Goal: Information Seeking & Learning: Learn about a topic

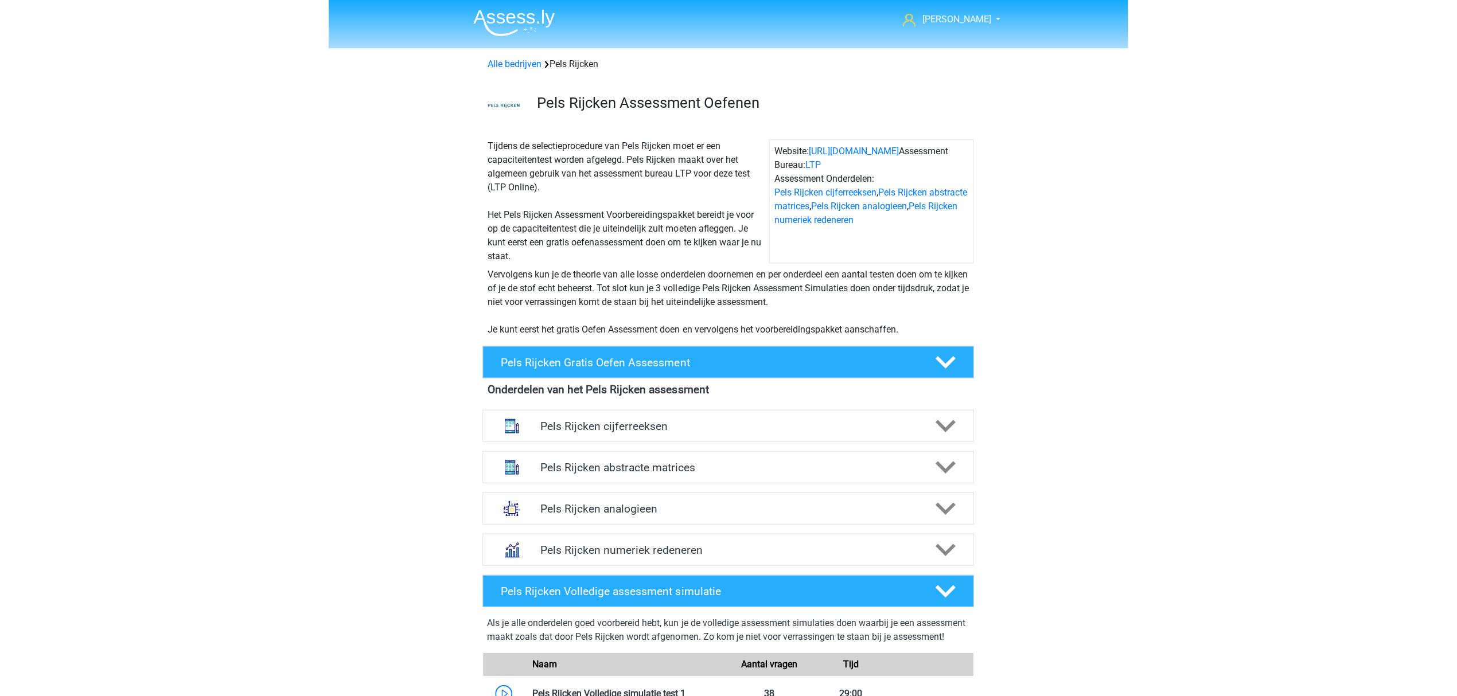
scroll to position [229, 0]
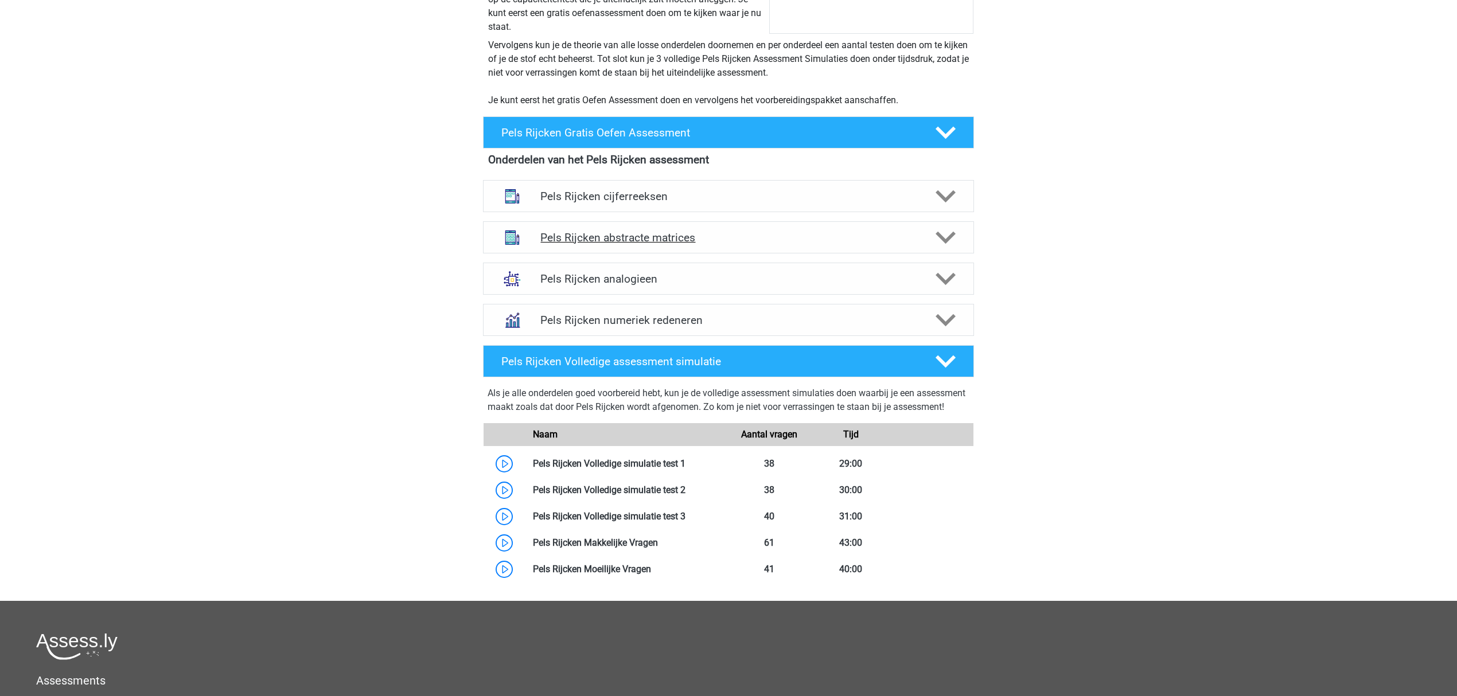
click at [798, 246] on div "Pels Rijcken abstracte matrices" at bounding box center [728, 237] width 491 height 32
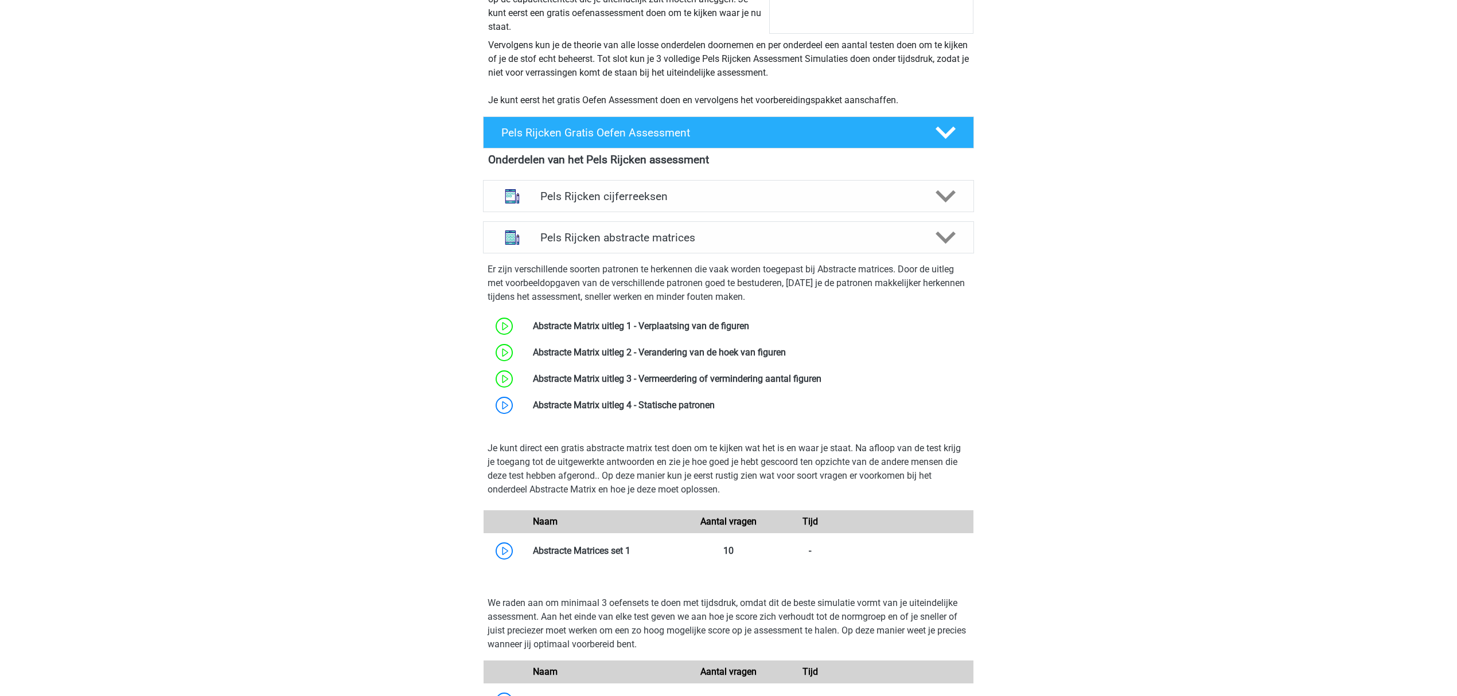
scroll to position [306, 0]
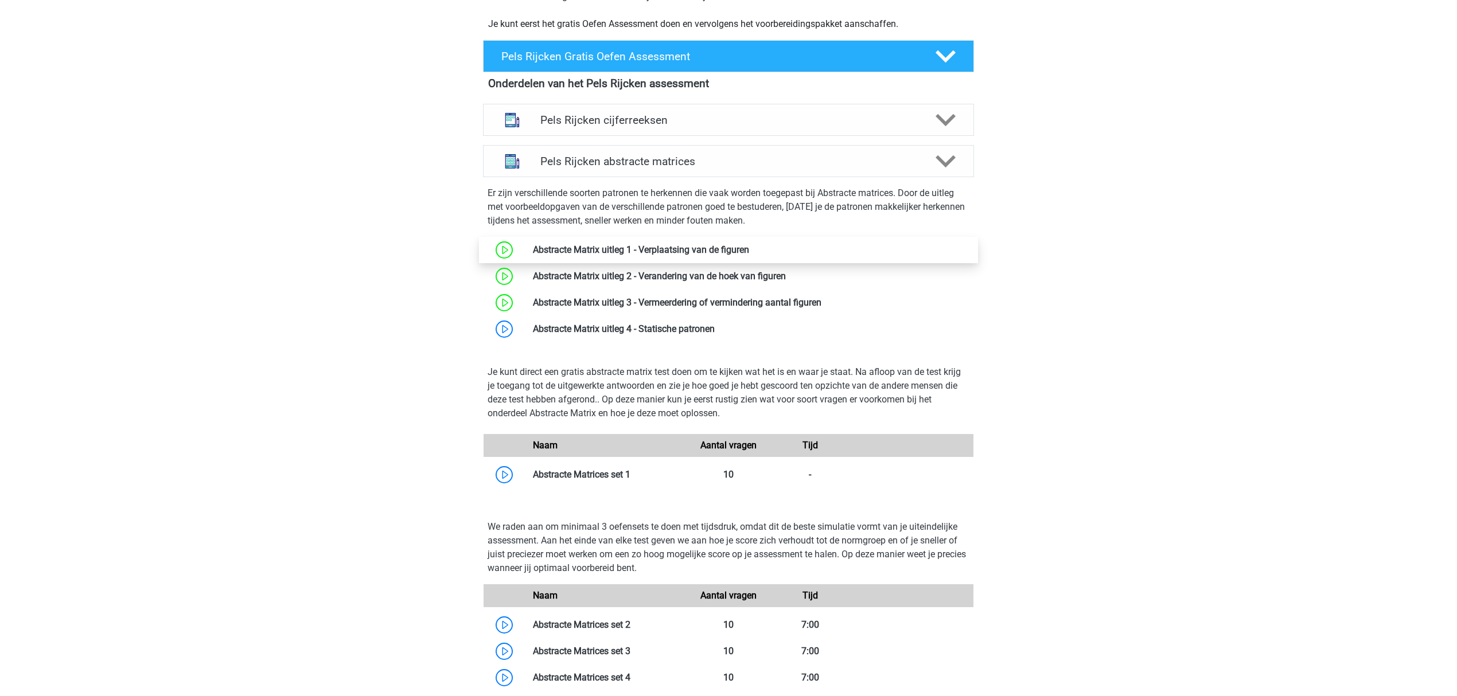
click at [749, 251] on link at bounding box center [749, 249] width 0 height 11
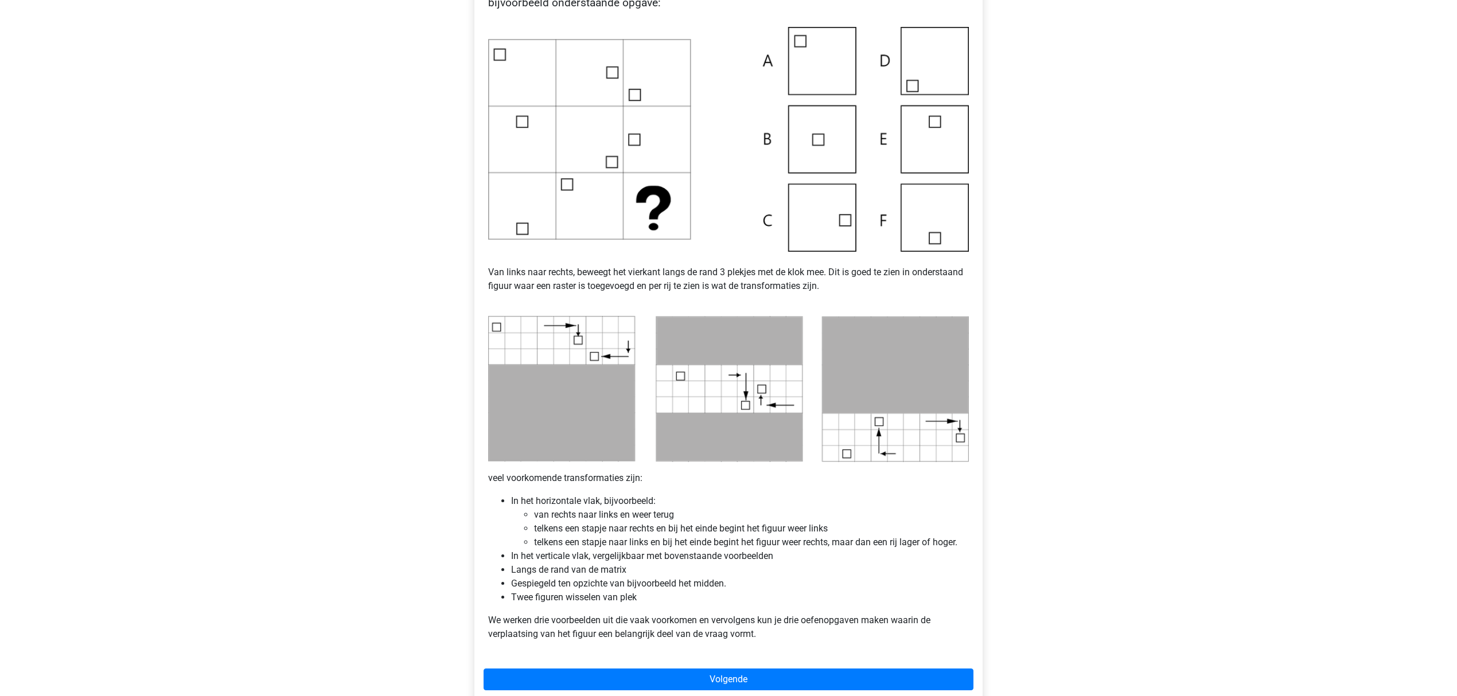
scroll to position [306, 0]
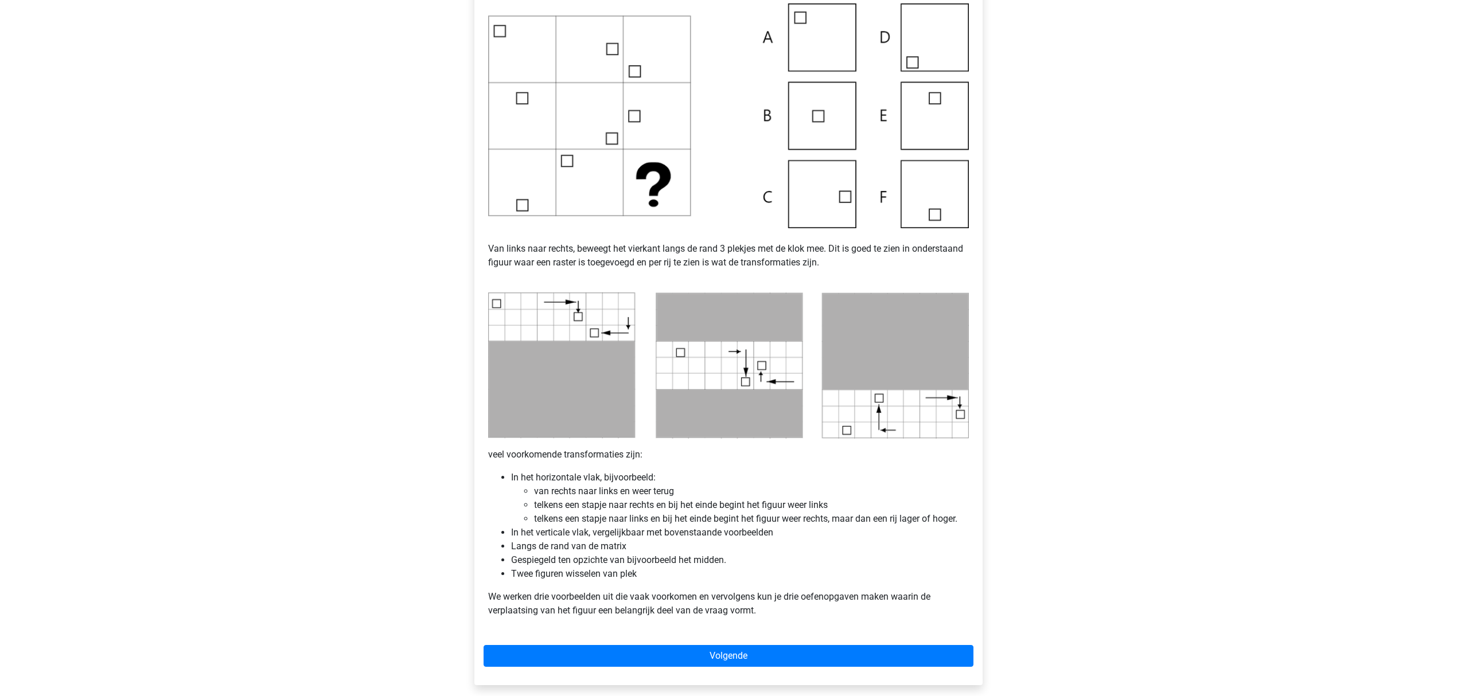
click at [654, 193] on img at bounding box center [728, 115] width 481 height 225
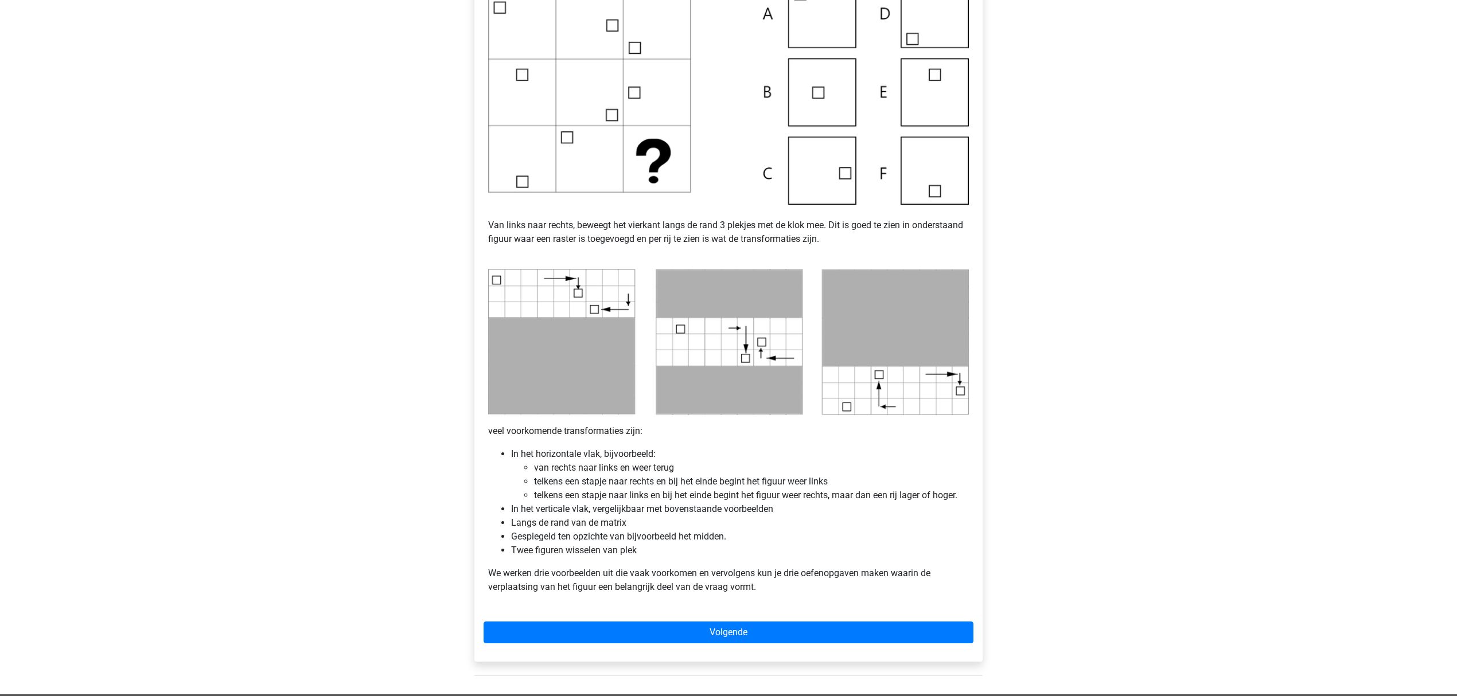
scroll to position [382, 0]
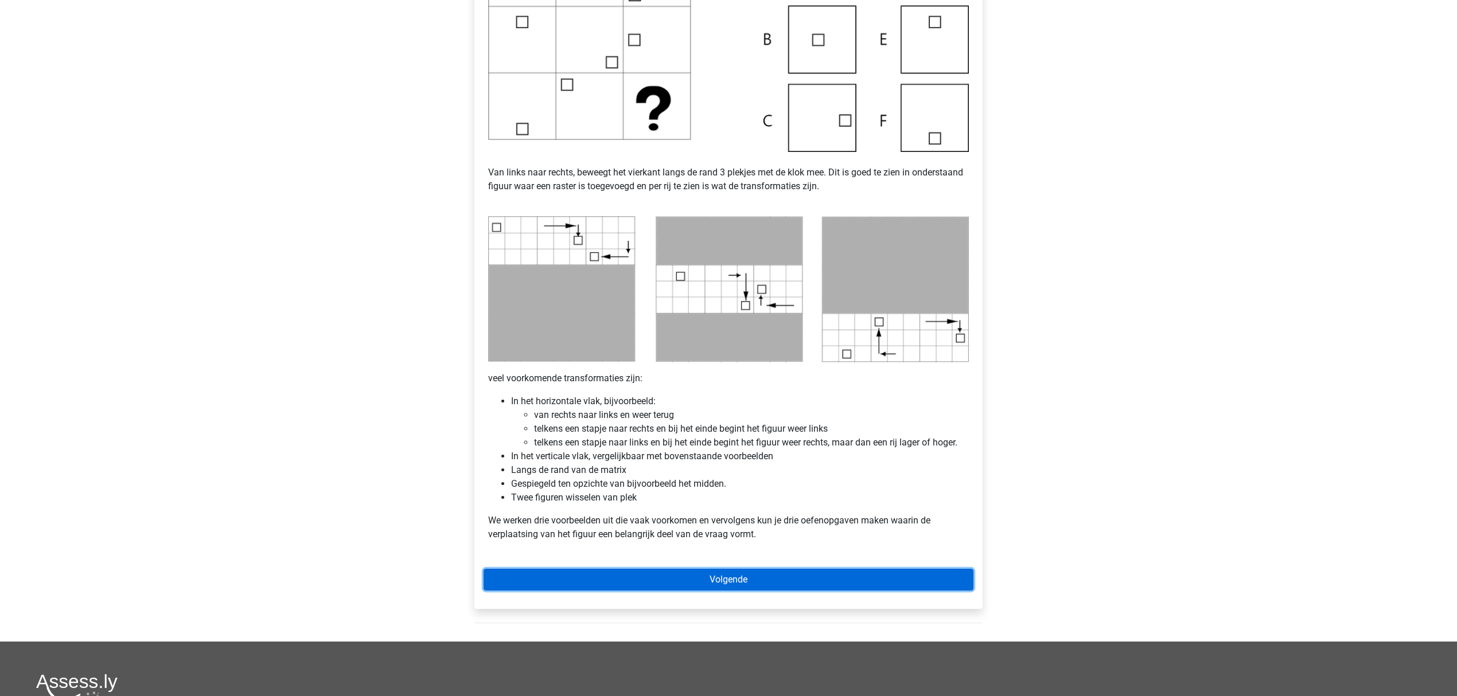
click at [760, 587] on link "Volgende" at bounding box center [729, 580] width 490 height 22
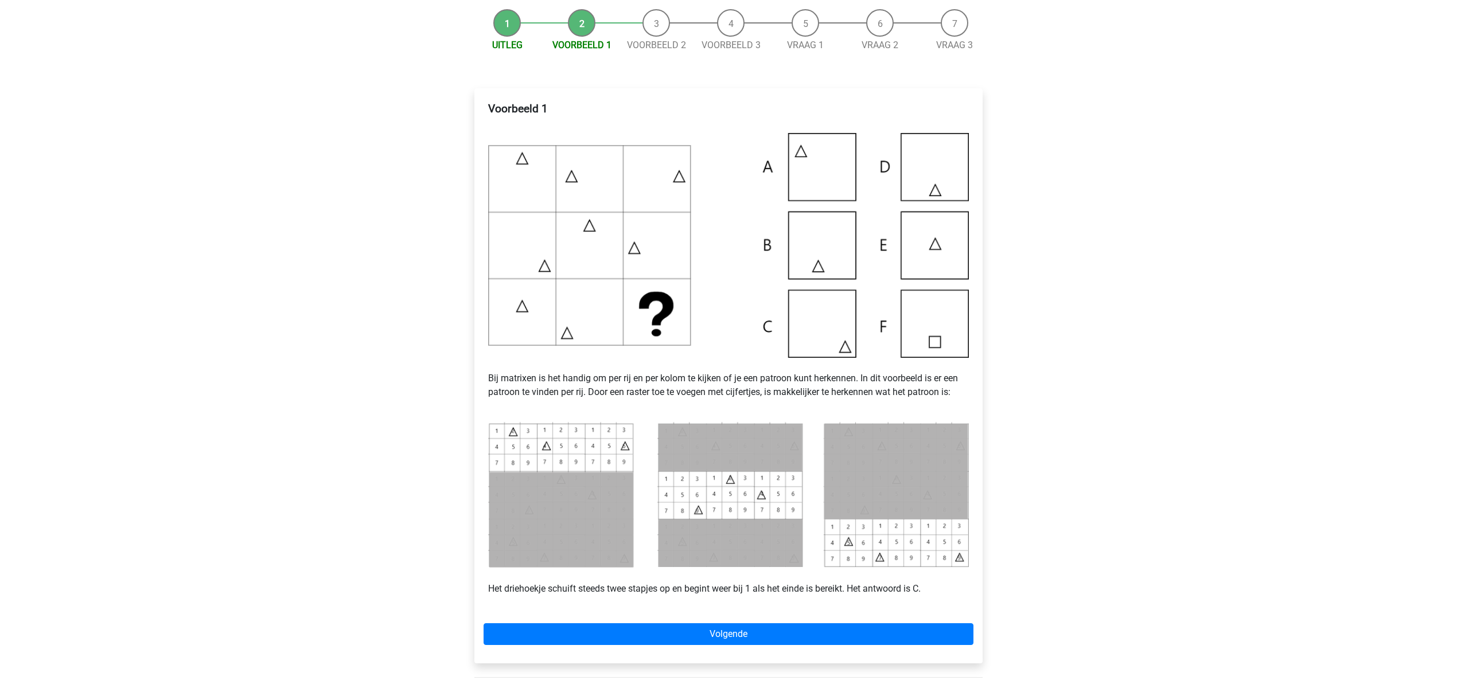
scroll to position [153, 0]
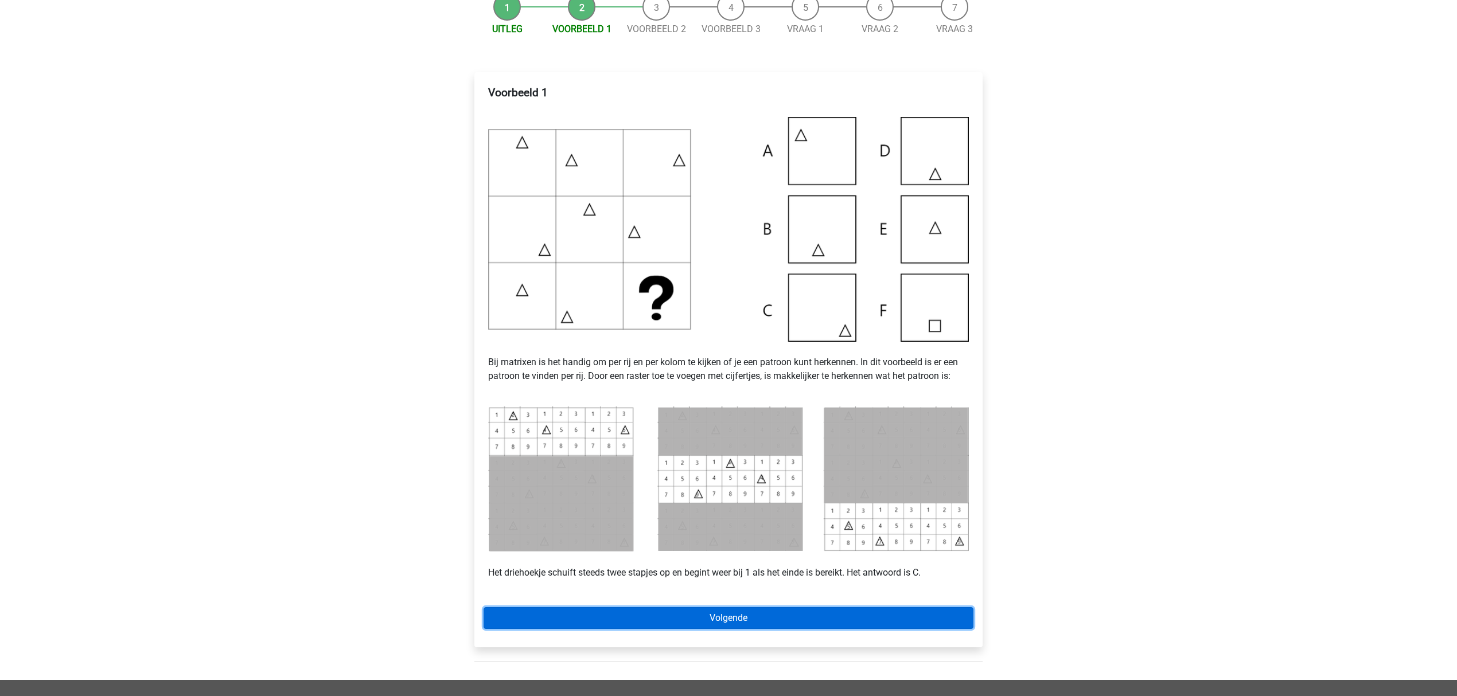
click at [746, 625] on link "Volgende" at bounding box center [729, 618] width 490 height 22
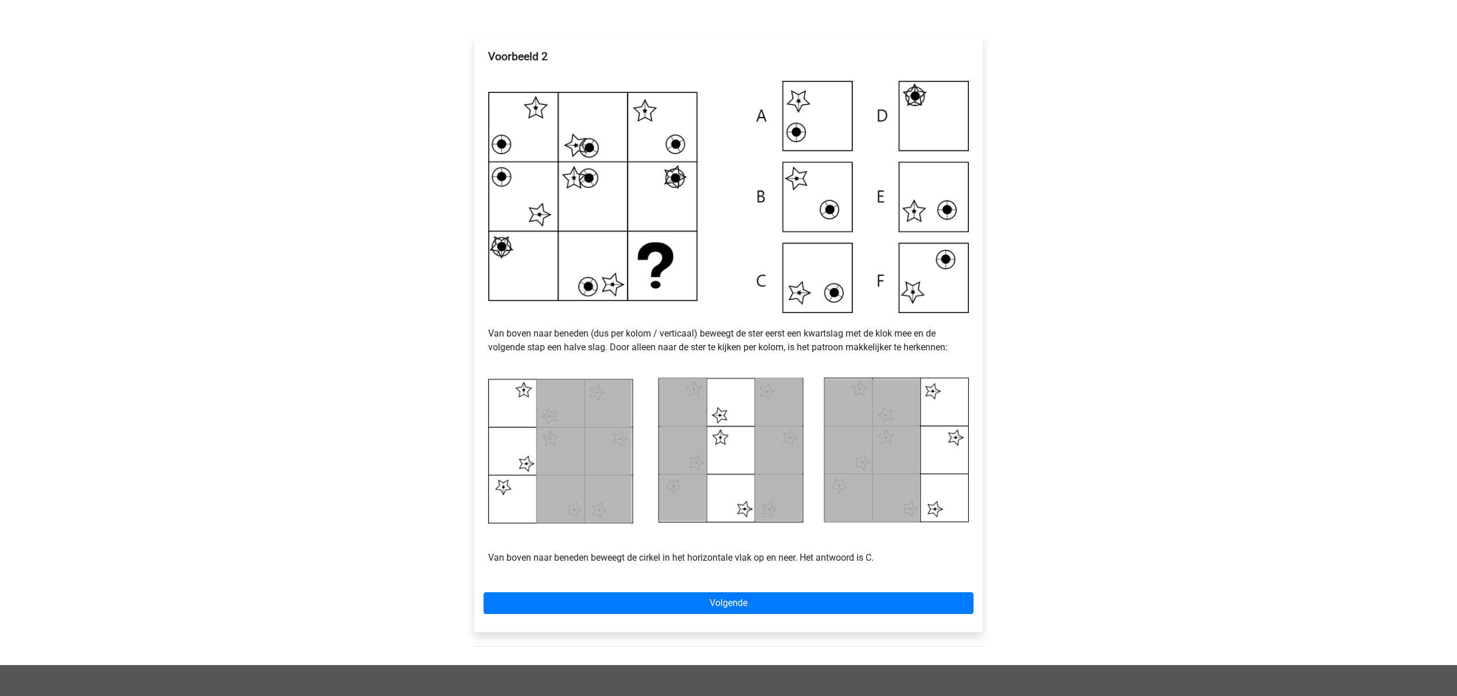
scroll to position [153, 0]
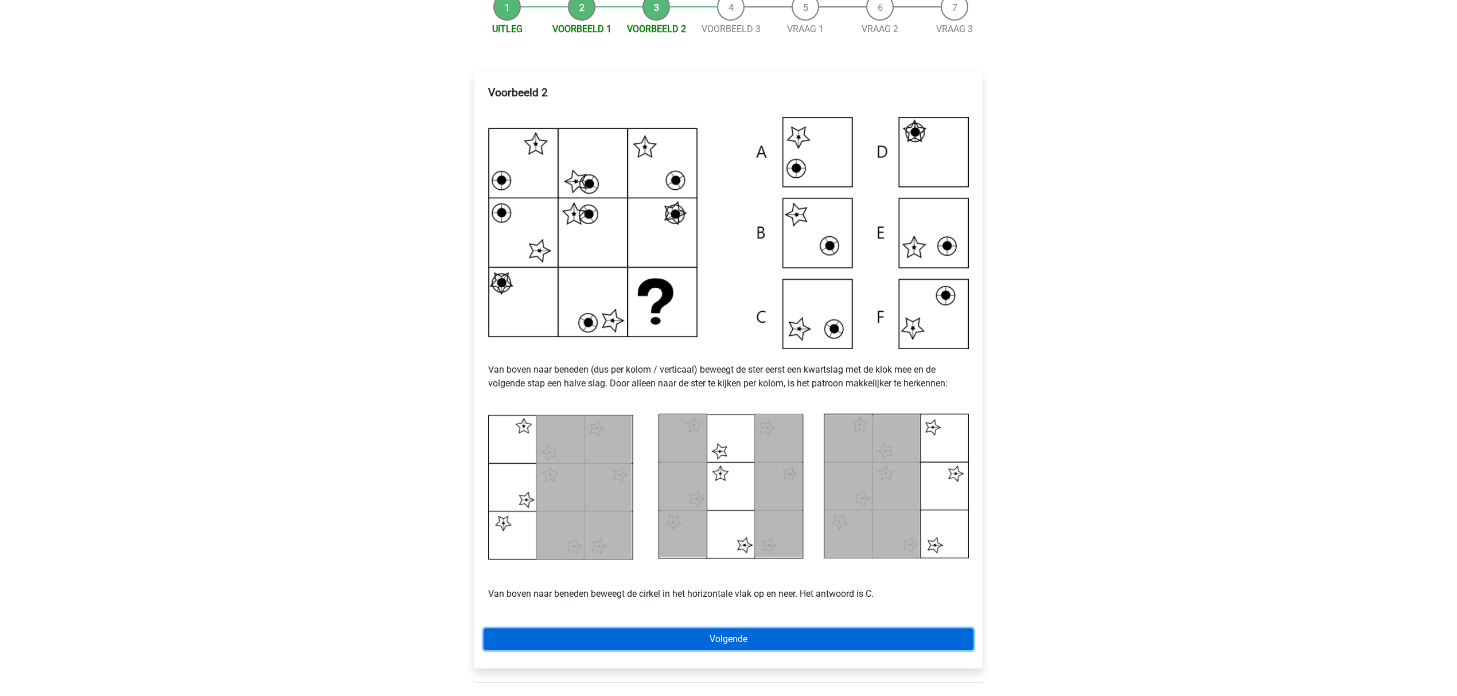
click at [687, 636] on link "Volgende" at bounding box center [729, 640] width 490 height 22
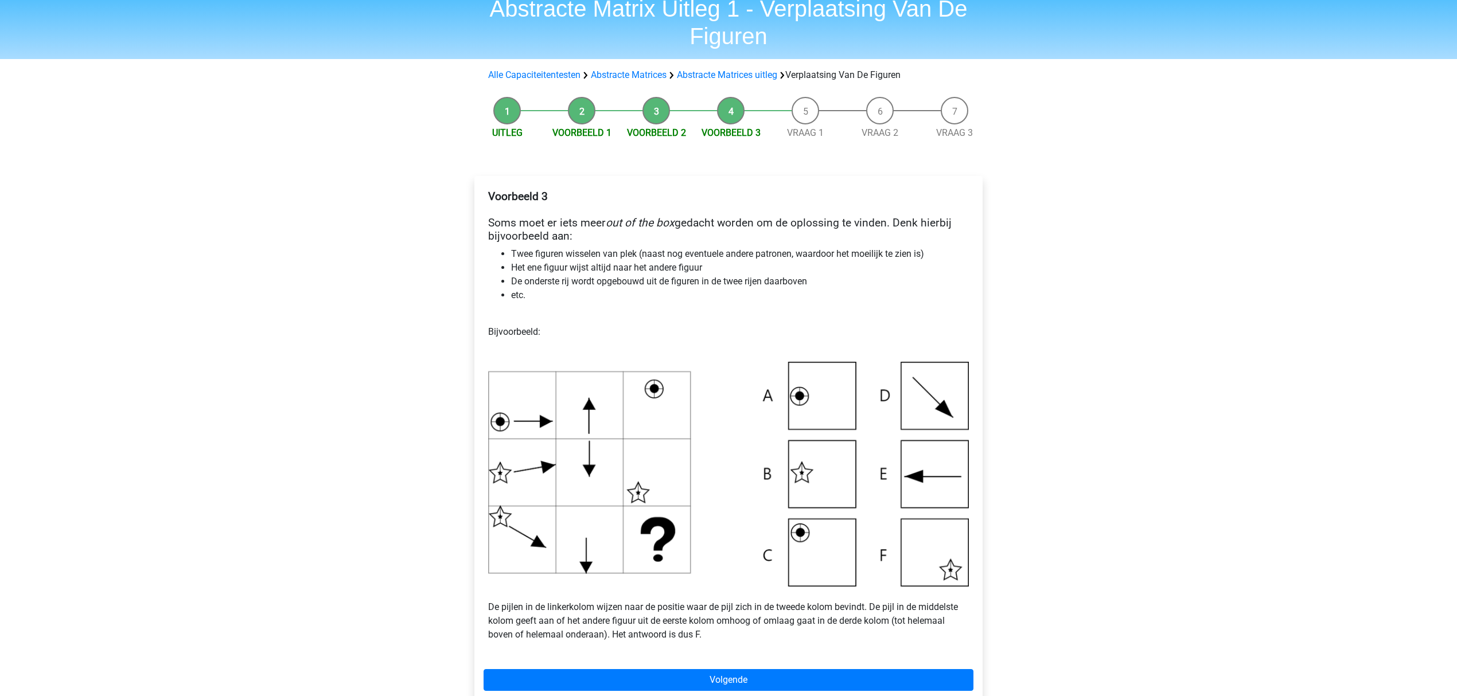
scroll to position [76, 0]
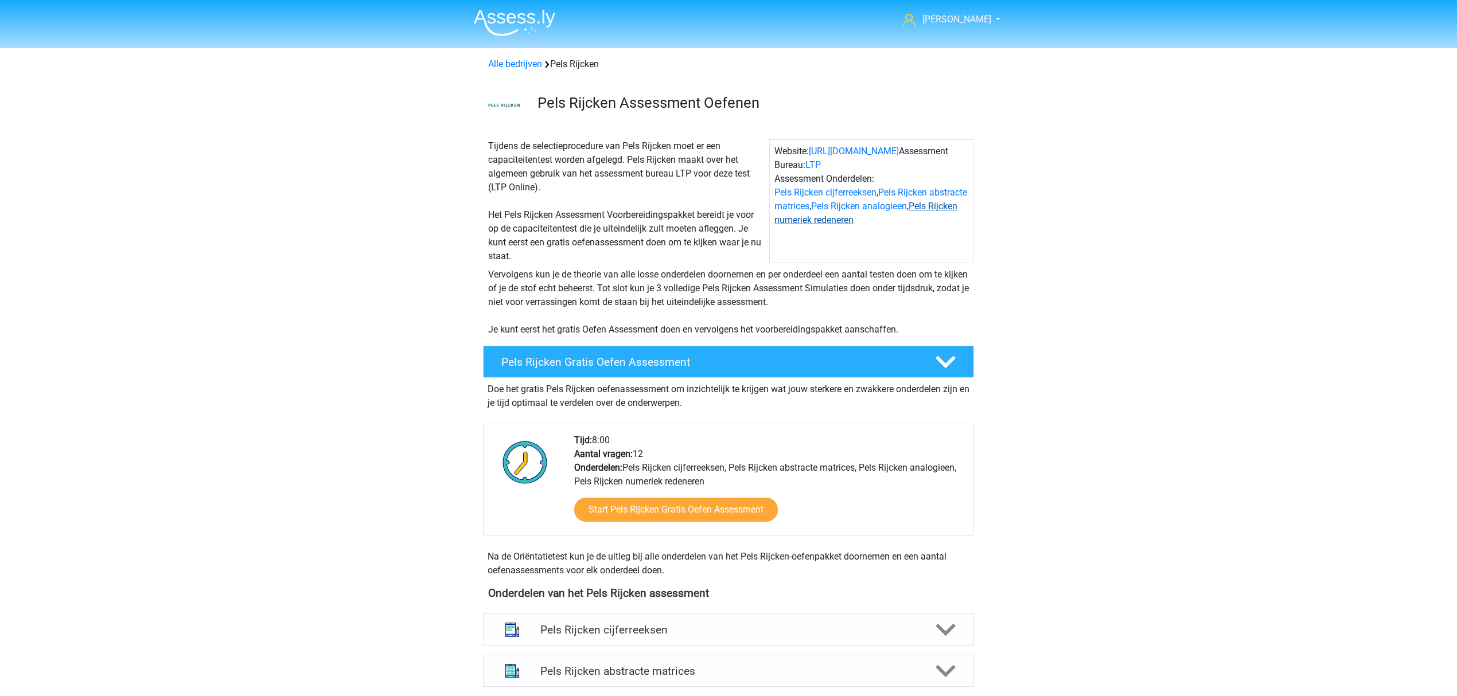
scroll to position [306, 0]
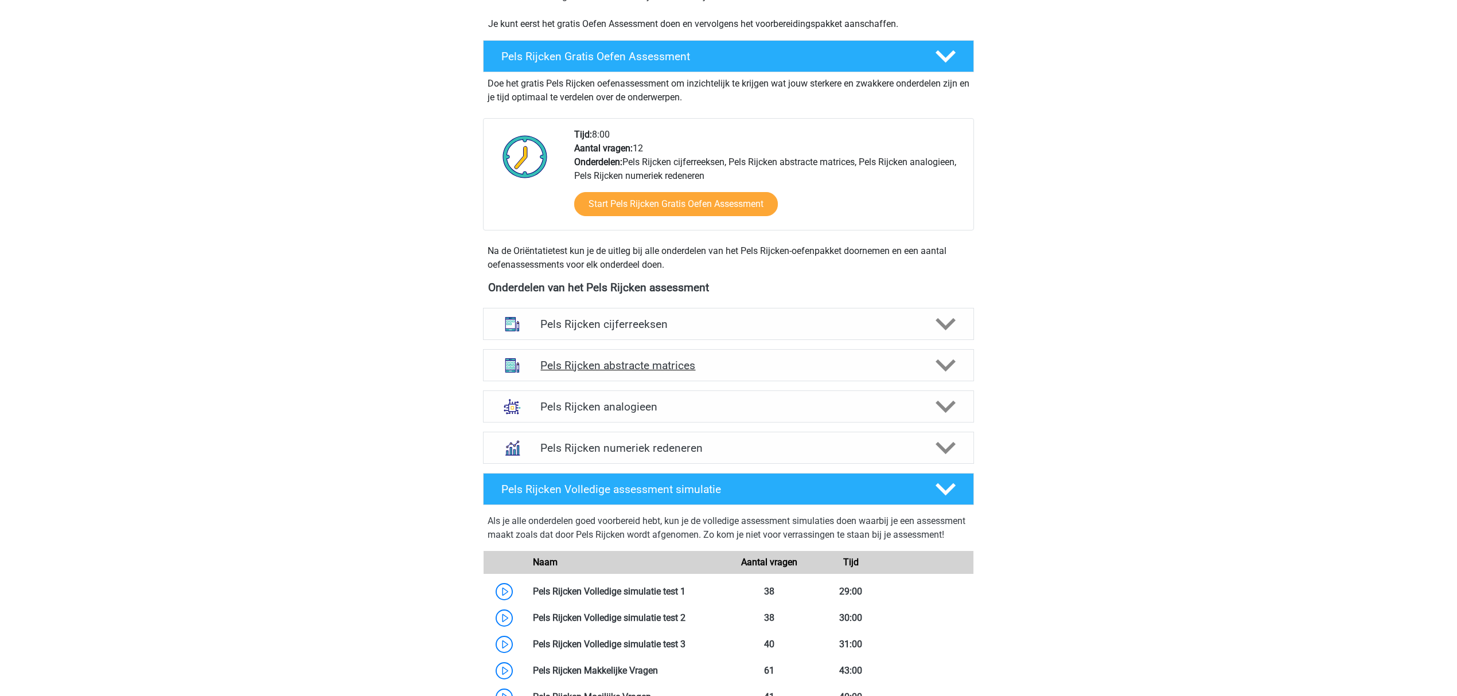
click at [820, 368] on h4 "Pels Rijcken abstracte matrices" at bounding box center [728, 365] width 376 height 13
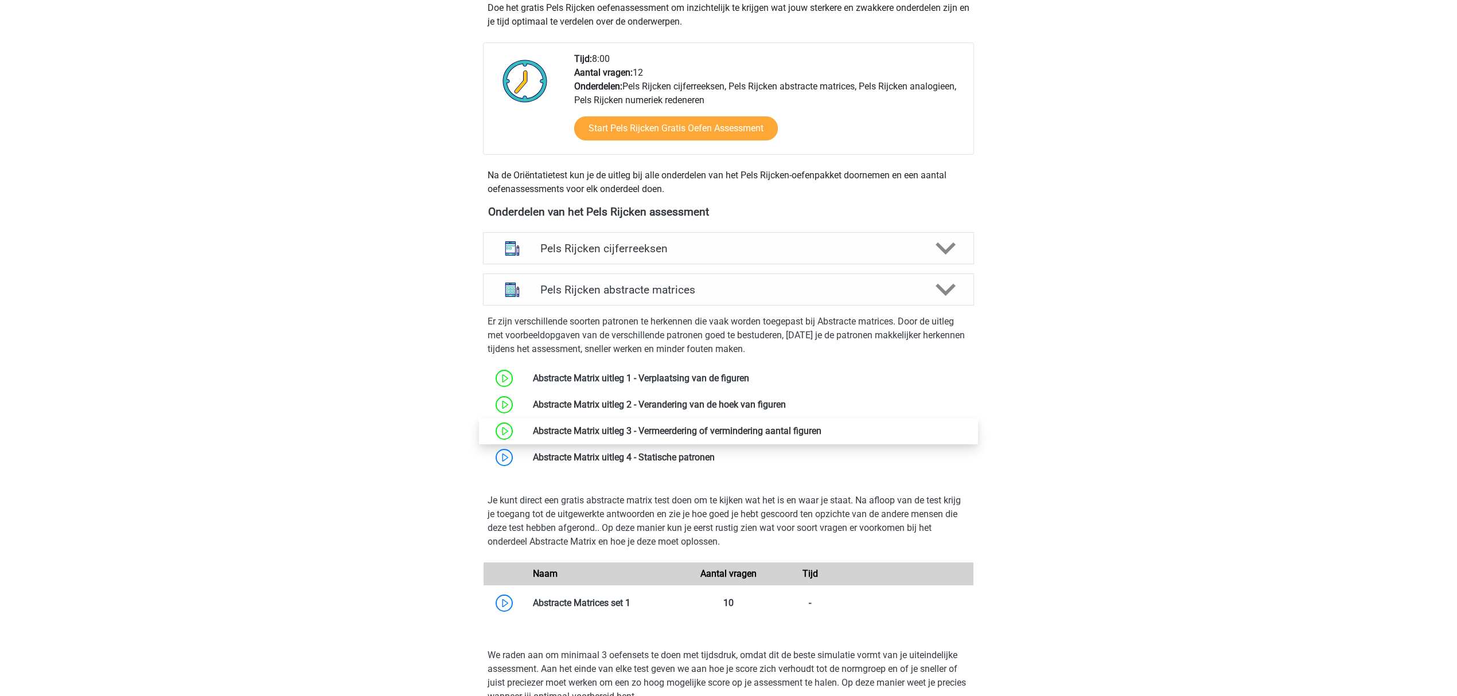
scroll to position [382, 0]
click at [786, 408] on link at bounding box center [786, 404] width 0 height 11
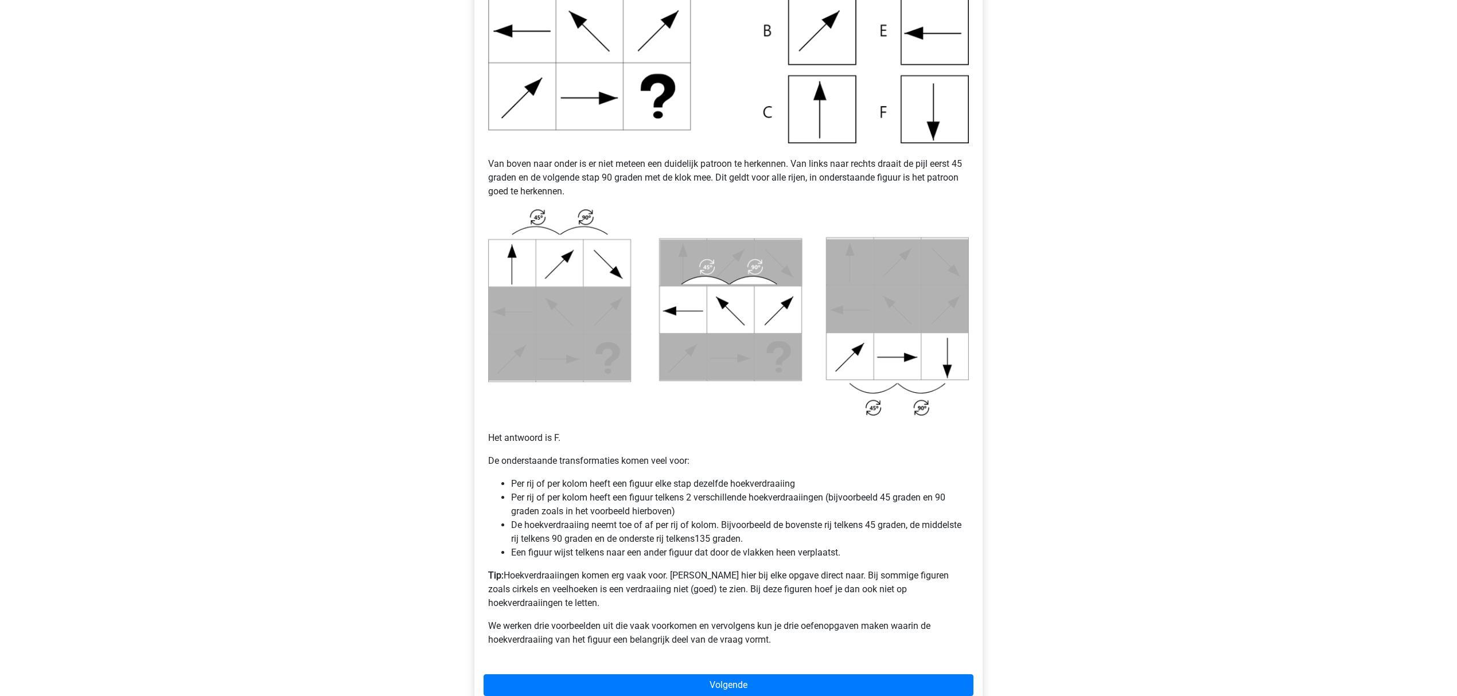
scroll to position [459, 0]
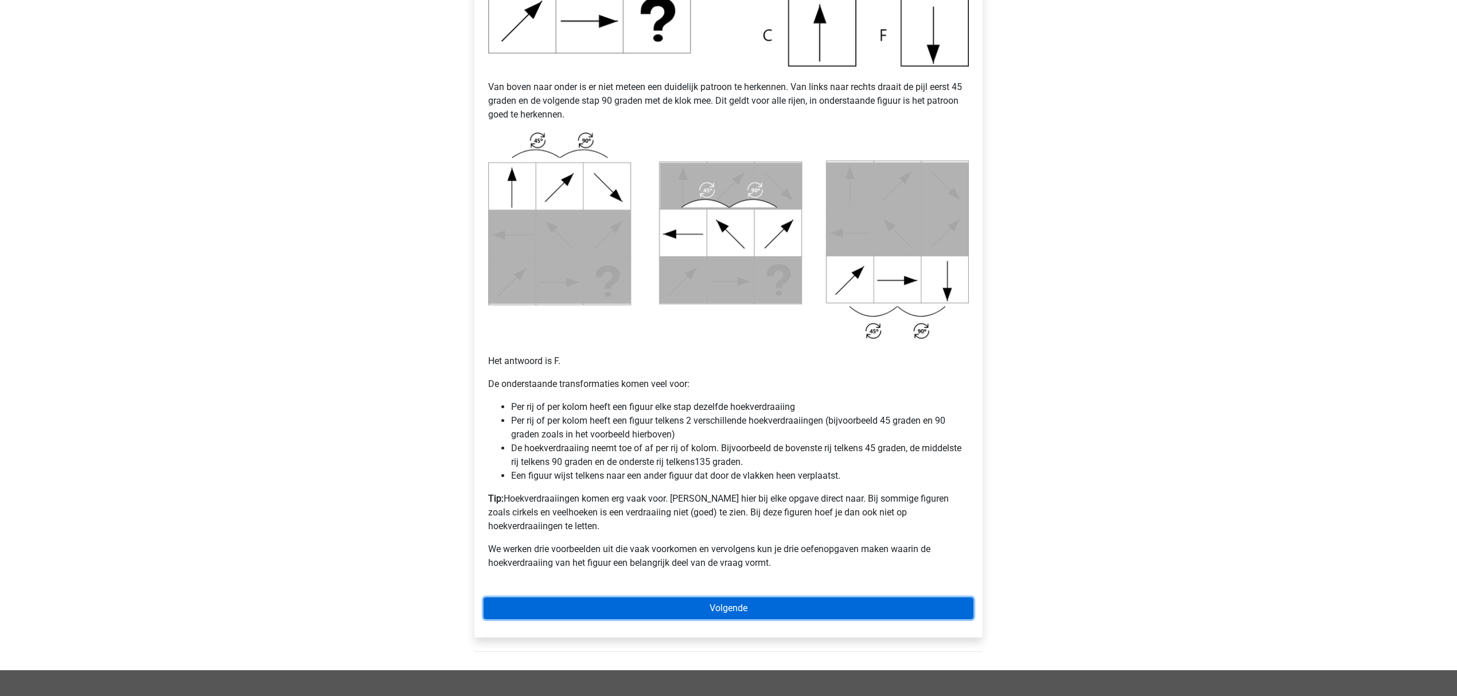
click at [781, 598] on link "Volgende" at bounding box center [729, 609] width 490 height 22
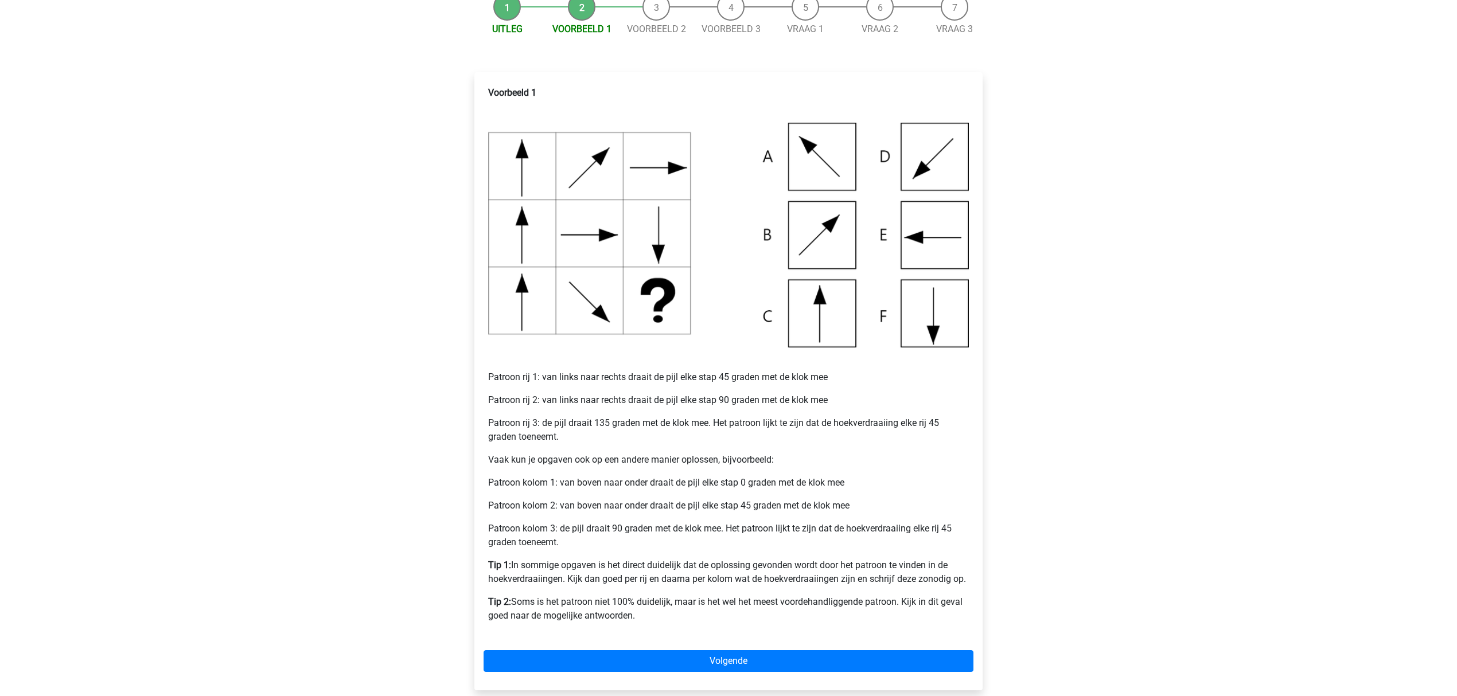
scroll to position [229, 0]
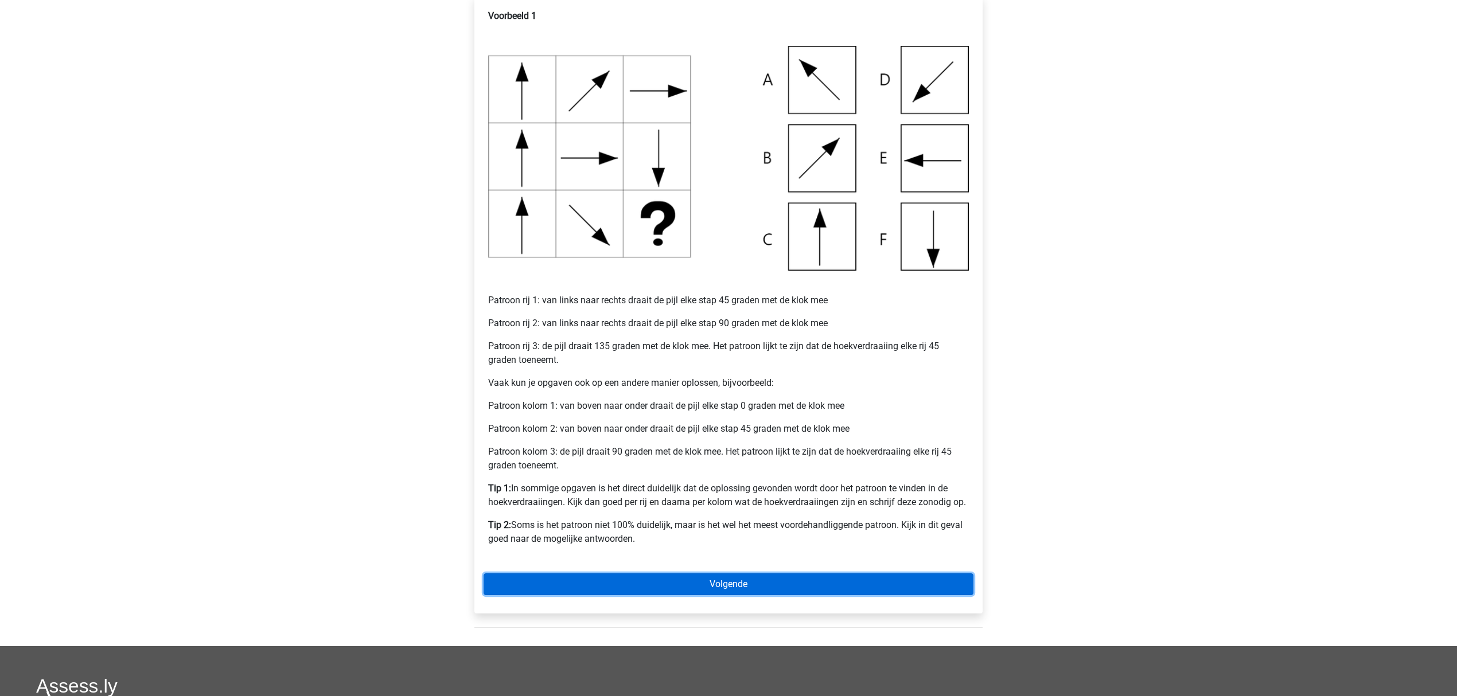
click at [770, 589] on link "Volgende" at bounding box center [729, 585] width 490 height 22
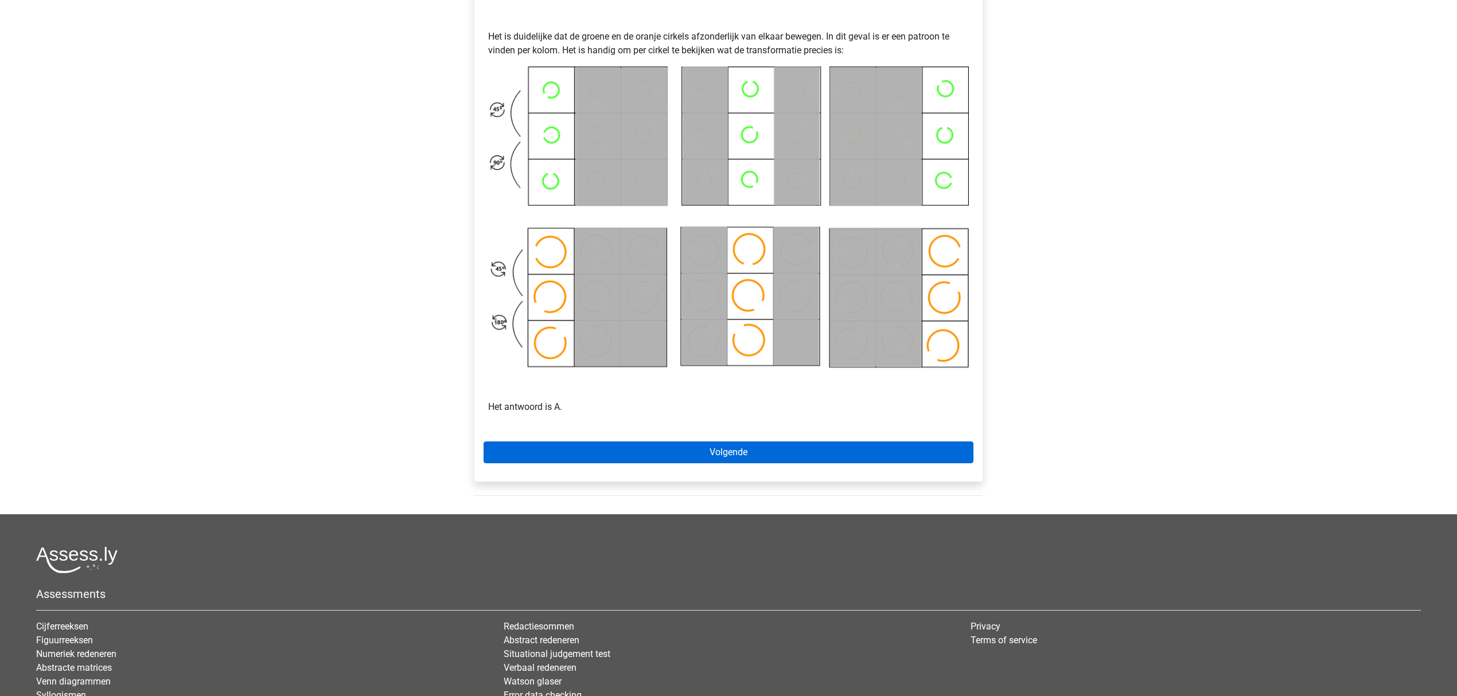
scroll to position [505, 0]
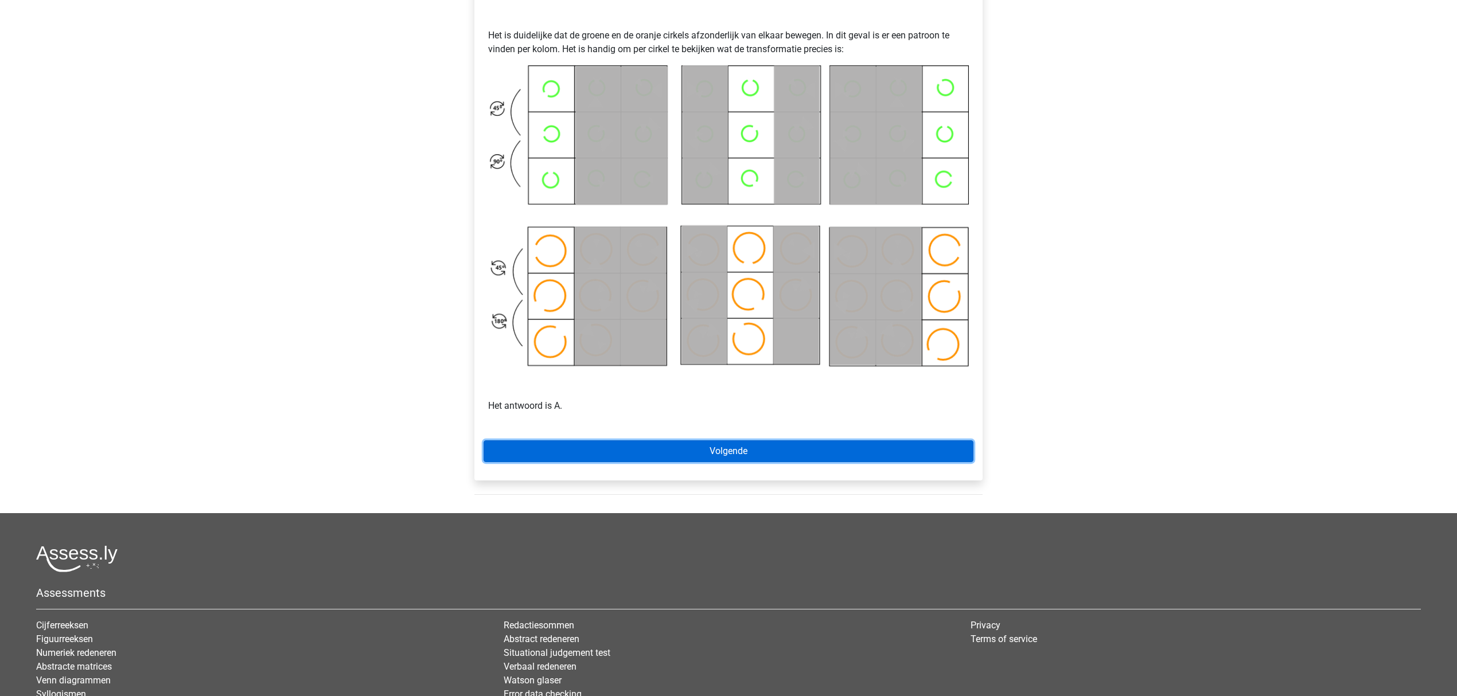
click at [730, 455] on link "Volgende" at bounding box center [729, 452] width 490 height 22
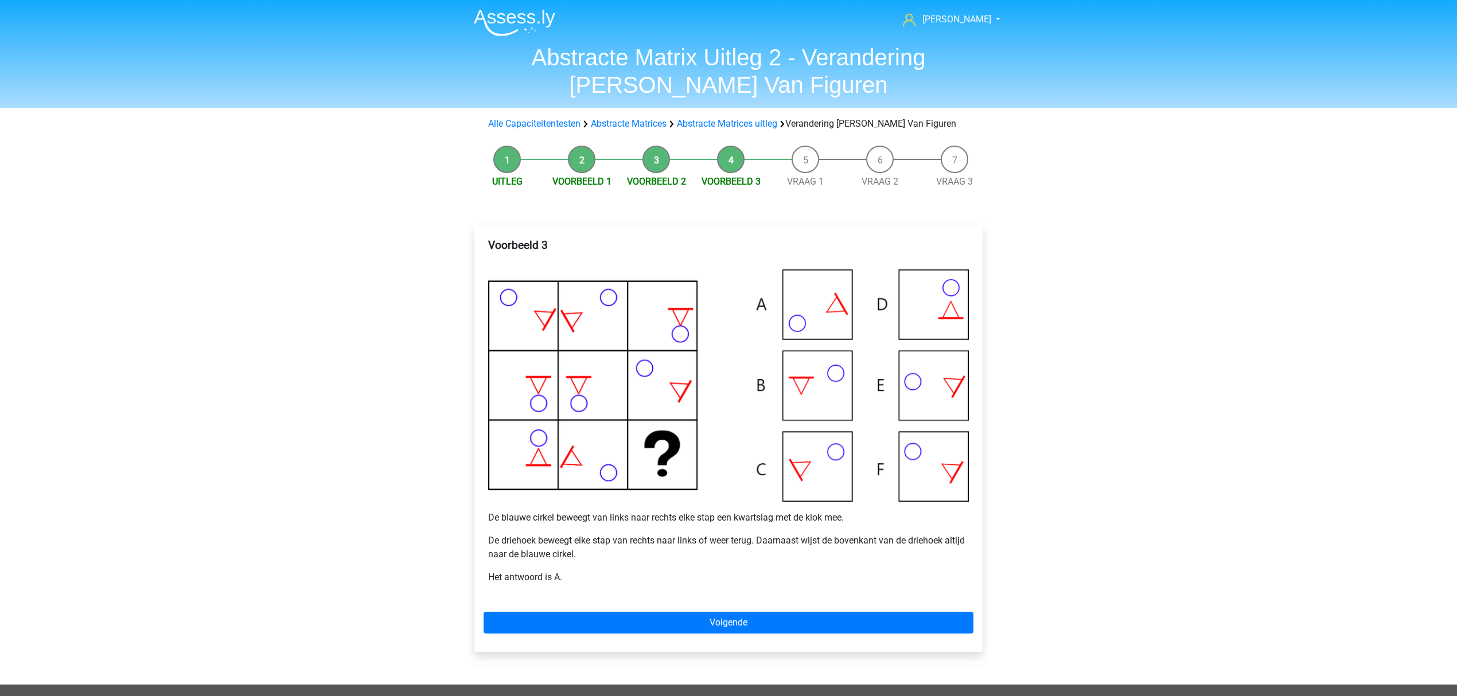
scroll to position [107, 0]
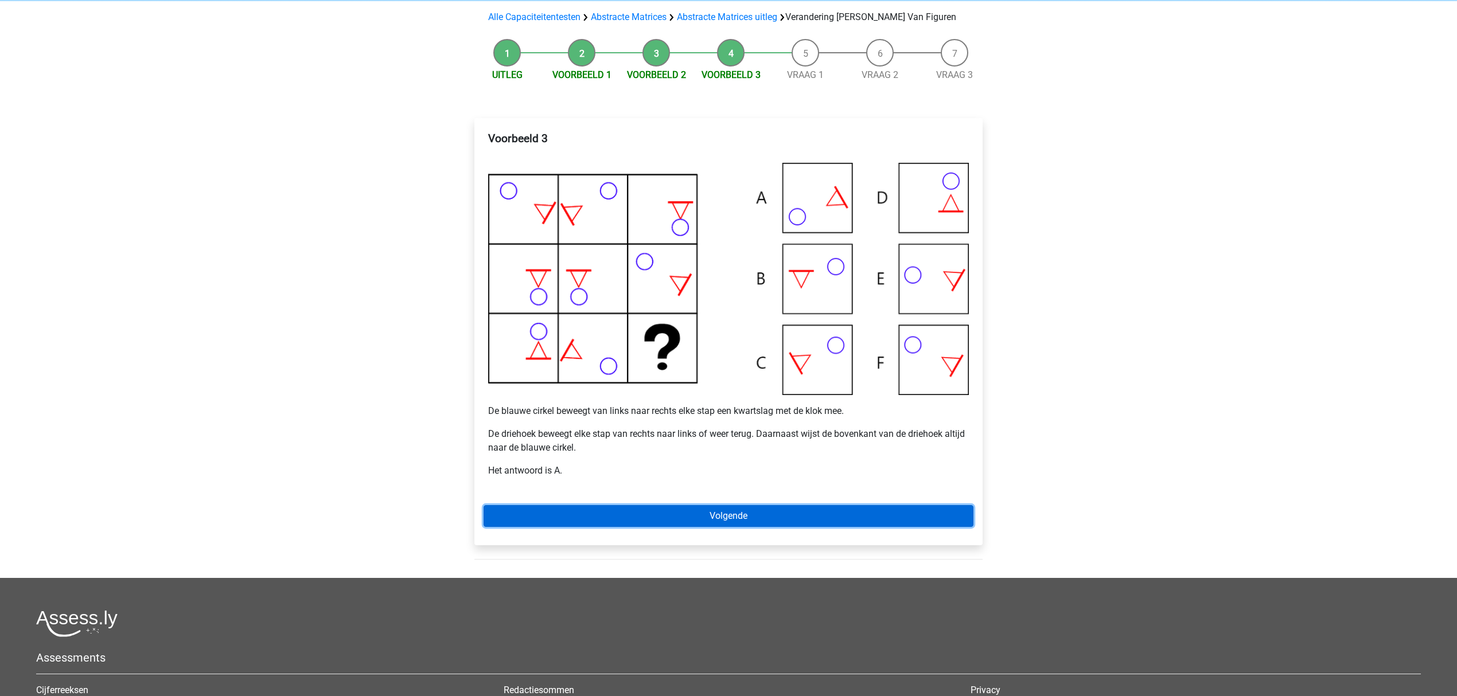
click at [533, 508] on link "Volgende" at bounding box center [729, 516] width 490 height 22
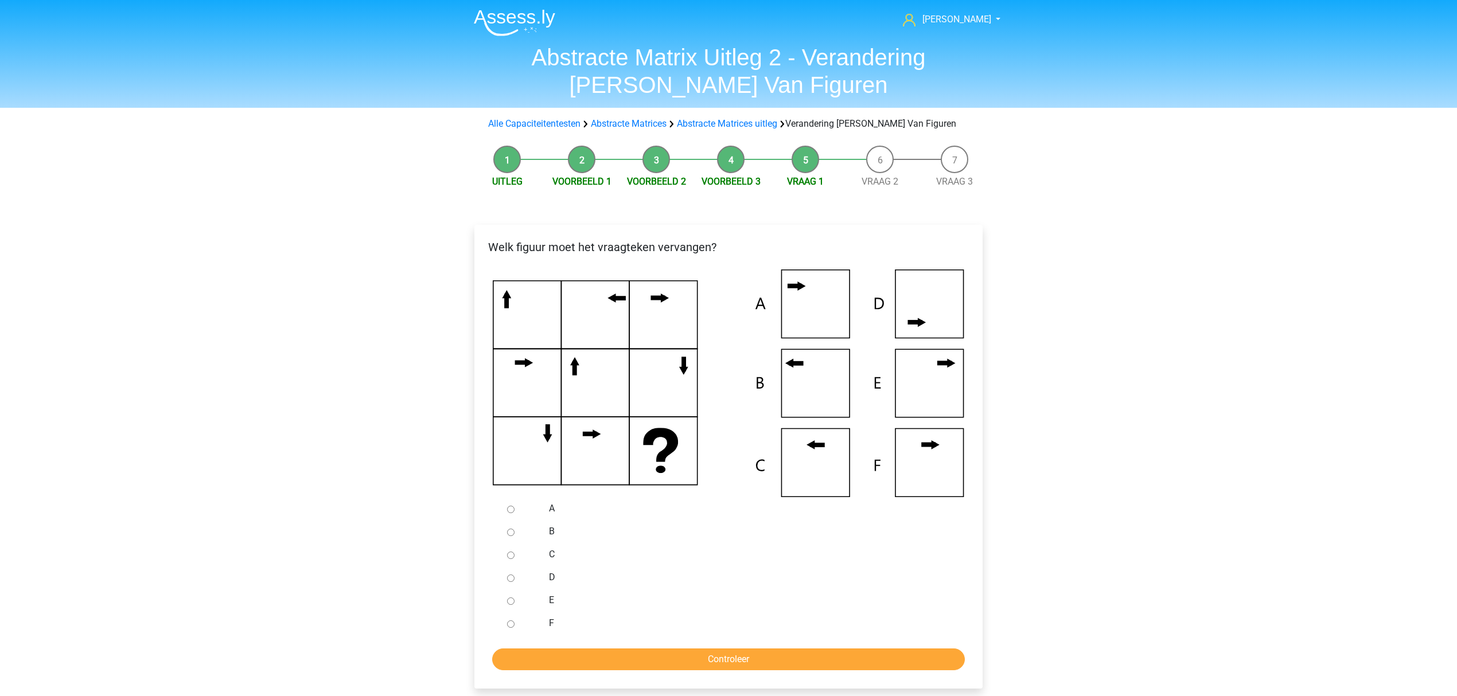
click at [512, 531] on input "B" at bounding box center [510, 532] width 7 height 7
radio input "true"
click at [512, 531] on input "B" at bounding box center [510, 532] width 7 height 7
click at [476, 530] on div "Welk figuur moet het vraagteken vervangen?" at bounding box center [728, 457] width 508 height 464
click at [485, 513] on ul "A B C D E F" at bounding box center [729, 566] width 490 height 138
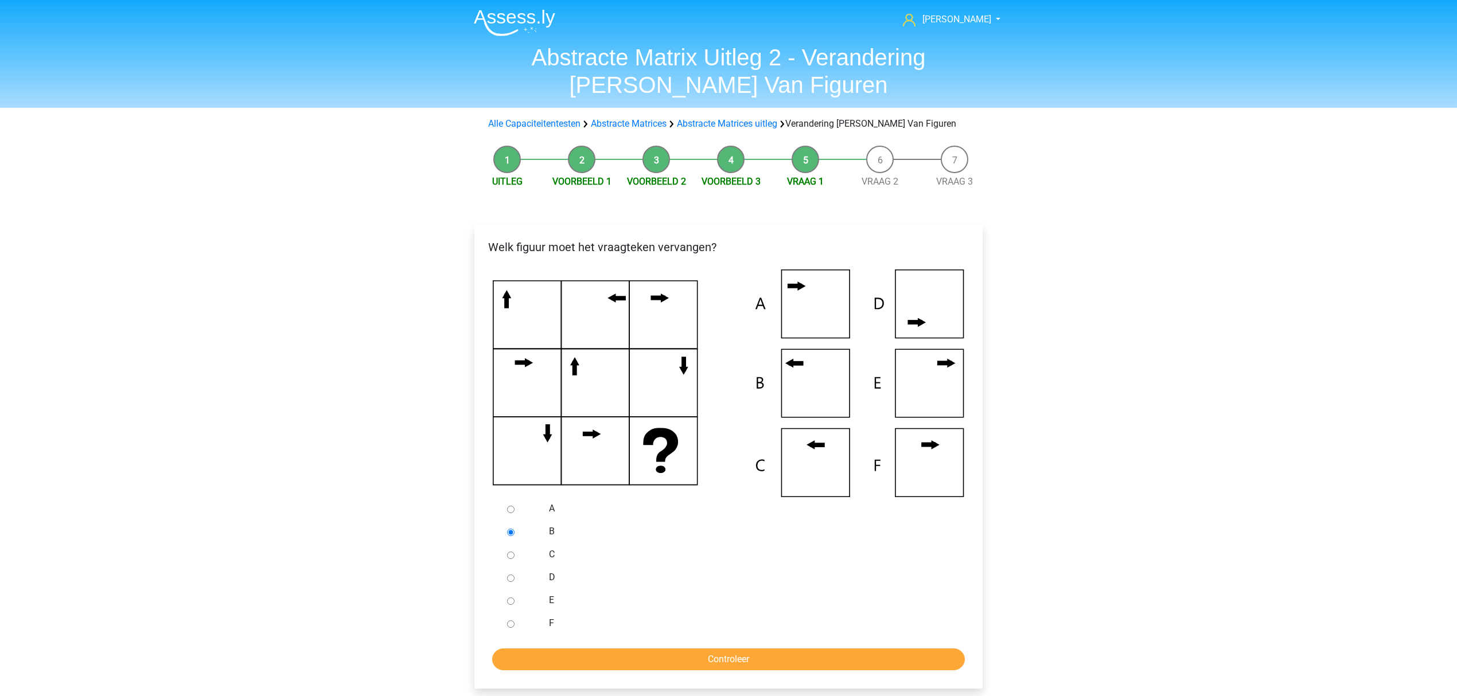
click at [485, 508] on ul "A B C D E F" at bounding box center [729, 566] width 490 height 138
click at [512, 615] on div at bounding box center [522, 623] width 38 height 23
click at [513, 622] on input "F" at bounding box center [510, 624] width 7 height 7
radio input "true"
click at [540, 521] on div "B" at bounding box center [747, 531] width 414 height 23
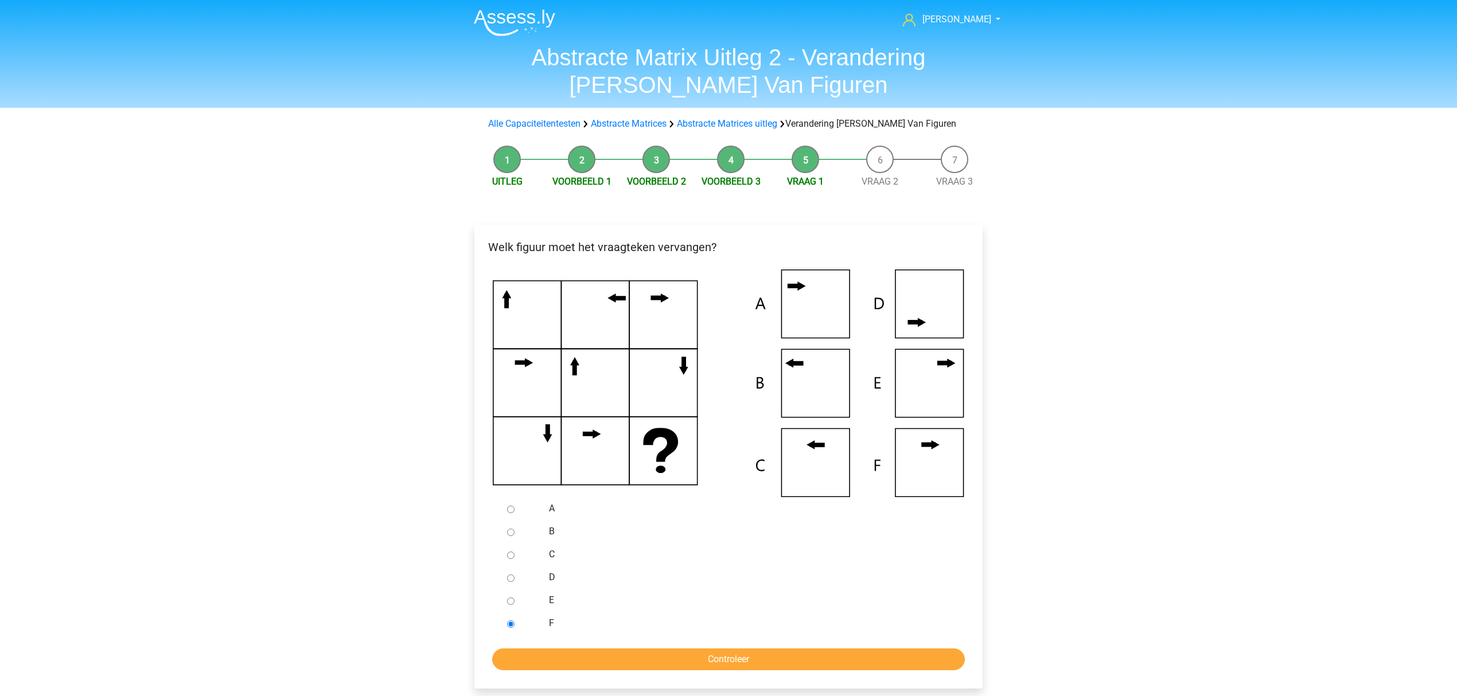
click at [542, 512] on div "A" at bounding box center [747, 508] width 414 height 23
click at [519, 530] on div at bounding box center [522, 531] width 38 height 23
click at [515, 531] on div at bounding box center [522, 531] width 38 height 23
click at [506, 535] on div at bounding box center [522, 531] width 38 height 23
click at [510, 531] on input "B" at bounding box center [510, 532] width 7 height 7
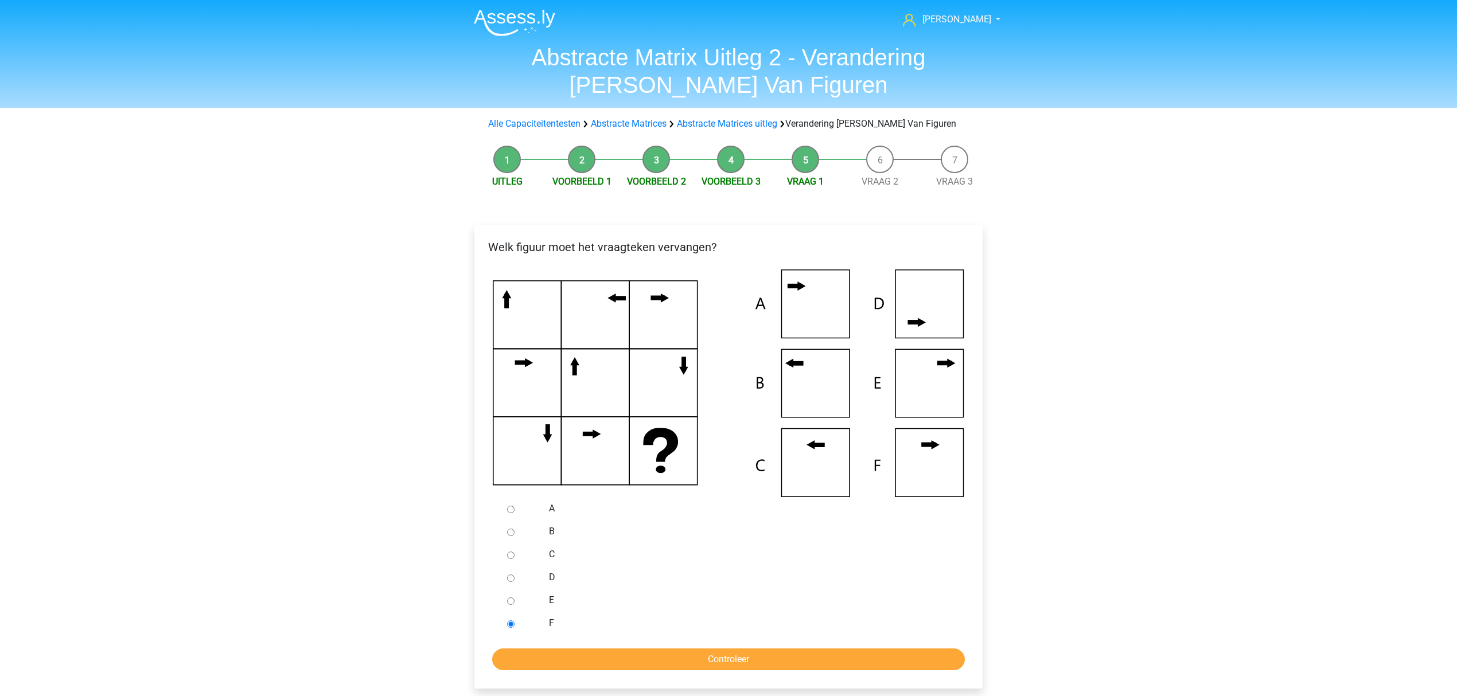
radio input "true"
click at [564, 664] on input "Controleer" at bounding box center [728, 660] width 473 height 22
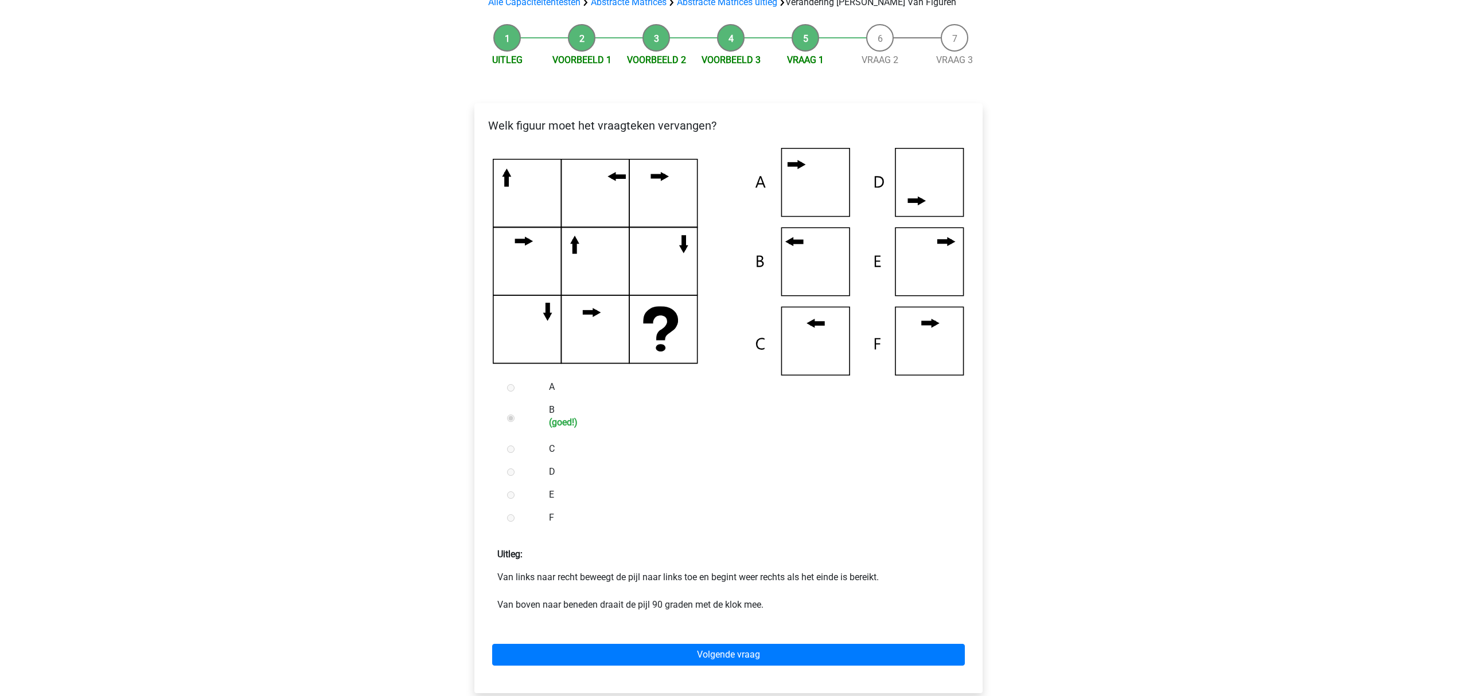
scroll to position [229, 0]
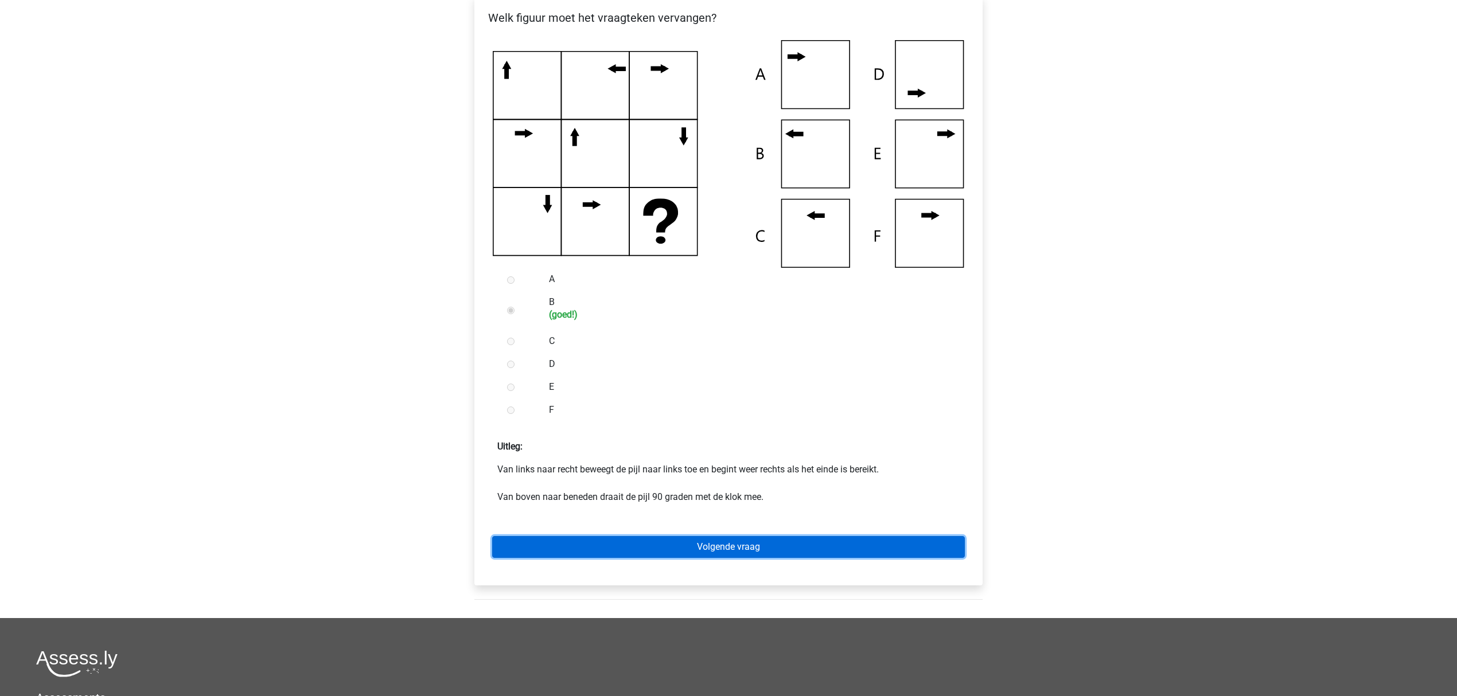
click at [554, 540] on link "Volgende vraag" at bounding box center [728, 547] width 473 height 22
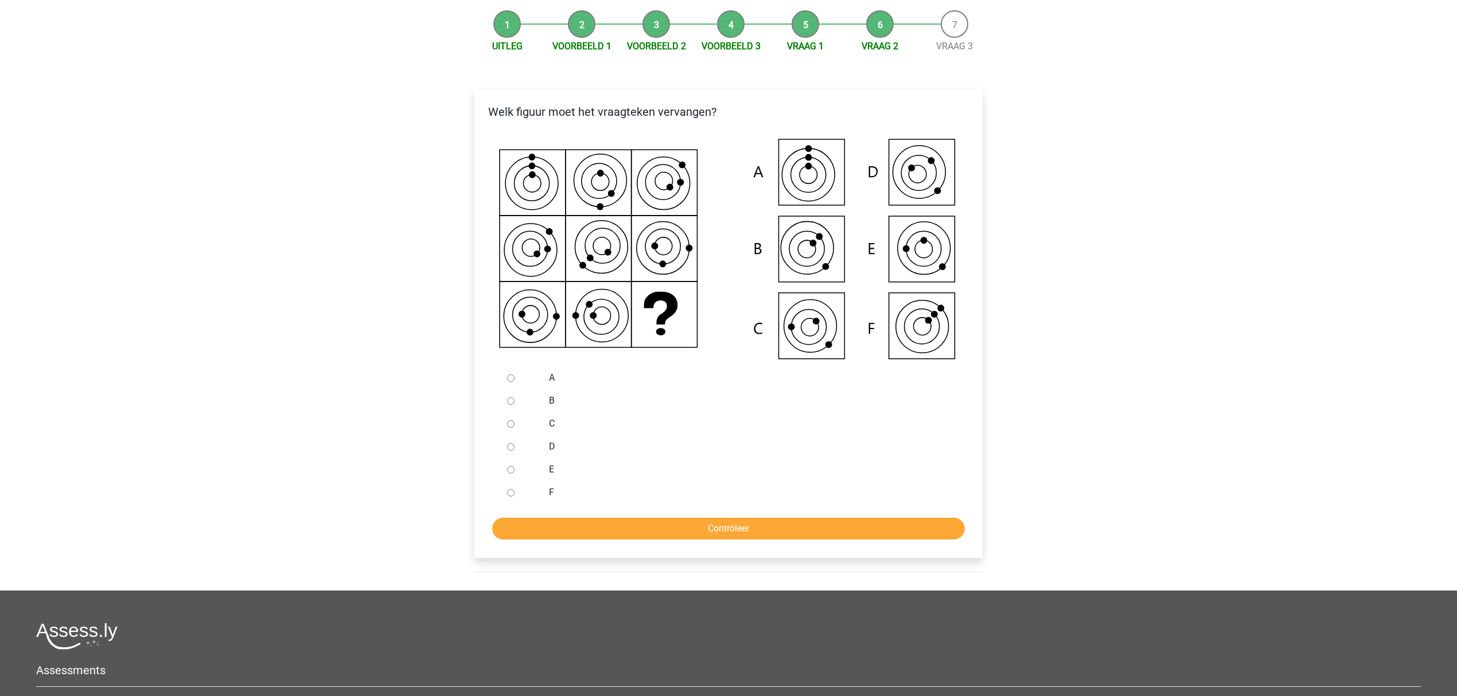
scroll to position [76, 0]
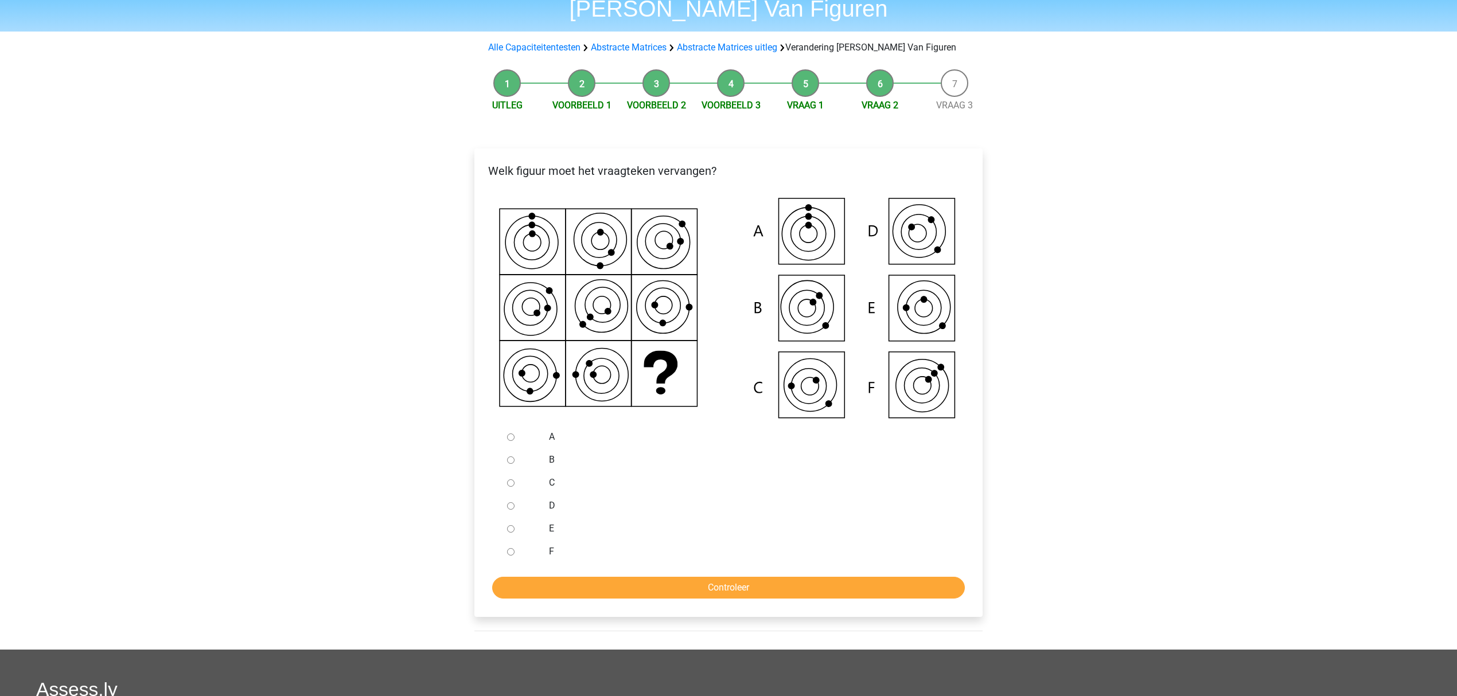
click at [1109, 471] on div "Marc Hanna marchanna2000@gmail.com Nederlands English" at bounding box center [728, 438] width 1457 height 1029
click at [1067, 424] on div "Marc Hanna marchanna2000@gmail.com Nederlands English" at bounding box center [728, 438] width 1457 height 1029
click at [1114, 460] on div "Marc Hanna marchanna2000@gmail.com Nederlands English" at bounding box center [728, 438] width 1457 height 1029
click at [512, 551] on input "F" at bounding box center [510, 551] width 7 height 7
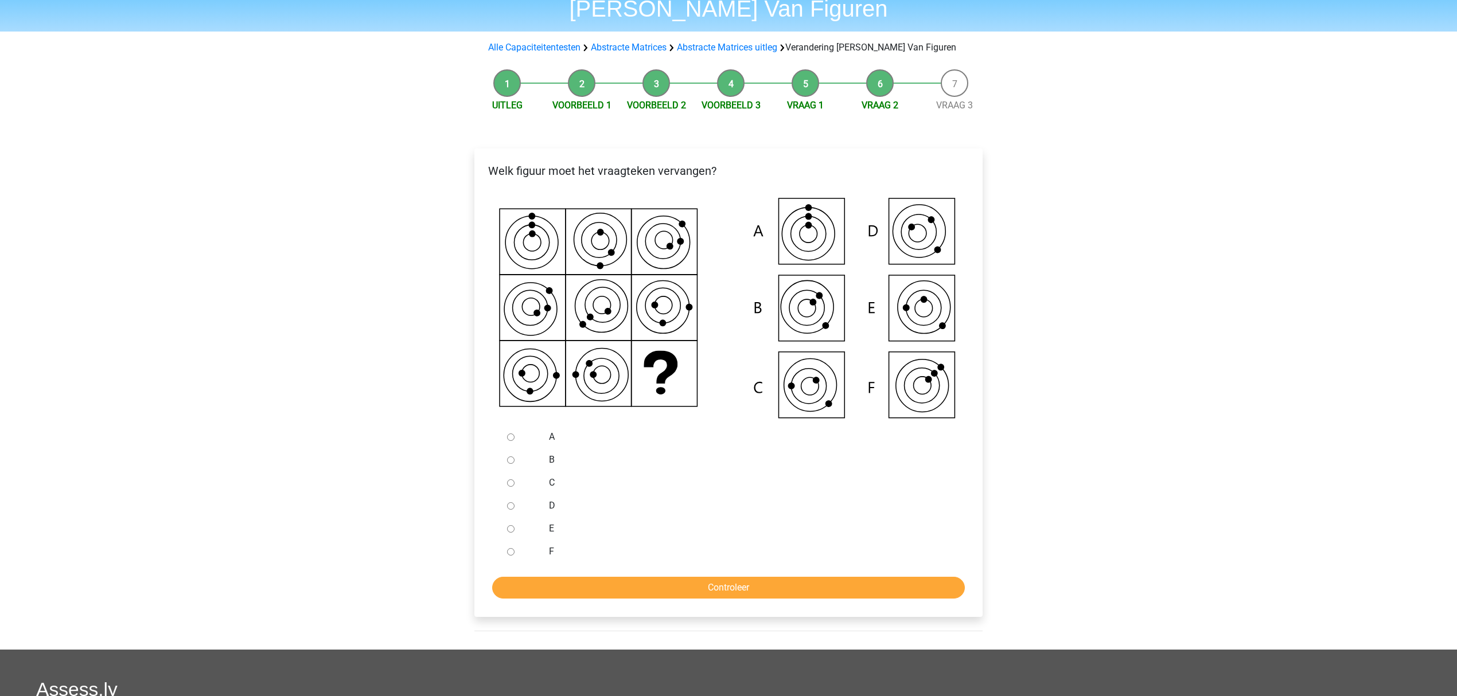
radio input "true"
click at [524, 574] on form "A B C D E F Controleer" at bounding box center [729, 512] width 490 height 173
click at [515, 585] on input "Controleer" at bounding box center [728, 588] width 473 height 22
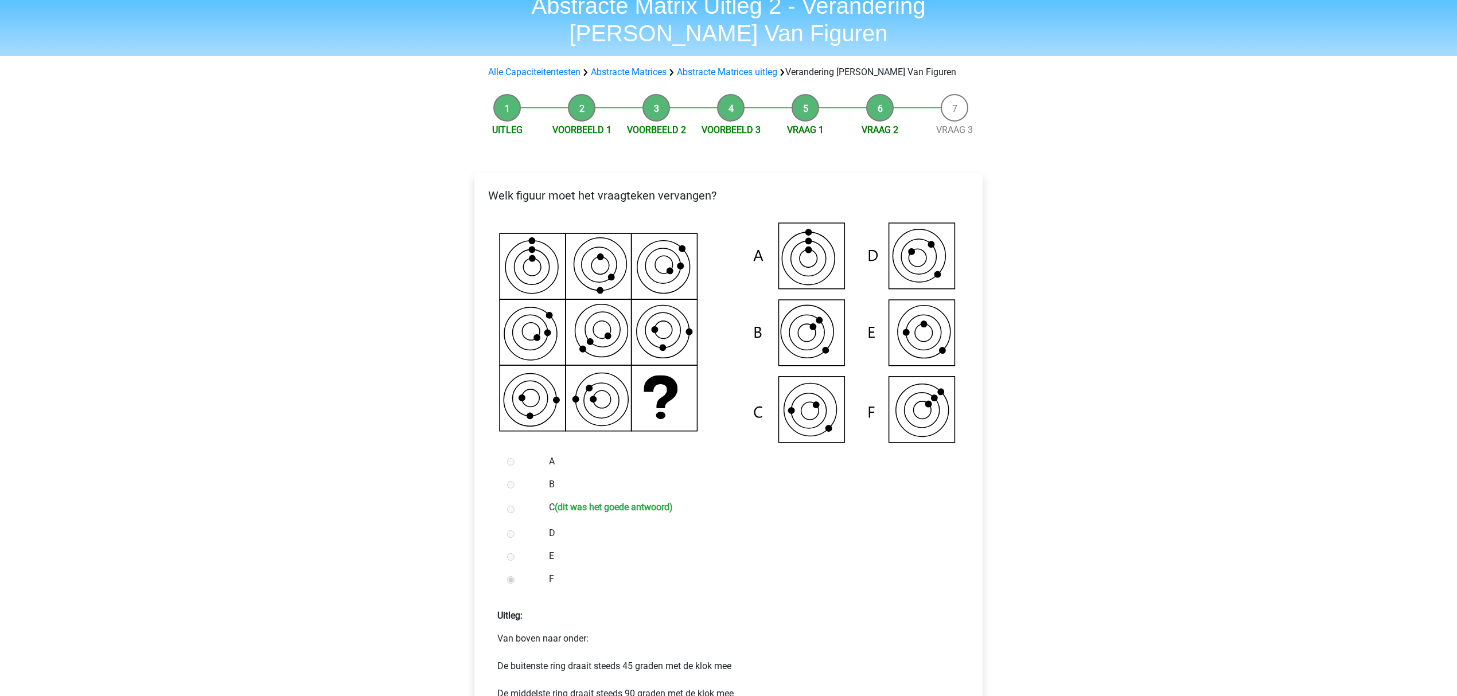
scroll to position [153, 0]
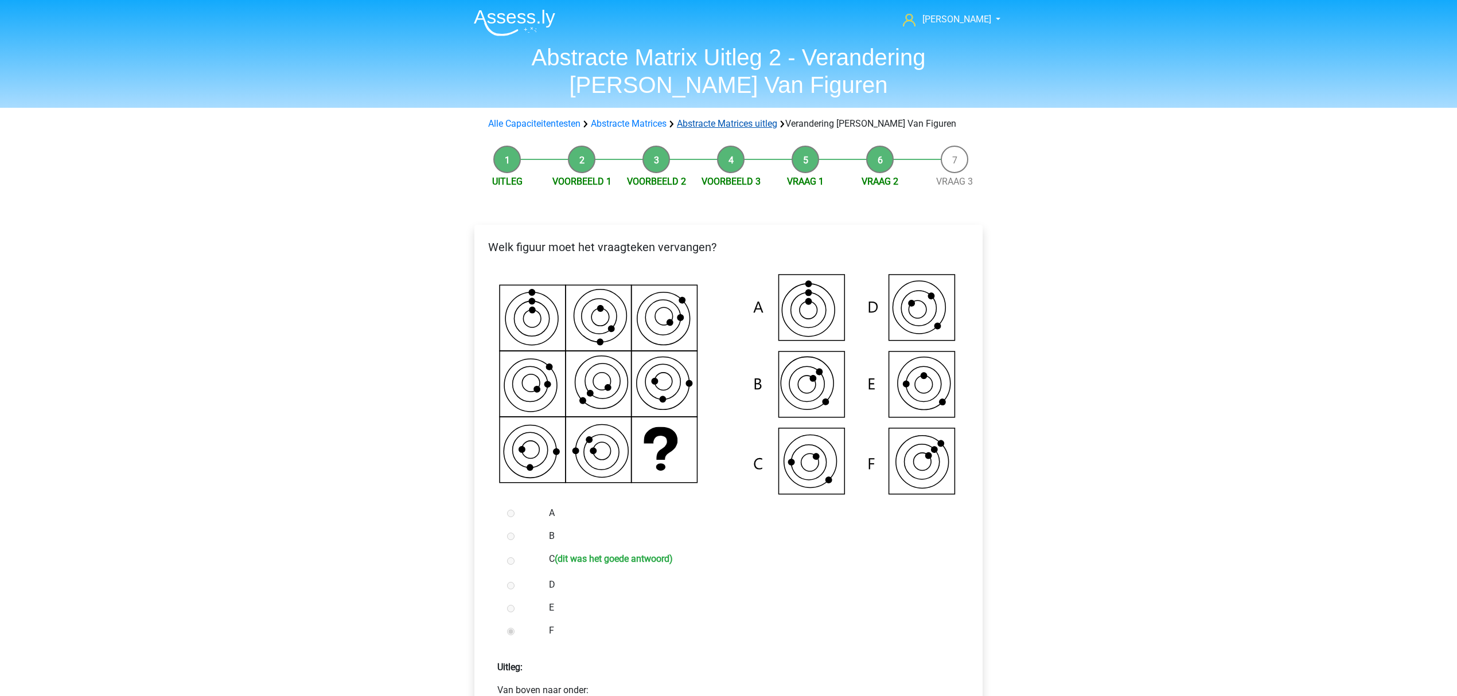
click at [735, 126] on link "Abstracte Matrices uitleg" at bounding box center [727, 123] width 100 height 11
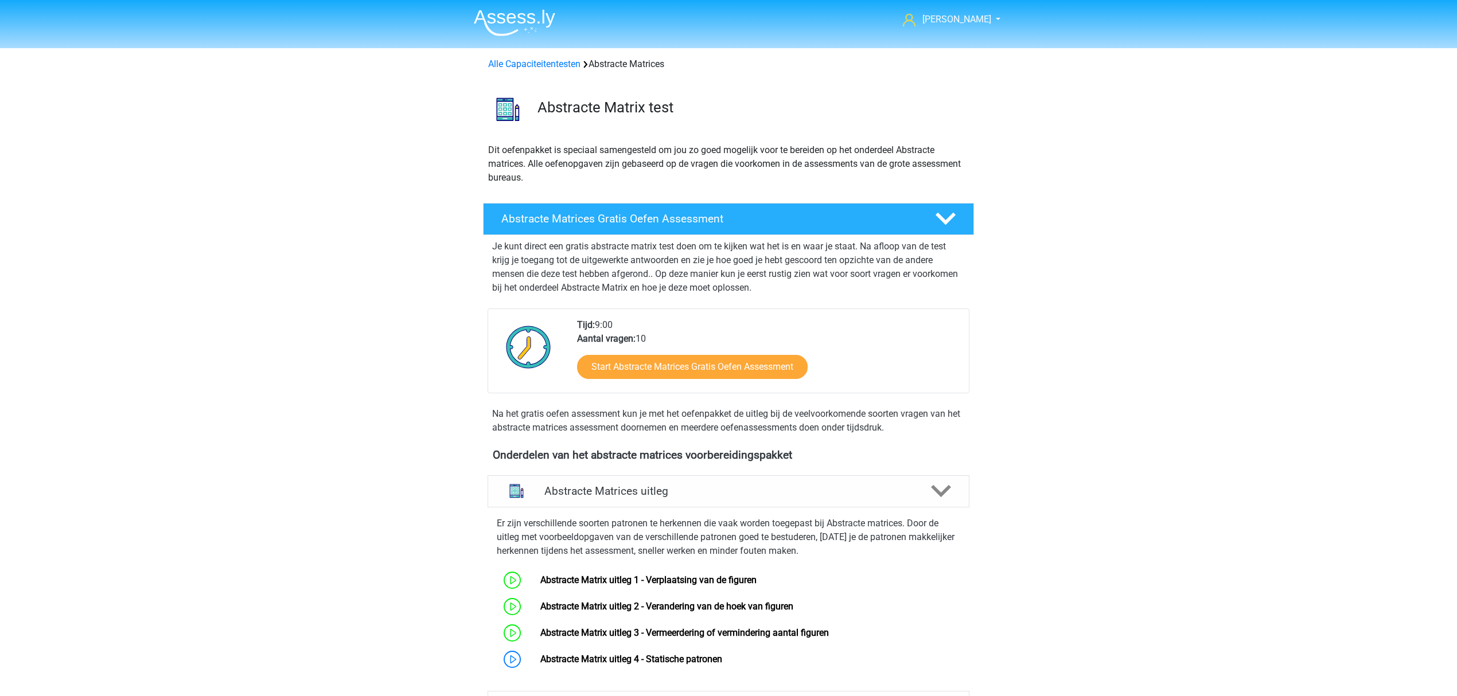
scroll to position [426, 0]
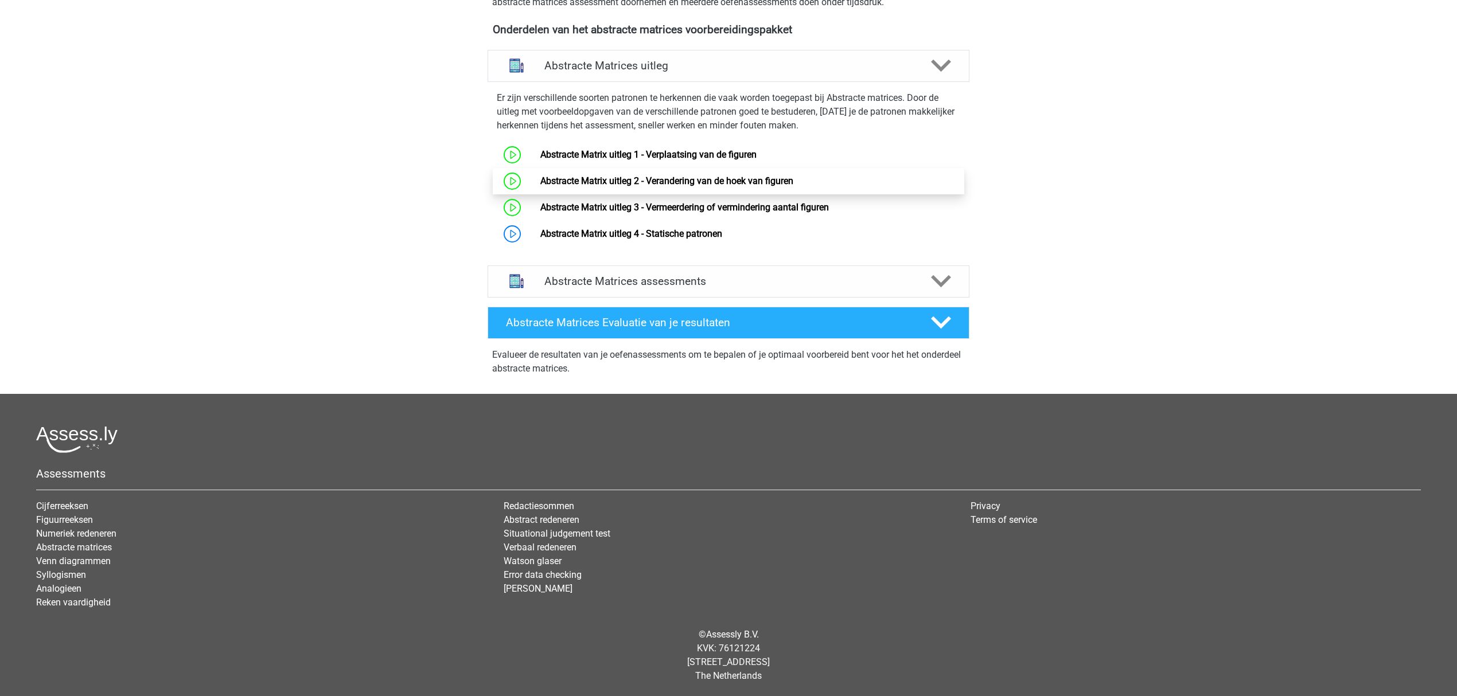
click at [540, 181] on link "Abstracte Matrix uitleg 2 - Verandering van de hoek van figuren" at bounding box center [666, 181] width 253 height 11
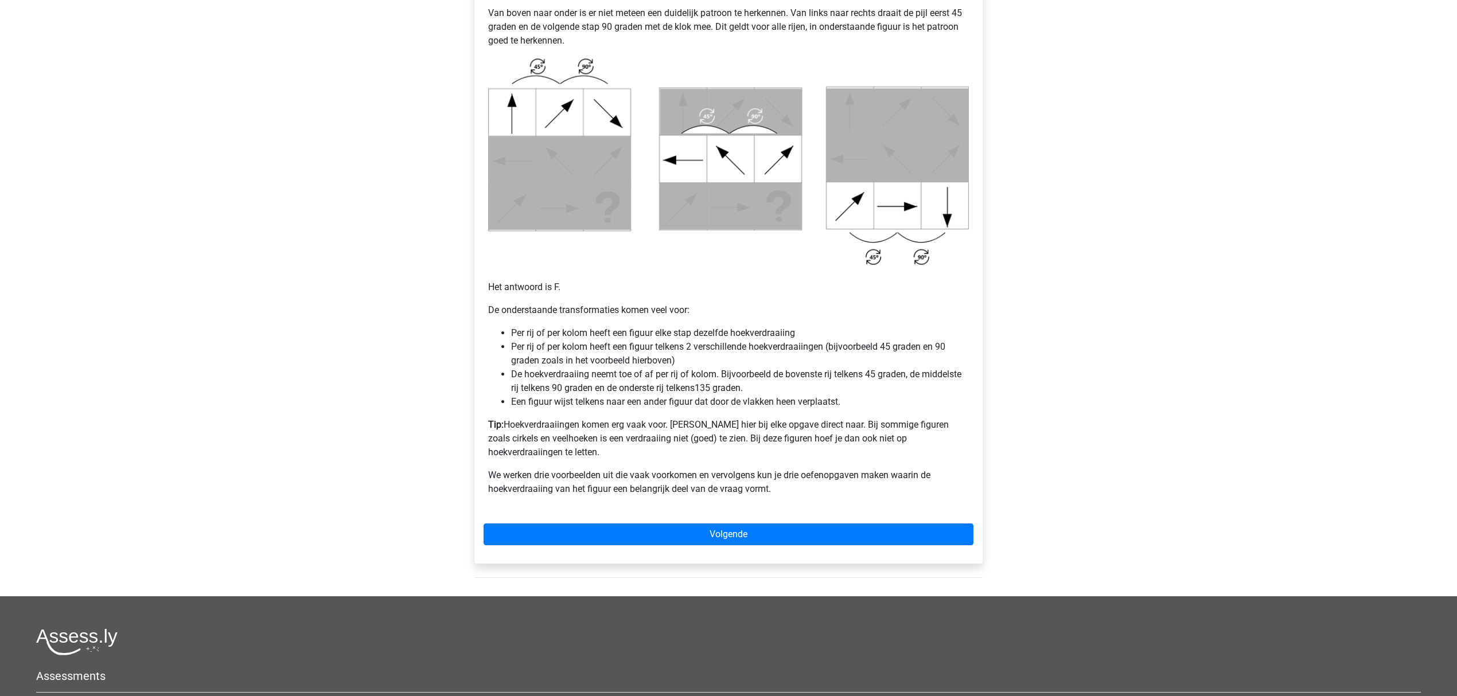
scroll to position [535, 0]
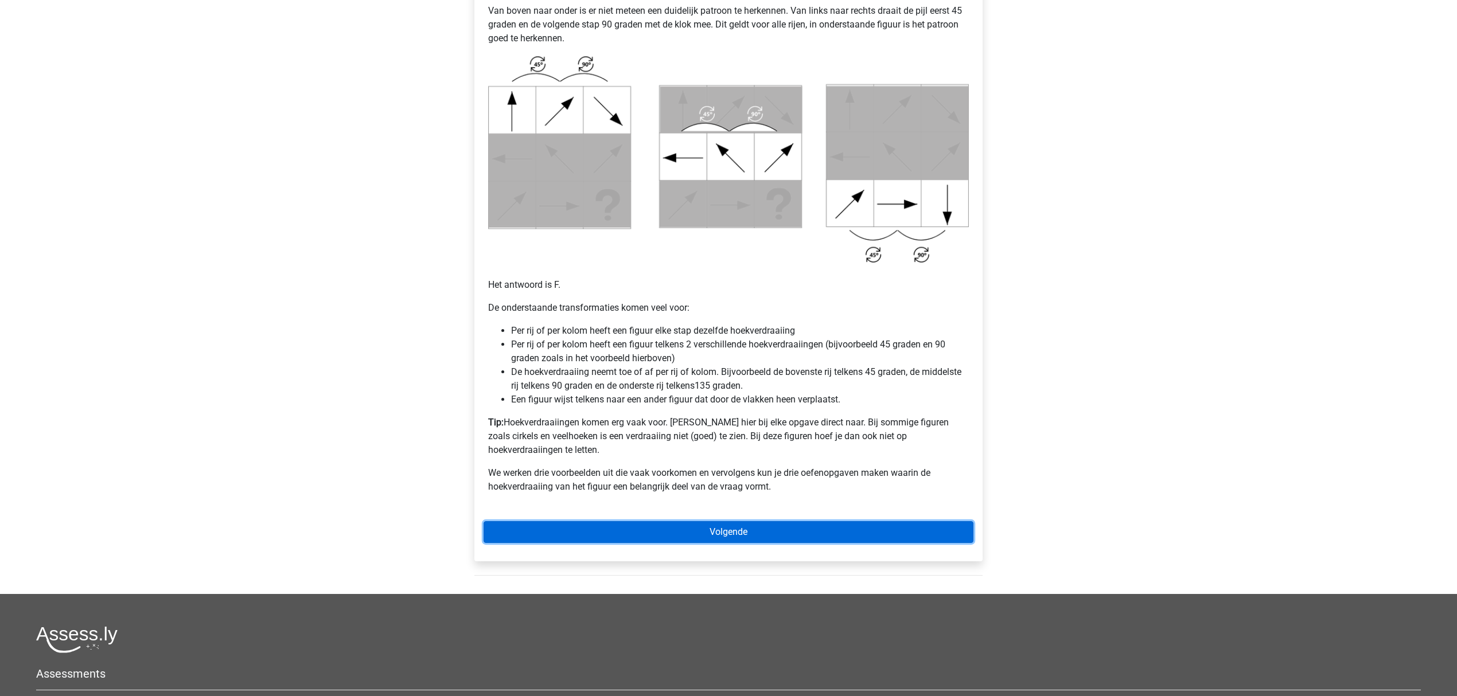
click at [706, 521] on link "Volgende" at bounding box center [729, 532] width 490 height 22
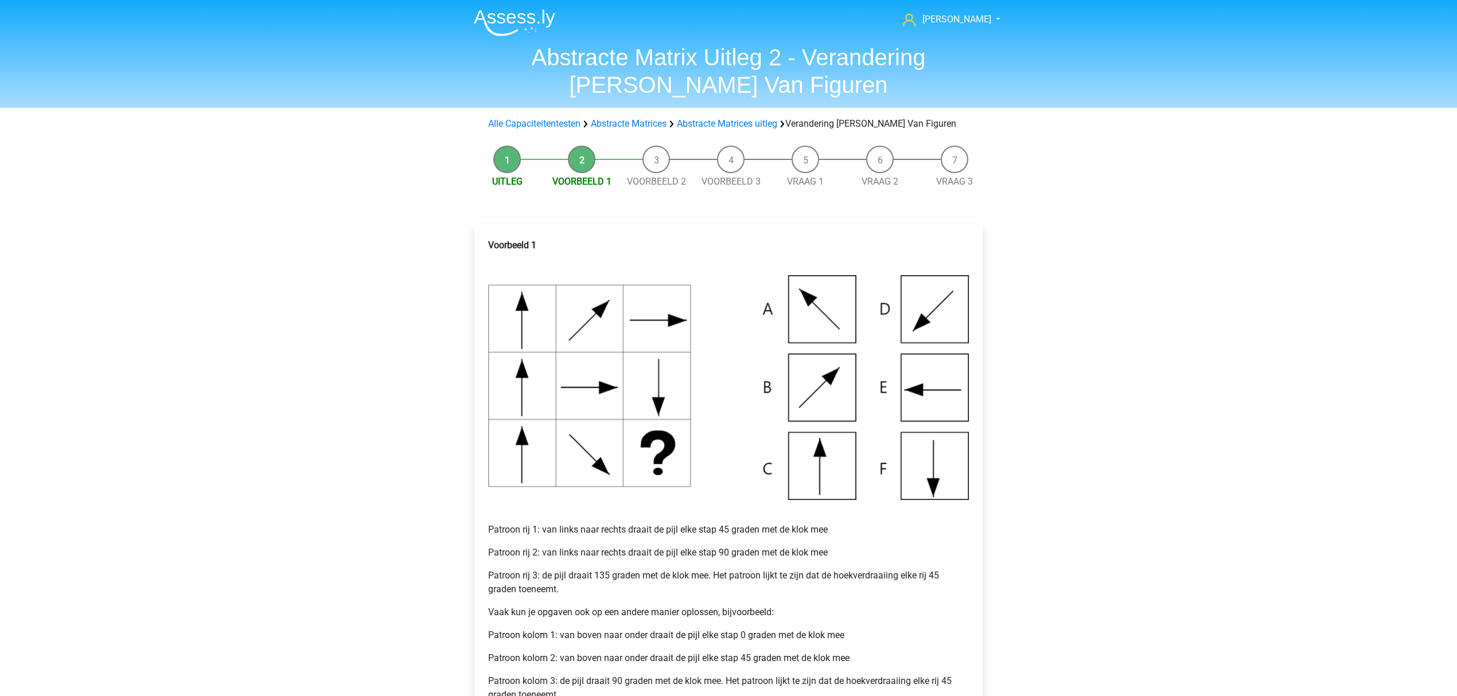
scroll to position [382, 0]
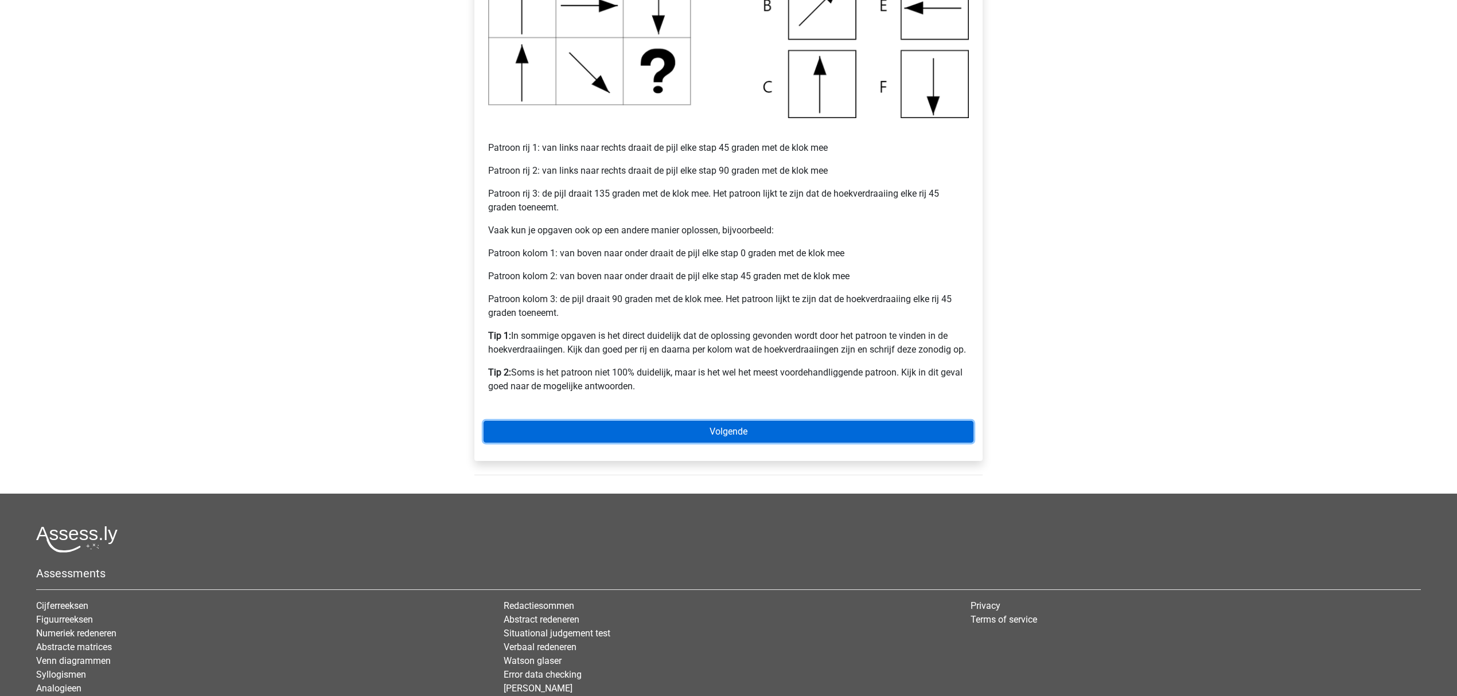
click at [675, 423] on link "Volgende" at bounding box center [729, 432] width 490 height 22
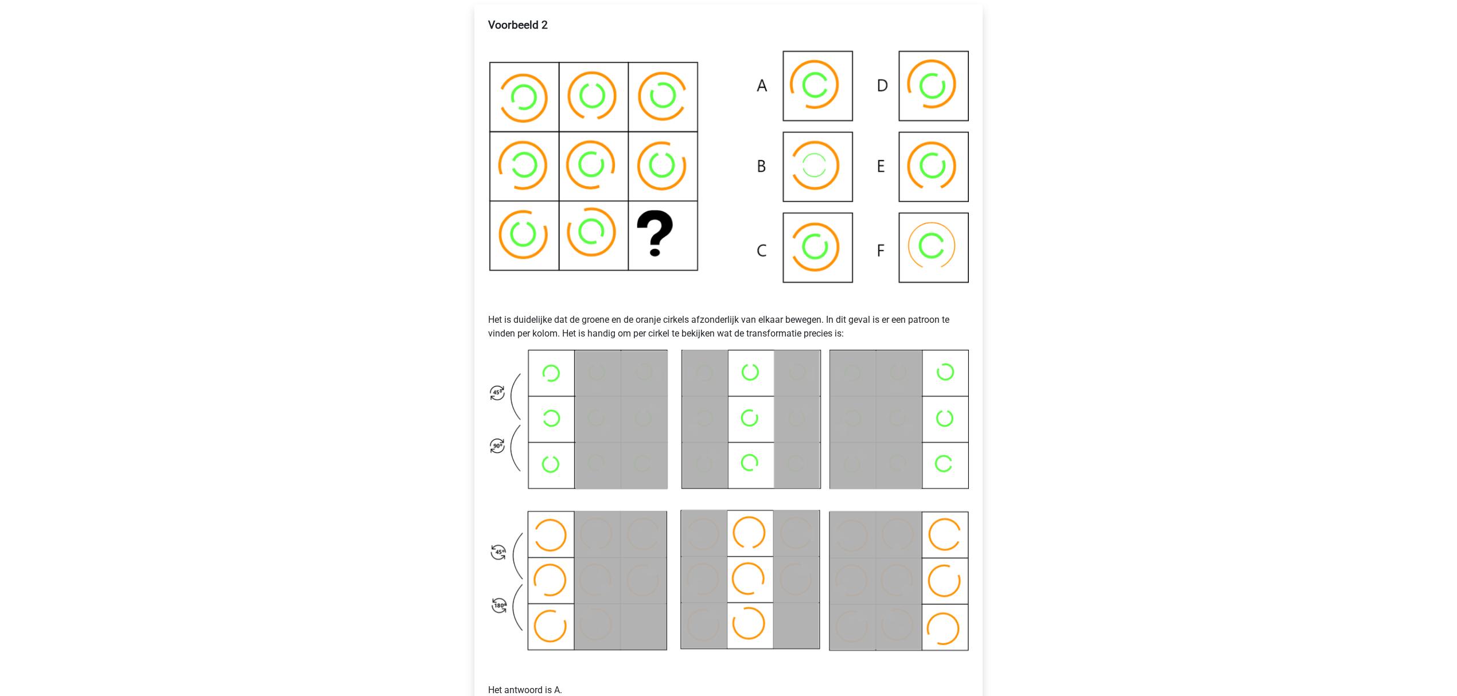
scroll to position [459, 0]
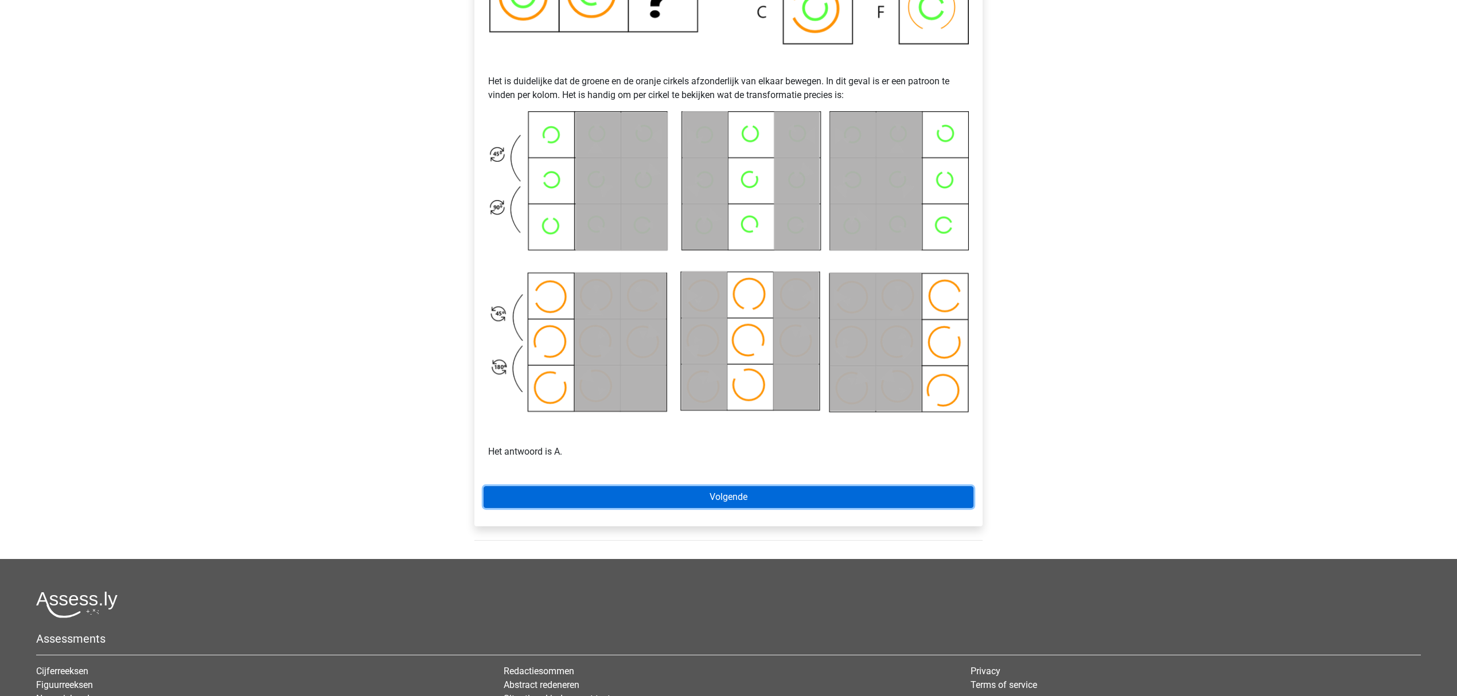
click at [668, 498] on link "Volgende" at bounding box center [729, 497] width 490 height 22
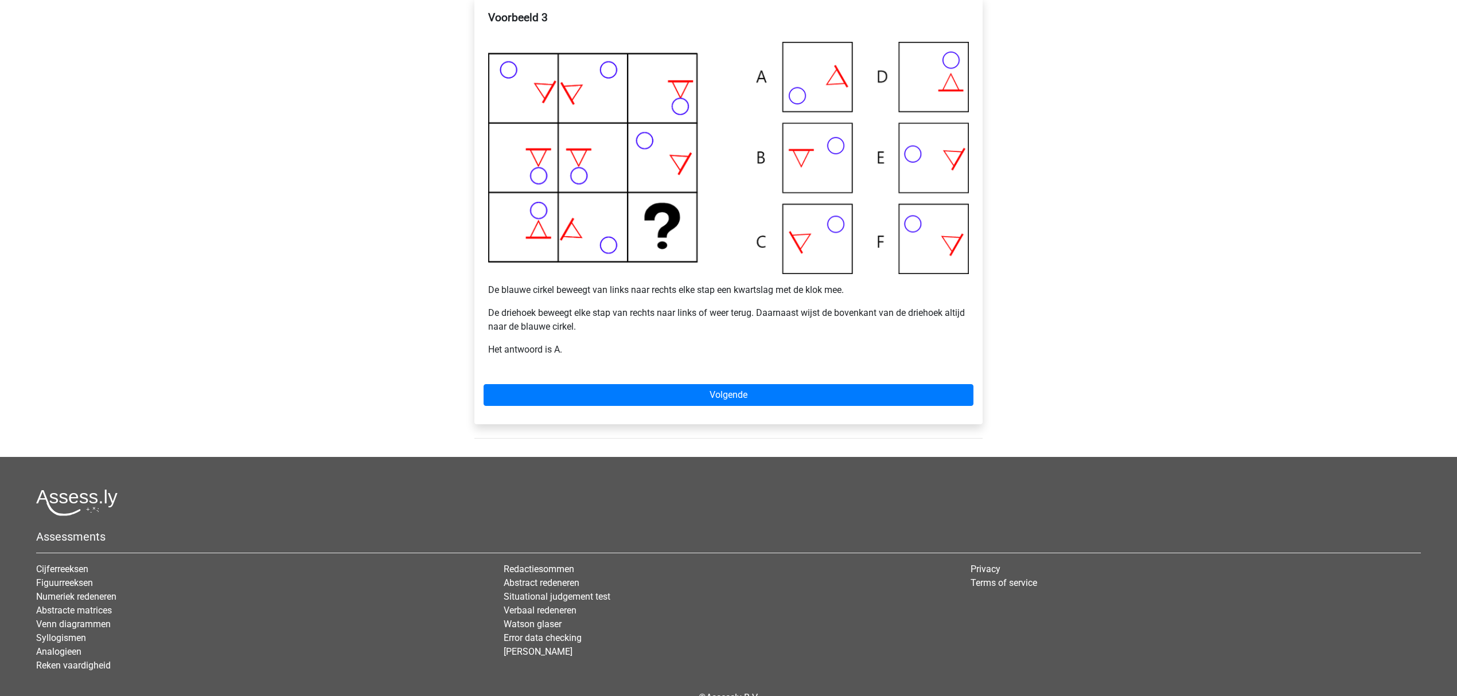
scroll to position [291, 0]
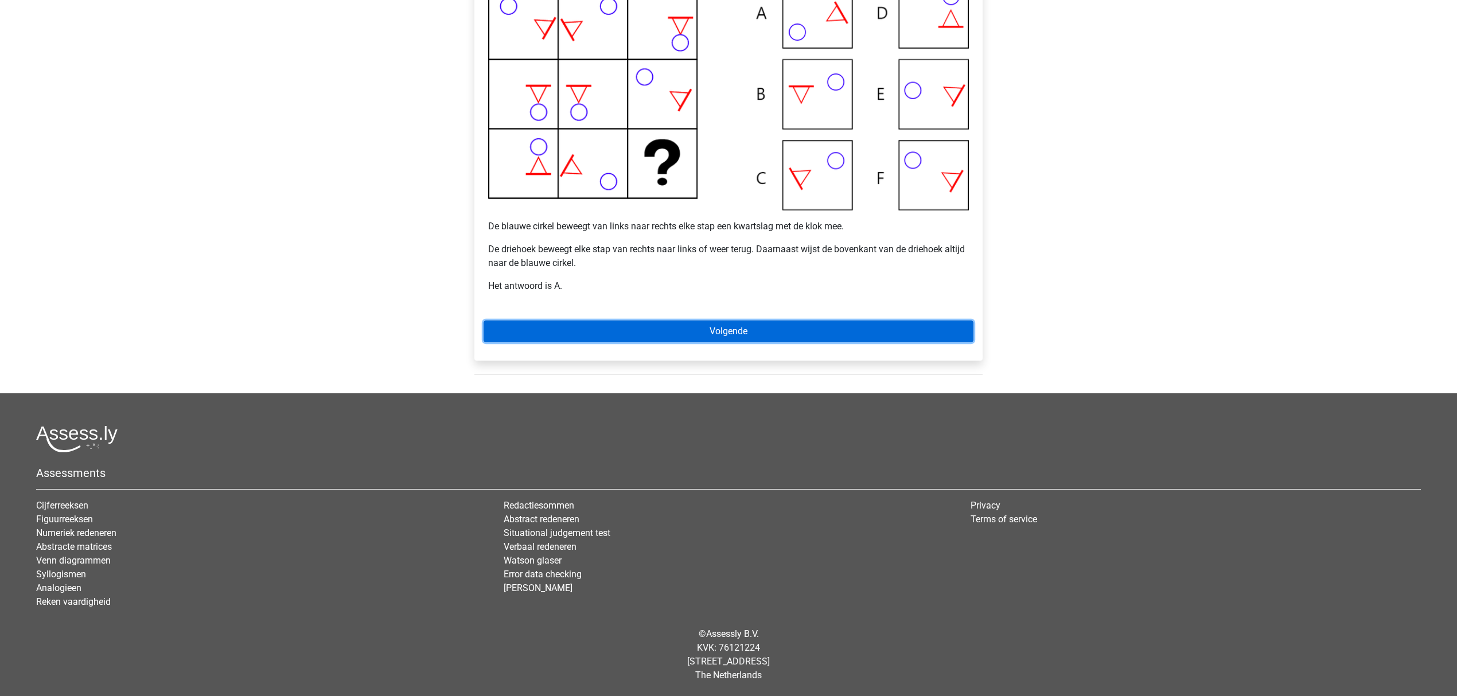
click at [647, 334] on link "Volgende" at bounding box center [729, 332] width 490 height 22
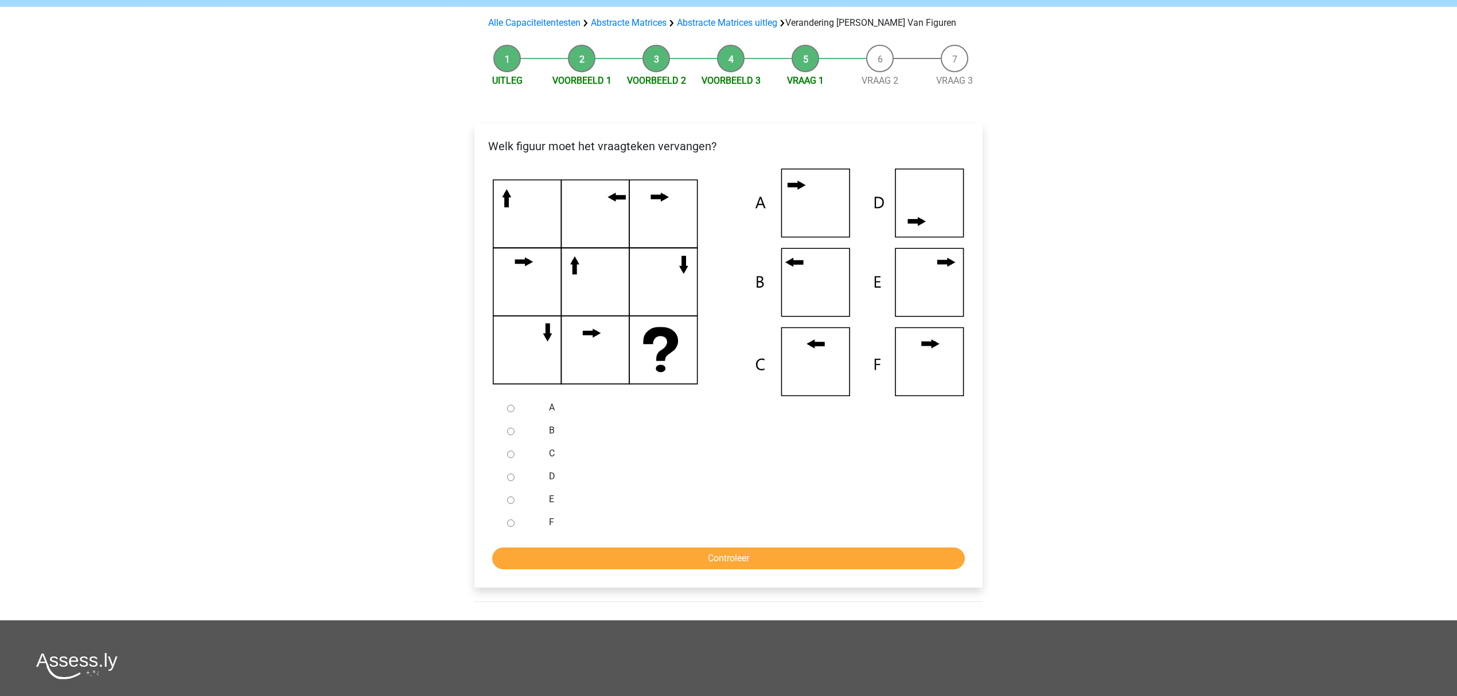
scroll to position [76, 0]
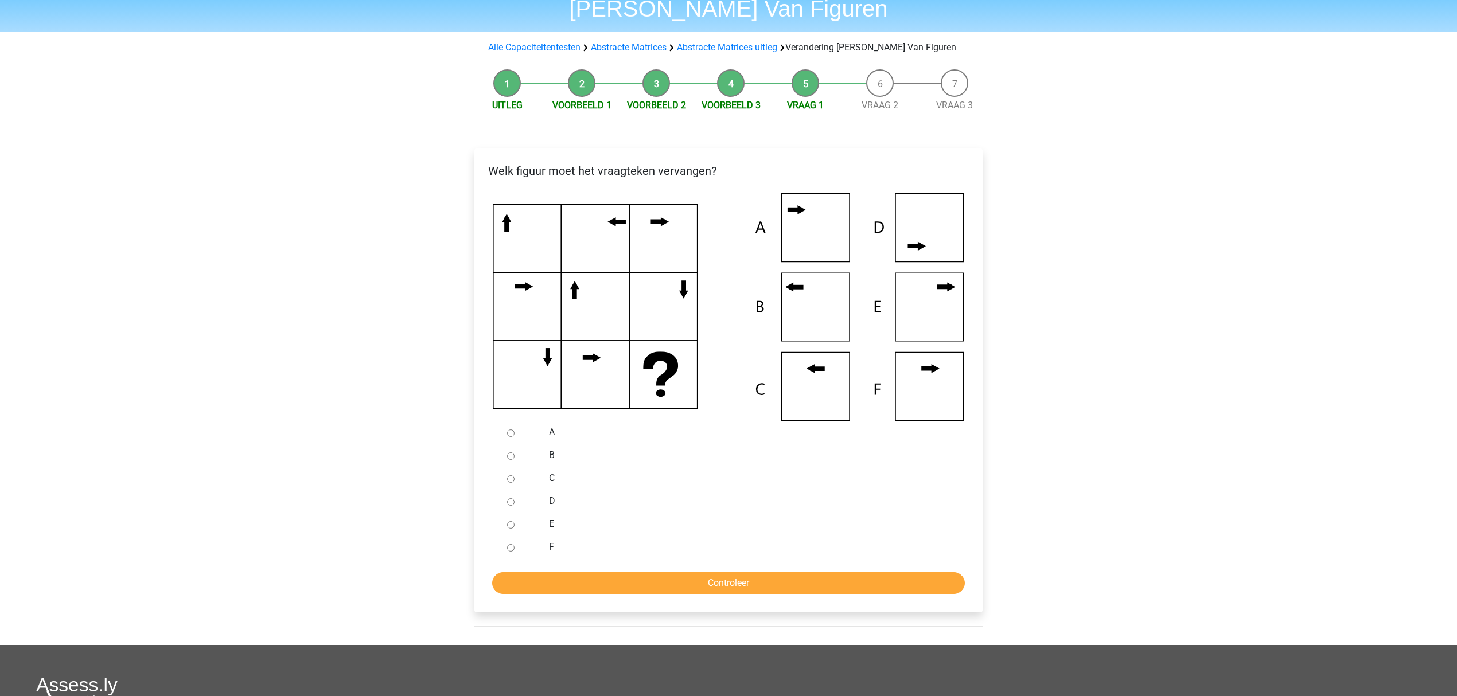
click at [558, 545] on label "F" at bounding box center [747, 547] width 397 height 14
click at [515, 545] on input "F" at bounding box center [510, 547] width 7 height 7
radio input "true"
click at [563, 587] on input "Controleer" at bounding box center [728, 583] width 473 height 22
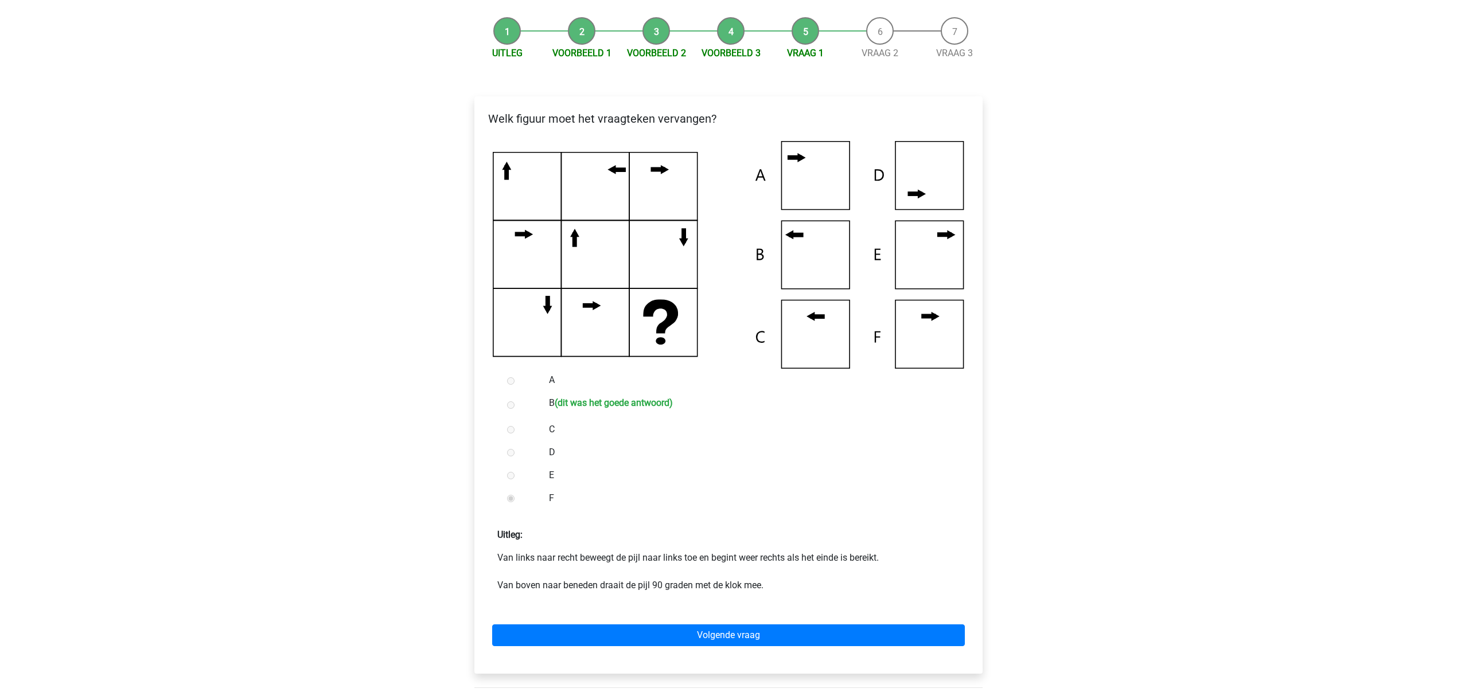
scroll to position [153, 0]
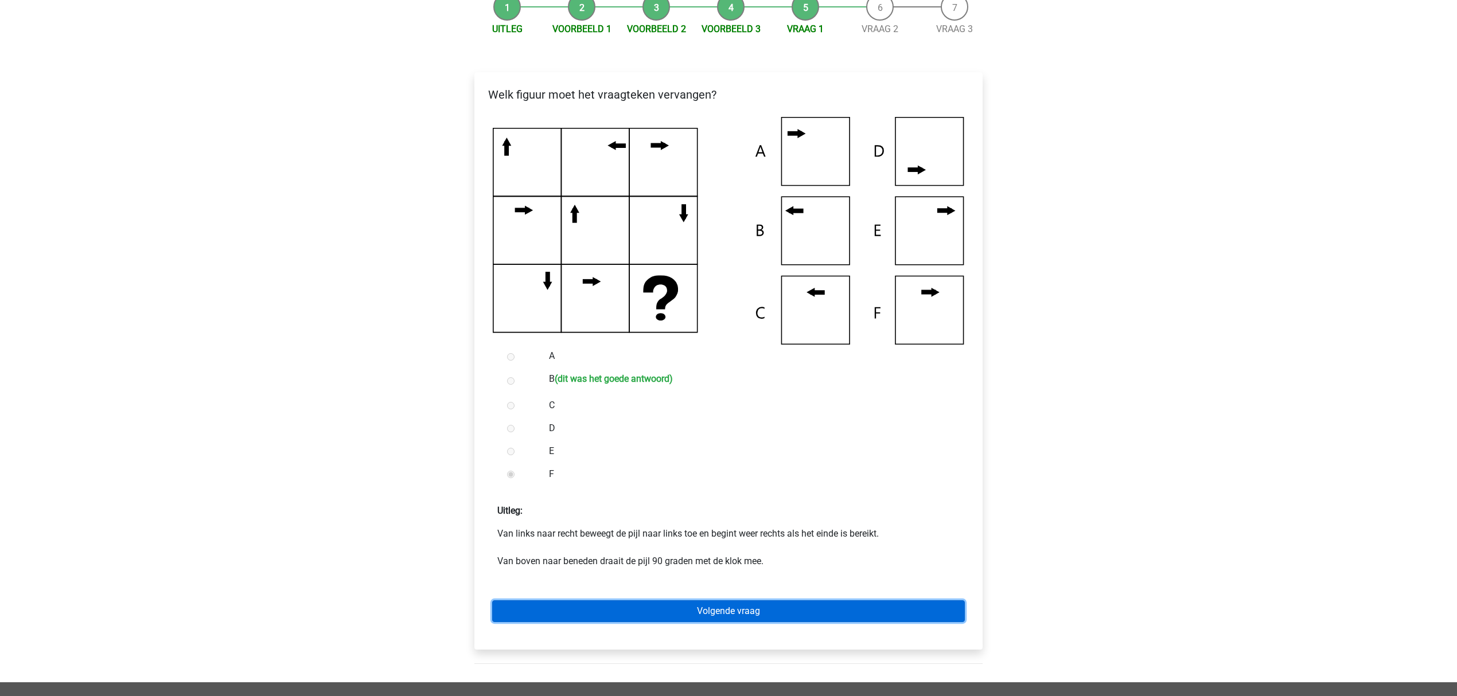
drag, startPoint x: 569, startPoint y: 606, endPoint x: 558, endPoint y: 604, distance: 11.7
click at [569, 606] on link "Volgende vraag" at bounding box center [728, 612] width 473 height 22
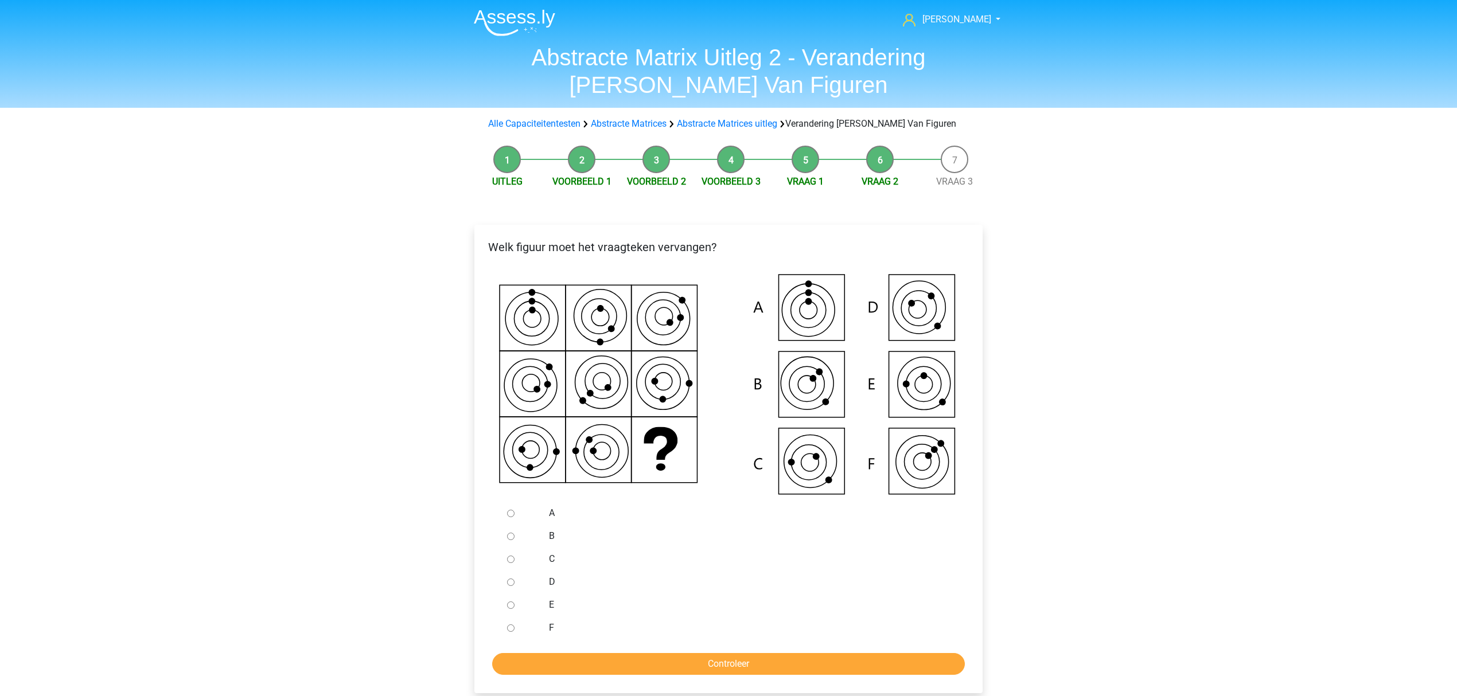
click at [520, 563] on div at bounding box center [522, 559] width 38 height 23
click at [507, 558] on input "C" at bounding box center [510, 559] width 7 height 7
radio input "true"
click at [563, 657] on input "Controleer" at bounding box center [728, 664] width 473 height 22
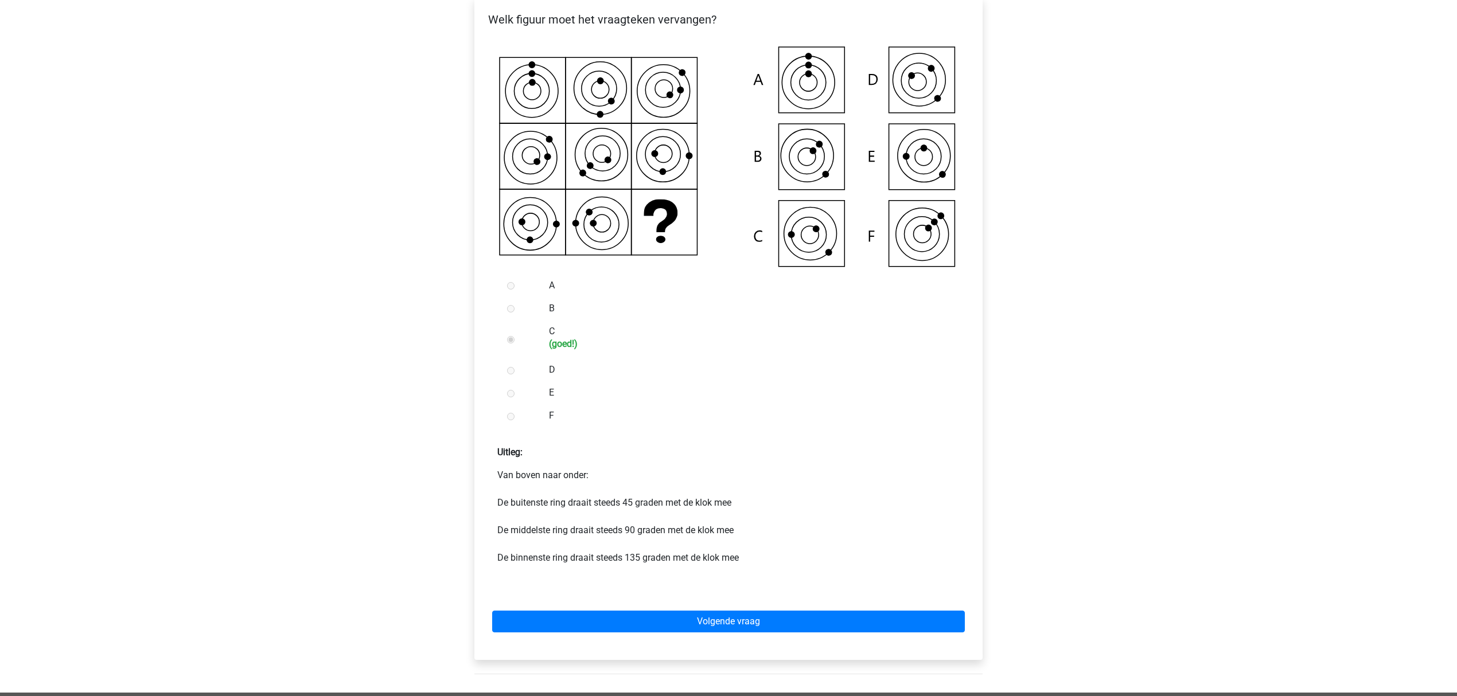
scroll to position [229, 0]
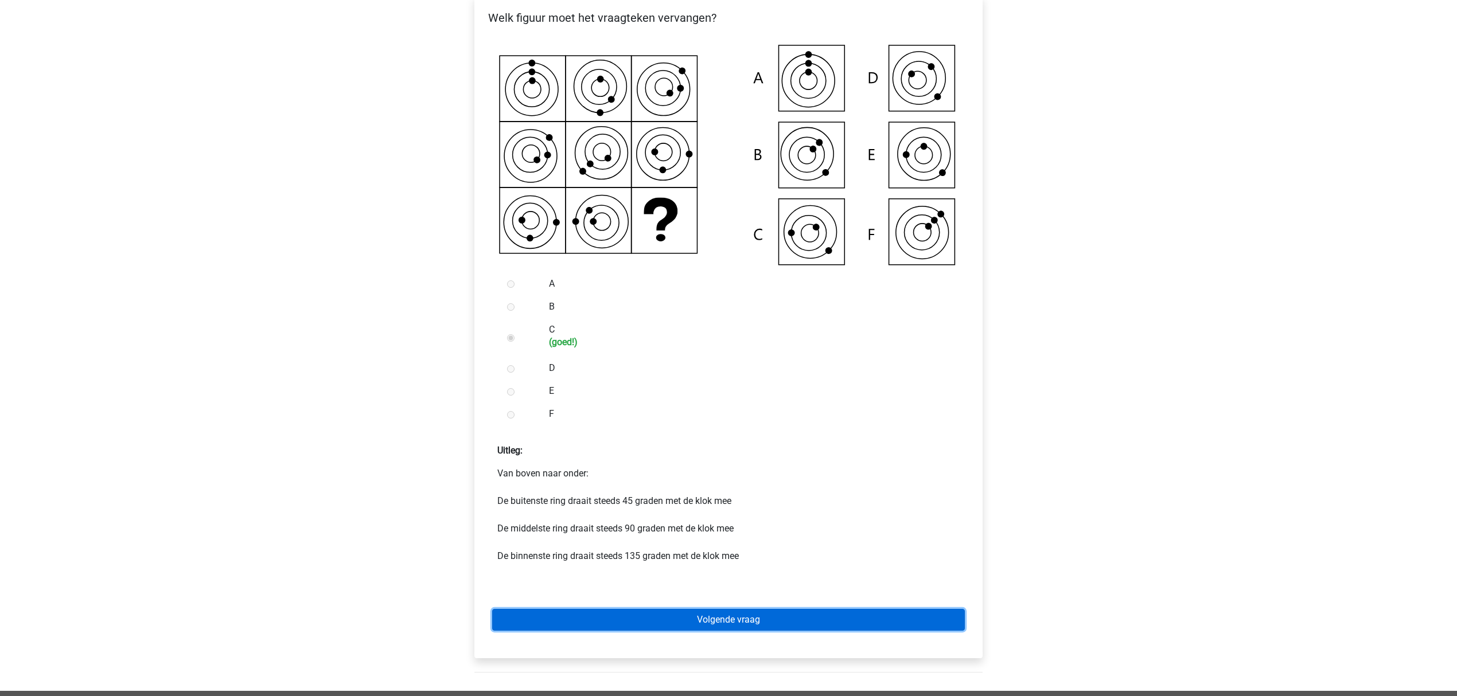
click at [525, 625] on link "Volgende vraag" at bounding box center [728, 620] width 473 height 22
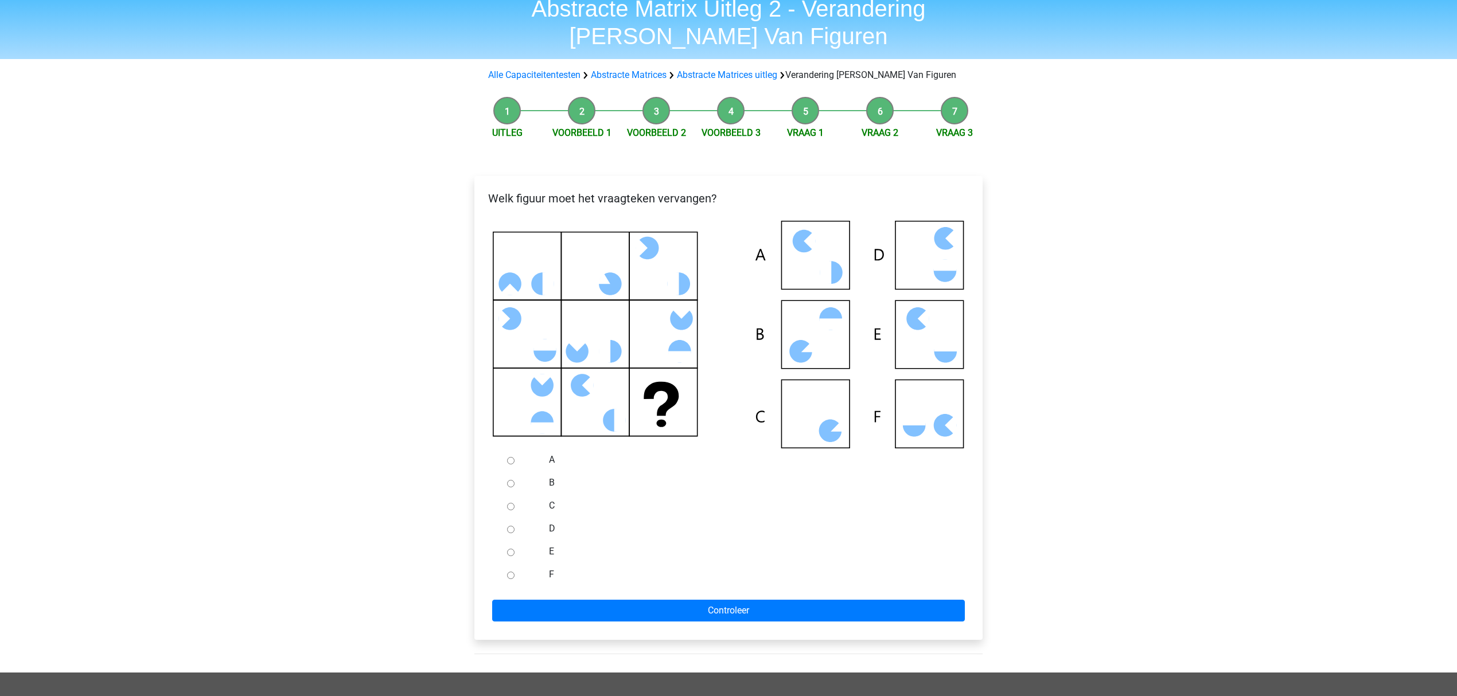
scroll to position [76, 0]
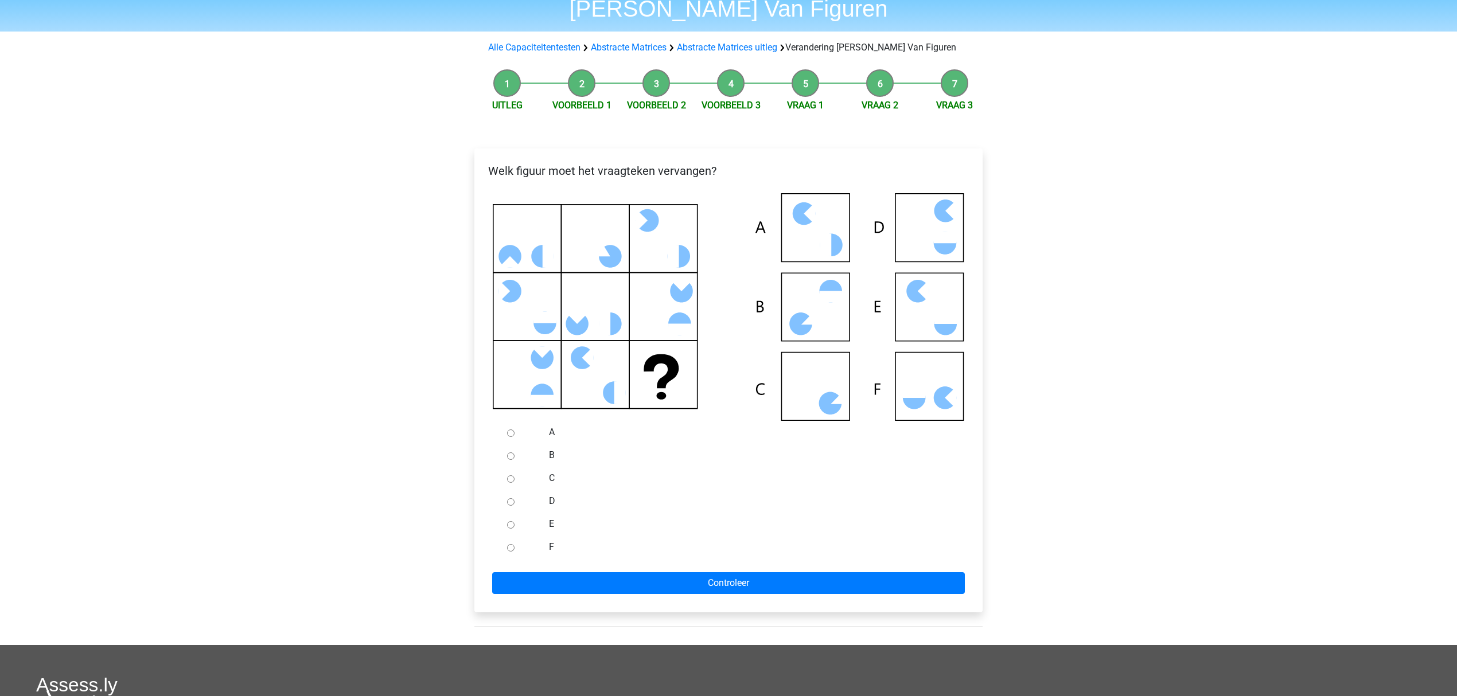
click at [508, 543] on div at bounding box center [522, 547] width 38 height 23
click at [517, 548] on div at bounding box center [522, 547] width 38 height 23
click at [512, 548] on input "F" at bounding box center [510, 547] width 7 height 7
radio input "true"
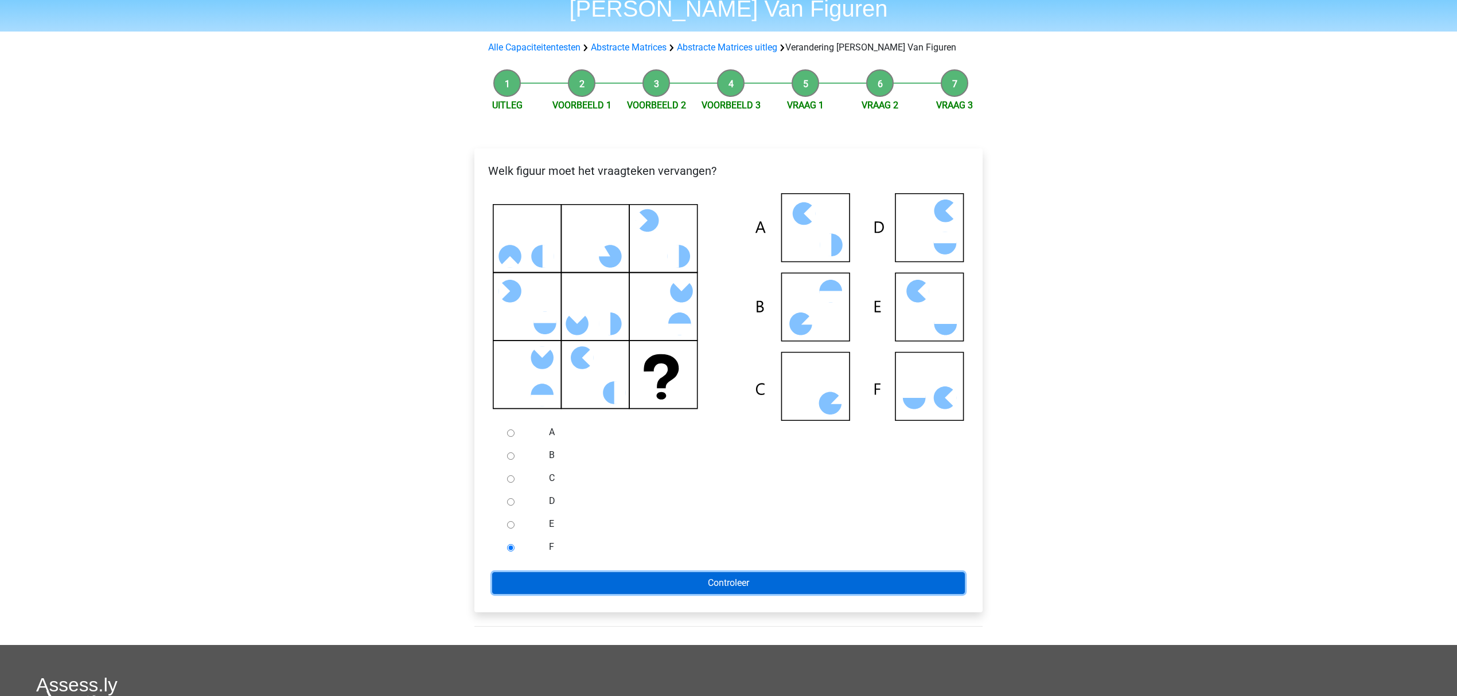
click at [527, 586] on input "Controleer" at bounding box center [728, 583] width 473 height 22
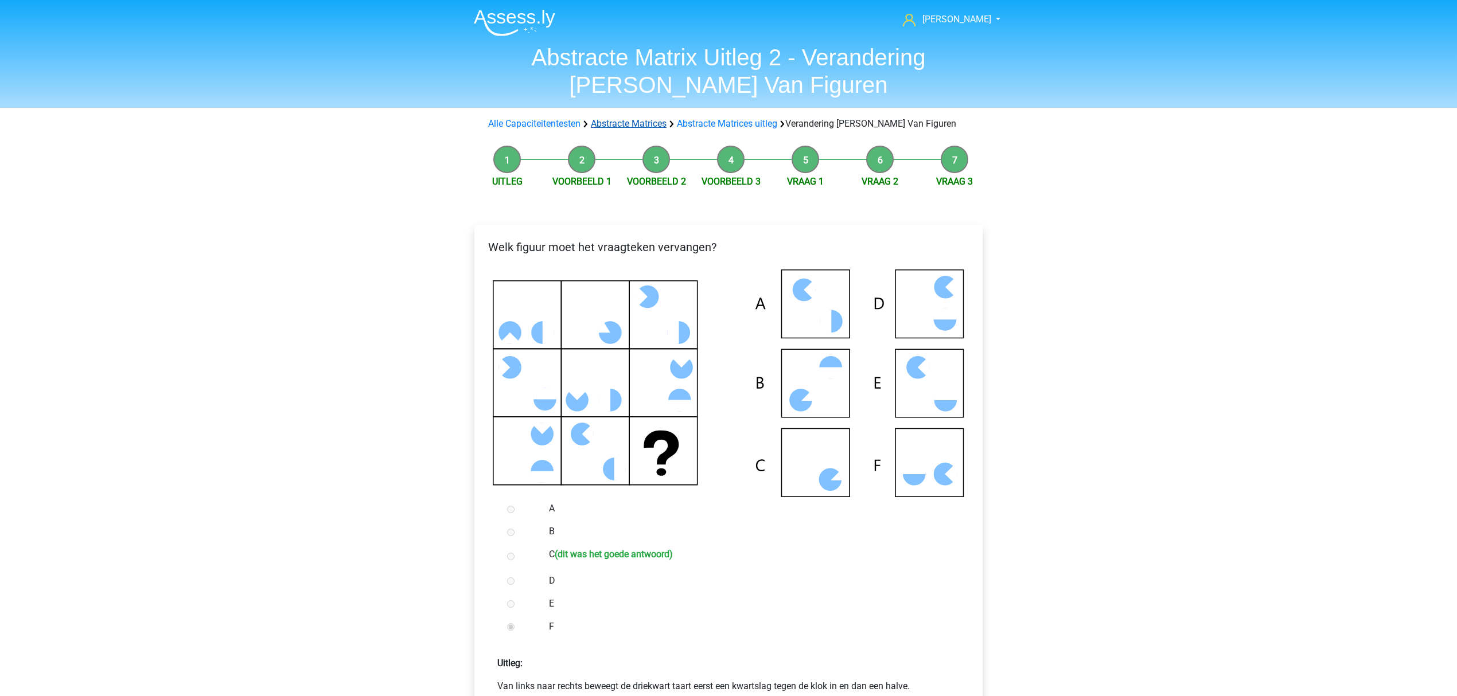
click at [643, 127] on link "Abstracte Matrices" at bounding box center [629, 123] width 76 height 11
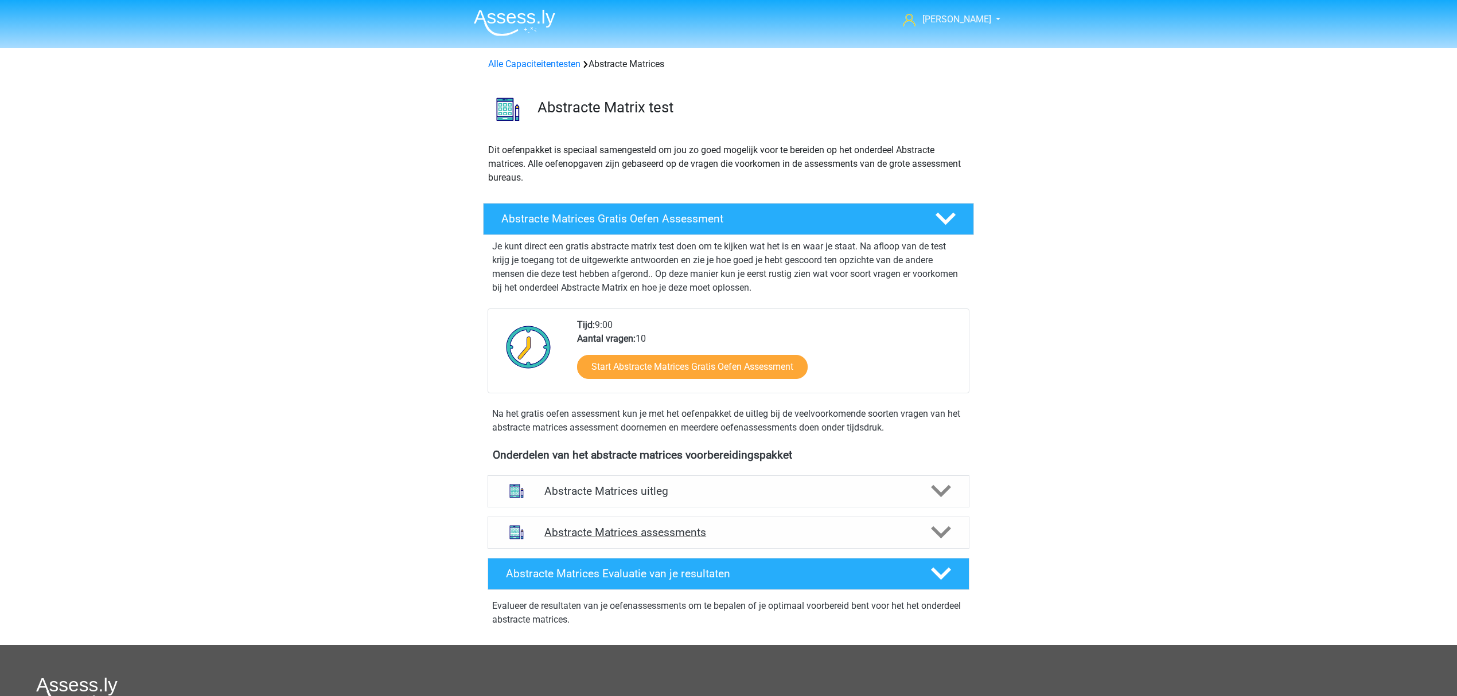
click at [639, 528] on h4 "Abstracte Matrices assessments" at bounding box center [728, 532] width 368 height 13
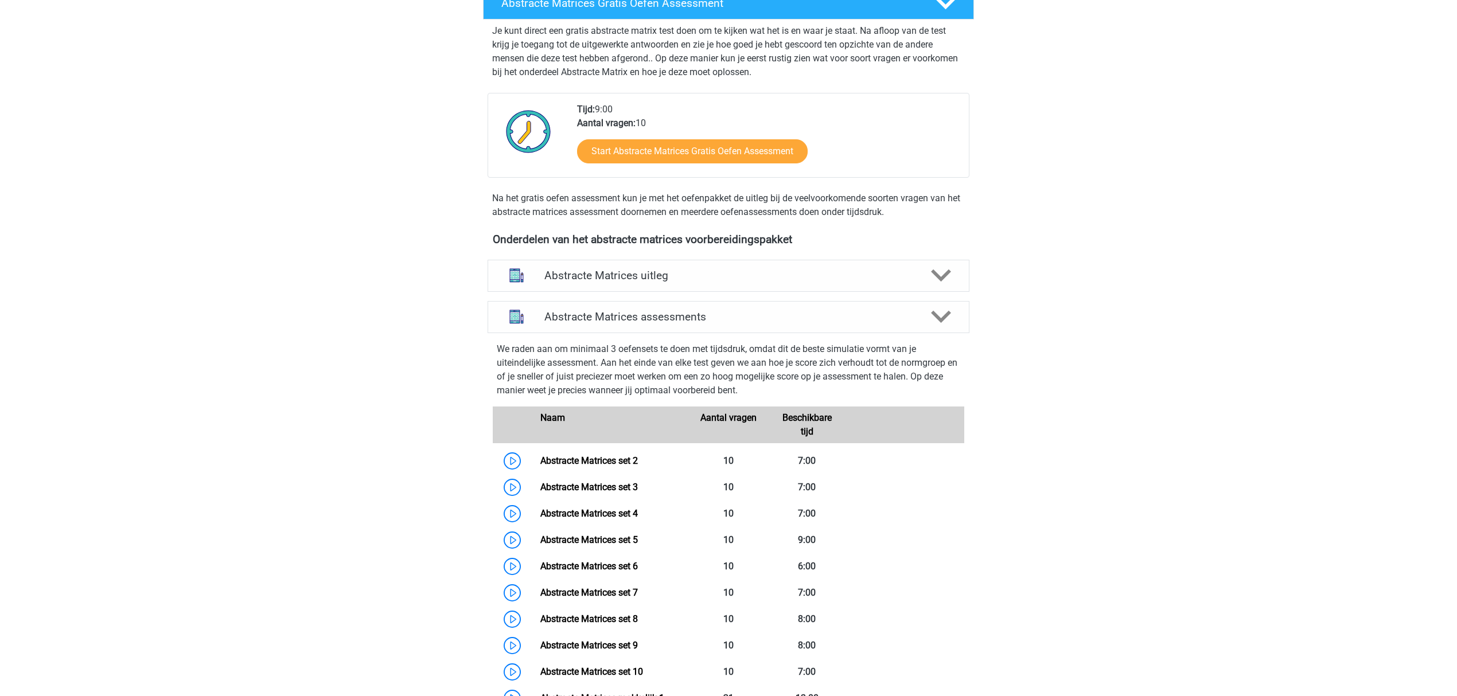
scroll to position [306, 0]
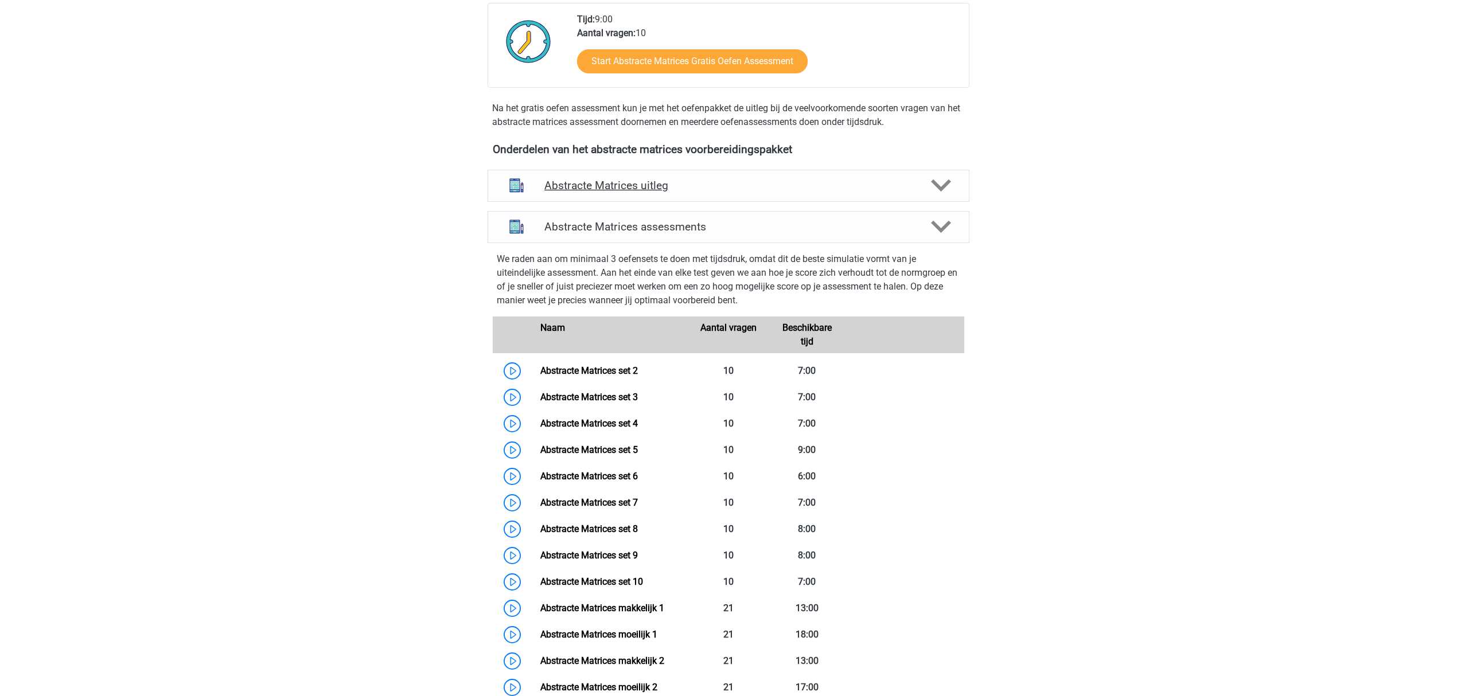
click at [590, 184] on h4 "Abstracte Matrices uitleg" at bounding box center [728, 185] width 368 height 13
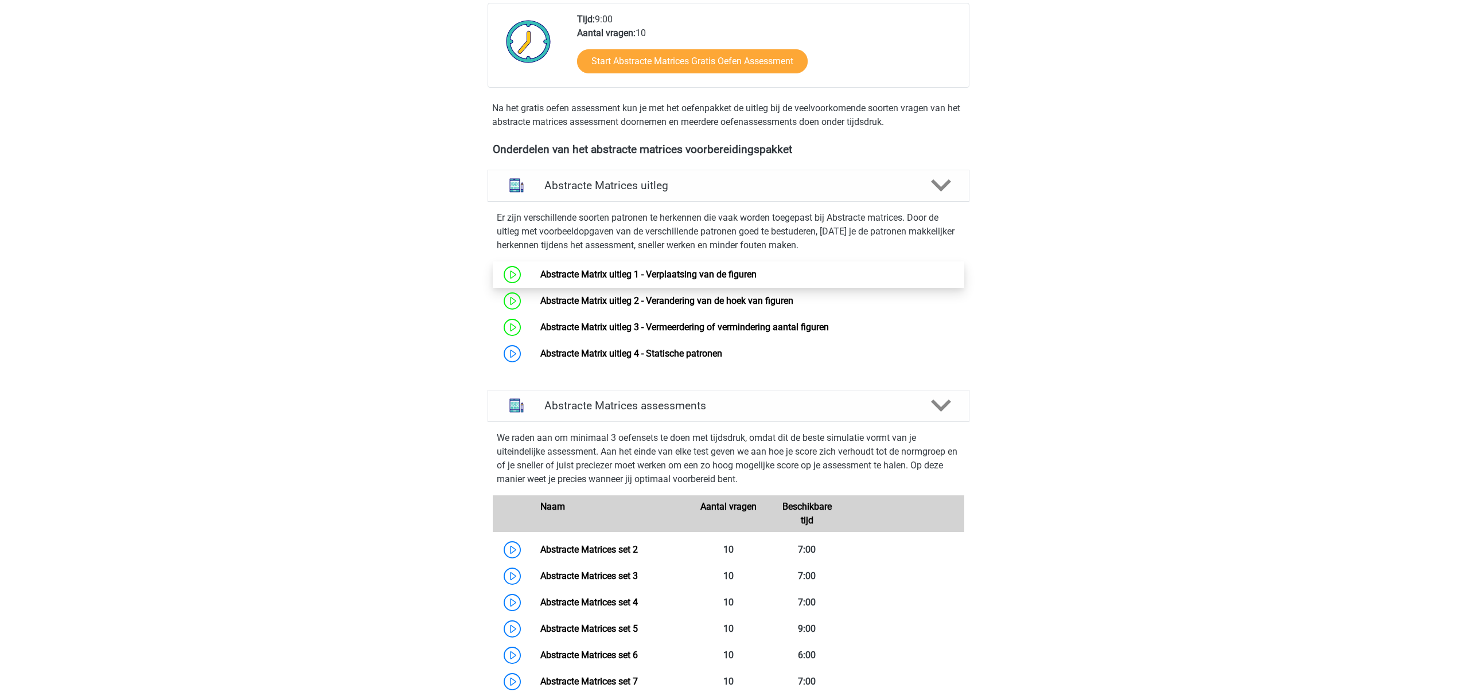
click at [540, 274] on link "Abstracte Matrix uitleg 1 - Verplaatsing van de figuren" at bounding box center [648, 274] width 216 height 11
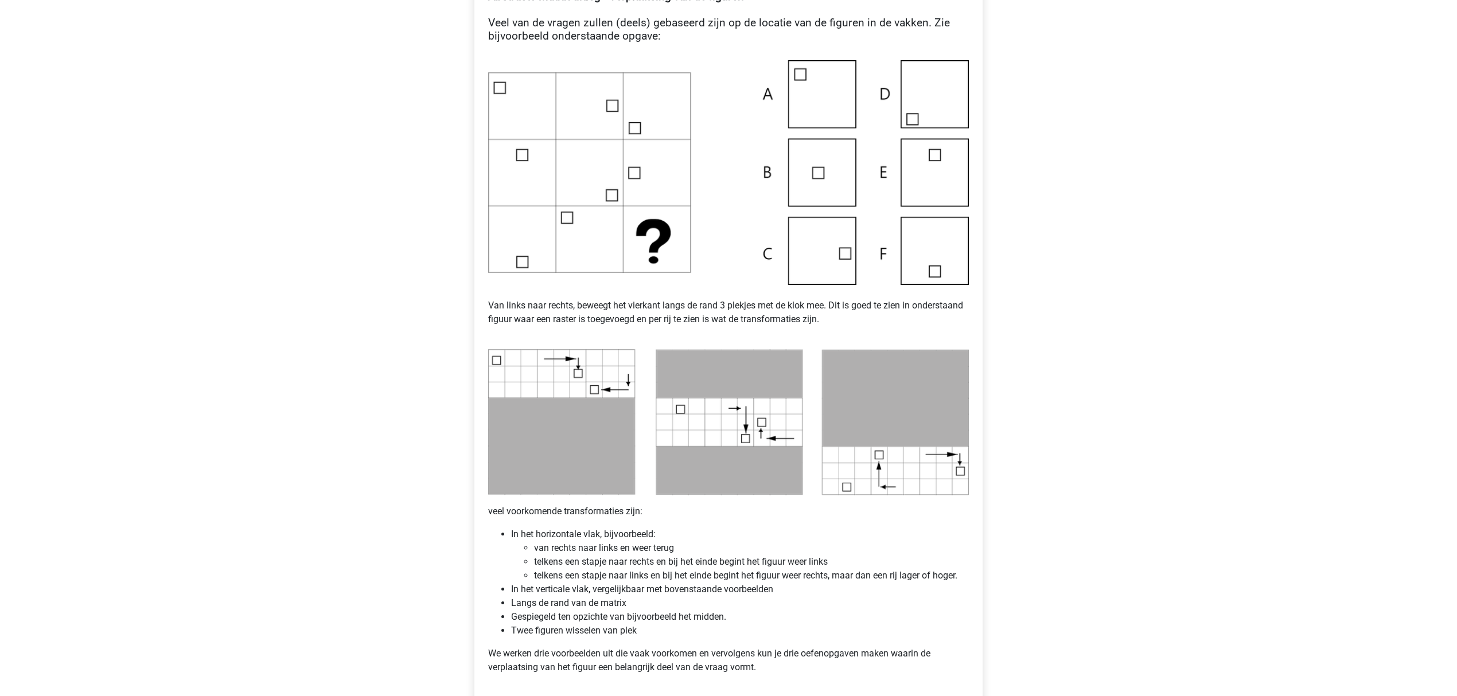
scroll to position [630, 0]
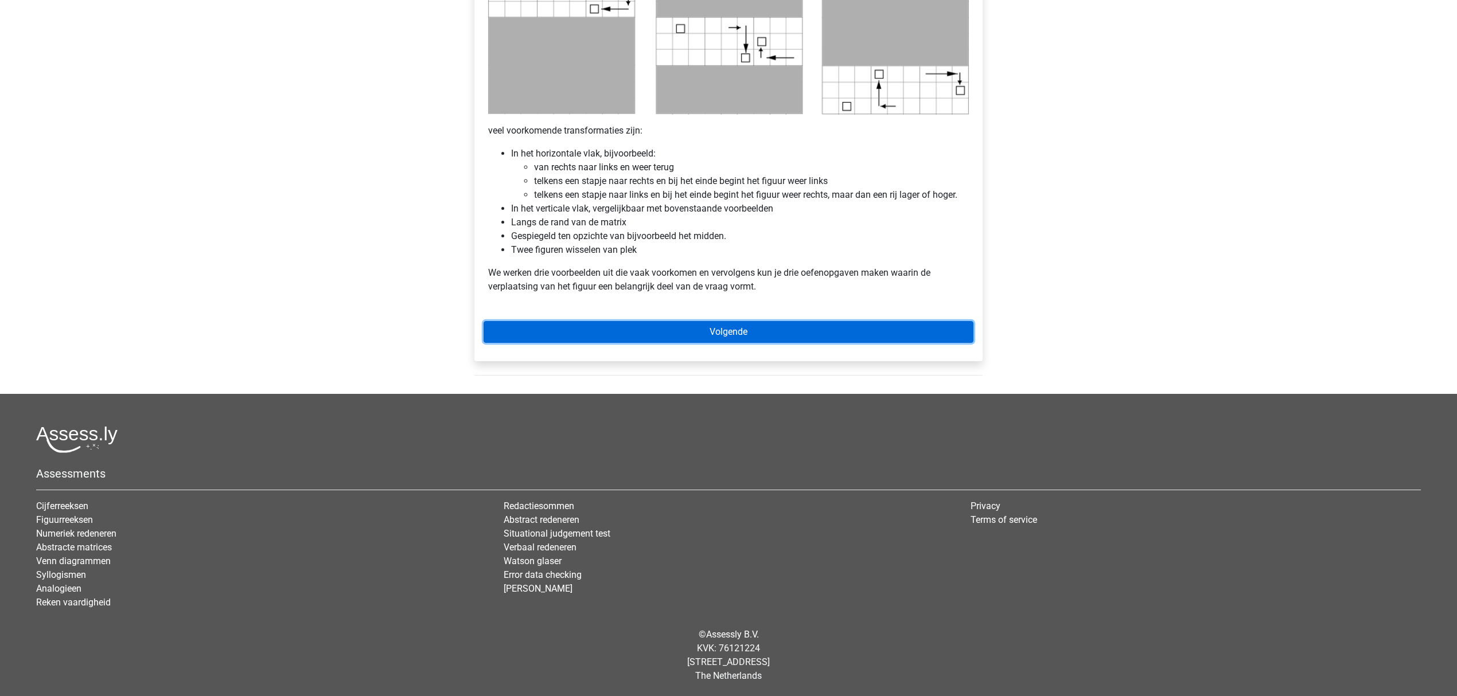
click at [664, 335] on link "Volgende" at bounding box center [729, 332] width 490 height 22
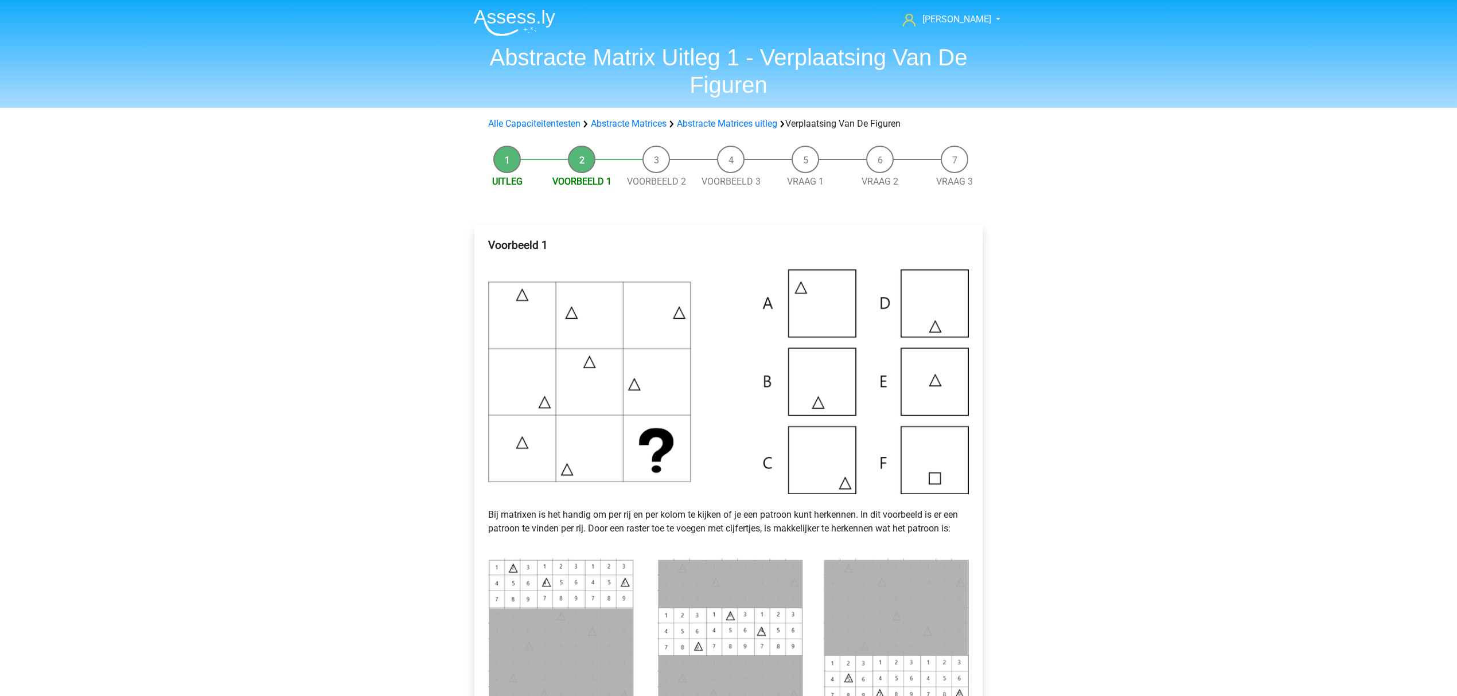
scroll to position [153, 0]
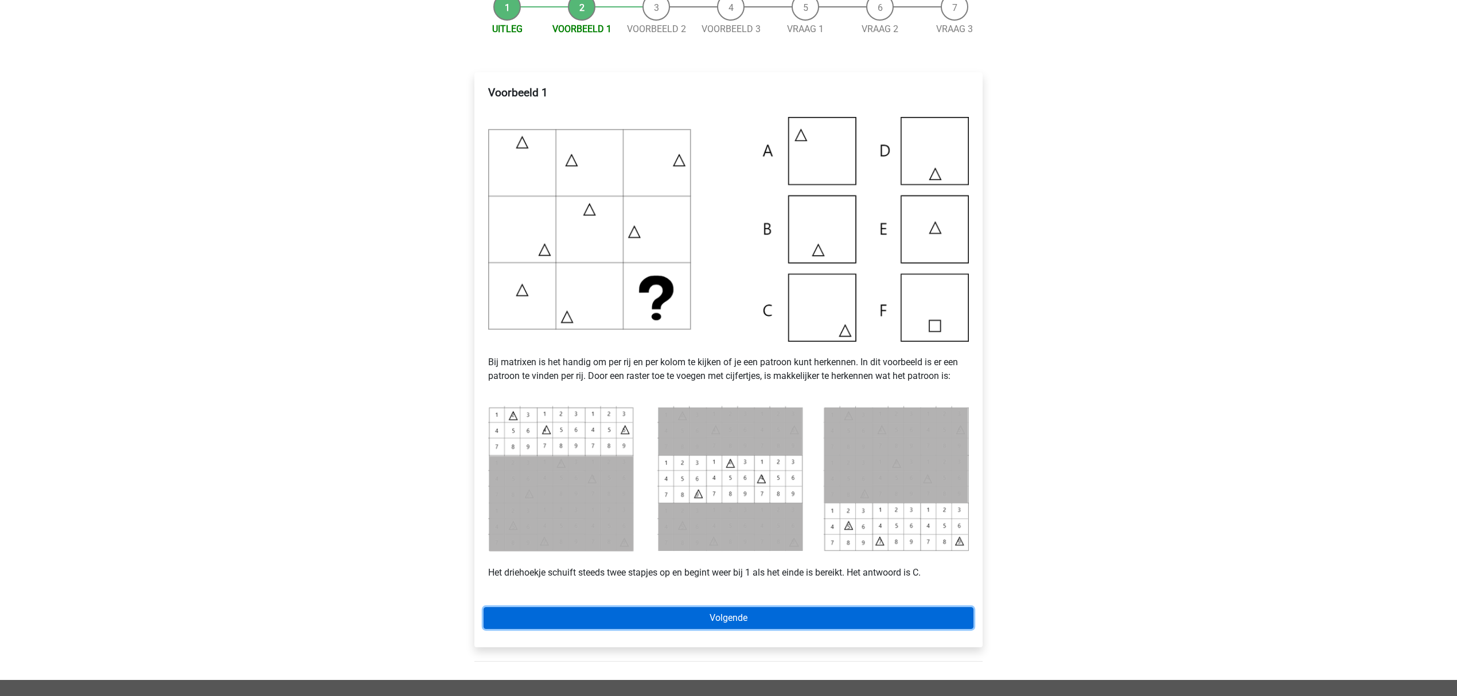
click at [520, 621] on link "Volgende" at bounding box center [729, 618] width 490 height 22
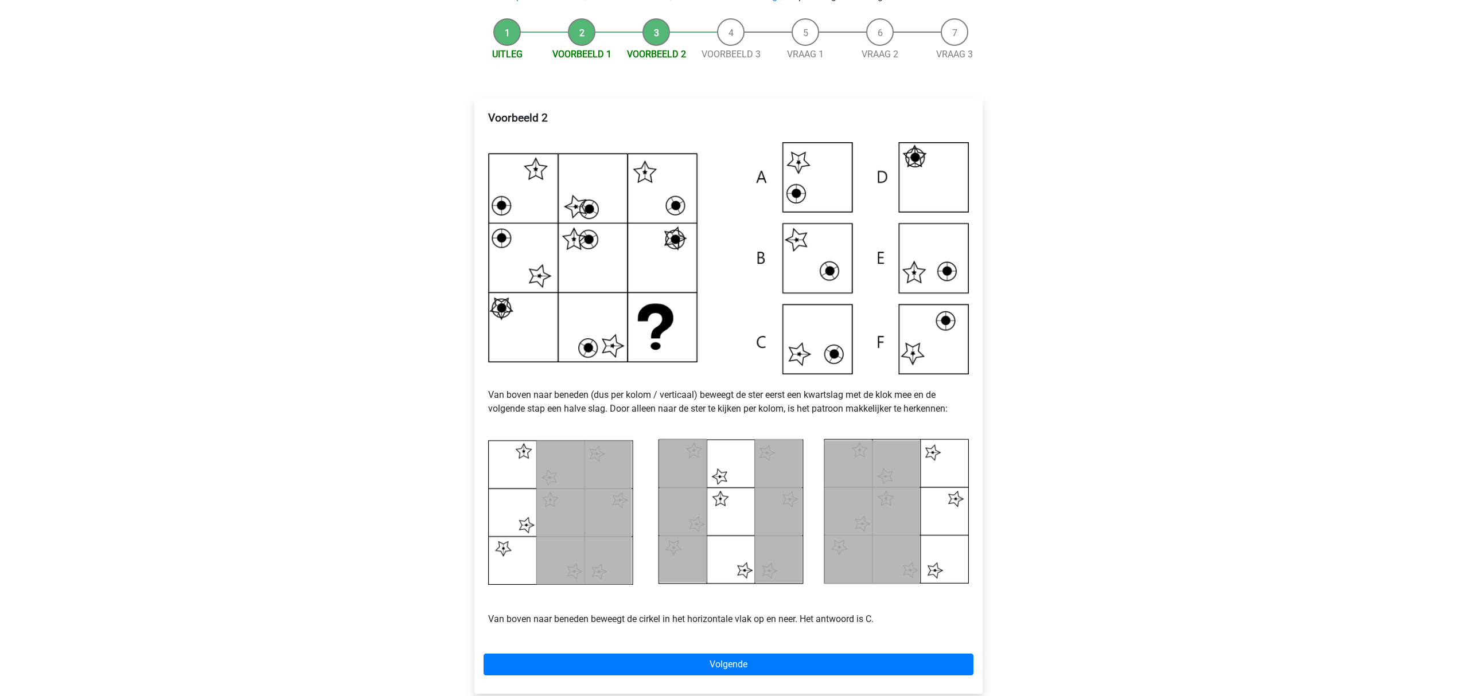
scroll to position [153, 0]
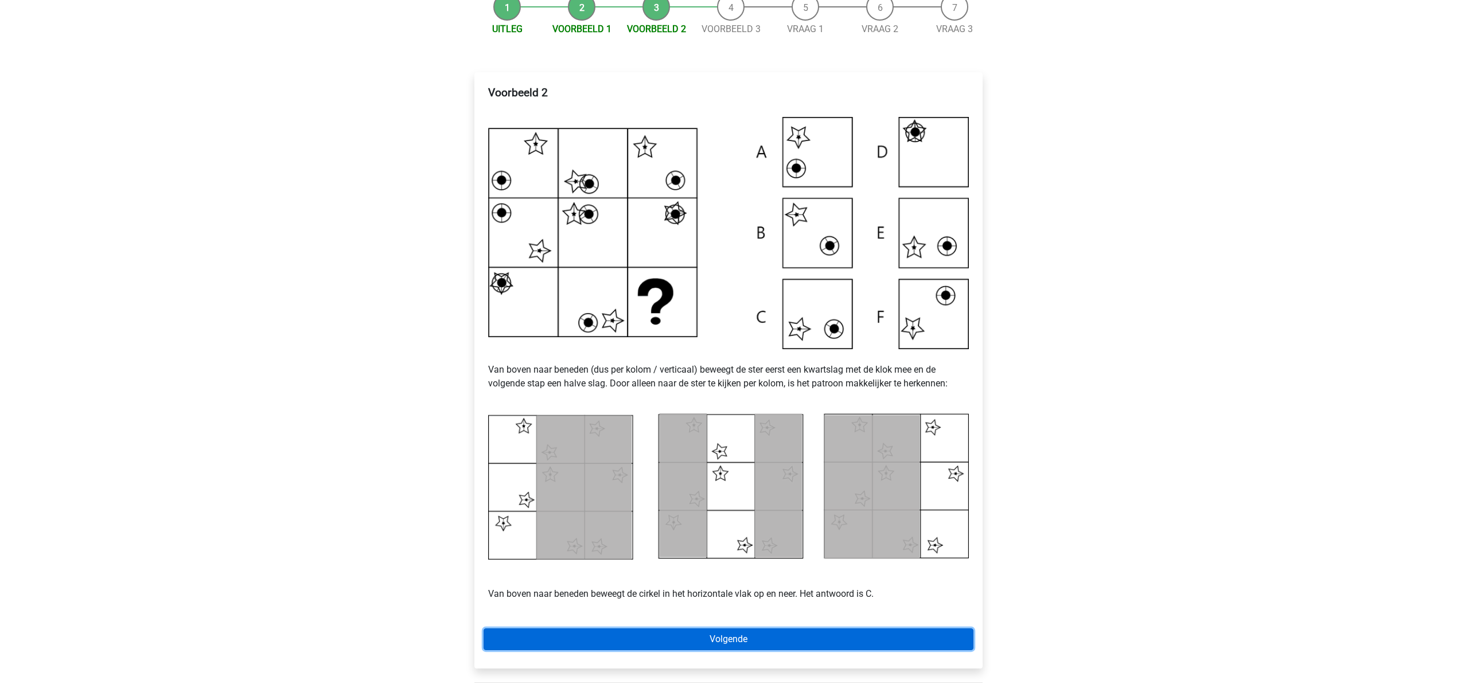
click at [562, 641] on link "Volgende" at bounding box center [729, 640] width 490 height 22
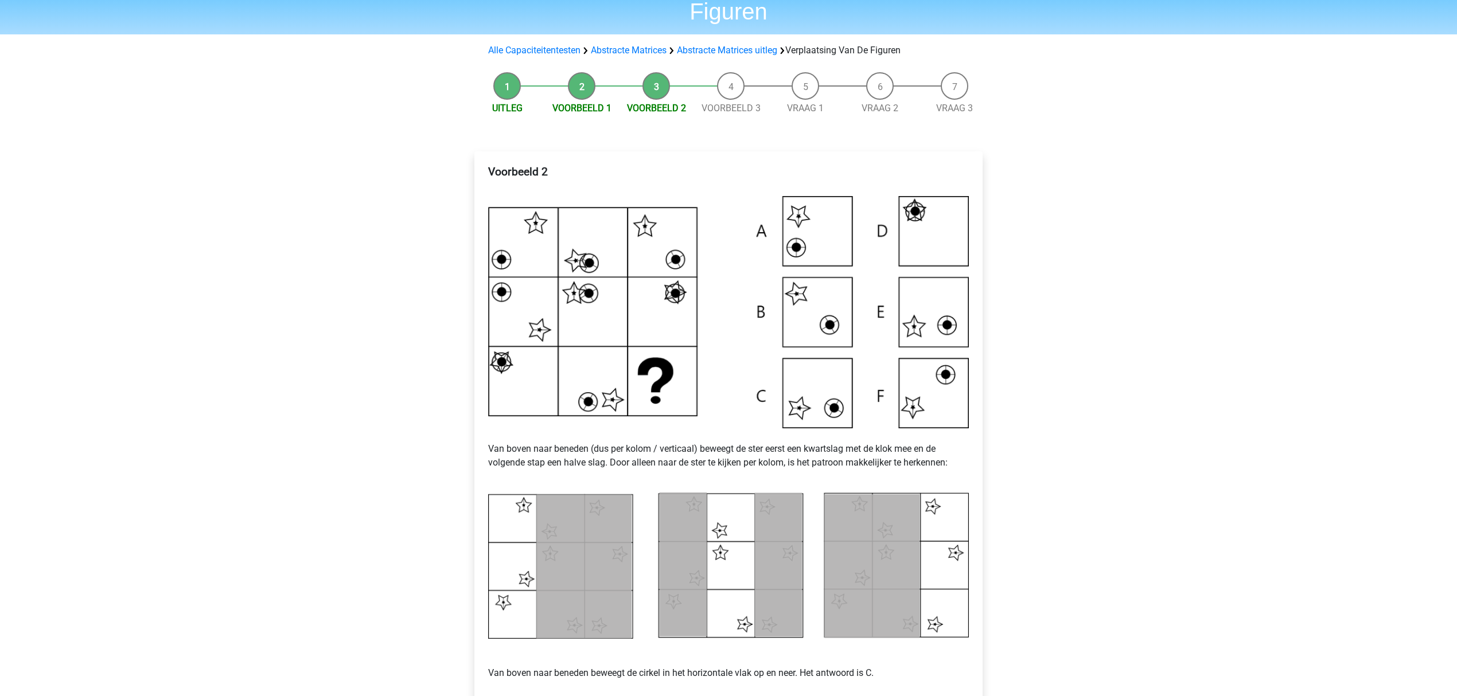
scroll to position [0, 0]
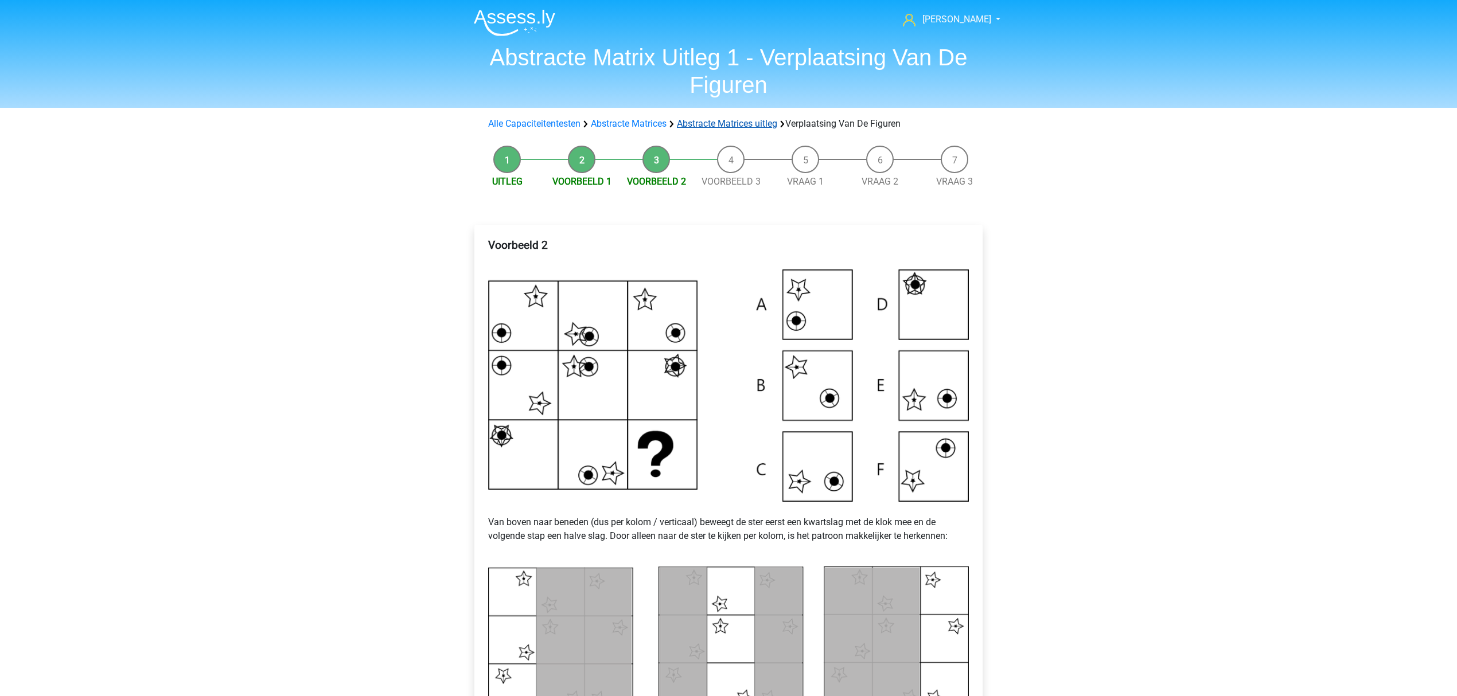
click at [708, 120] on link "Abstracte Matrices uitleg" at bounding box center [727, 123] width 100 height 11
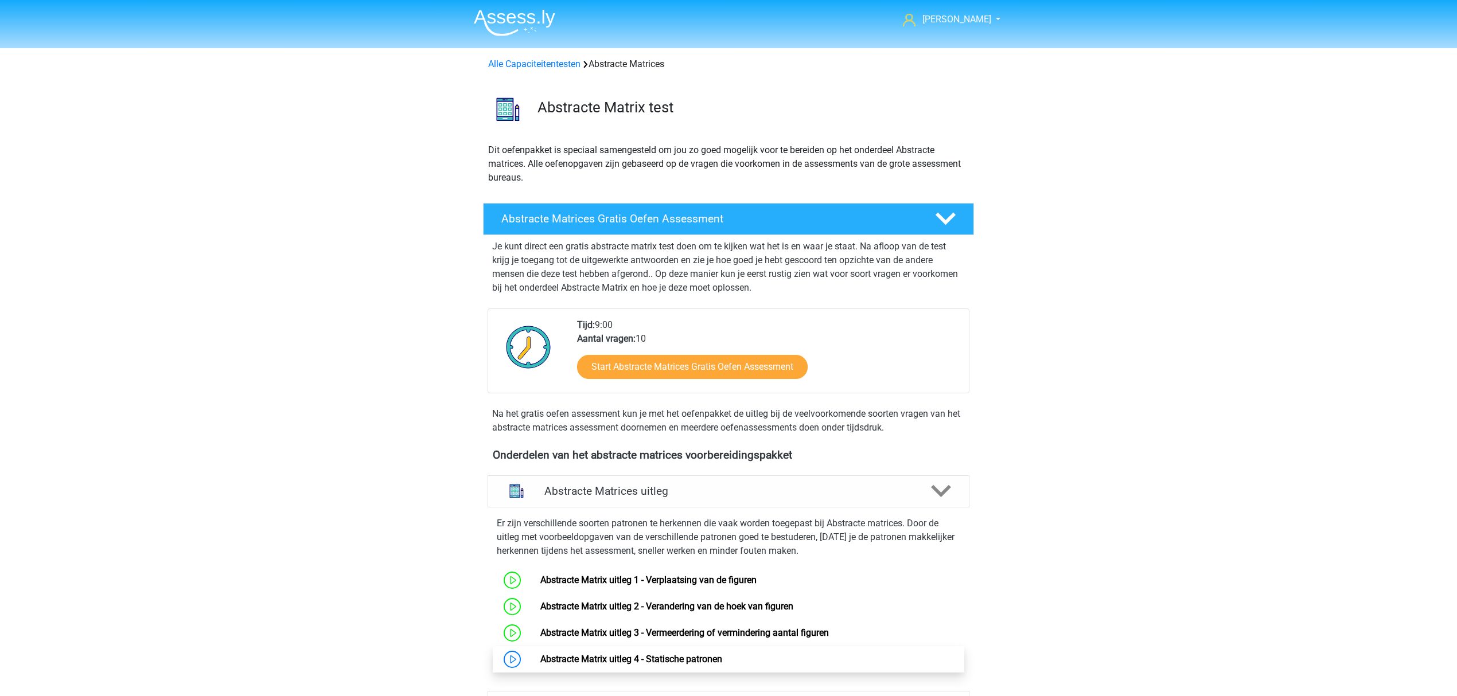
scroll to position [426, 0]
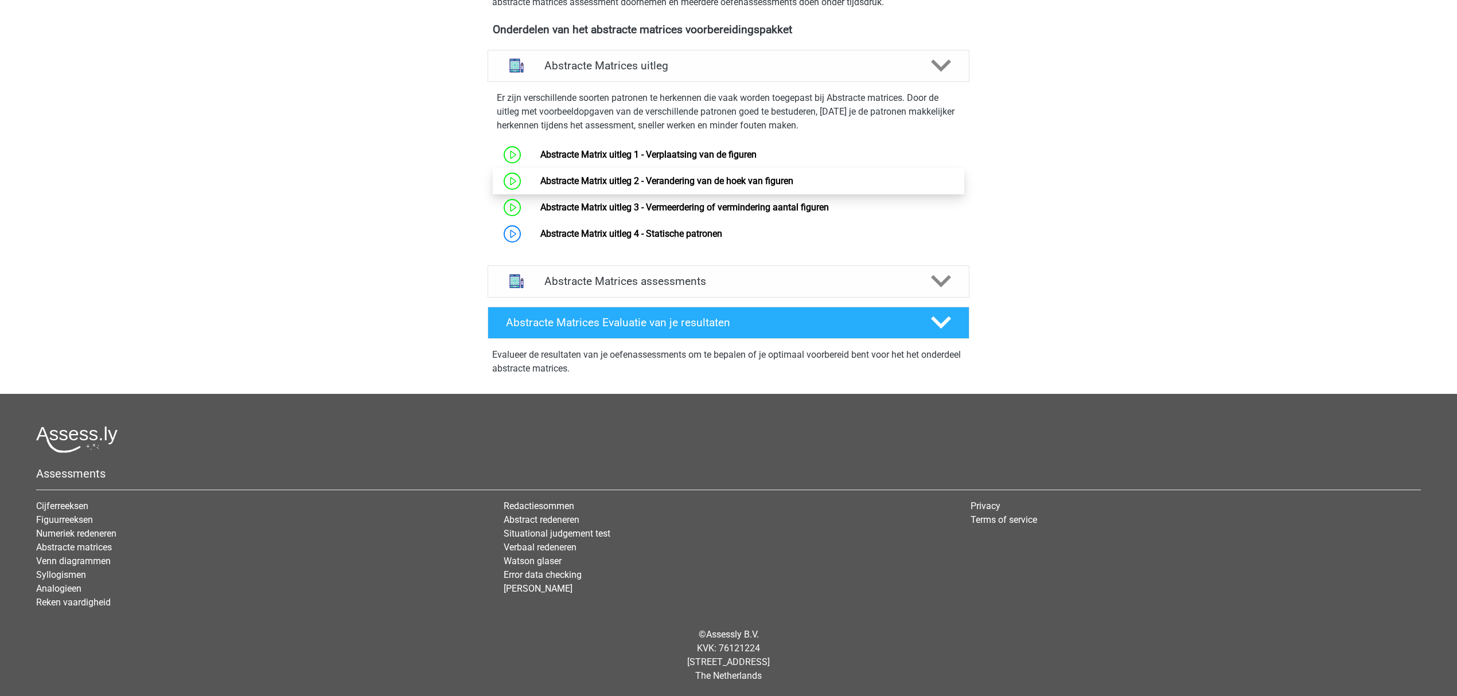
click at [540, 182] on link "Abstracte Matrix uitleg 2 - Verandering van de hoek van figuren" at bounding box center [666, 181] width 253 height 11
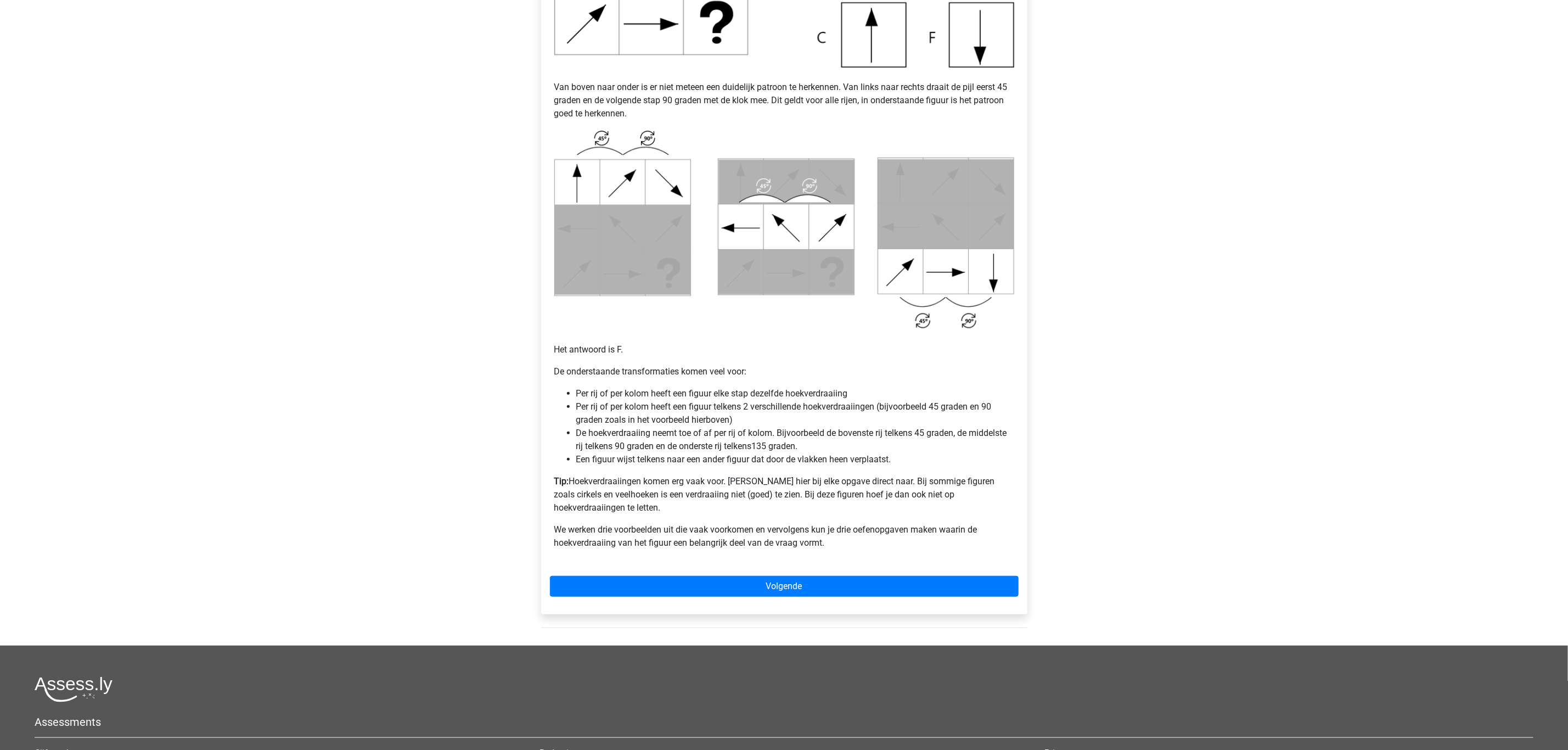
scroll to position [487, 0]
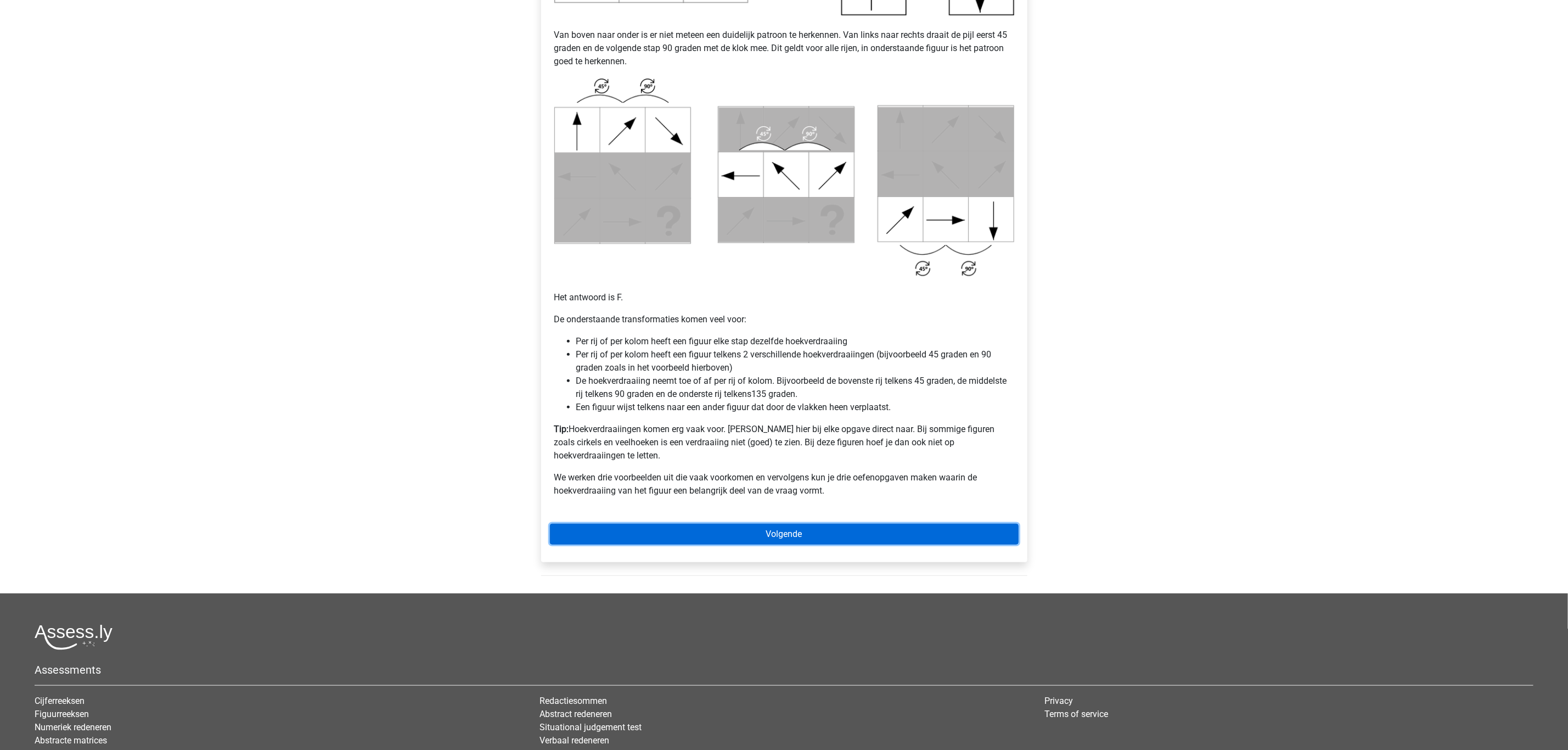
click at [619, 523] on link "Volgende" at bounding box center [784, 534] width 469 height 21
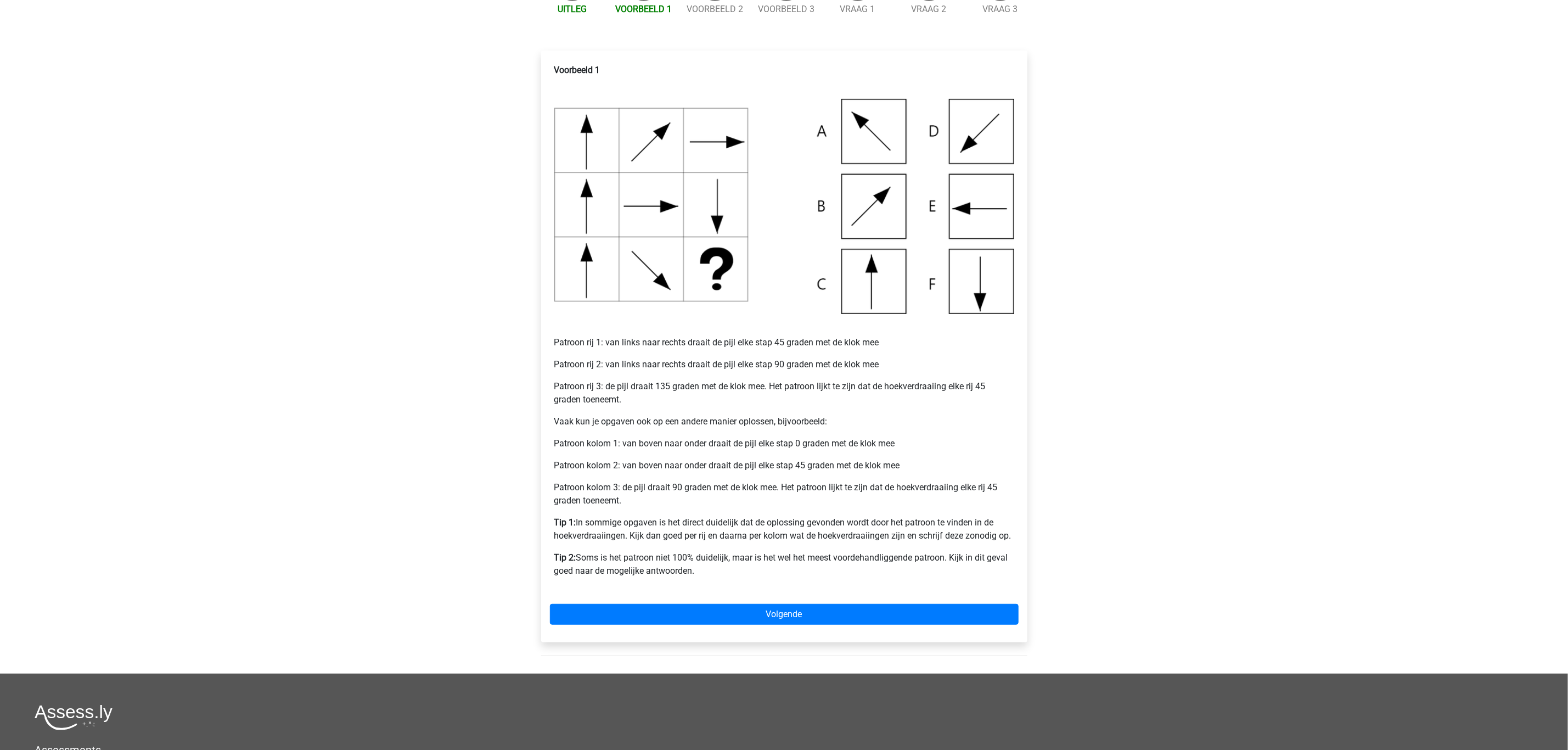
scroll to position [82, 0]
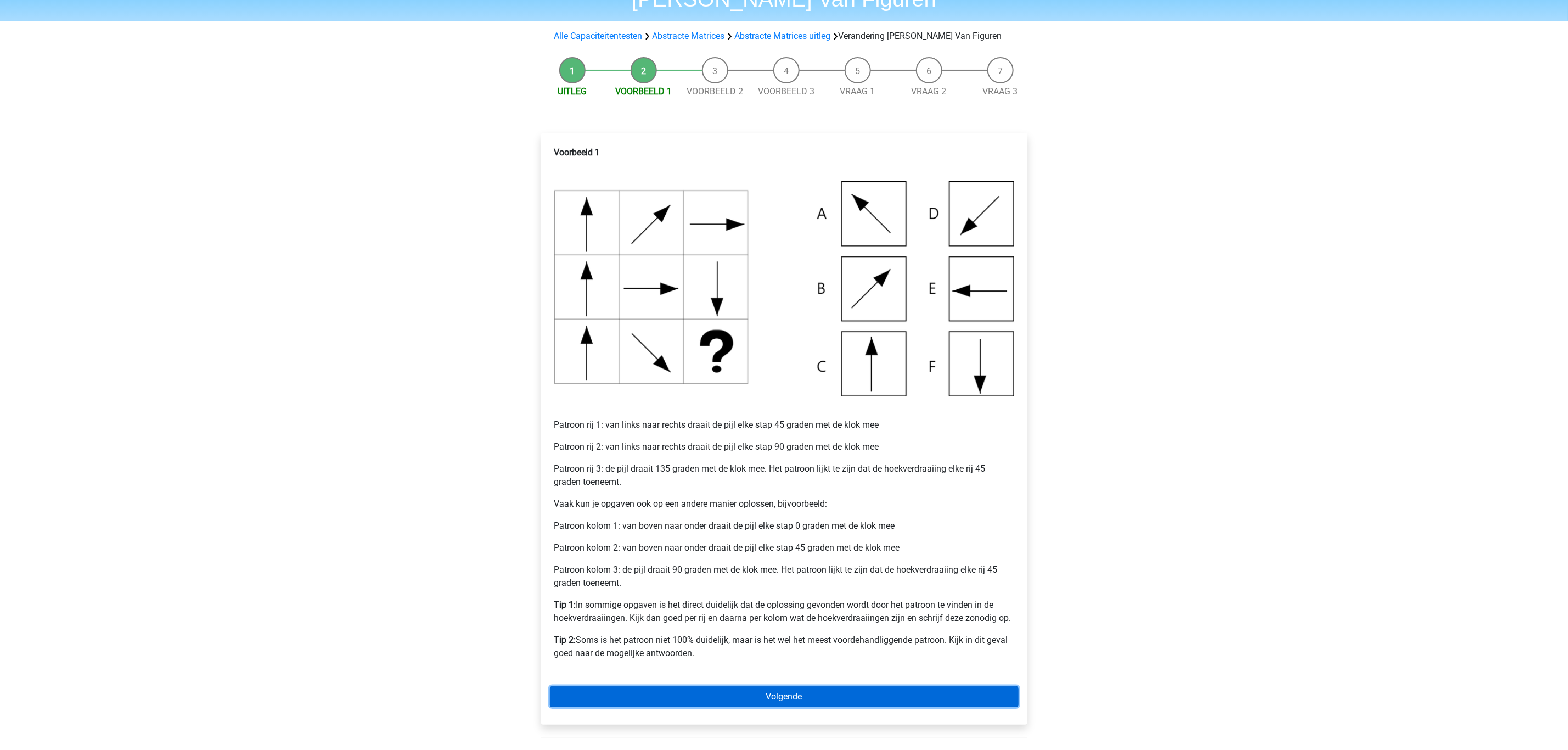
click at [589, 698] on link "Volgende" at bounding box center [784, 696] width 469 height 21
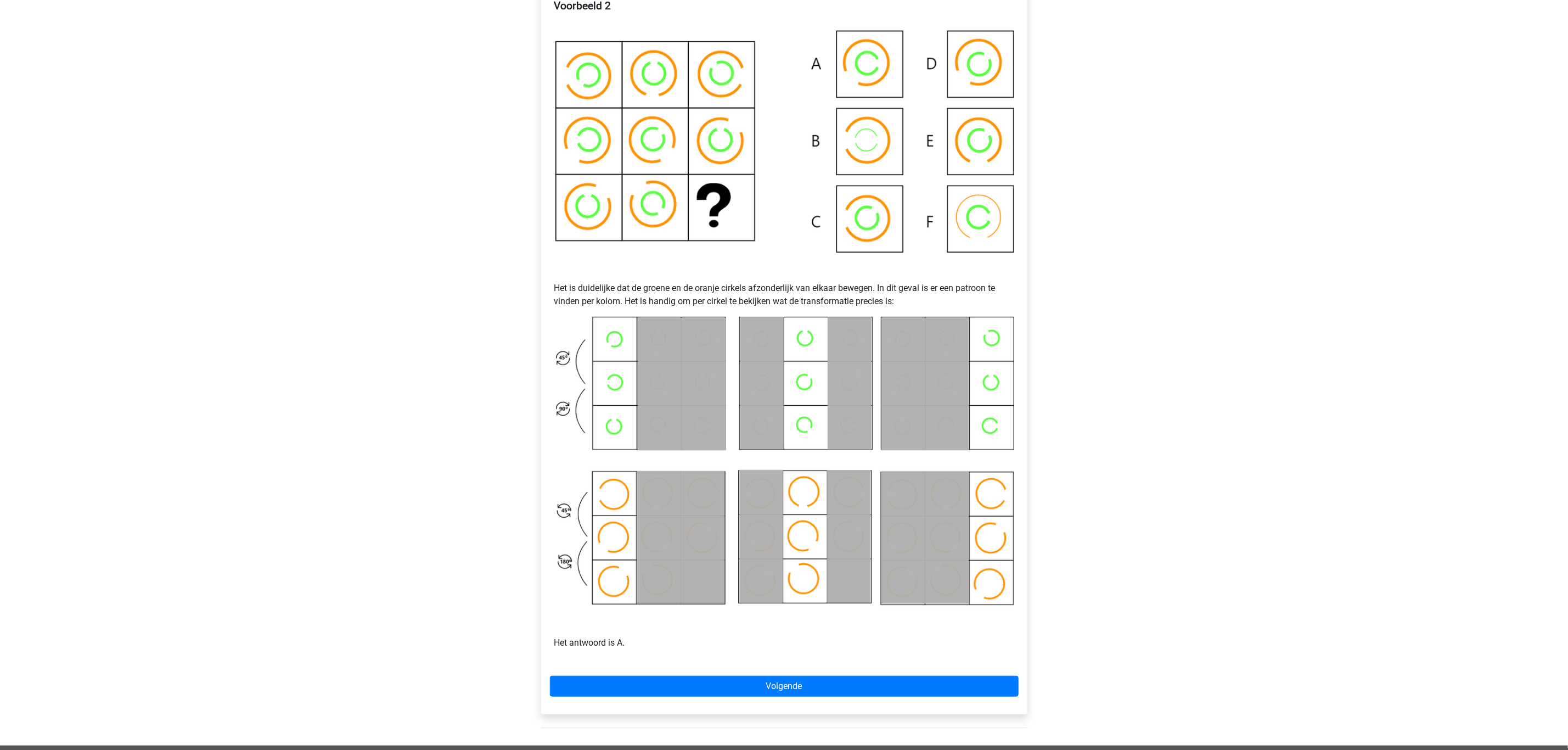
scroll to position [247, 0]
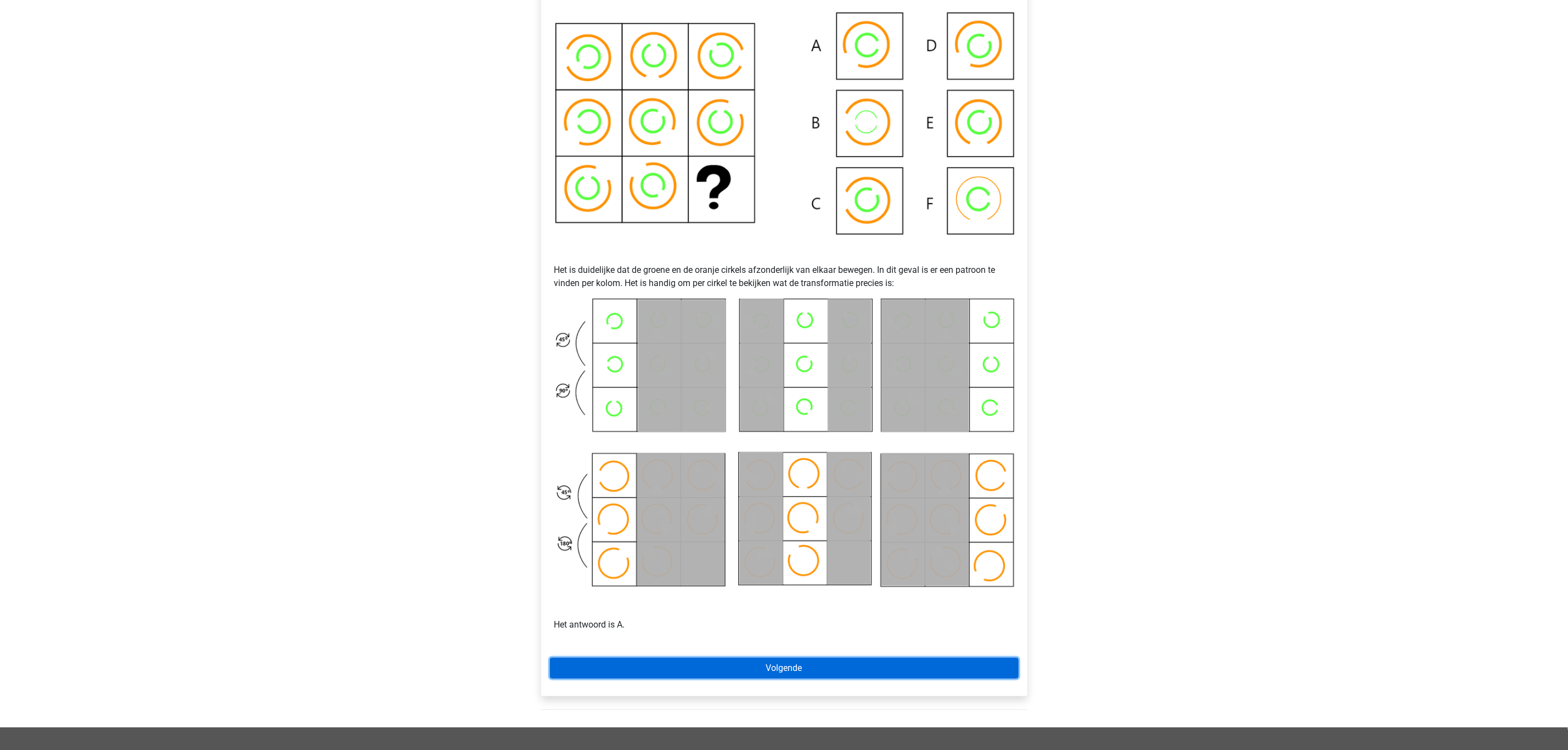
click at [727, 670] on link "Volgende" at bounding box center [784, 668] width 469 height 21
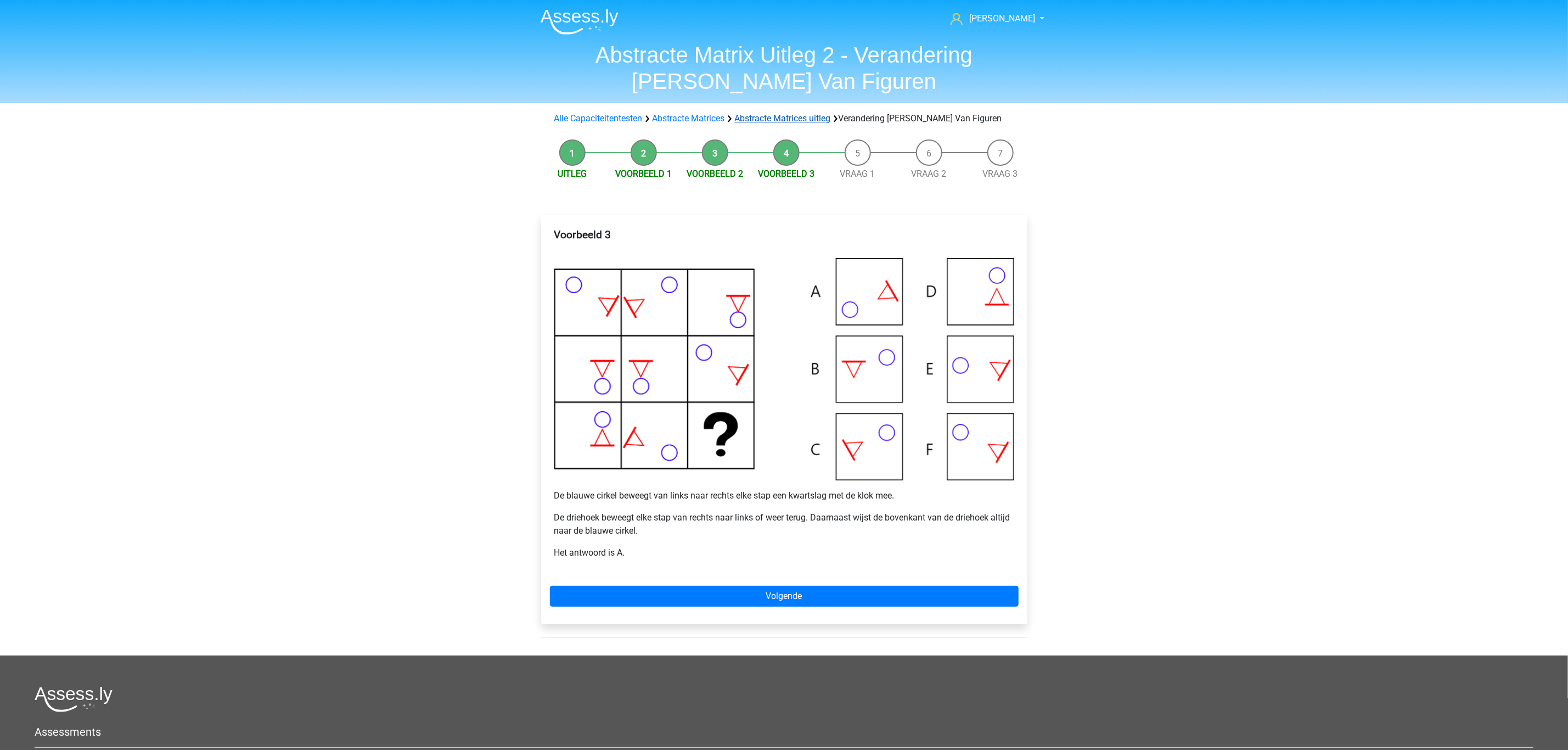
click at [753, 121] on link "Abstracte Matrices uitleg" at bounding box center [783, 118] width 96 height 11
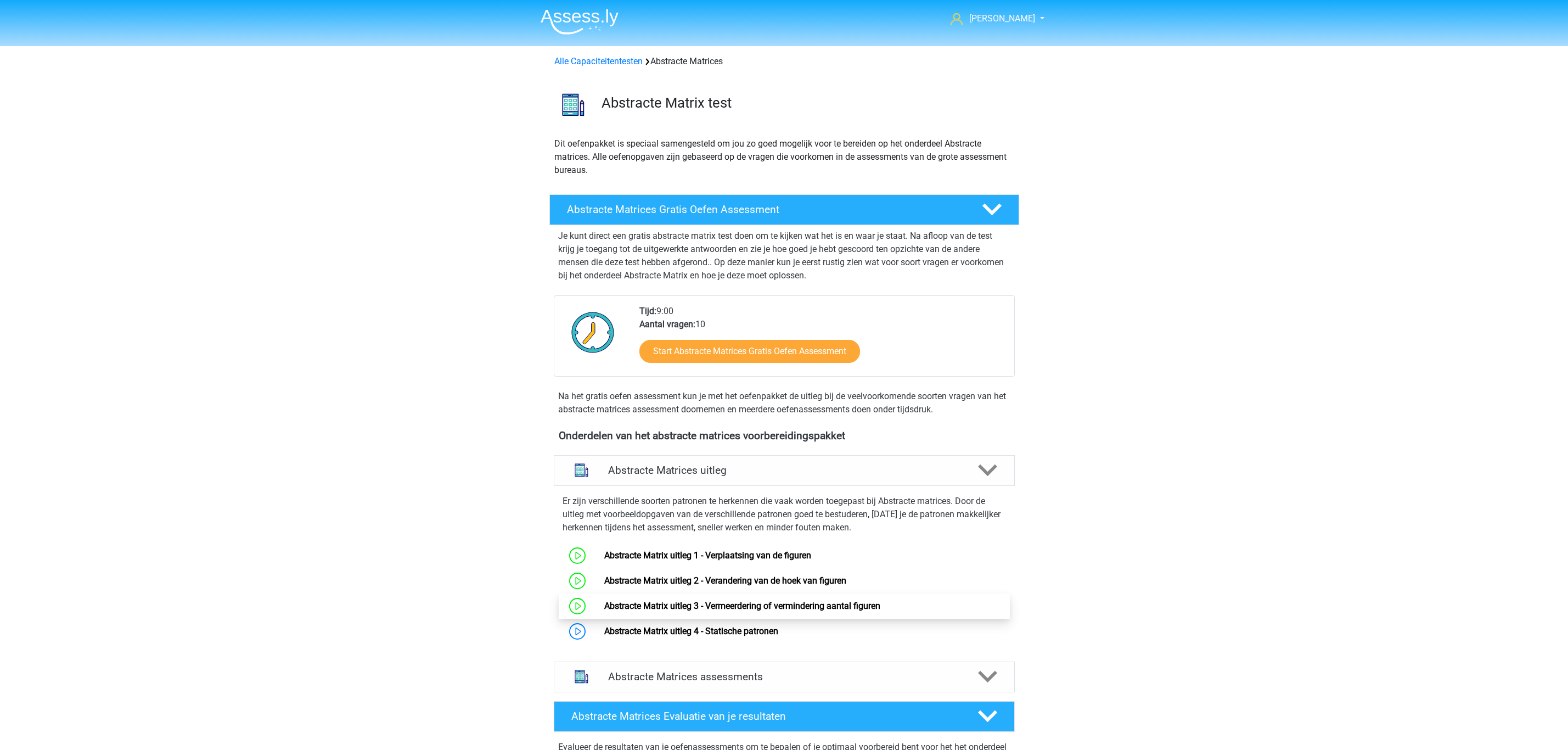
scroll to position [324, 0]
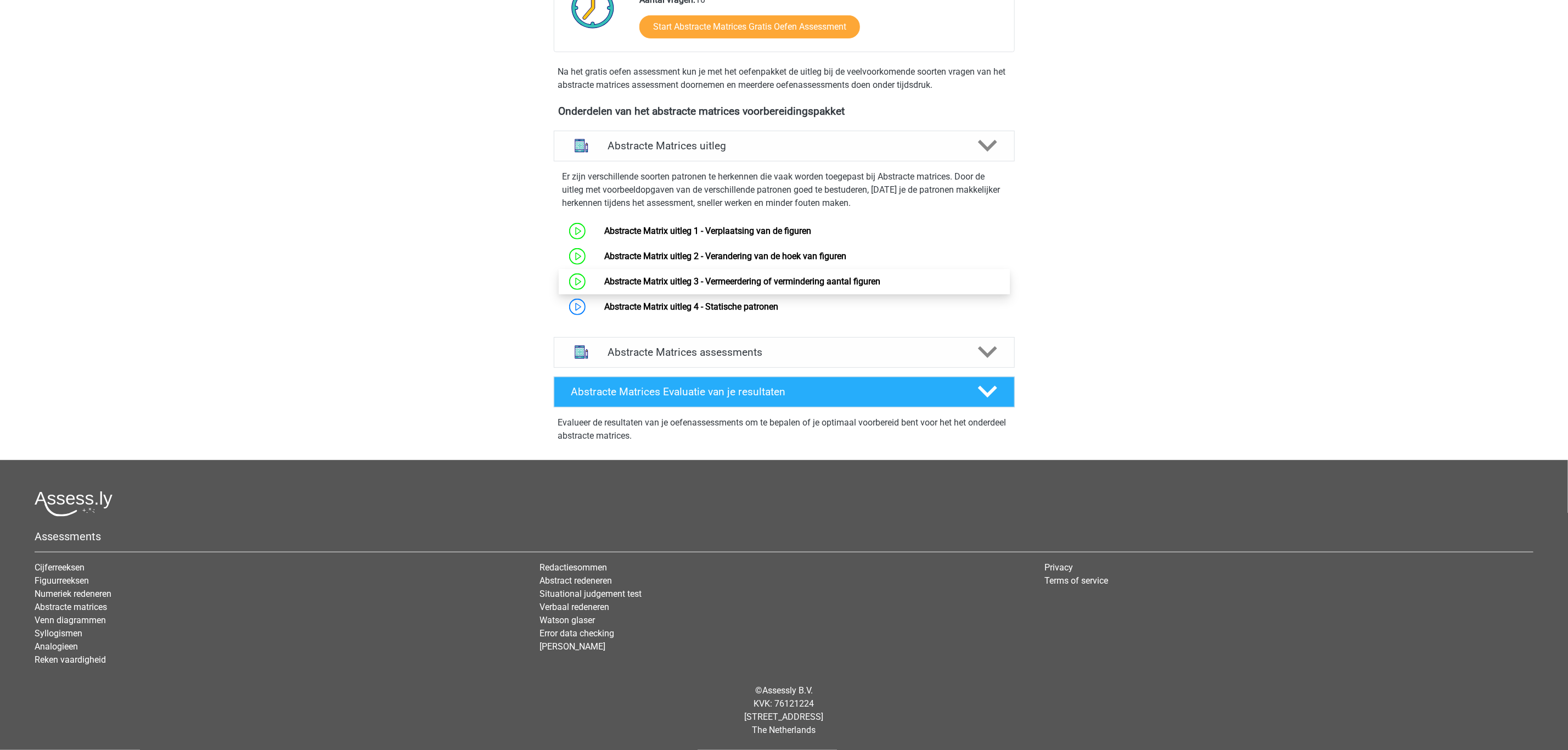
click at [605, 285] on link "Abstracte Matrix uitleg 3 - Vermeerdering of vermindering aantal figuren" at bounding box center [742, 281] width 276 height 11
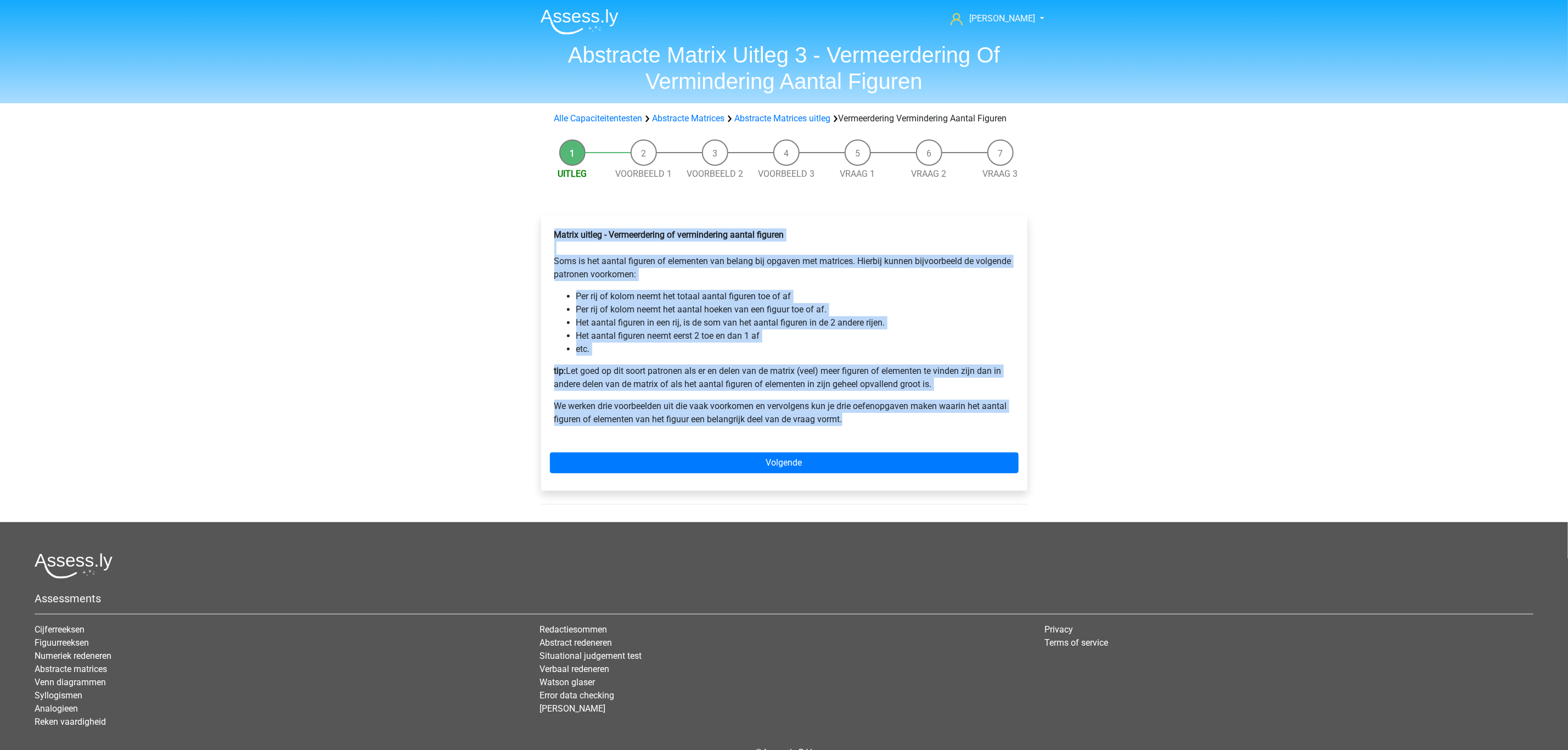
drag, startPoint x: 555, startPoint y: 242, endPoint x: 886, endPoint y: 430, distance: 380.7
click at [886, 430] on div "Matrix uitleg - Vermeerdering of vermindering aantal figuren Soms is het aantal…" at bounding box center [784, 331] width 469 height 215
copy div "Matrix uitleg - Vermeerdering of vermindering aantal figuren Soms is het aantal…"
click at [381, 227] on div "[PERSON_NAME] [EMAIL_ADDRESS][DOMAIN_NAME] Nederlands English" at bounding box center [784, 406] width 1568 height 811
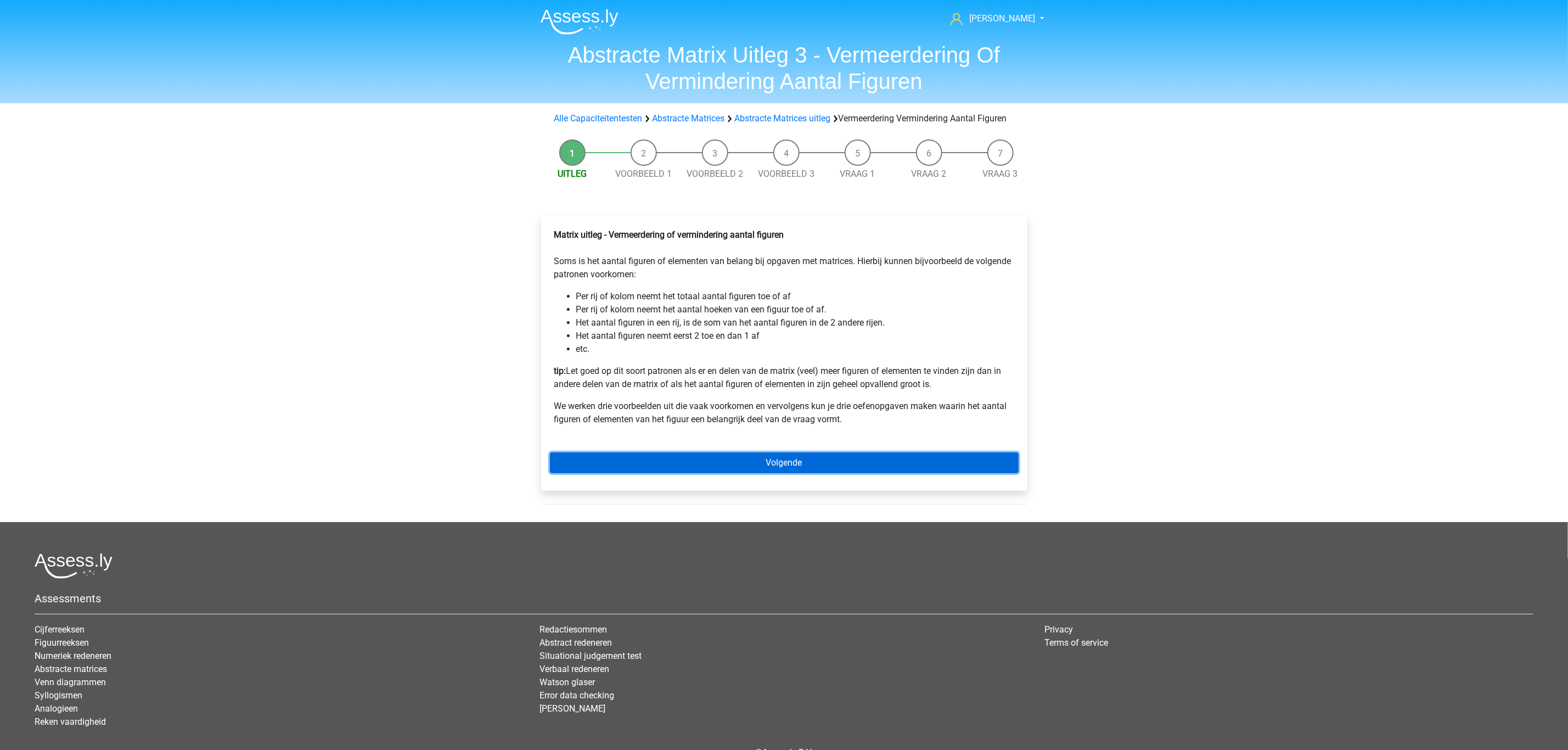
click at [699, 468] on link "Volgende" at bounding box center [784, 463] width 469 height 21
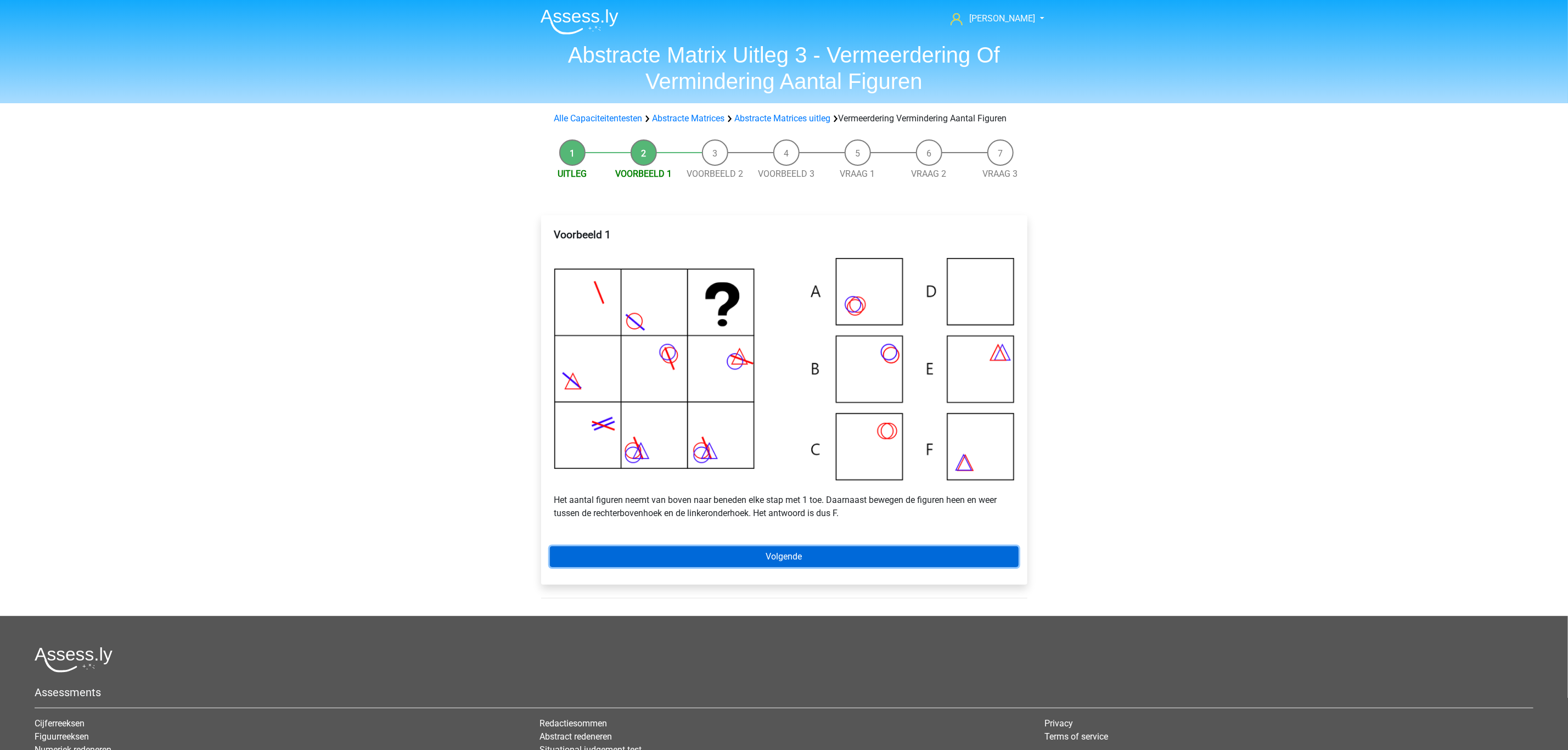
click at [640, 567] on link "Volgende" at bounding box center [784, 557] width 469 height 21
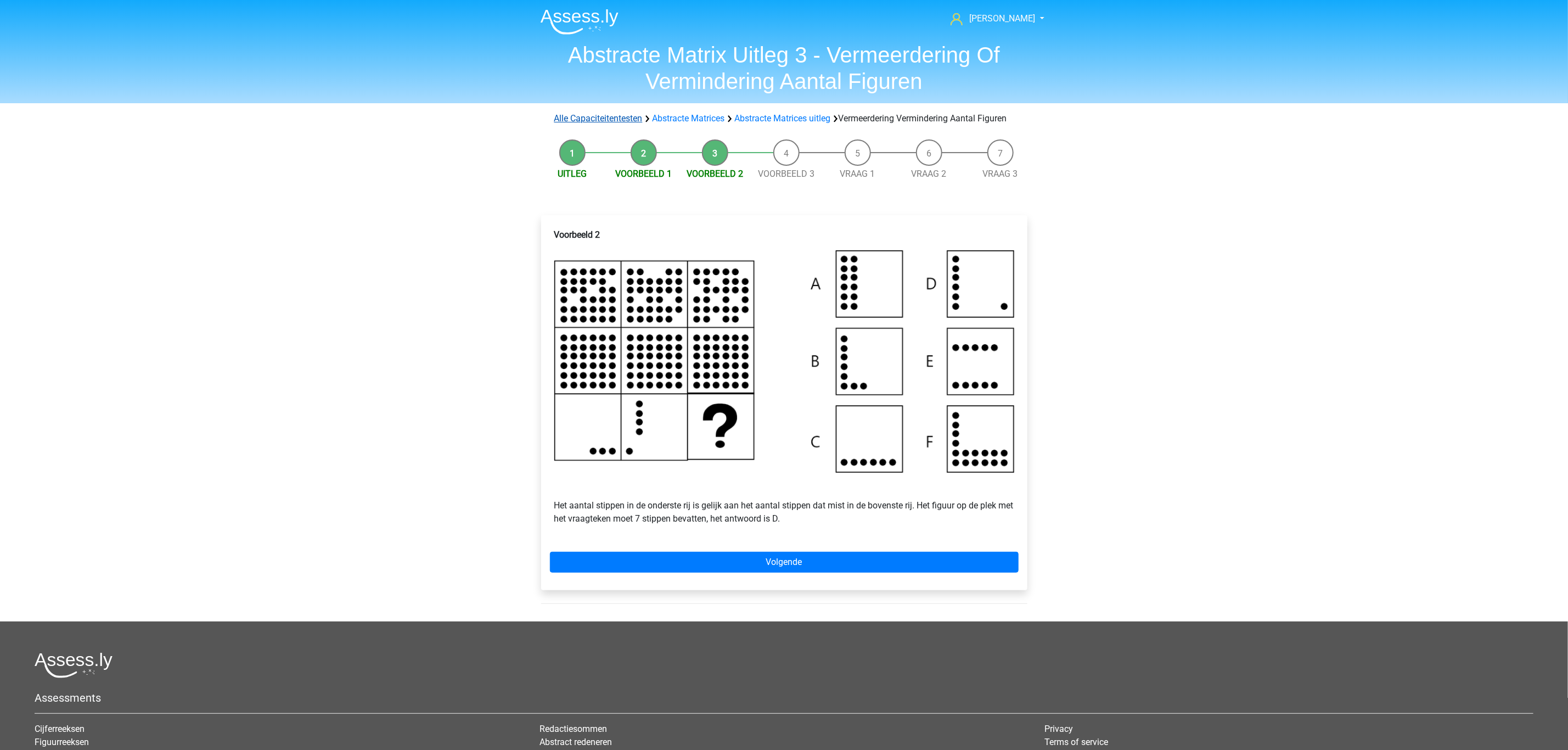
click at [632, 117] on link "Alle Capaciteitentesten" at bounding box center [598, 118] width 88 height 11
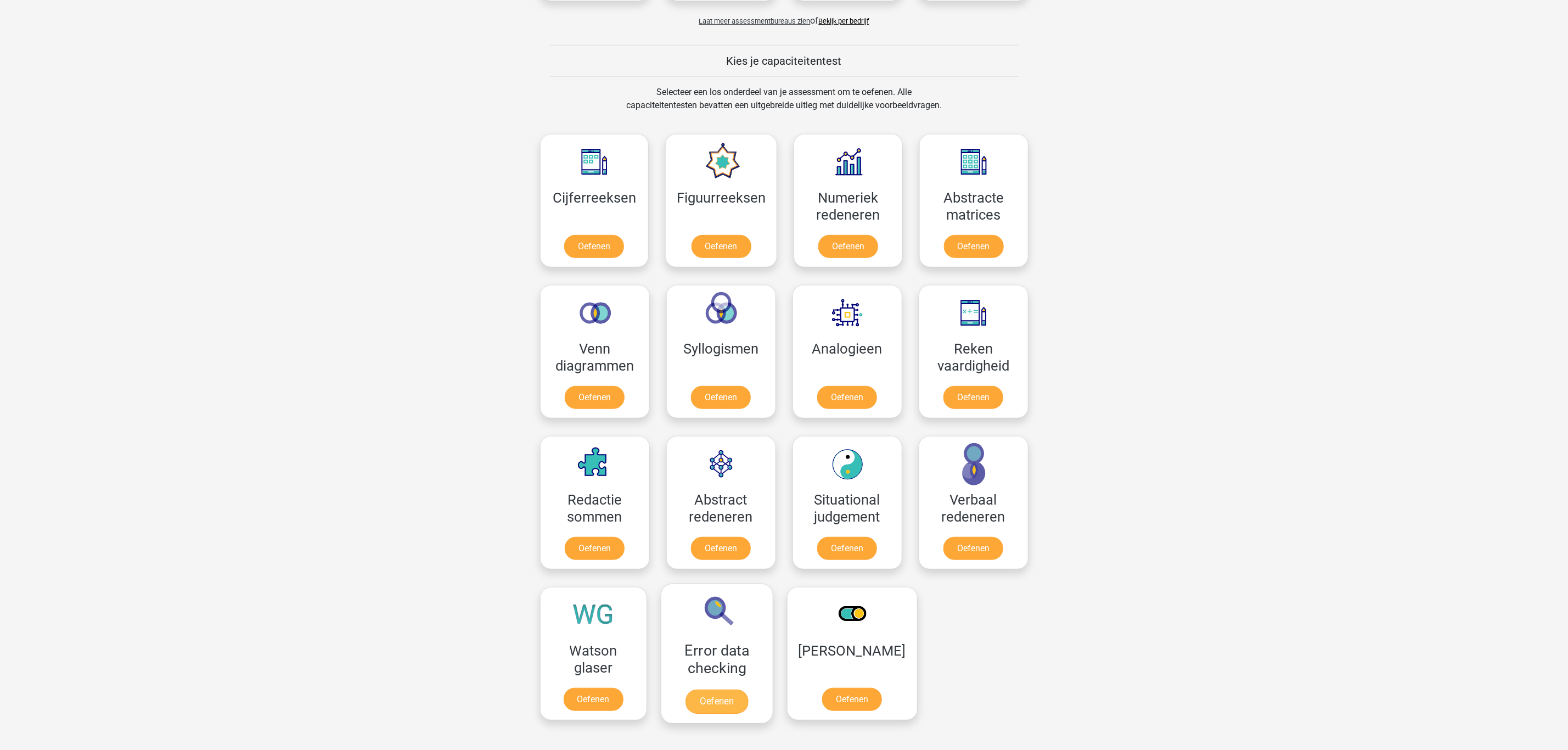
scroll to position [56, 0]
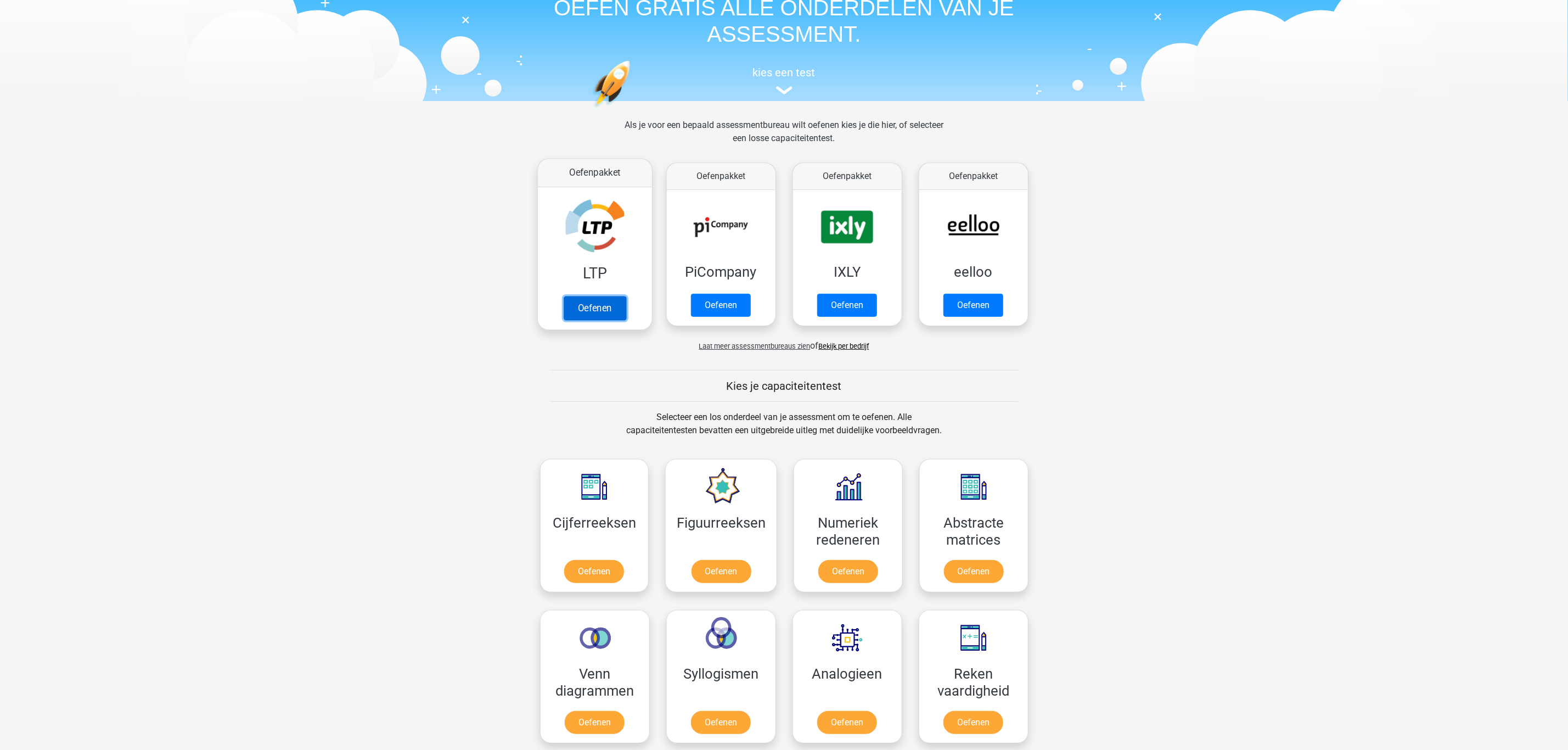
click at [603, 296] on link "Oefenen" at bounding box center [594, 307] width 62 height 24
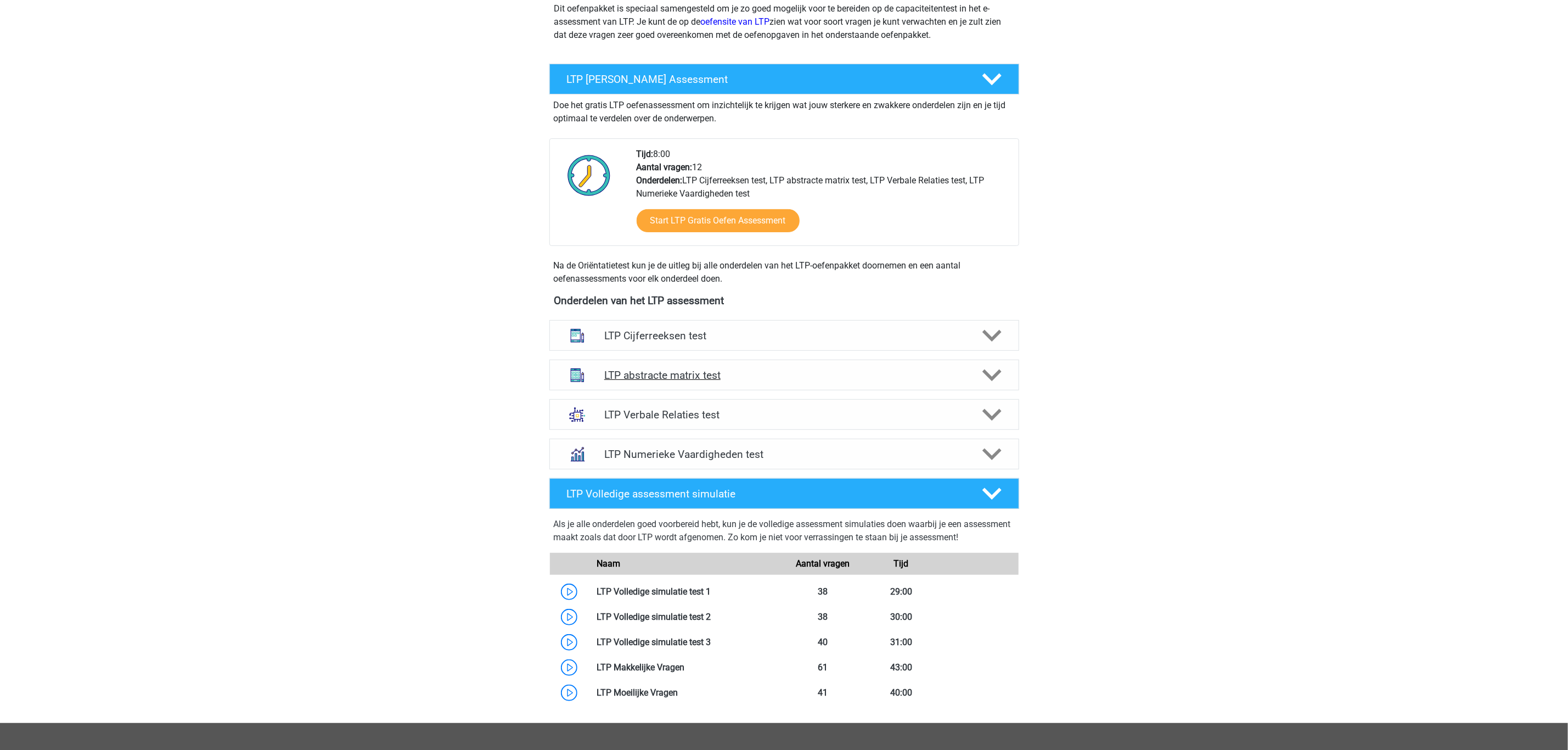
scroll to position [165, 0]
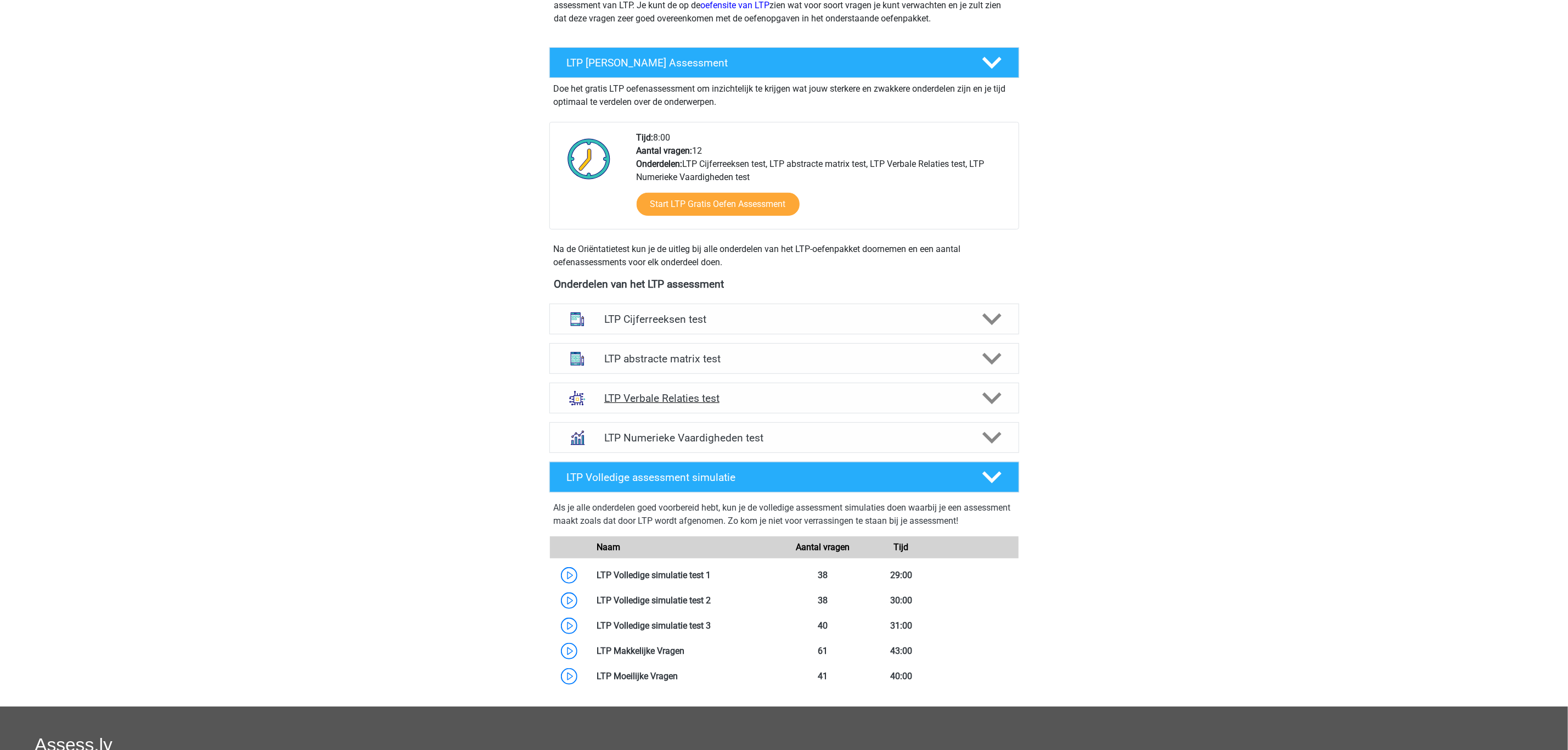
click at [677, 401] on h4 "LTP Verbale Relaties test" at bounding box center [784, 398] width 360 height 12
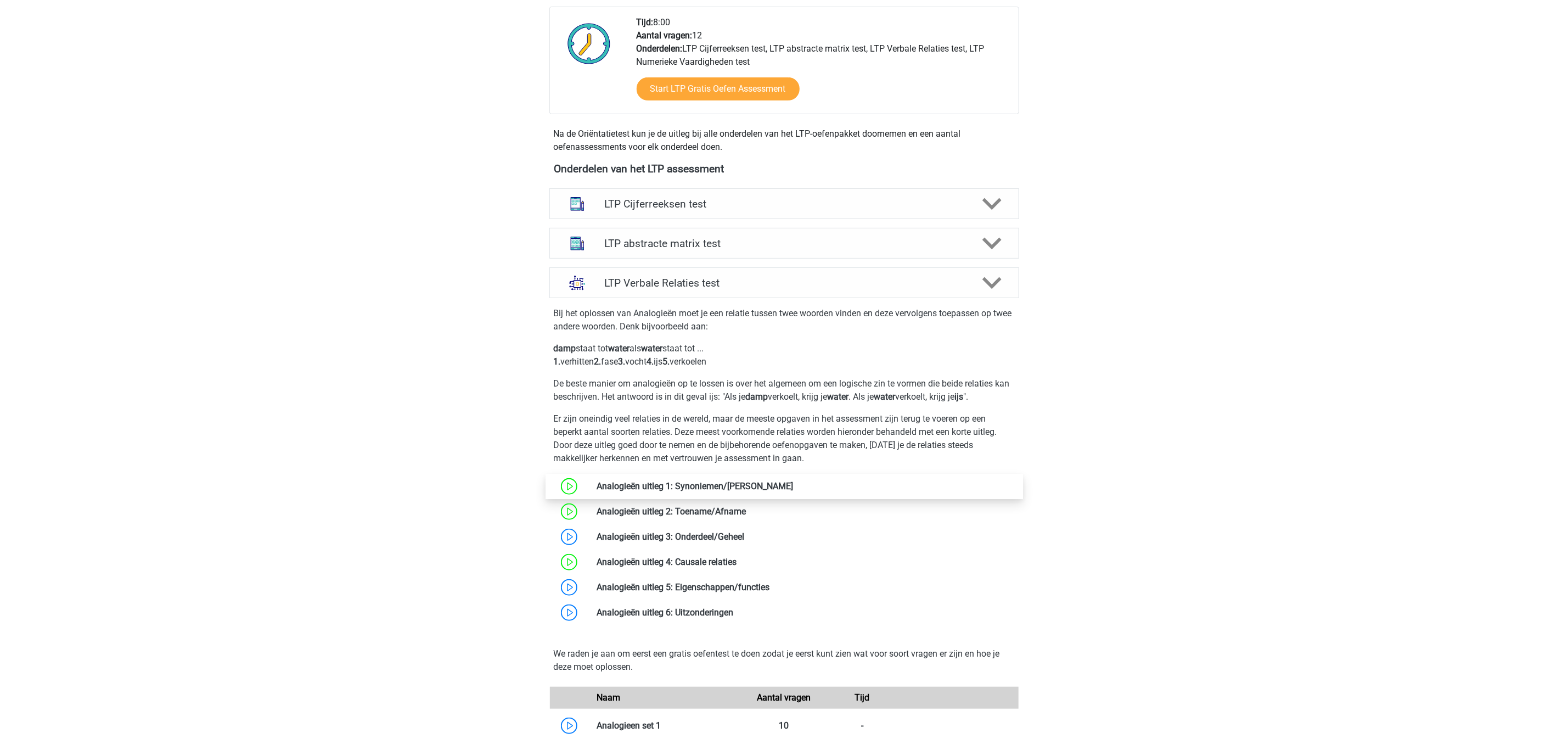
scroll to position [329, 0]
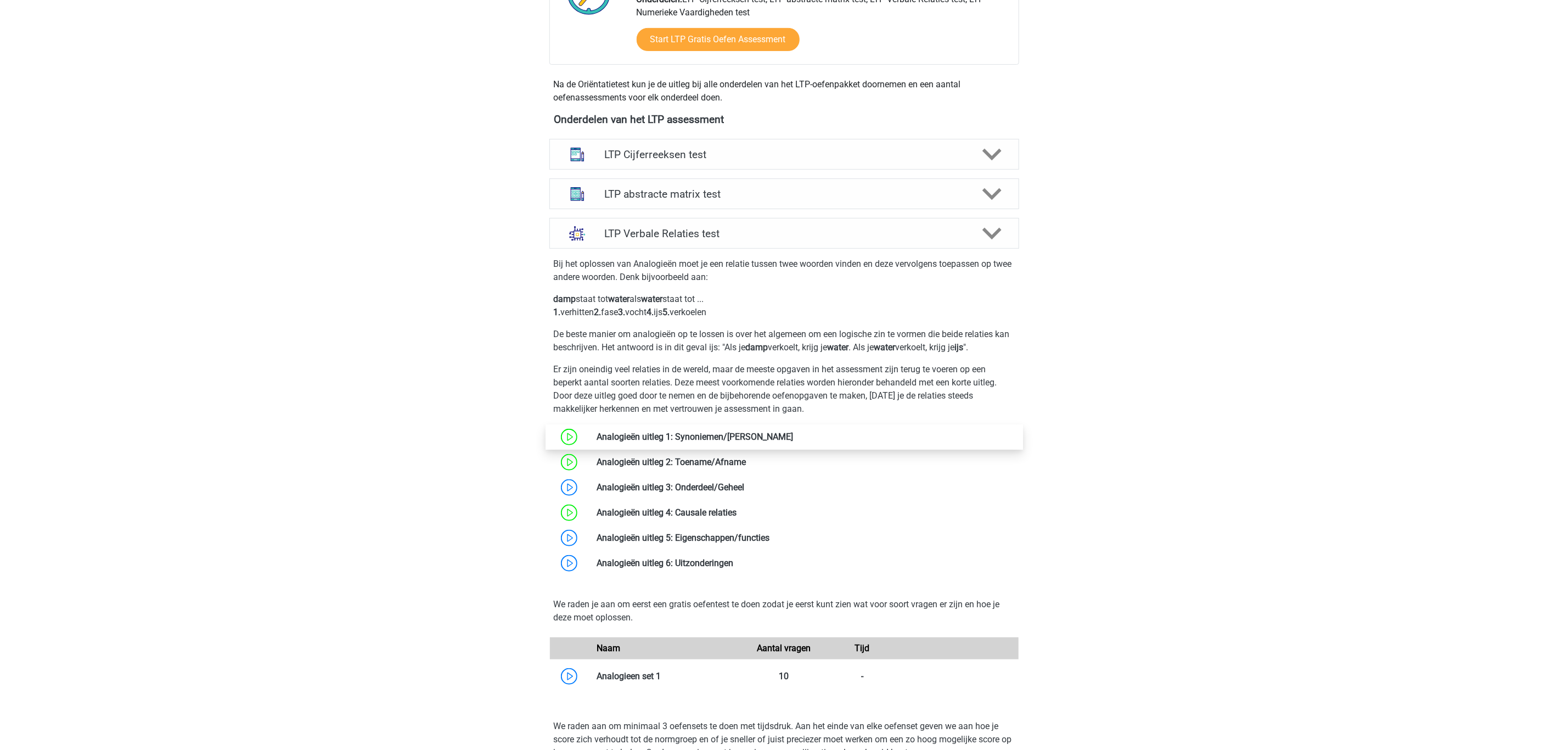
click at [793, 438] on link at bounding box center [793, 436] width 0 height 11
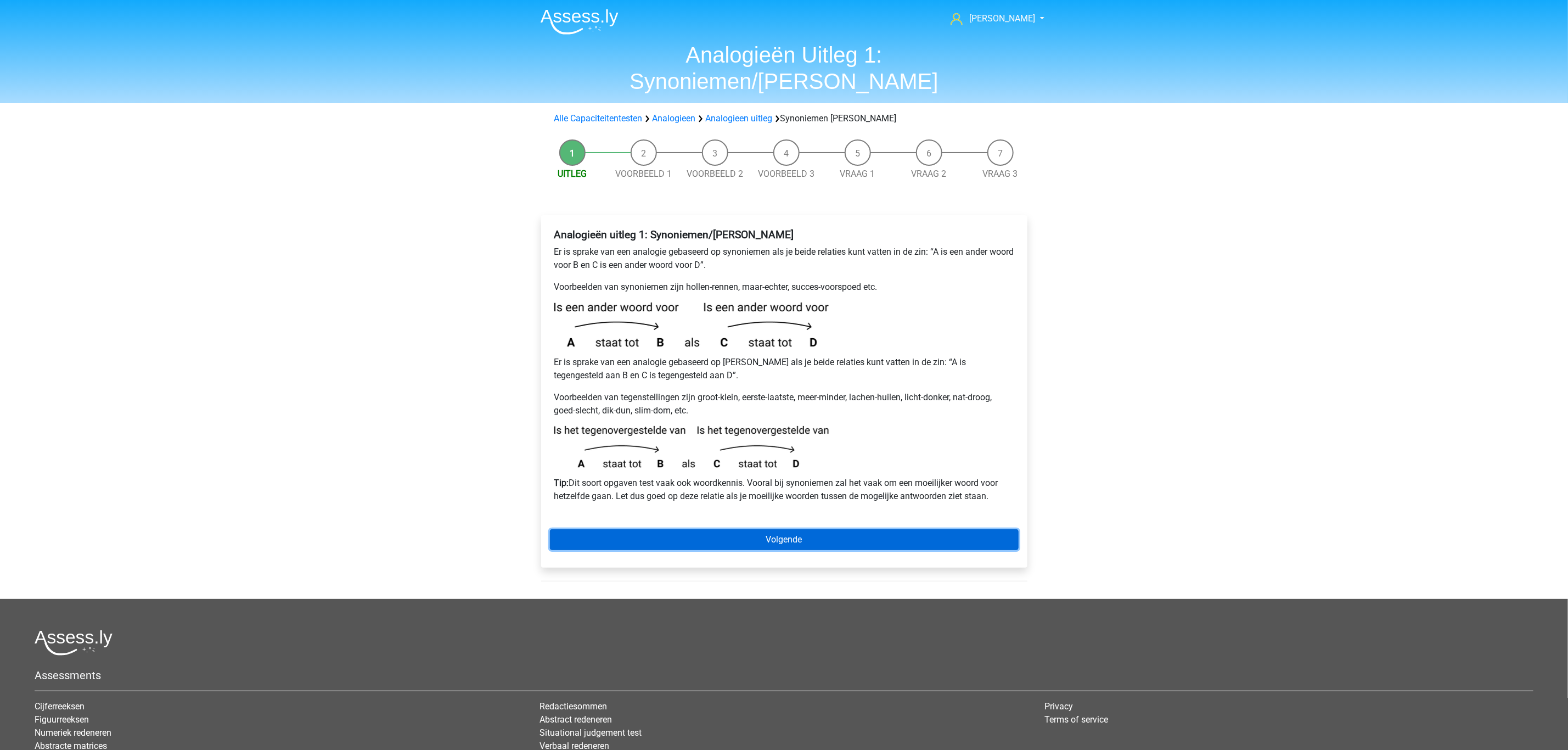
click at [620, 529] on link "Volgende" at bounding box center [784, 540] width 469 height 21
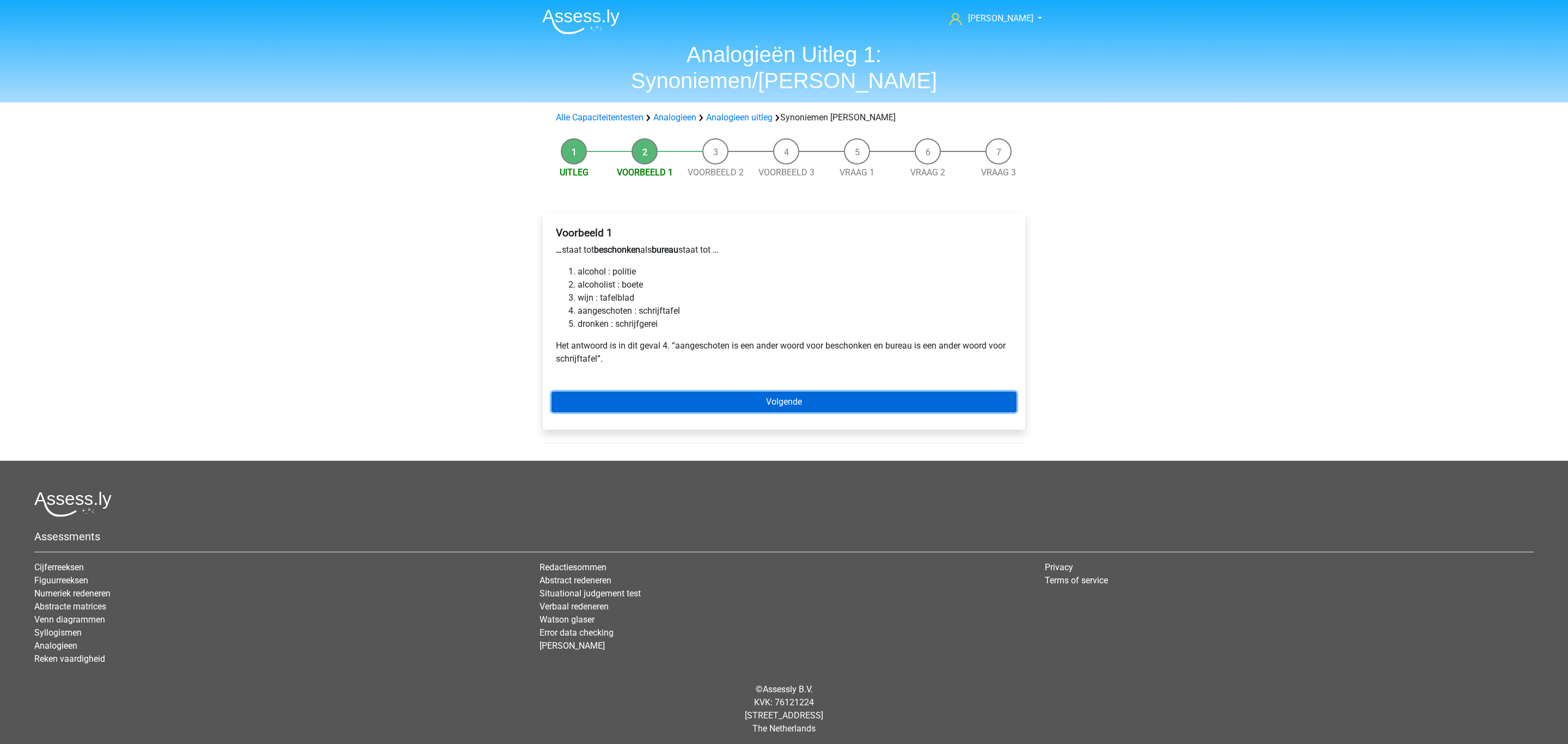
click at [609, 391] on link "Volgende" at bounding box center [784, 401] width 465 height 21
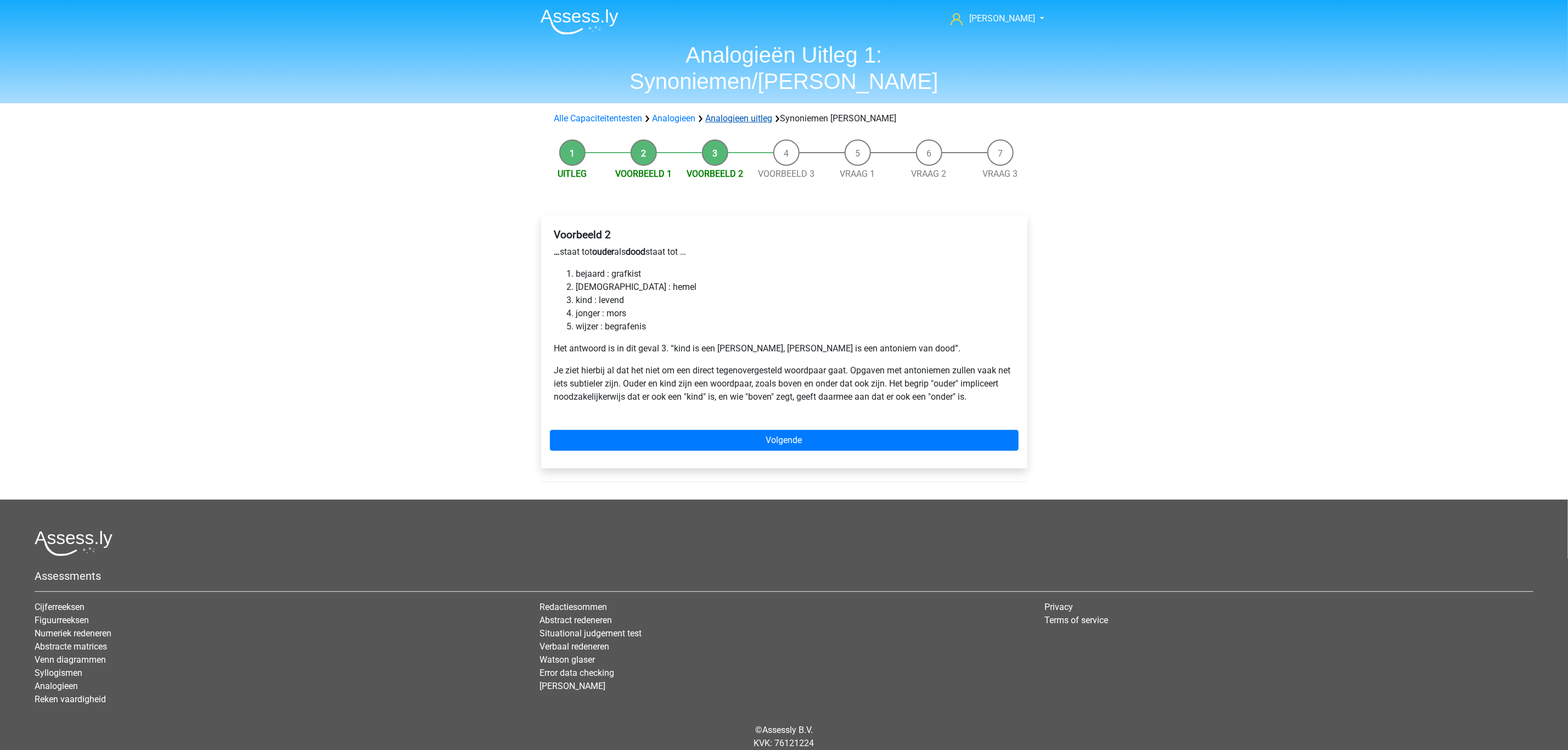
click at [732, 113] on link "Analogieen uitleg" at bounding box center [740, 118] width 67 height 11
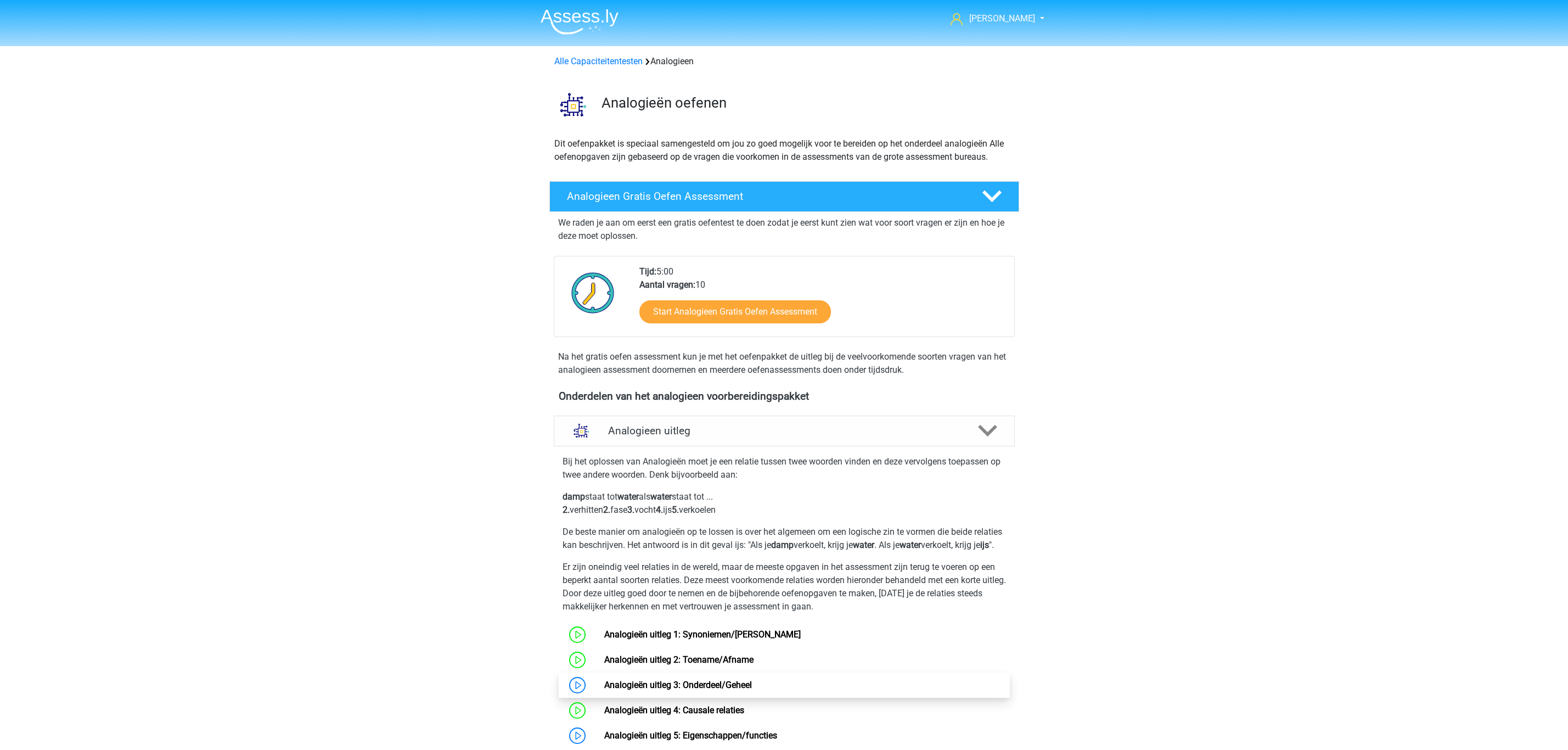
scroll to position [411, 0]
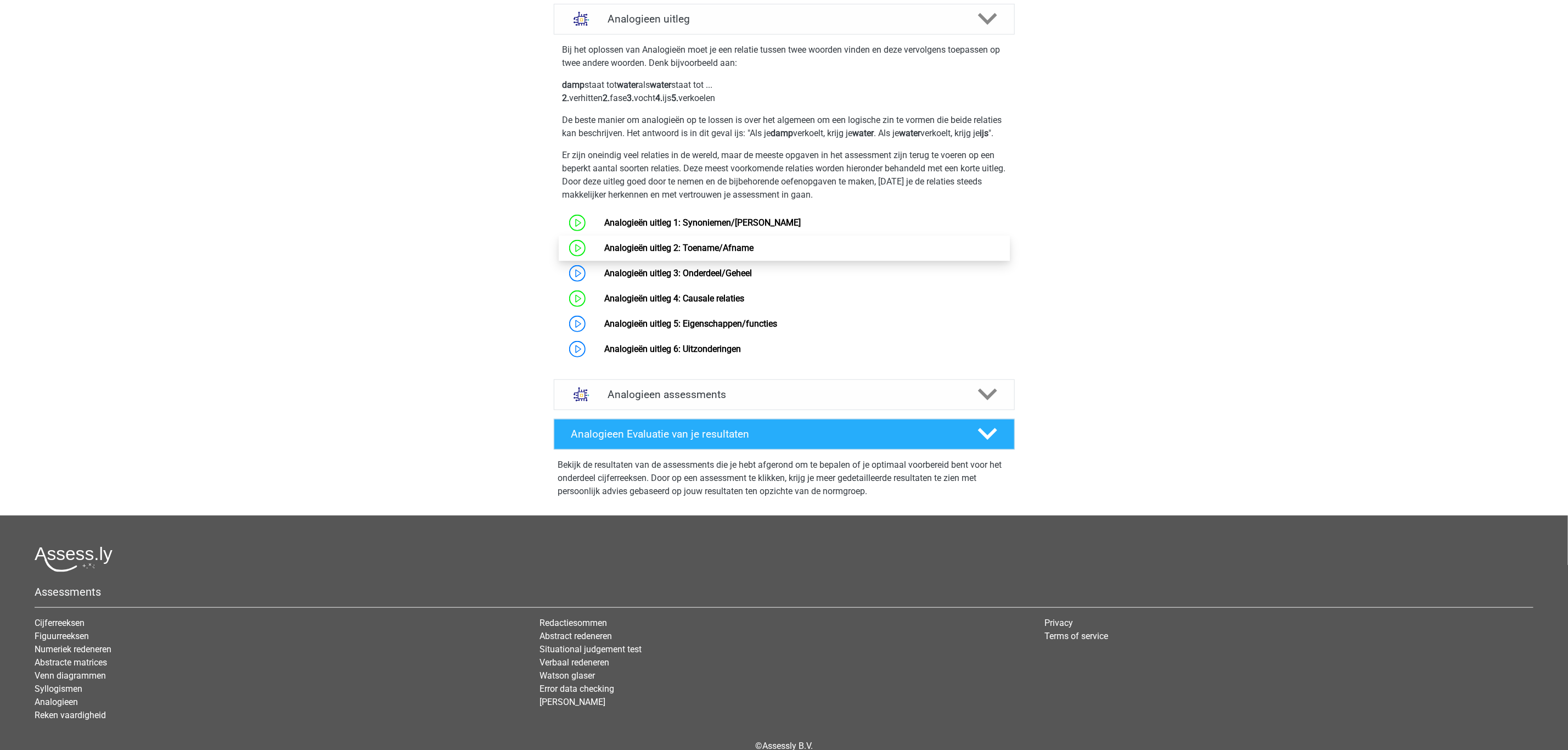
click at [605, 253] on link "Analogieën uitleg 2: Toename/Afname" at bounding box center [679, 248] width 149 height 11
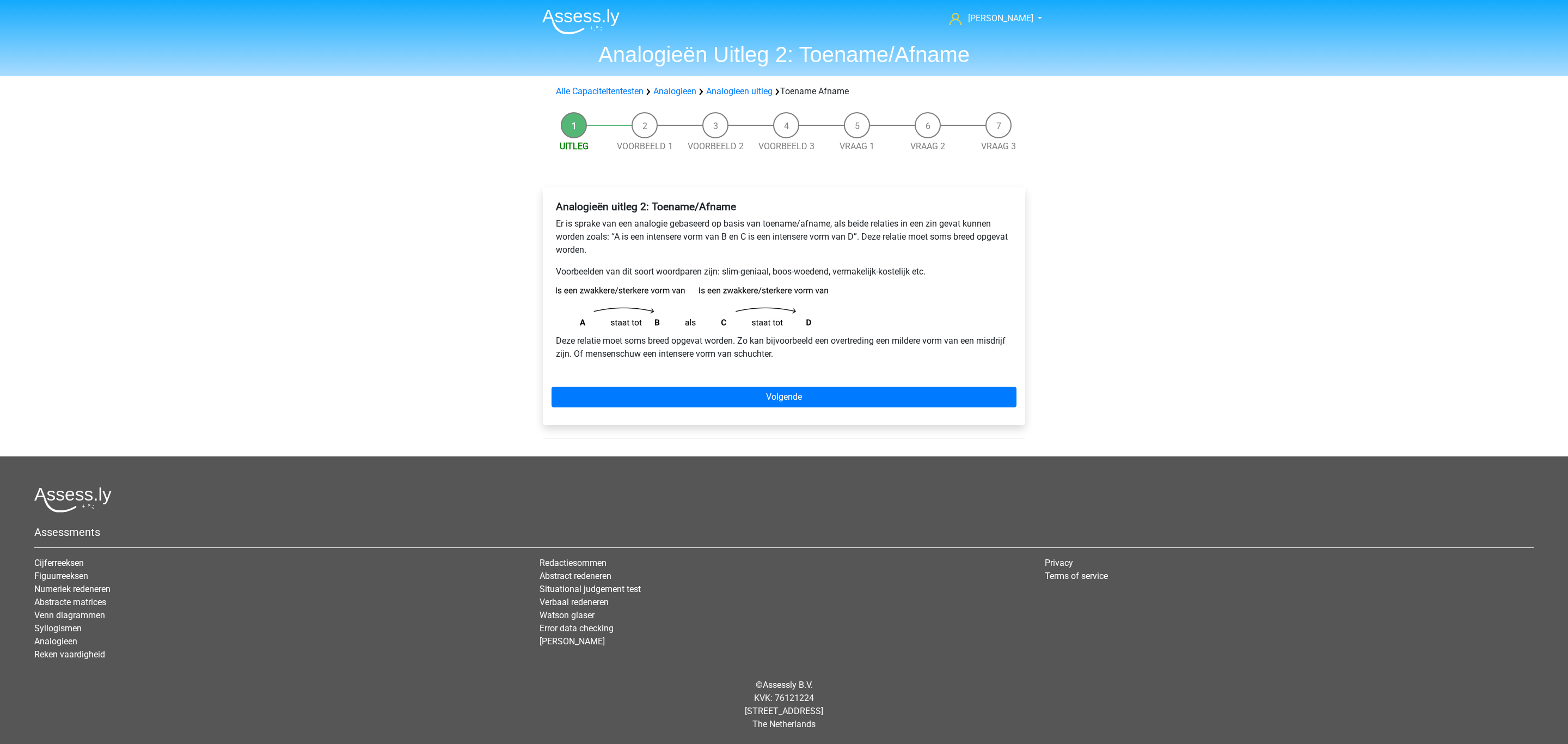
click at [644, 384] on div "Analogieën uitleg 2: Toename/Afname Er is sprake van een analogie gebaseerd op …" at bounding box center [784, 306] width 482 height 237
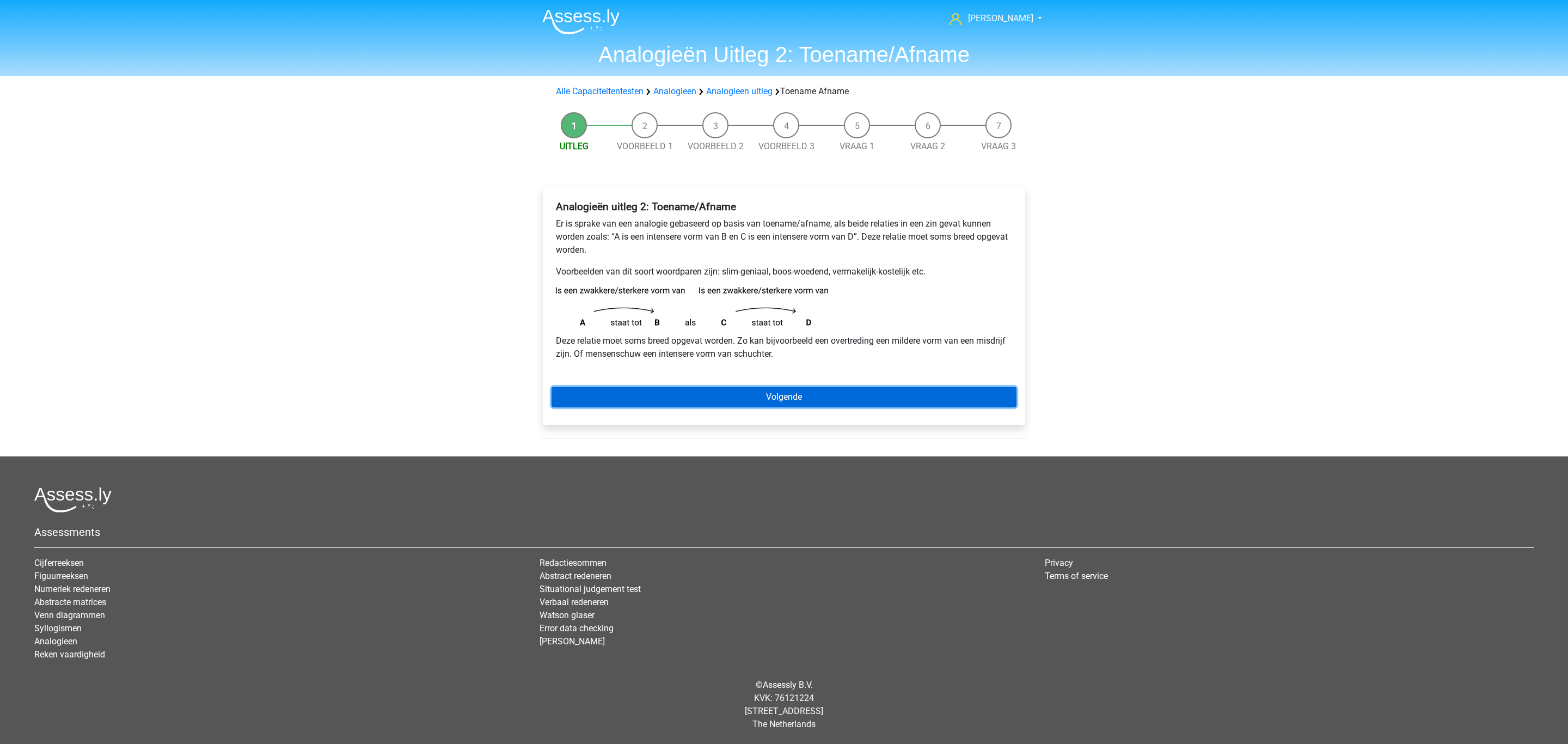
click at [586, 394] on link "Volgende" at bounding box center [784, 397] width 465 height 21
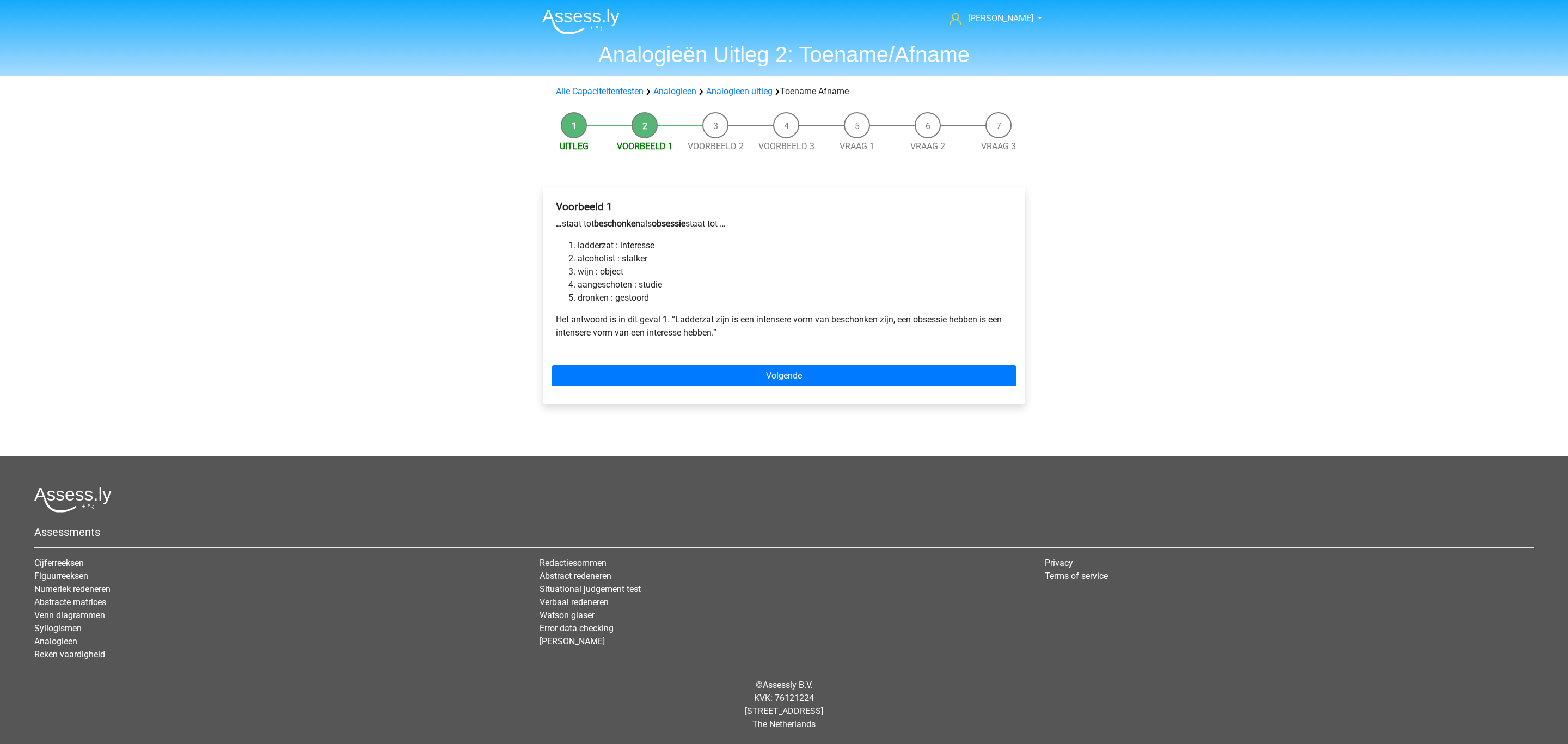
click at [3, 323] on div "[PERSON_NAME] [EMAIL_ADDRESS][DOMAIN_NAME] Nederlands English" at bounding box center [784, 361] width 1568 height 722
click at [591, 381] on link "Volgende" at bounding box center [784, 376] width 465 height 21
click at [744, 90] on link "Analogieen uitleg" at bounding box center [739, 91] width 66 height 10
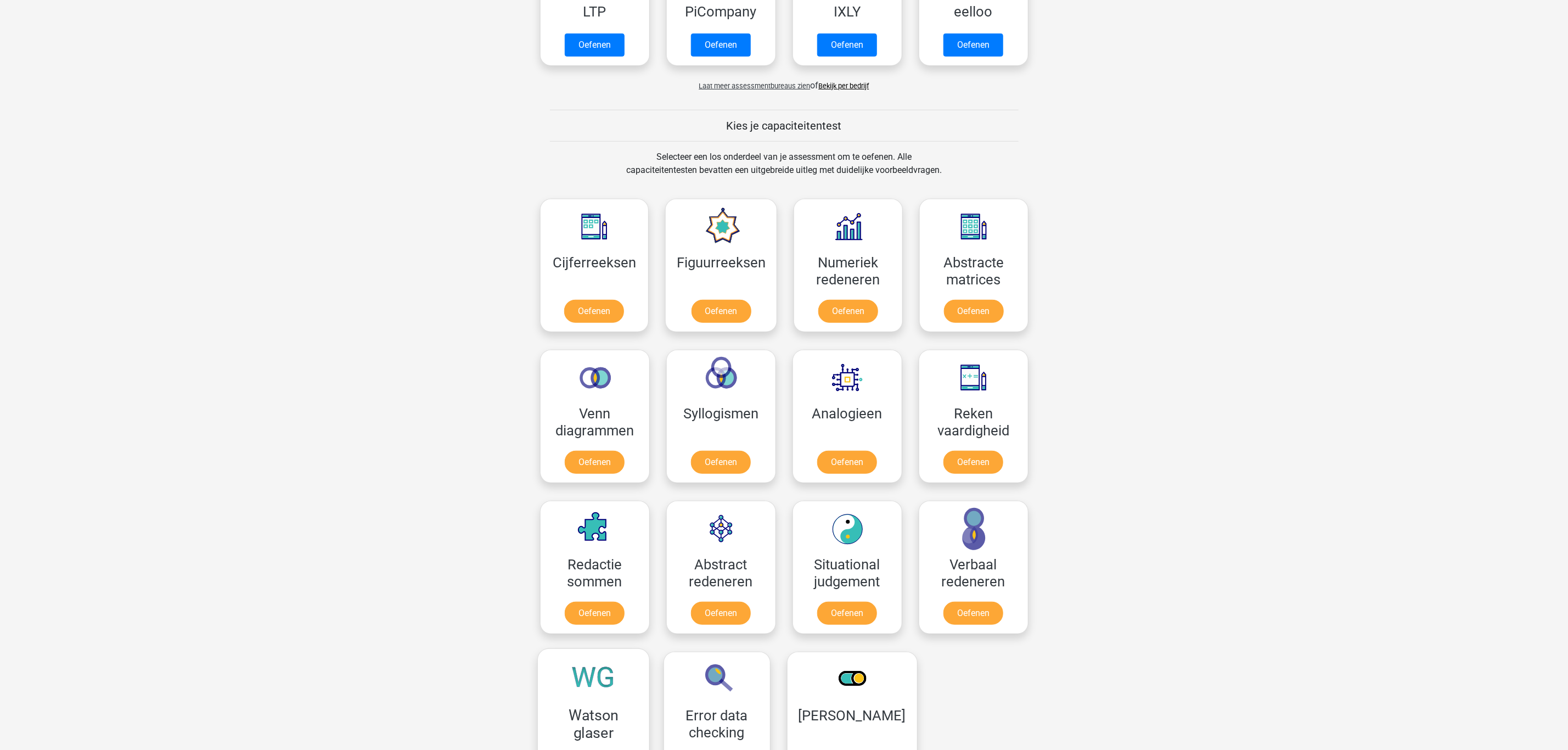
scroll to position [221, 0]
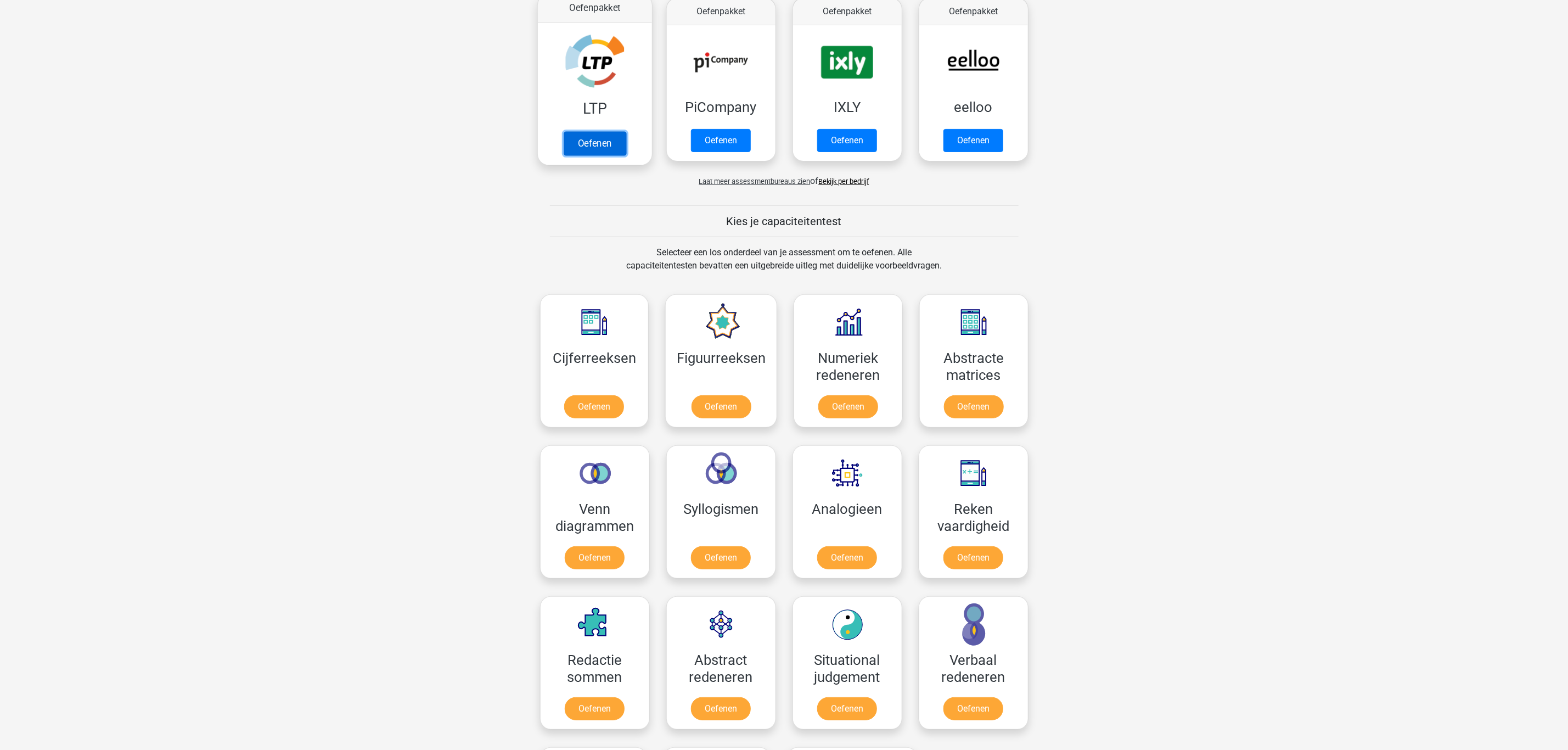
click at [600, 131] on link "Oefenen" at bounding box center [594, 143] width 62 height 24
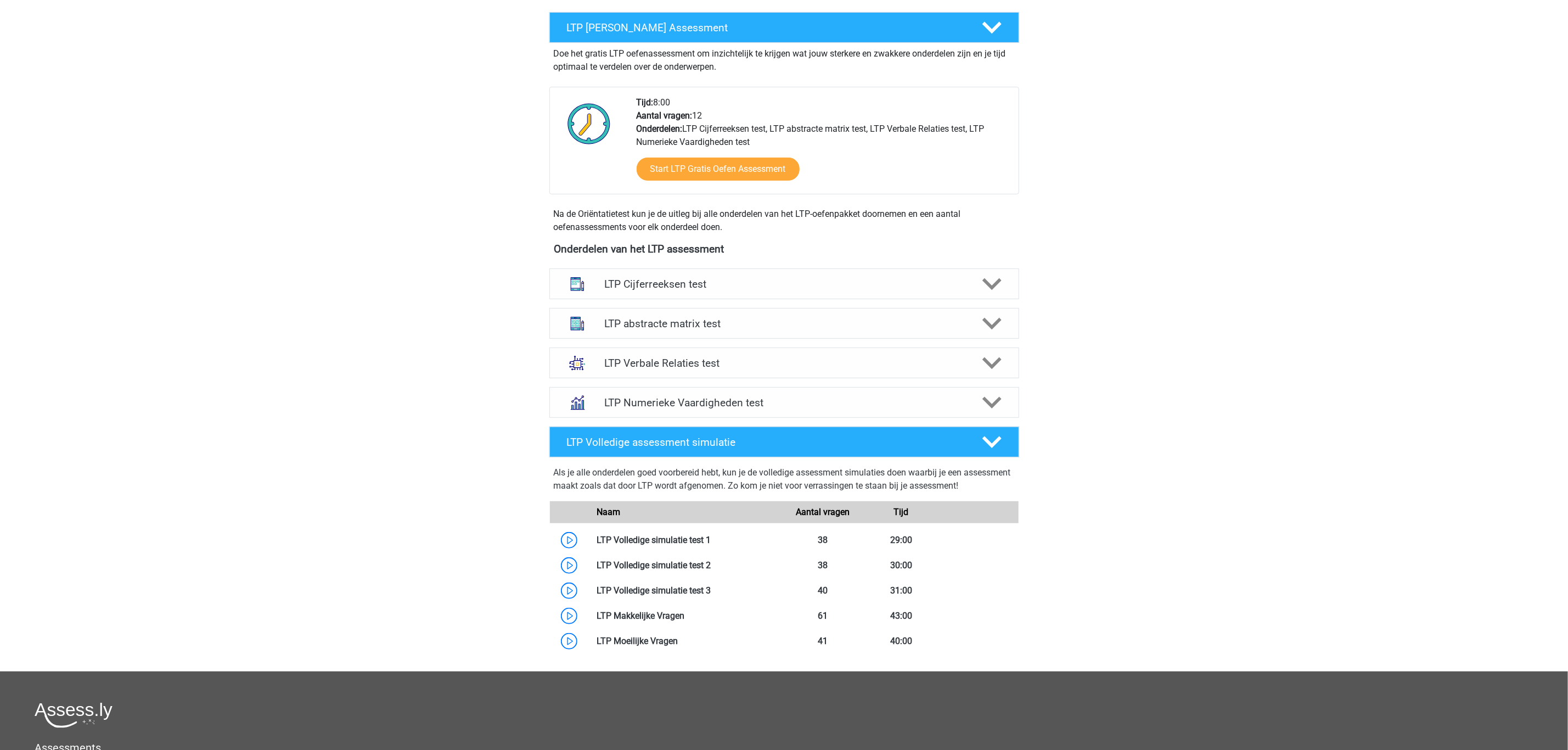
scroll to position [247, 0]
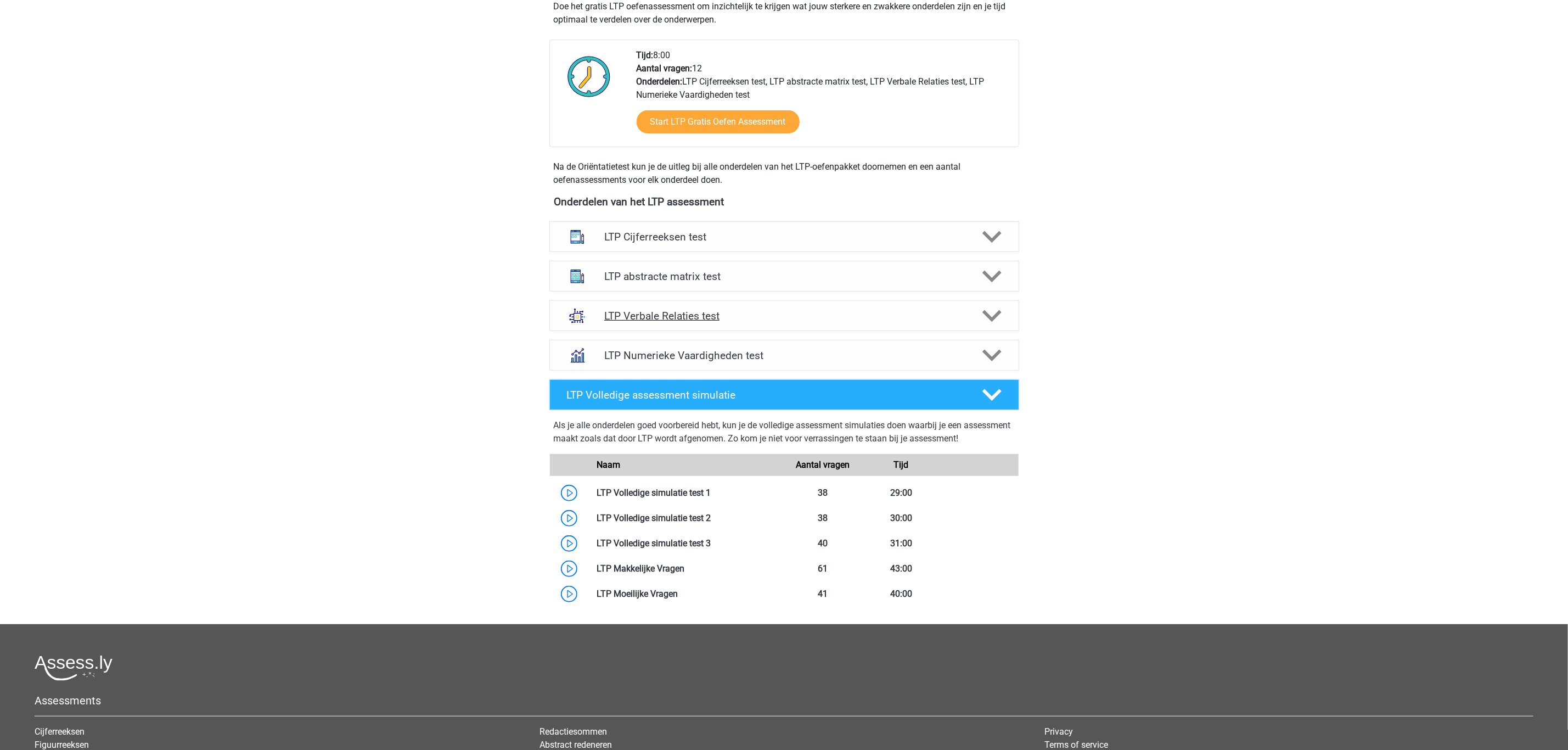
click at [701, 318] on h4 "LTP Verbale Relaties test" at bounding box center [784, 316] width 360 height 12
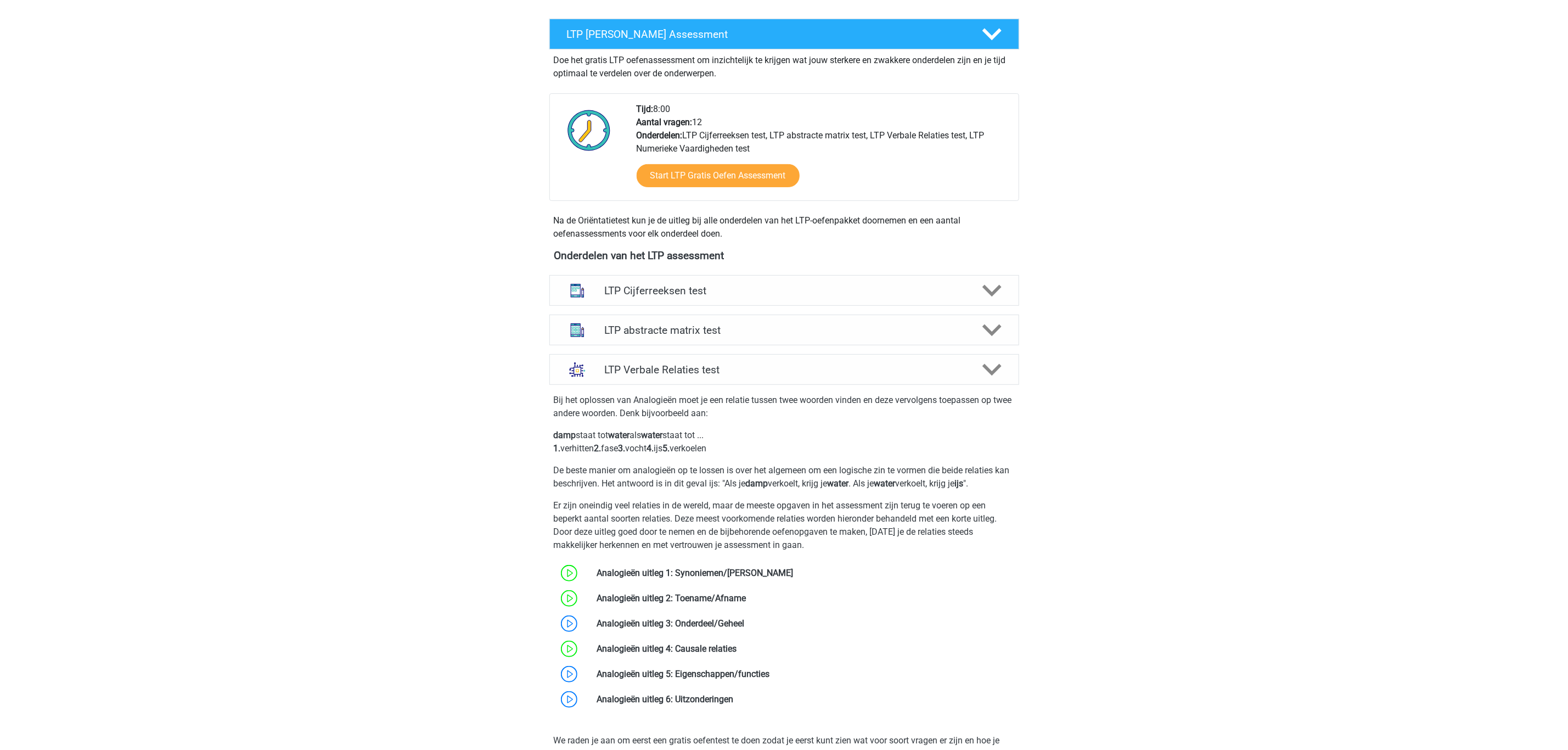
scroll to position [165, 0]
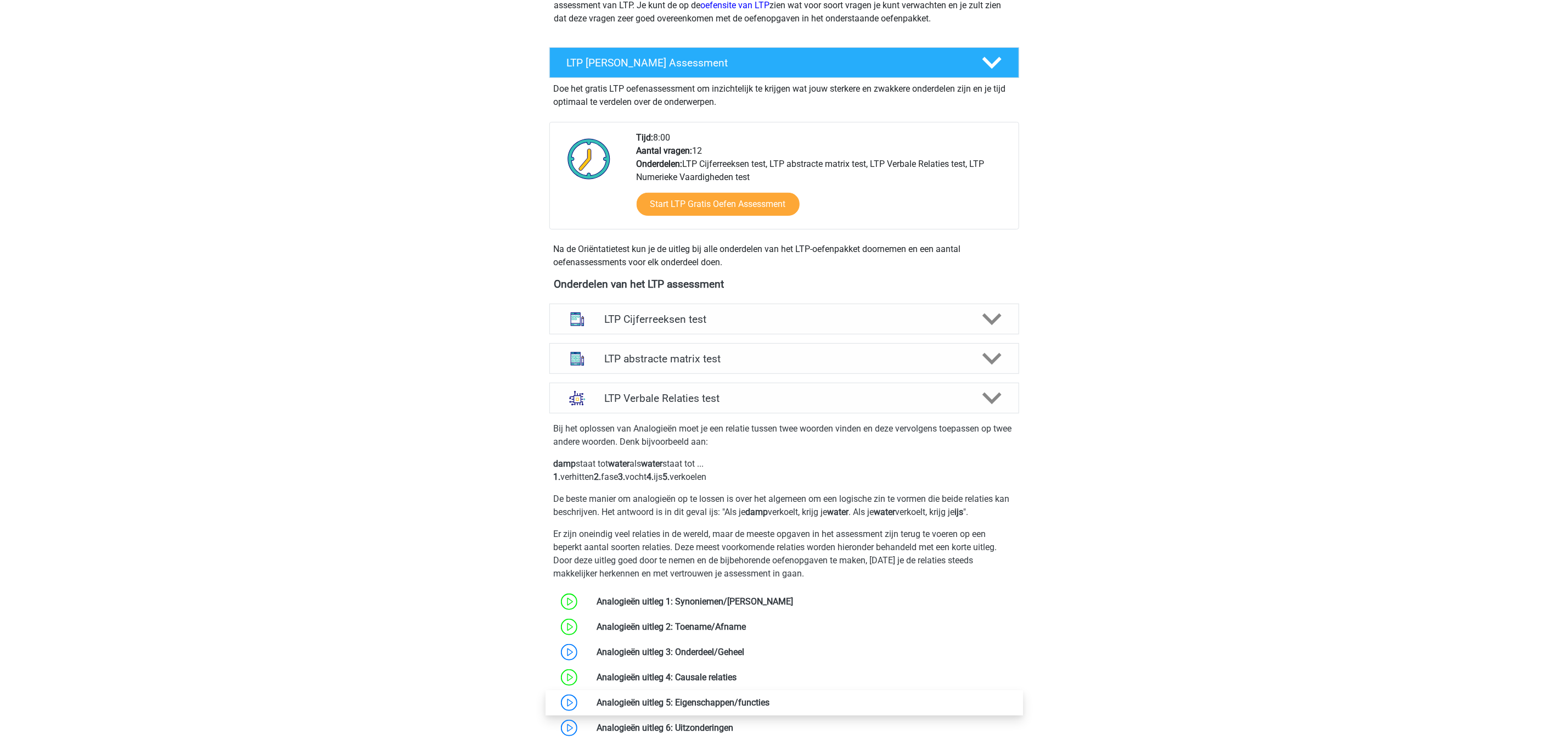
click at [770, 705] on link at bounding box center [770, 702] width 0 height 11
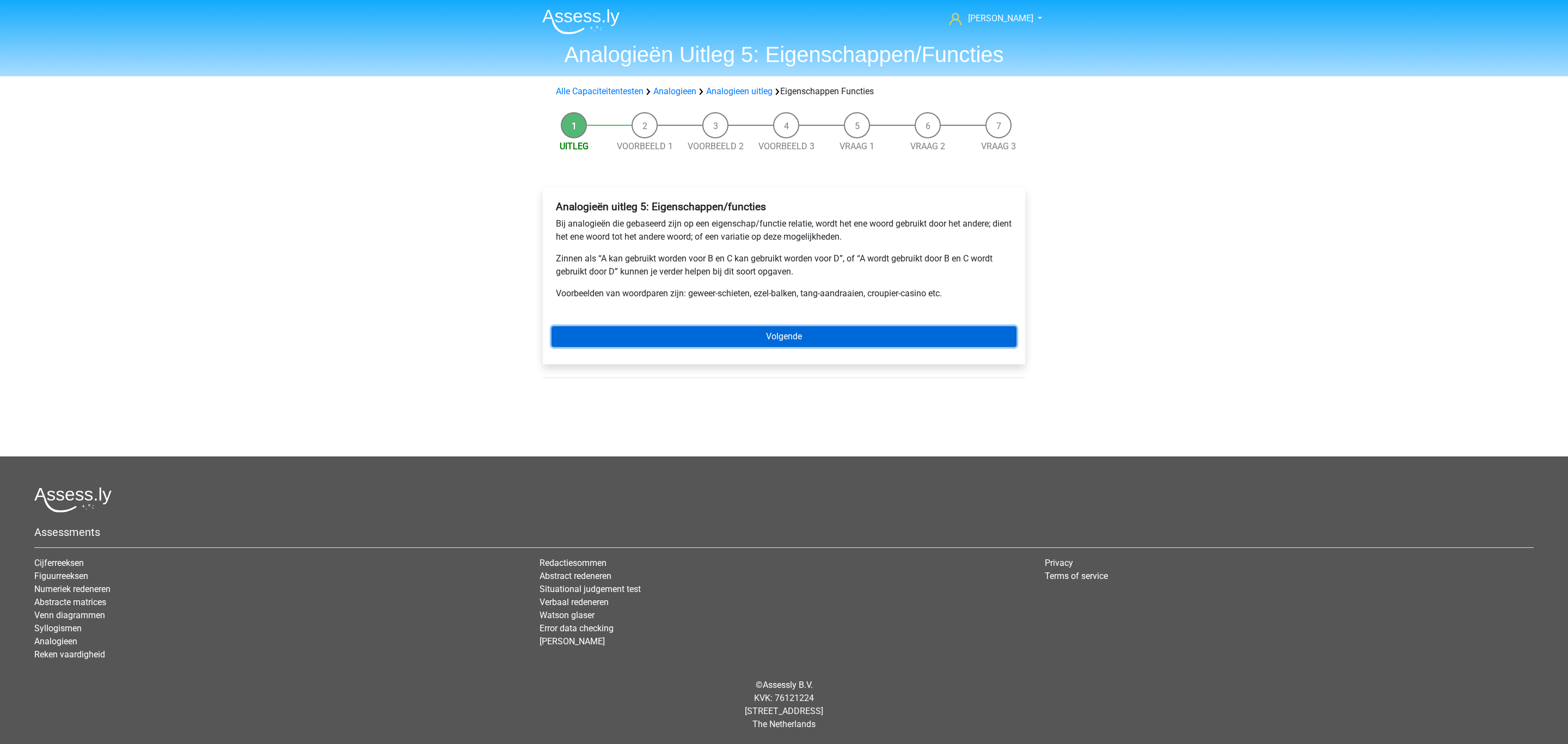
click at [594, 335] on link "Volgende" at bounding box center [784, 337] width 465 height 21
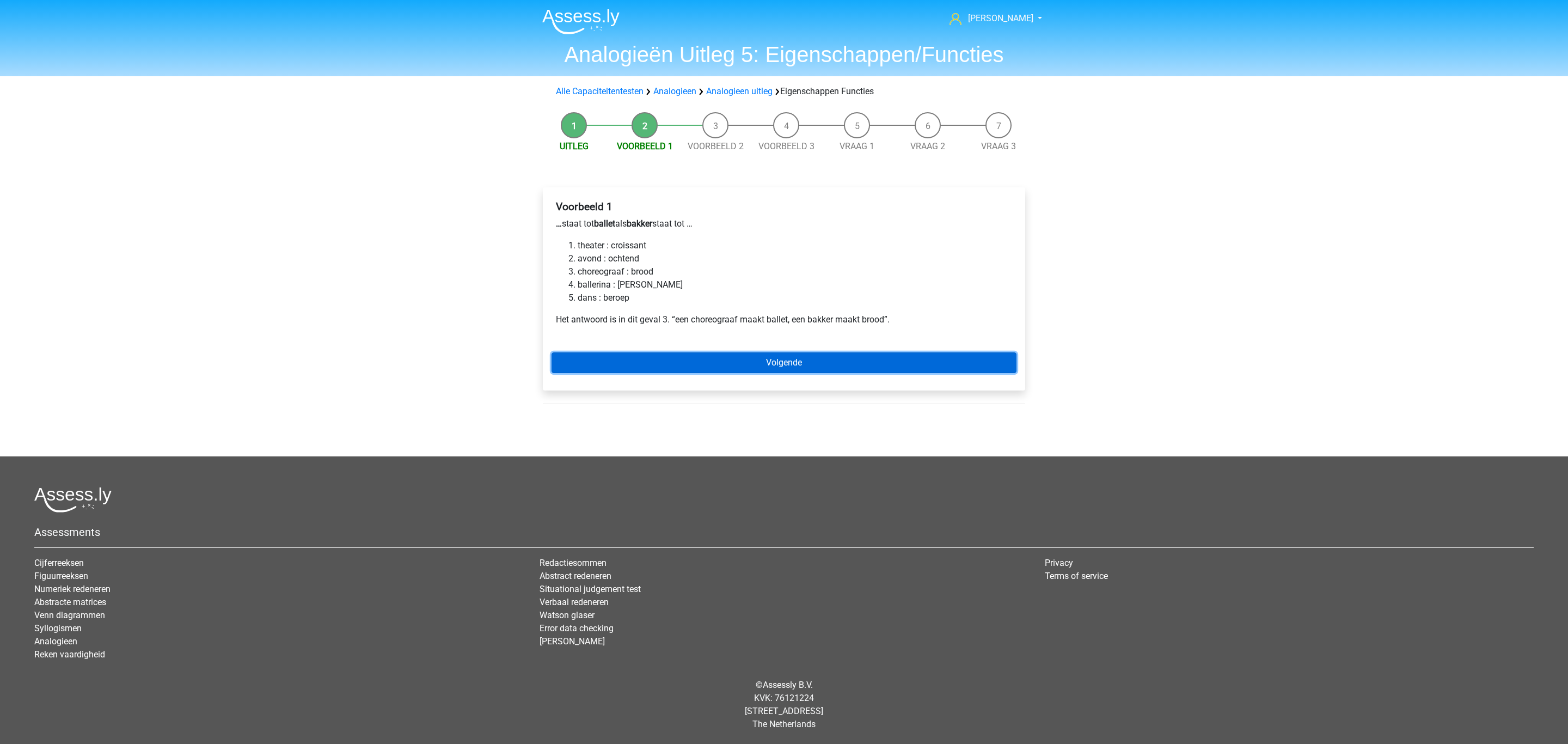
click at [629, 353] on link "Volgende" at bounding box center [784, 363] width 465 height 21
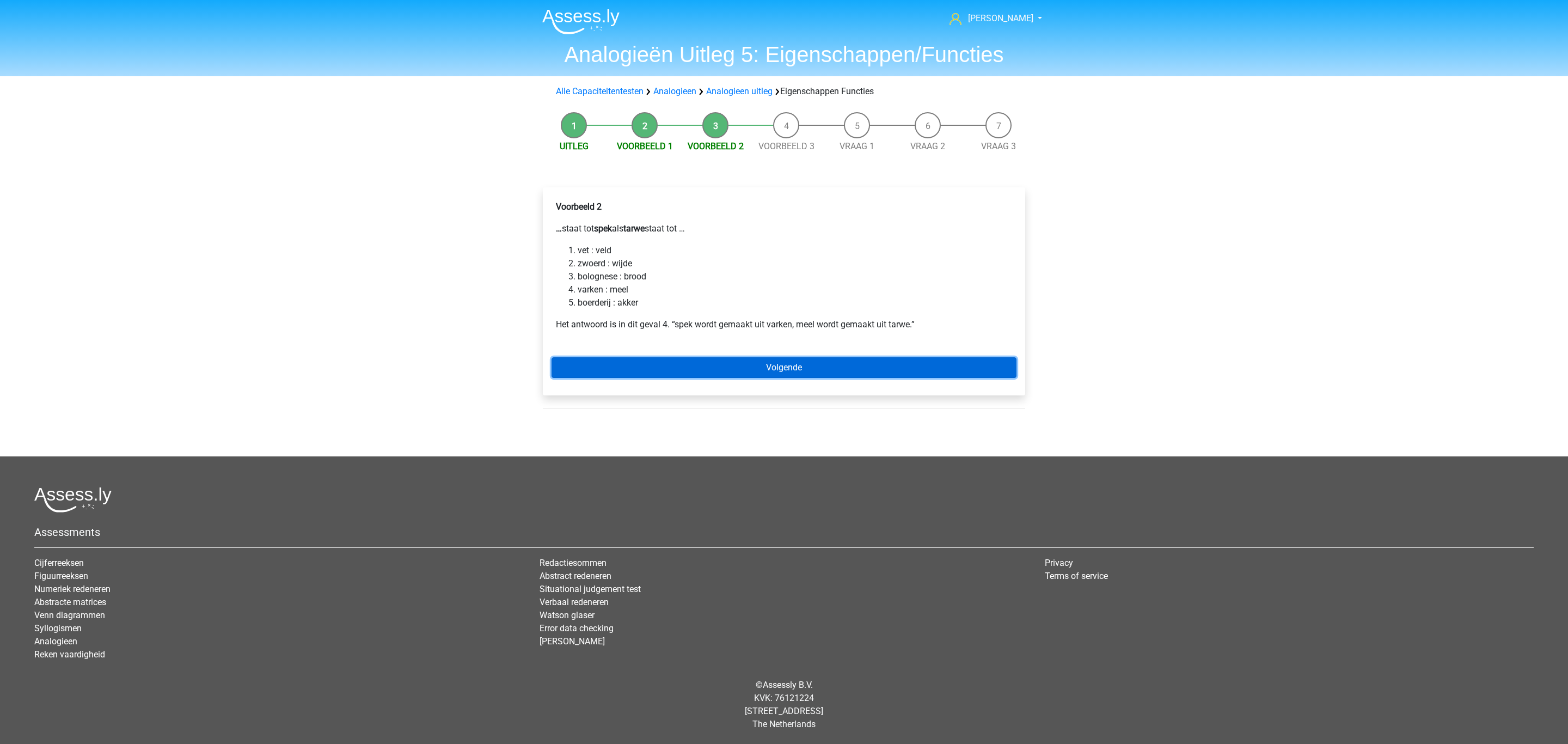
click at [631, 358] on link "Volgende" at bounding box center [784, 367] width 465 height 21
click at [592, 361] on link "Volgende" at bounding box center [784, 367] width 465 height 21
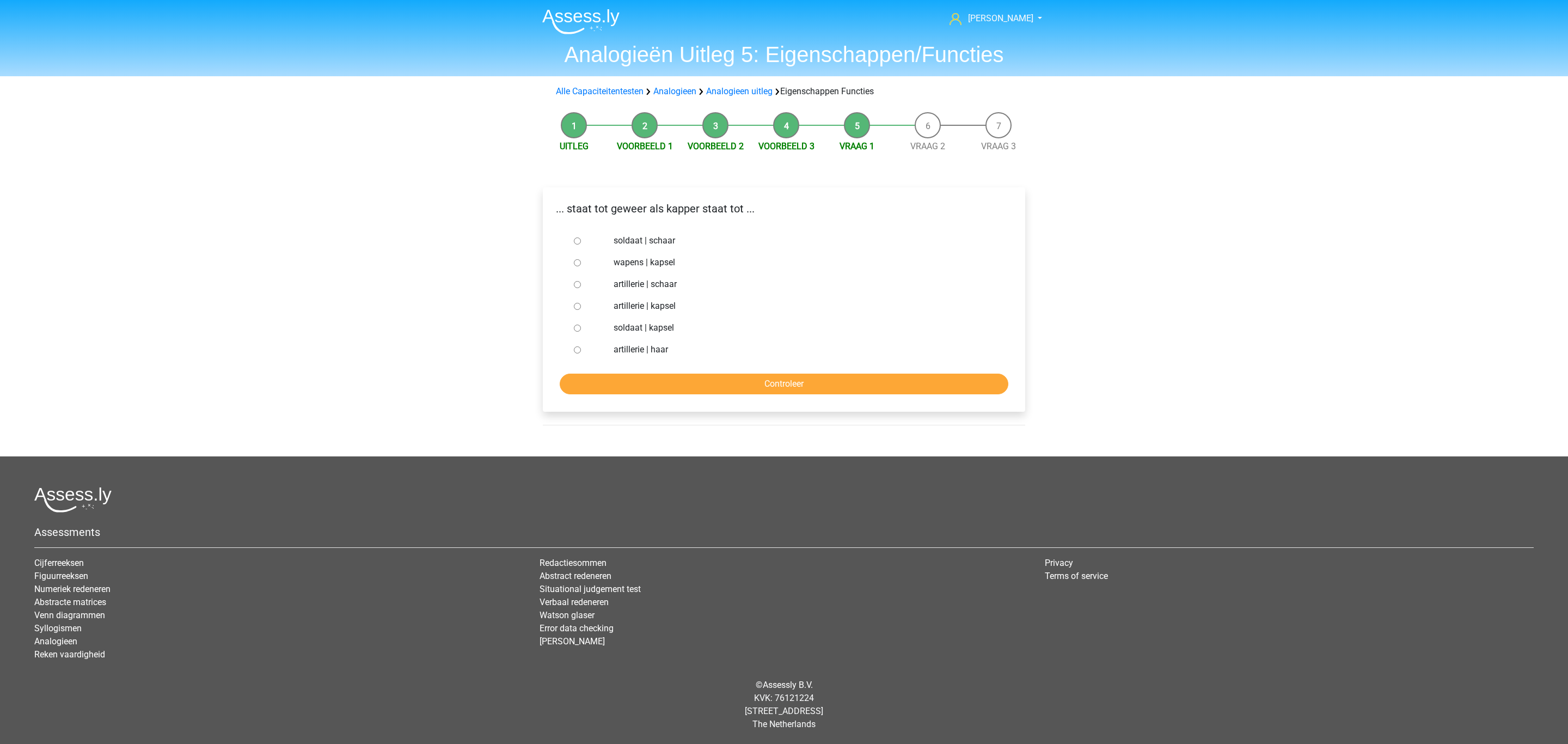
click at [596, 241] on div at bounding box center [588, 240] width 36 height 22
click at [578, 241] on input "soldaat | schaar" at bounding box center [577, 240] width 7 height 7
radio input "true"
click at [607, 381] on input "Controleer" at bounding box center [784, 384] width 449 height 21
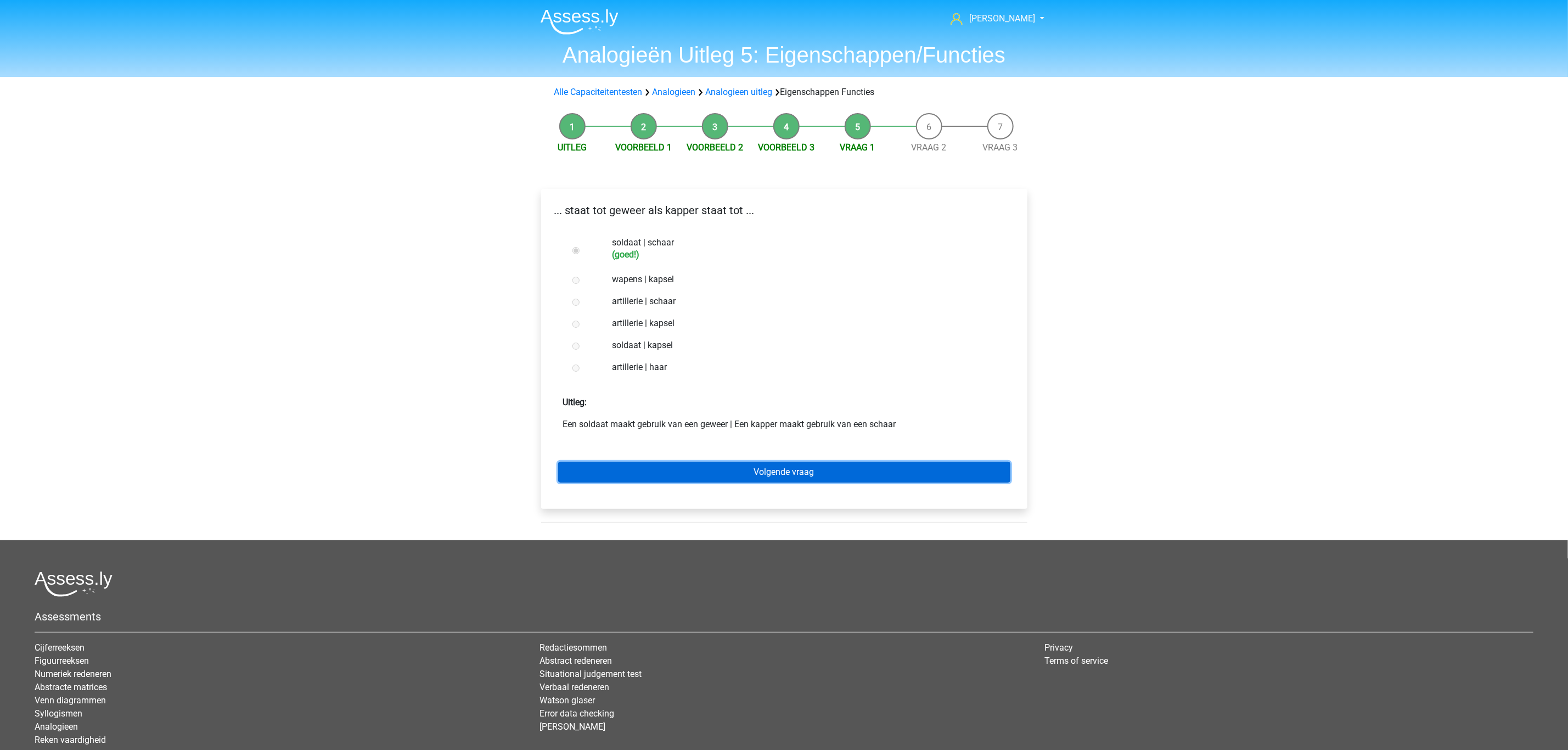
click at [705, 482] on link "Volgende vraag" at bounding box center [784, 472] width 453 height 21
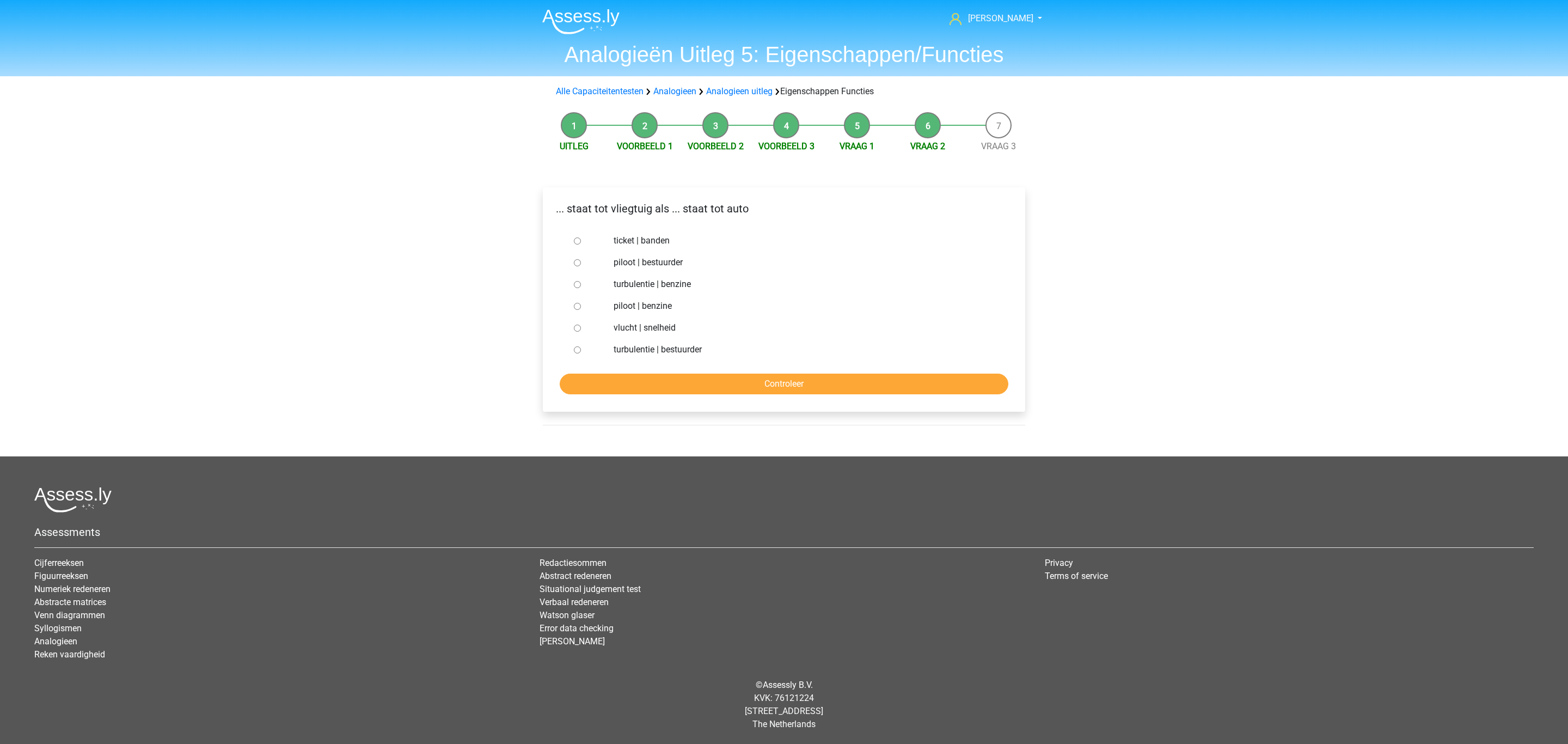
click at [622, 258] on label "piloot | bestuurder" at bounding box center [801, 263] width 377 height 13
click at [581, 259] on input "piloot | bestuurder" at bounding box center [577, 262] width 7 height 7
radio input "true"
click at [625, 371] on form "ticket | banden piloot | bestuurder turbulentie | benzine piloot | benzine vluc…" at bounding box center [784, 311] width 465 height 164
click at [625, 379] on input "Controleer" at bounding box center [784, 384] width 449 height 21
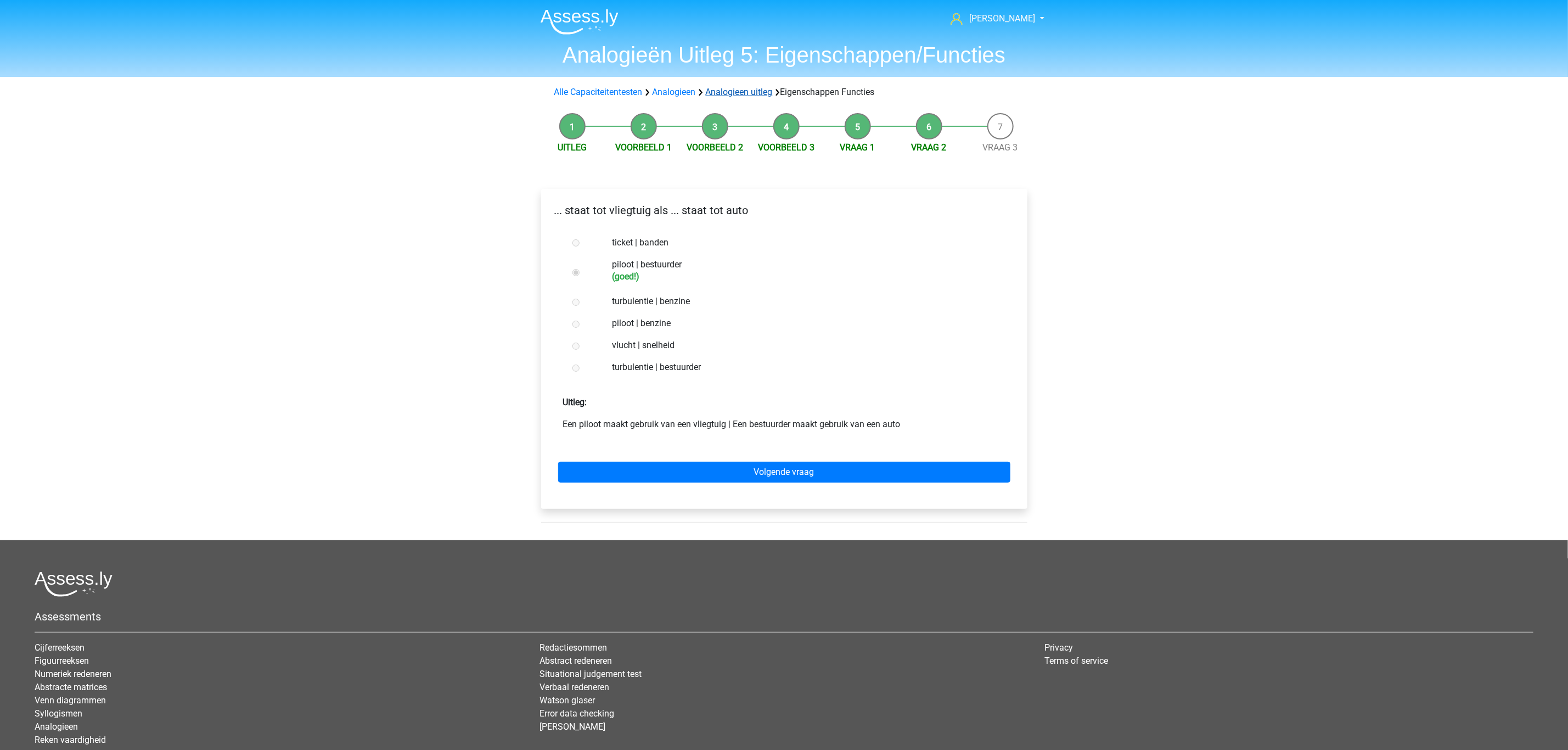
click at [751, 96] on link "Analogieen uitleg" at bounding box center [740, 92] width 67 height 11
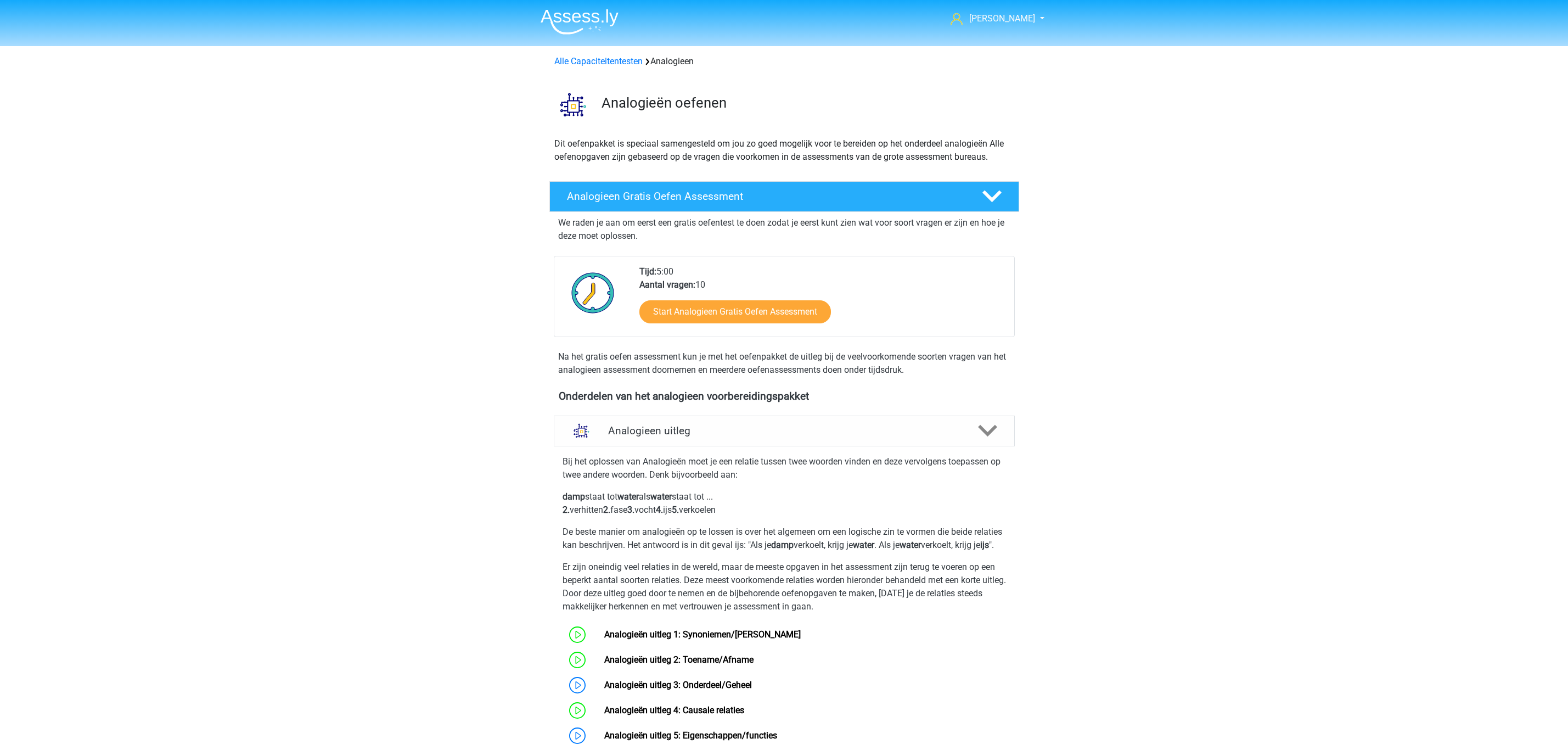
scroll to position [411, 0]
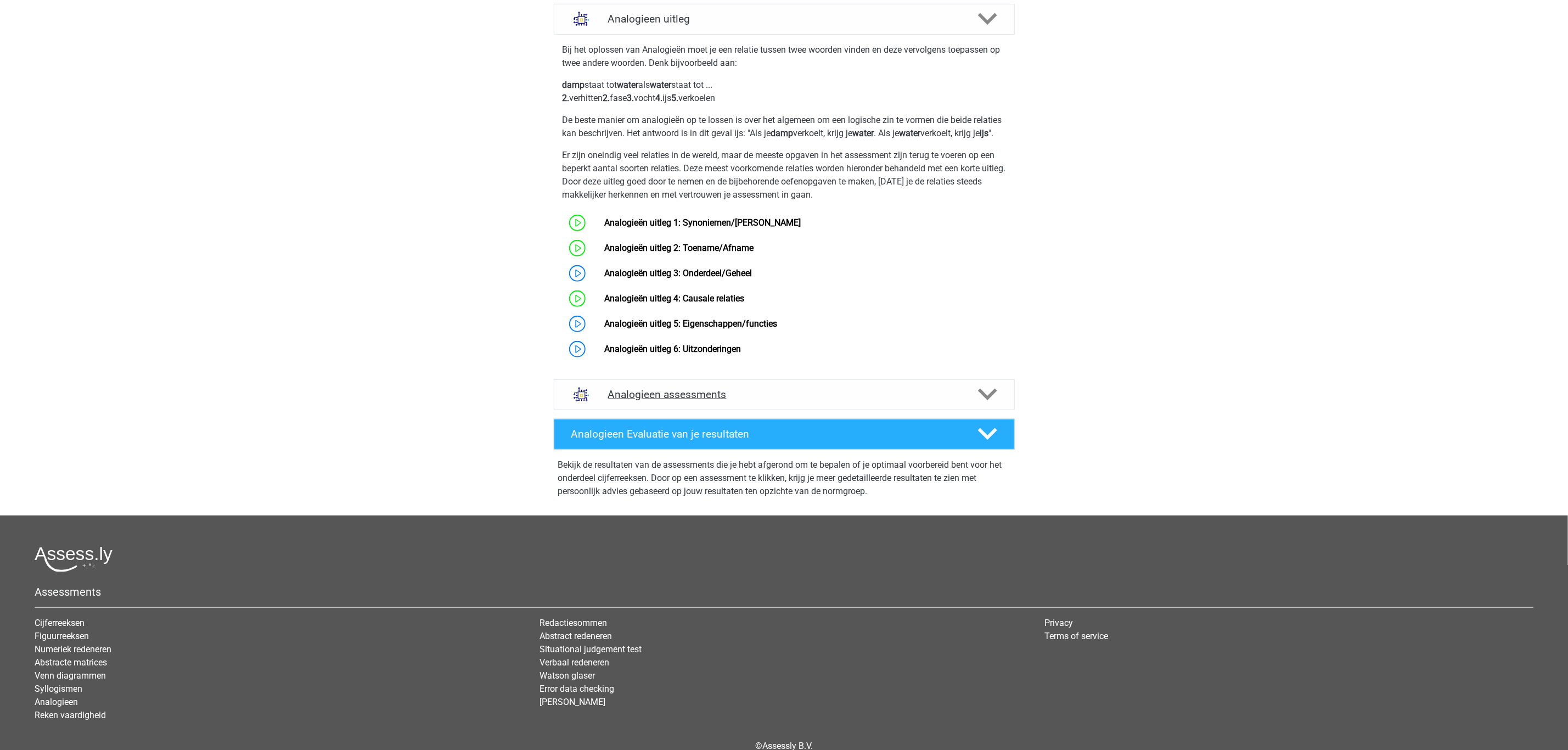
click at [639, 401] on h4 "Analogieen assessments" at bounding box center [784, 394] width 352 height 12
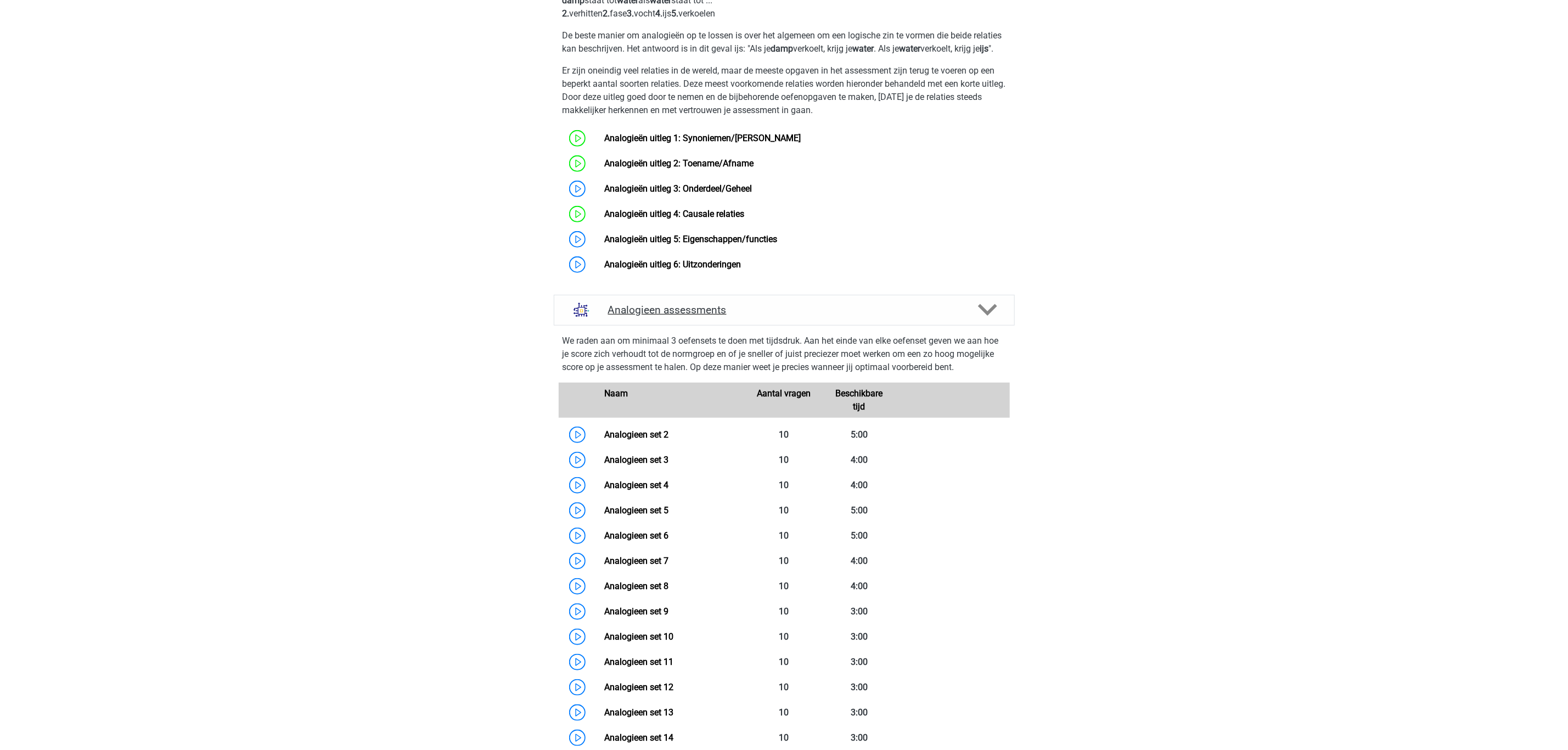
scroll to position [576, 0]
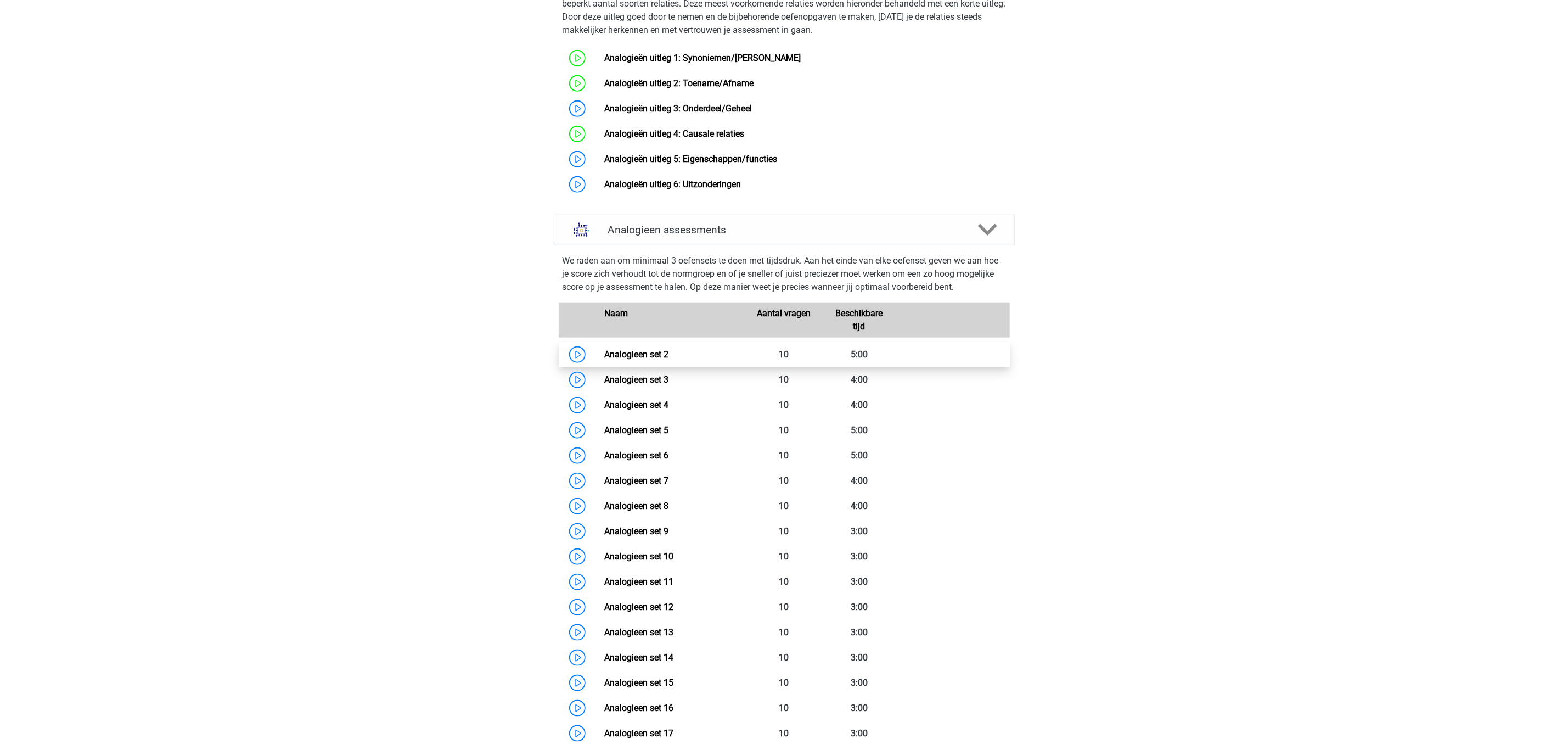
click at [605, 360] on link "Analogieen set 2" at bounding box center [636, 354] width 64 height 11
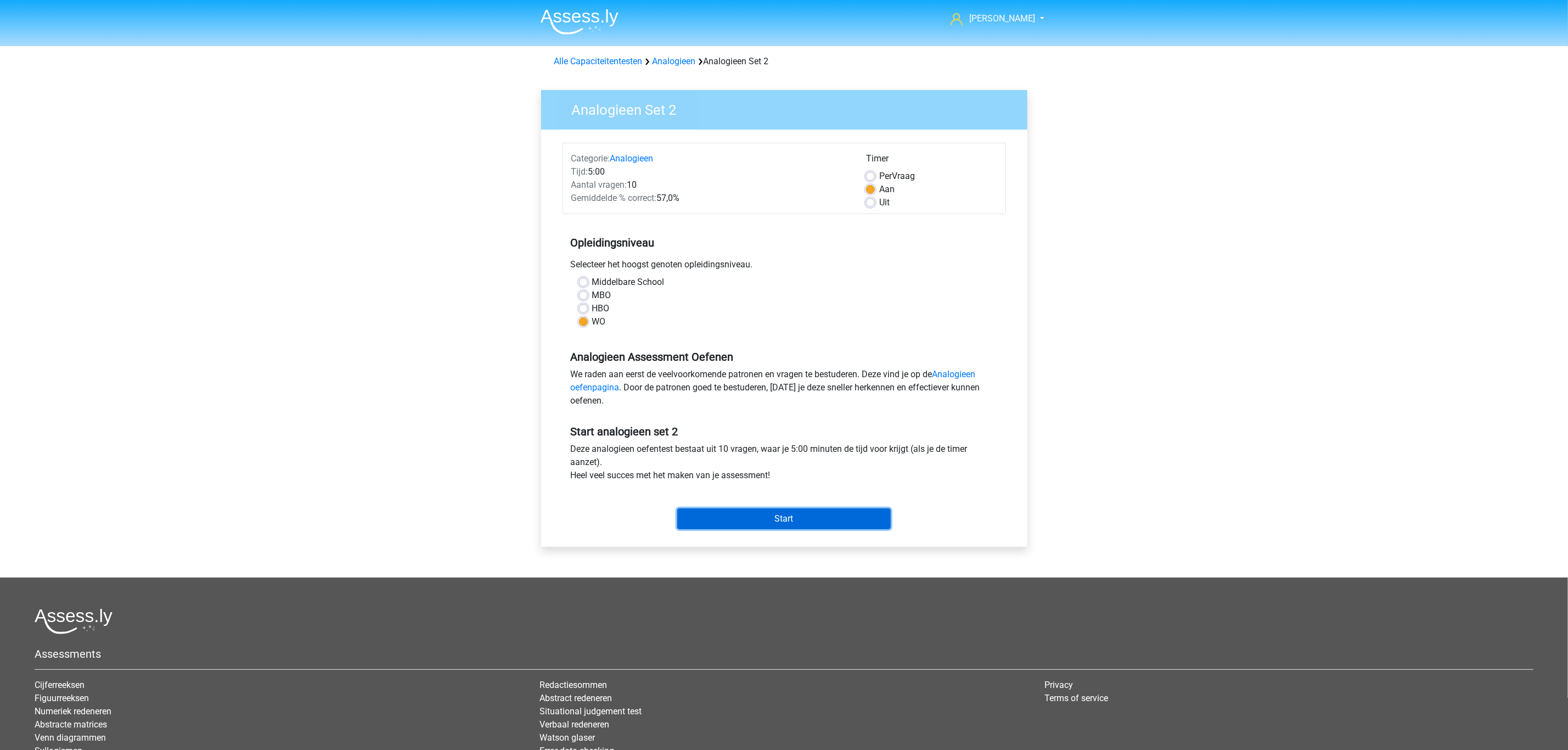
click at [706, 513] on input "Start" at bounding box center [784, 518] width 213 height 21
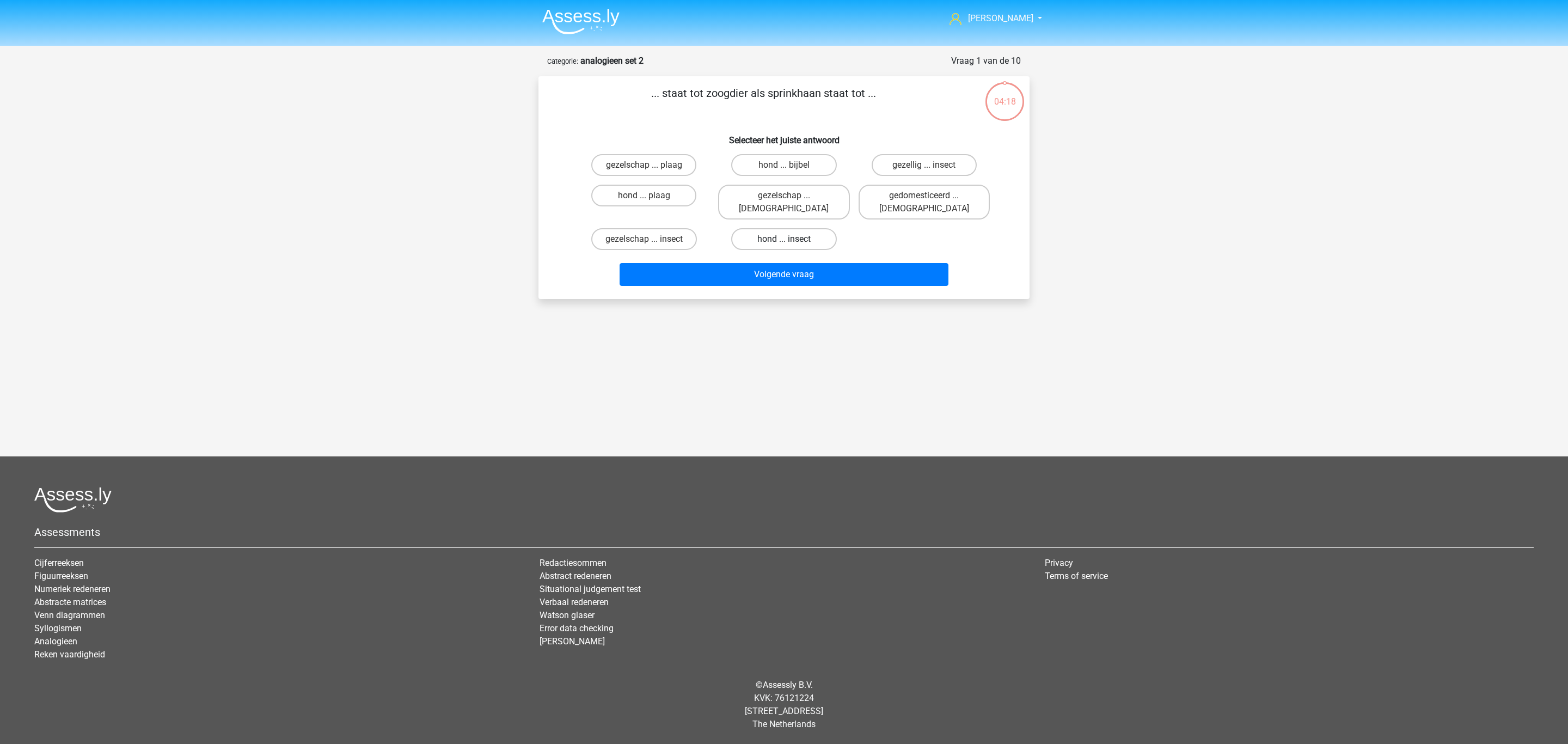
click at [815, 231] on label "hond ... insect" at bounding box center [783, 238] width 105 height 22
click at [791, 239] on input "hond ... insect" at bounding box center [787, 242] width 7 height 7
radio input "true"
click at [700, 272] on div "Volgende vraag" at bounding box center [784, 276] width 420 height 28
click at [707, 263] on button "Volgende vraag" at bounding box center [784, 274] width 329 height 23
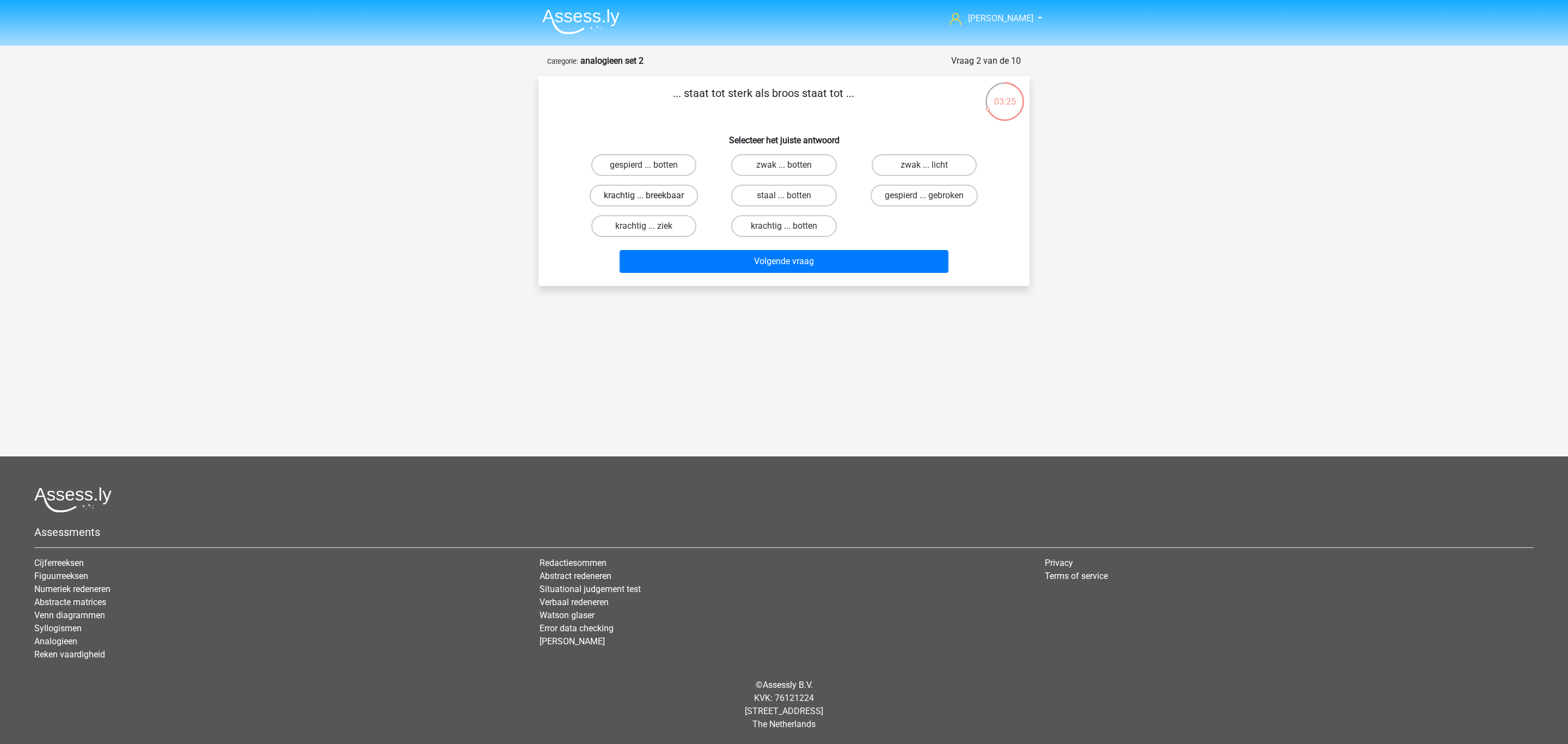
click at [618, 197] on label "krachtig ... breekbaar" at bounding box center [644, 195] width 108 height 22
click at [644, 197] on input "krachtig ... breekbaar" at bounding box center [647, 198] width 7 height 7
radio input "true"
click at [775, 265] on button "Volgende vraag" at bounding box center [784, 261] width 329 height 23
click at [663, 227] on label "keek ... kok" at bounding box center [644, 226] width 105 height 22
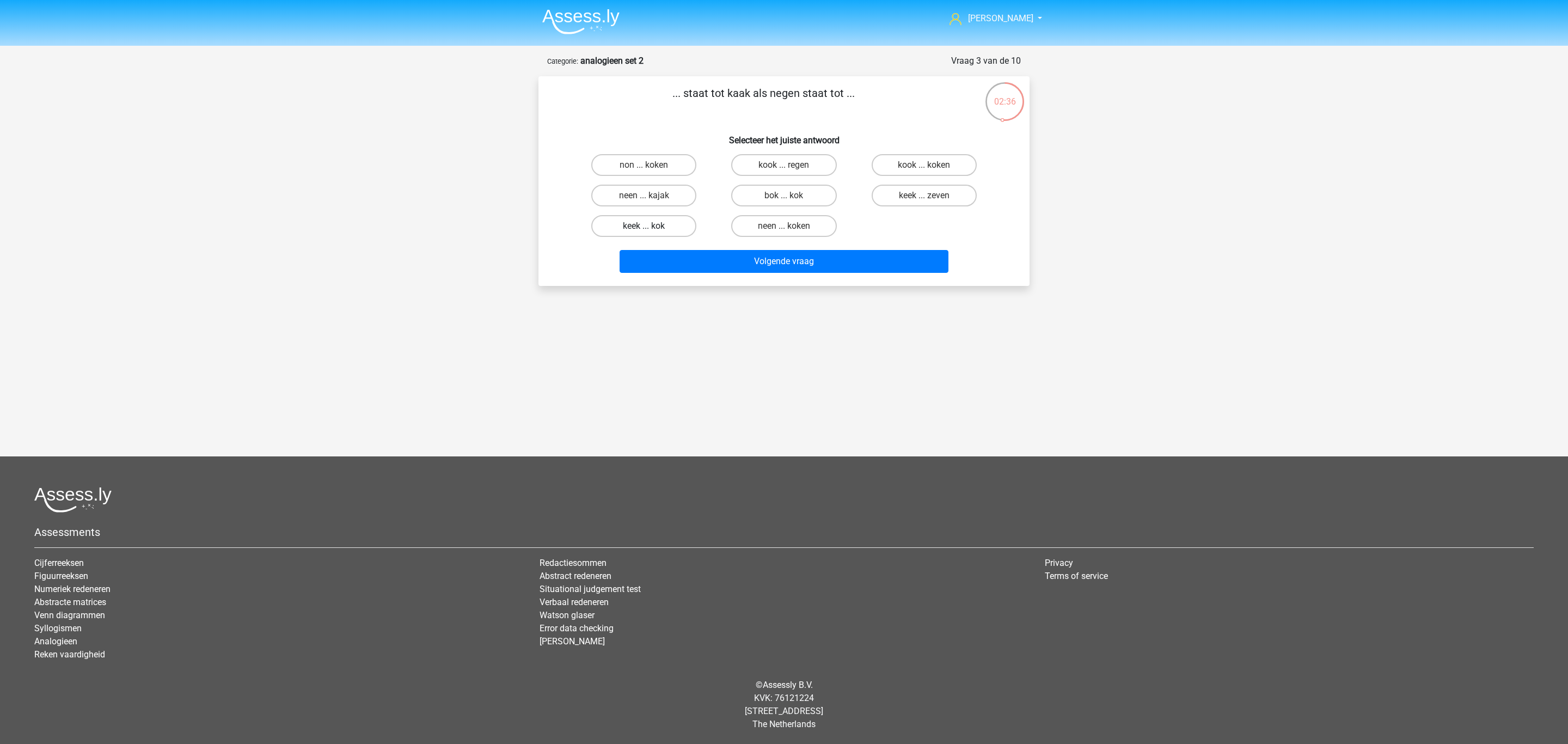
click at [651, 227] on input "keek ... kok" at bounding box center [647, 229] width 7 height 7
radio input "true"
click at [704, 260] on button "Volgende vraag" at bounding box center [784, 261] width 329 height 23
click at [652, 165] on label "woestijn ... rivier" at bounding box center [644, 164] width 105 height 22
click at [651, 165] on input "woestijn ... rivier" at bounding box center [647, 168] width 7 height 7
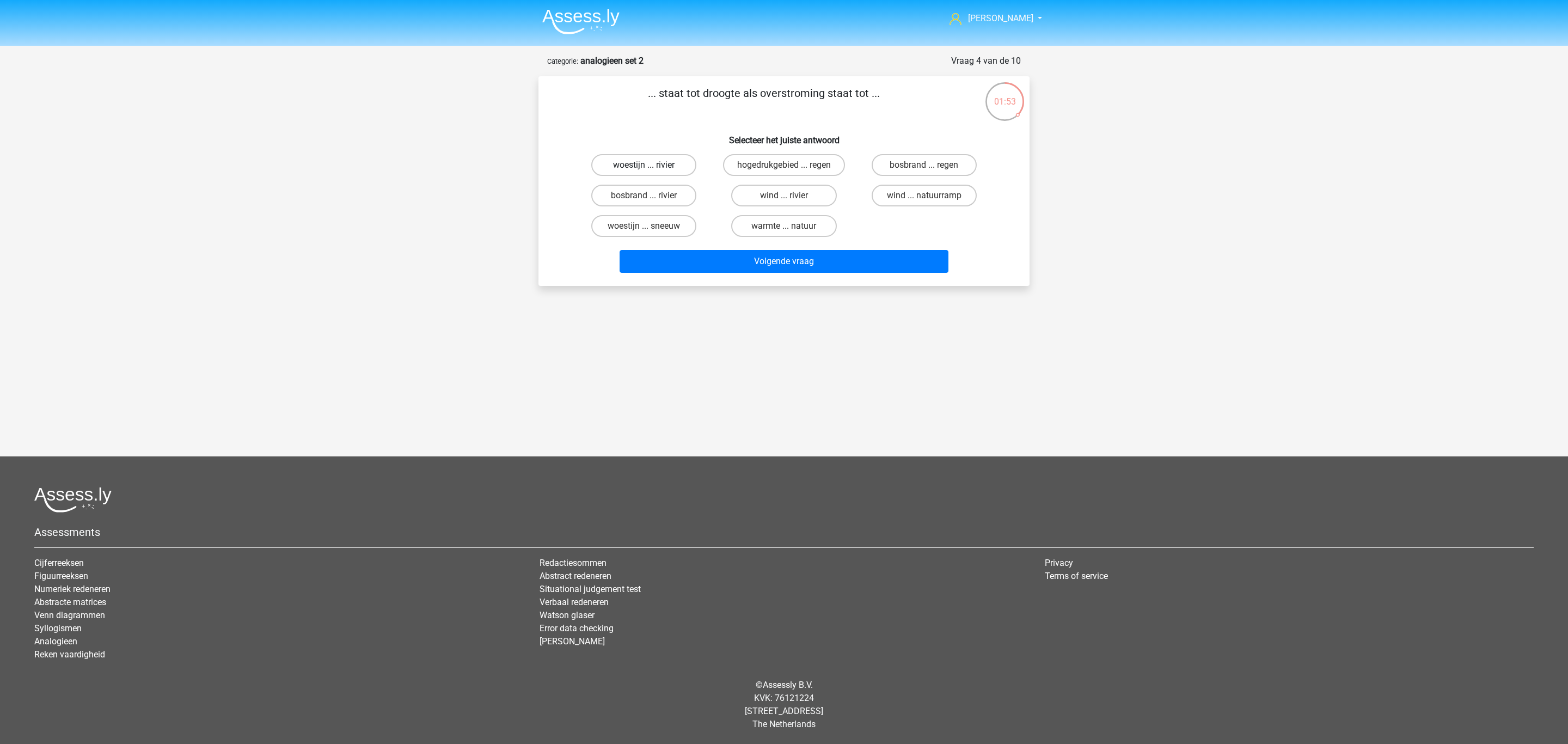
radio input "true"
click at [768, 262] on button "Volgende vraag" at bounding box center [784, 261] width 329 height 23
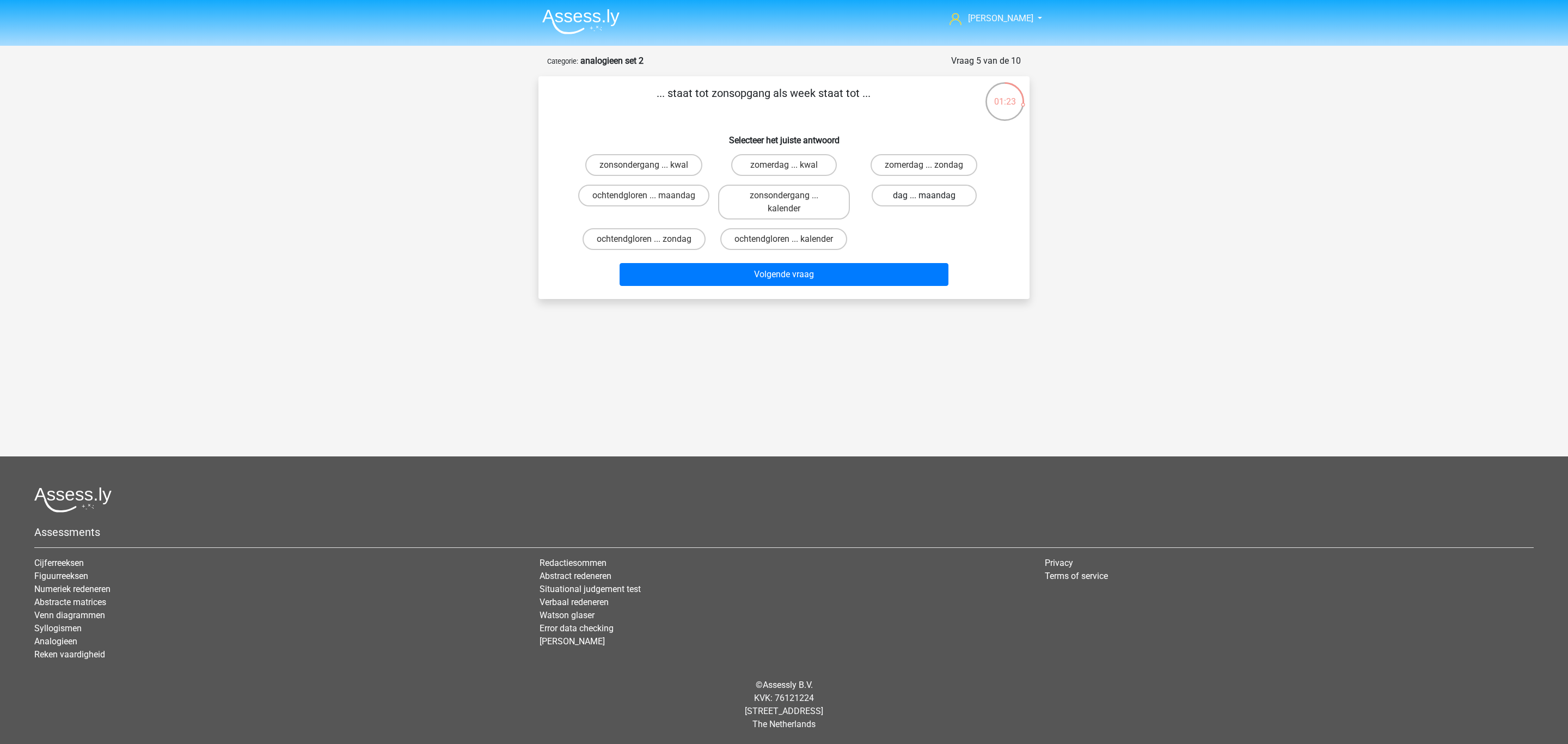
click at [912, 200] on label "dag ... maandag" at bounding box center [924, 195] width 105 height 22
click at [924, 200] on input "dag ... maandag" at bounding box center [926, 198] width 7 height 7
radio input "true"
click at [878, 271] on button "Volgende vraag" at bounding box center [784, 274] width 329 height 23
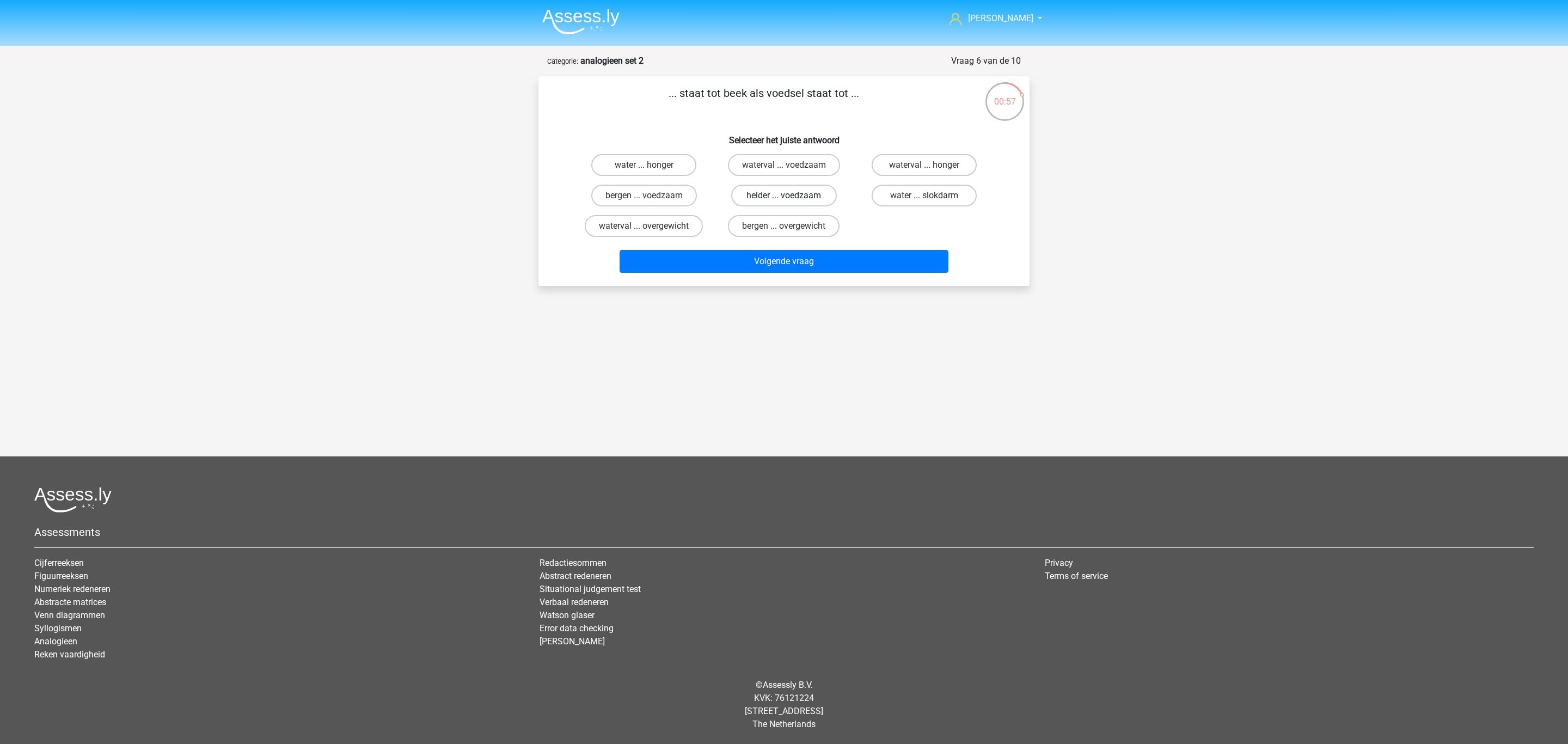
click at [772, 202] on label "helder ... voedzaam" at bounding box center [783, 195] width 105 height 22
click at [784, 202] on input "helder ... voedzaam" at bounding box center [787, 198] width 7 height 7
radio input "true"
click at [775, 253] on button "Volgende vraag" at bounding box center [784, 261] width 329 height 23
click at [896, 202] on label "kapper ... telescoop" at bounding box center [924, 195] width 105 height 22
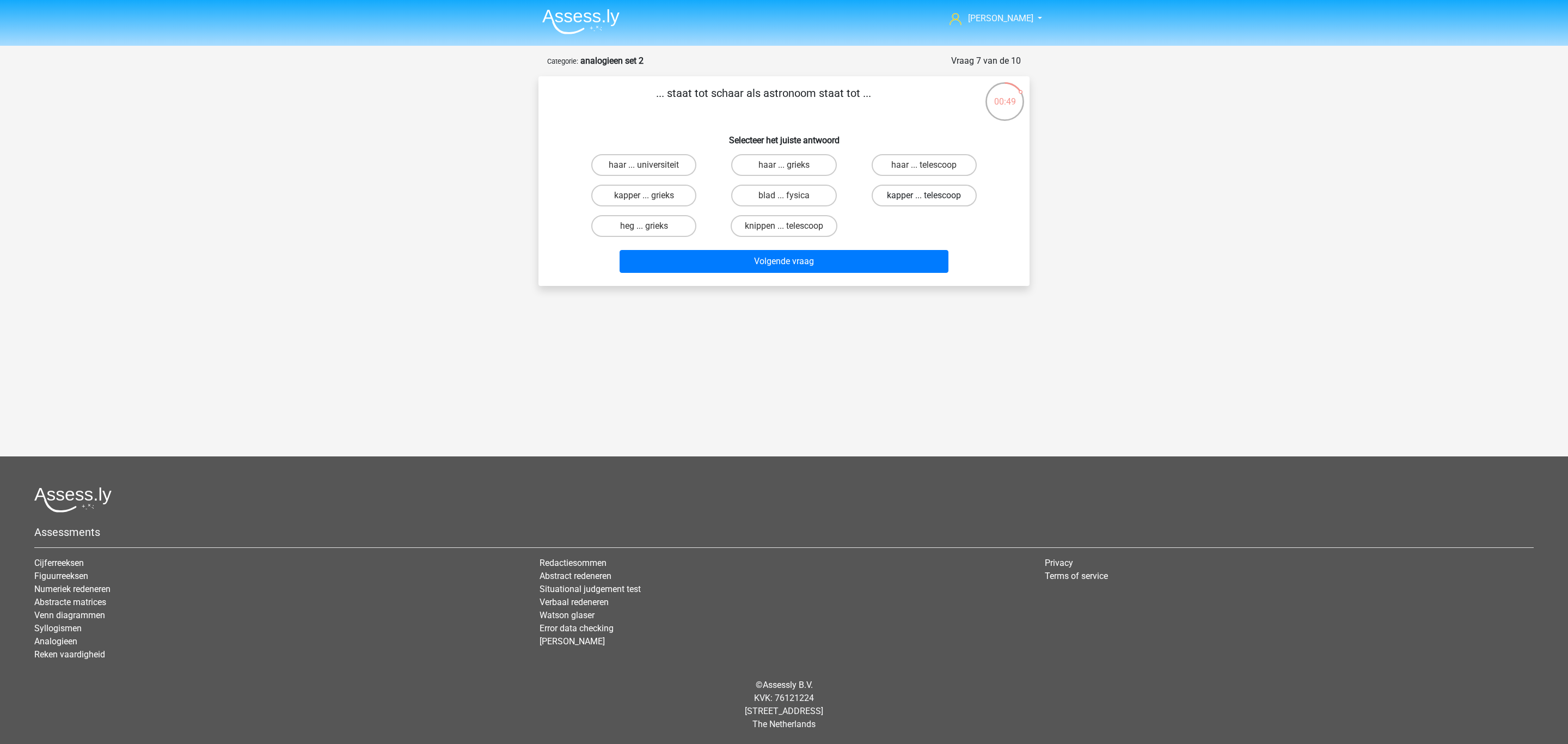
click at [924, 202] on input "kapper ... telescoop" at bounding box center [926, 198] width 7 height 7
radio input "true"
click at [878, 261] on button "Volgende vraag" at bounding box center [784, 261] width 329 height 23
click at [663, 195] on label "gaspedaal ... vertragen" at bounding box center [644, 195] width 116 height 22
click at [651, 195] on input "gaspedaal ... vertragen" at bounding box center [647, 198] width 7 height 7
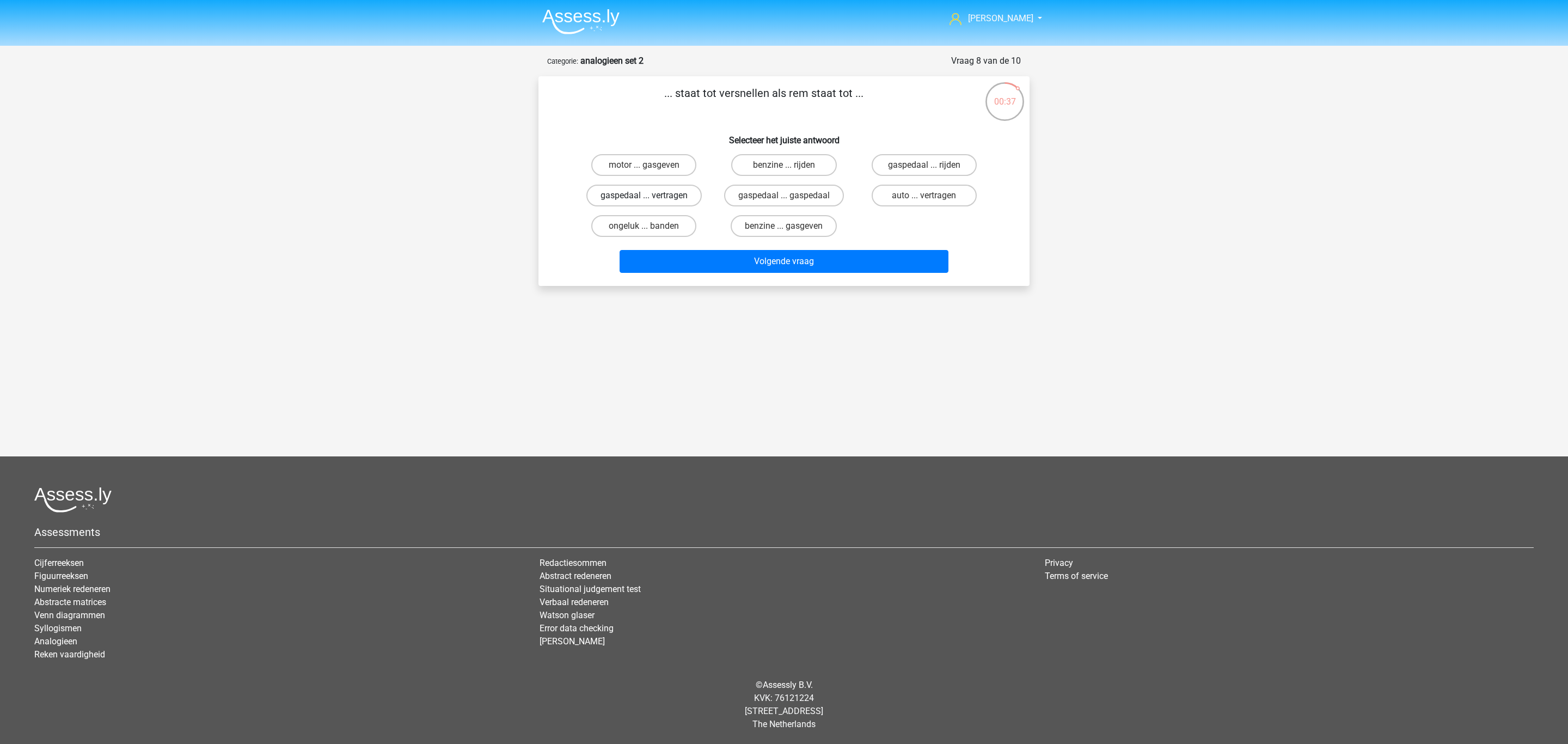
radio input "true"
click at [689, 261] on button "Volgende vraag" at bounding box center [784, 261] width 329 height 23
click at [677, 195] on label "huwelijk ... vreemdgaan" at bounding box center [644, 195] width 119 height 22
click at [651, 195] on input "huwelijk ... vreemdgaan" at bounding box center [647, 198] width 7 height 7
radio input "true"
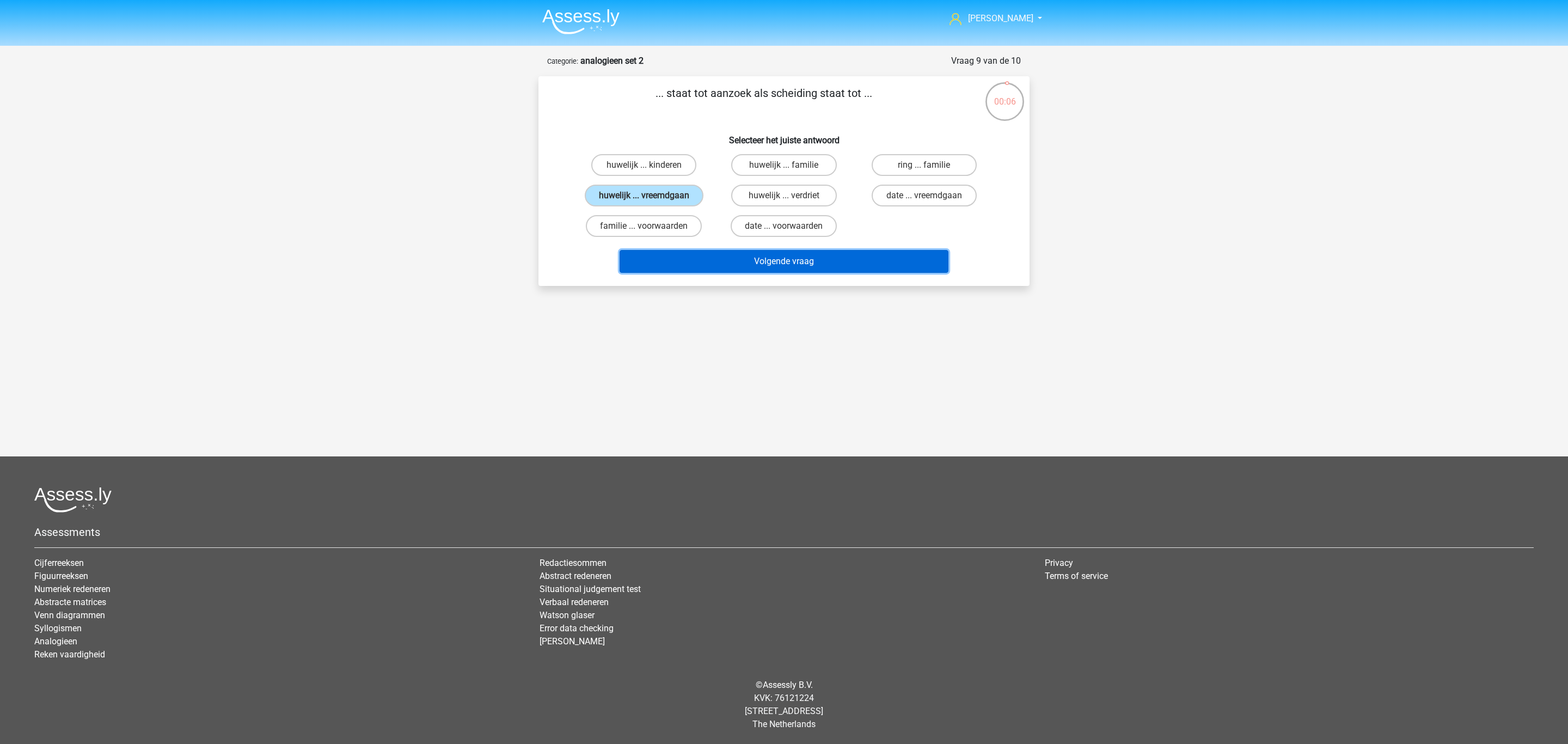
click at [684, 253] on button "Volgende vraag" at bounding box center [784, 261] width 329 height 23
click at [629, 170] on label "geestig ... kleddernat" at bounding box center [644, 164] width 107 height 22
click at [644, 170] on input "geestig ... kleddernat" at bounding box center [647, 168] width 7 height 7
radio input "true"
click at [671, 262] on button "Resultaten" at bounding box center [784, 261] width 329 height 23
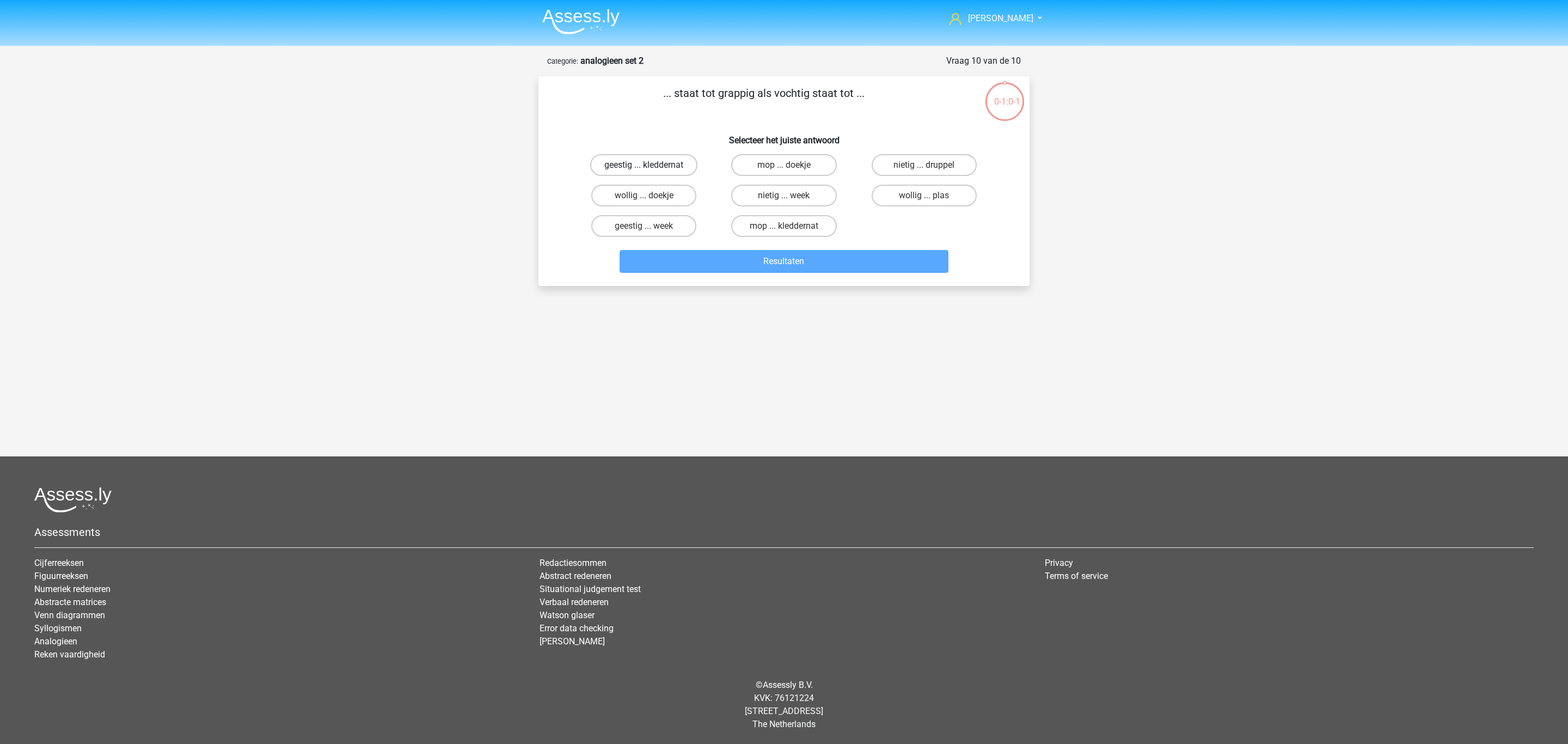
click at [652, 165] on label "geestig ... kleddernat" at bounding box center [644, 164] width 107 height 22
click at [651, 165] on input "geestig ... kleddernat" at bounding box center [647, 168] width 7 height 7
radio input "true"
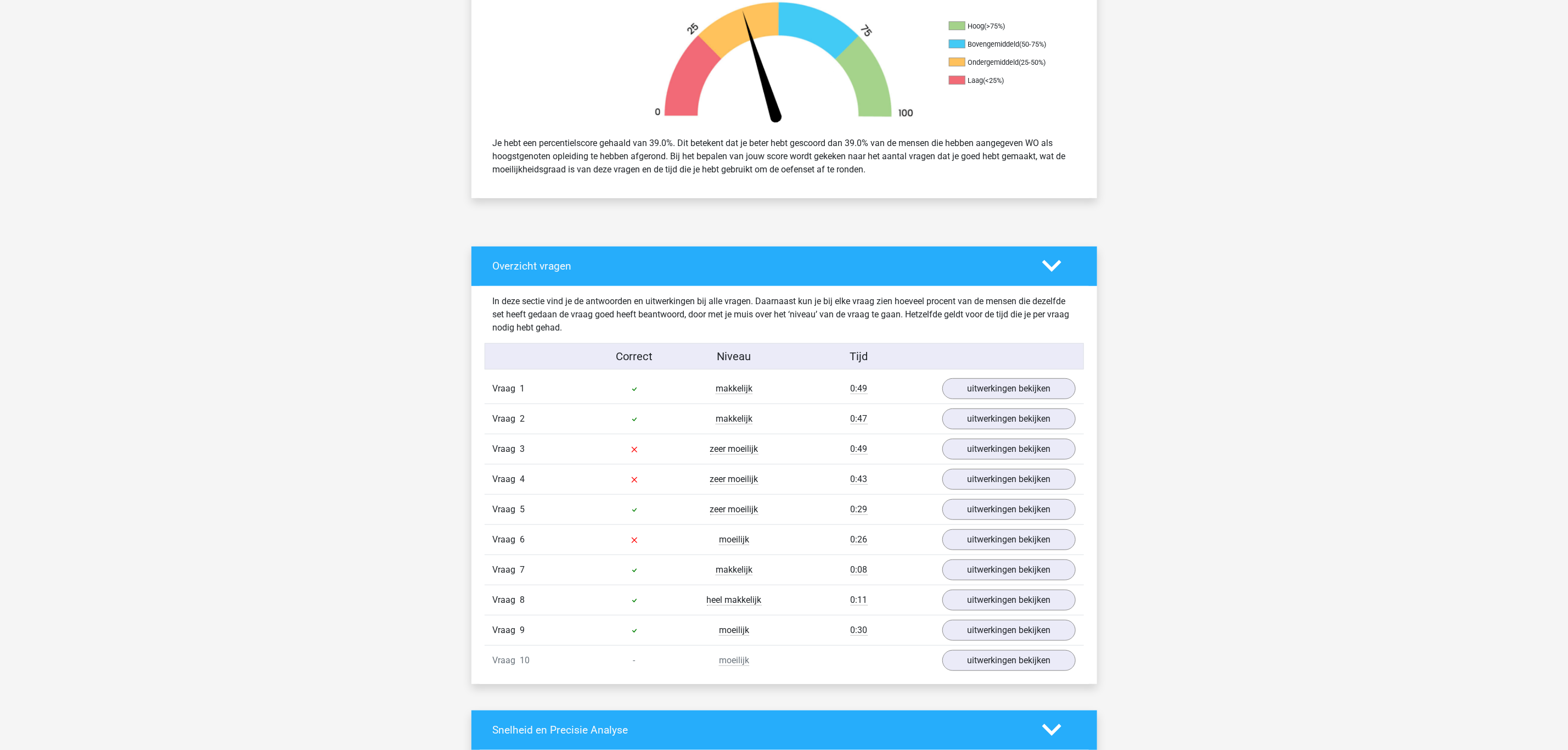
scroll to position [411, 0]
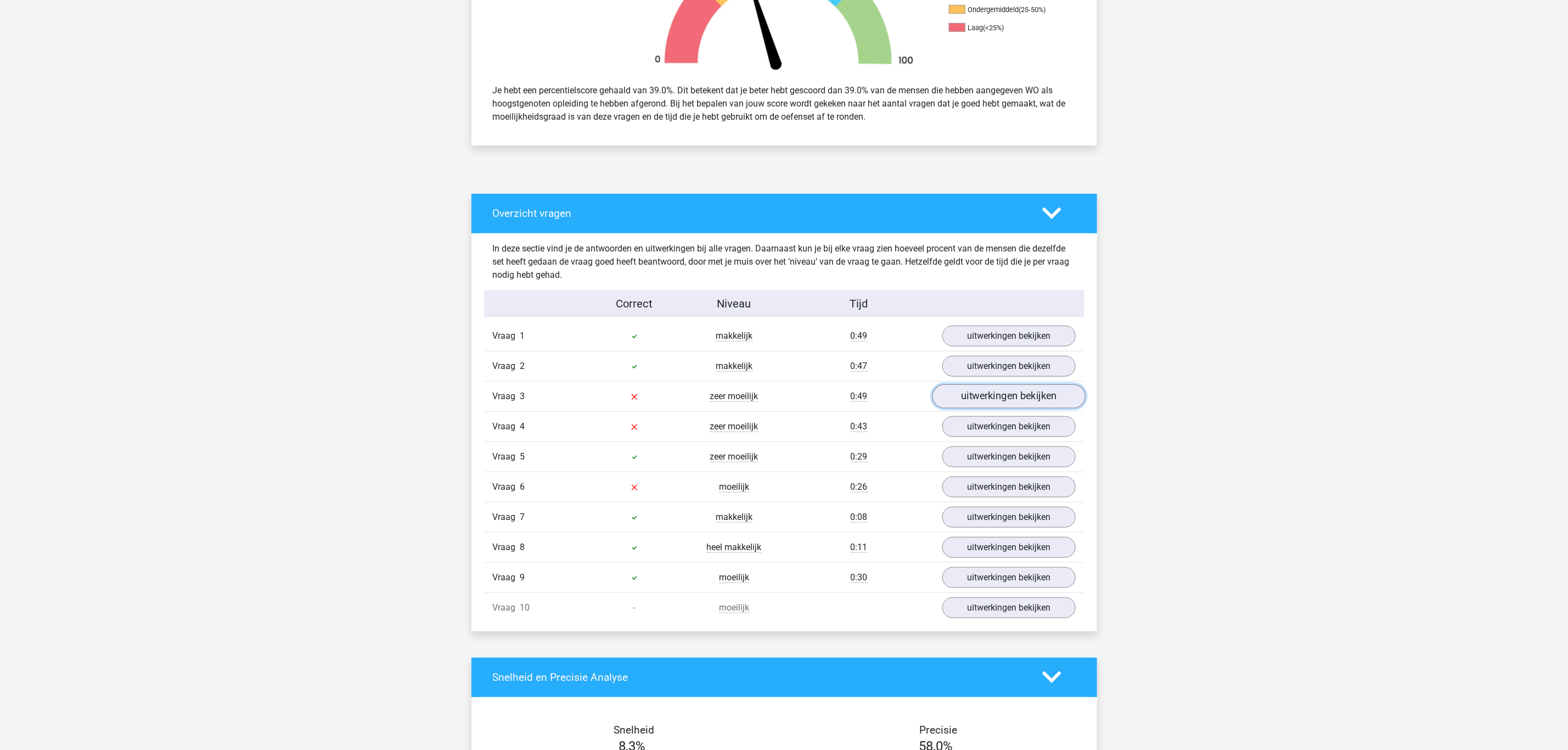
click at [977, 404] on link "uitwerkingen bekijken" at bounding box center [1008, 396] width 153 height 24
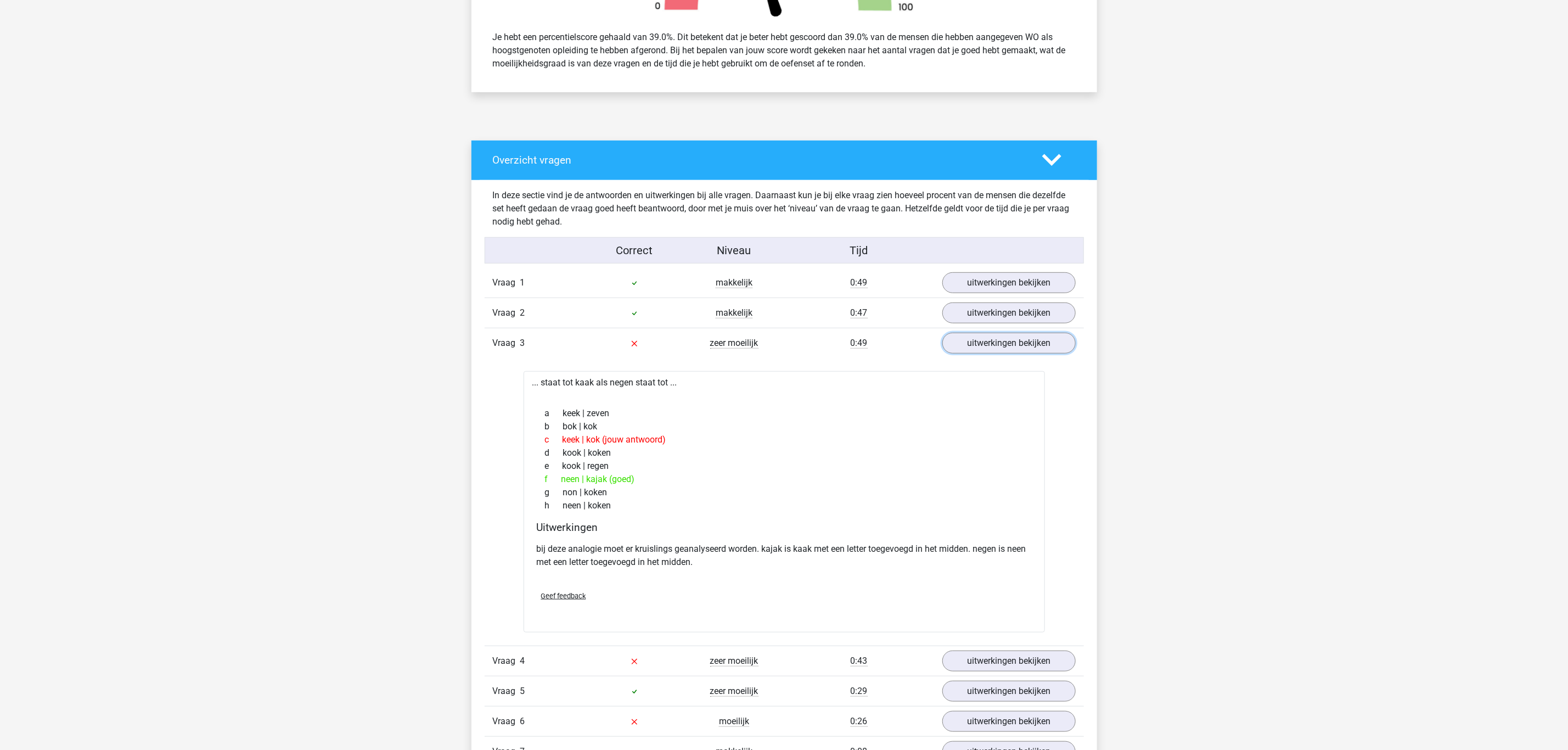
scroll to position [494, 0]
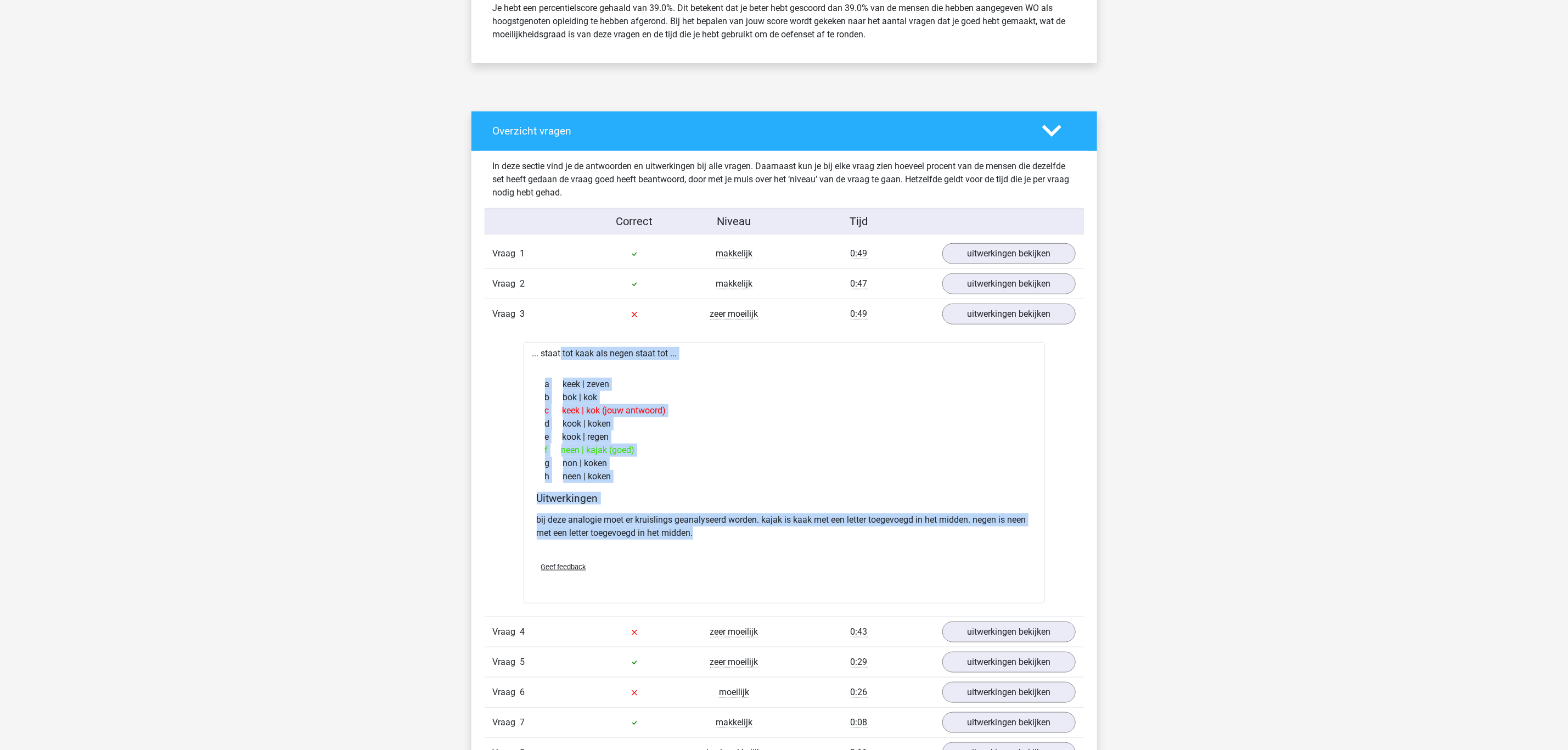
drag, startPoint x: 817, startPoint y: 547, endPoint x: 502, endPoint y: 348, distance: 372.6
click at [502, 348] on div "Vraag 1 makkelijk 0:49 uitwerkingen bekijken ... staat tot zoogdier als sprinkh…" at bounding box center [784, 534] width 583 height 589
copy div "... staat tot kaak als negen staat tot ... a keek | zeven b bok | kok c keek | …"
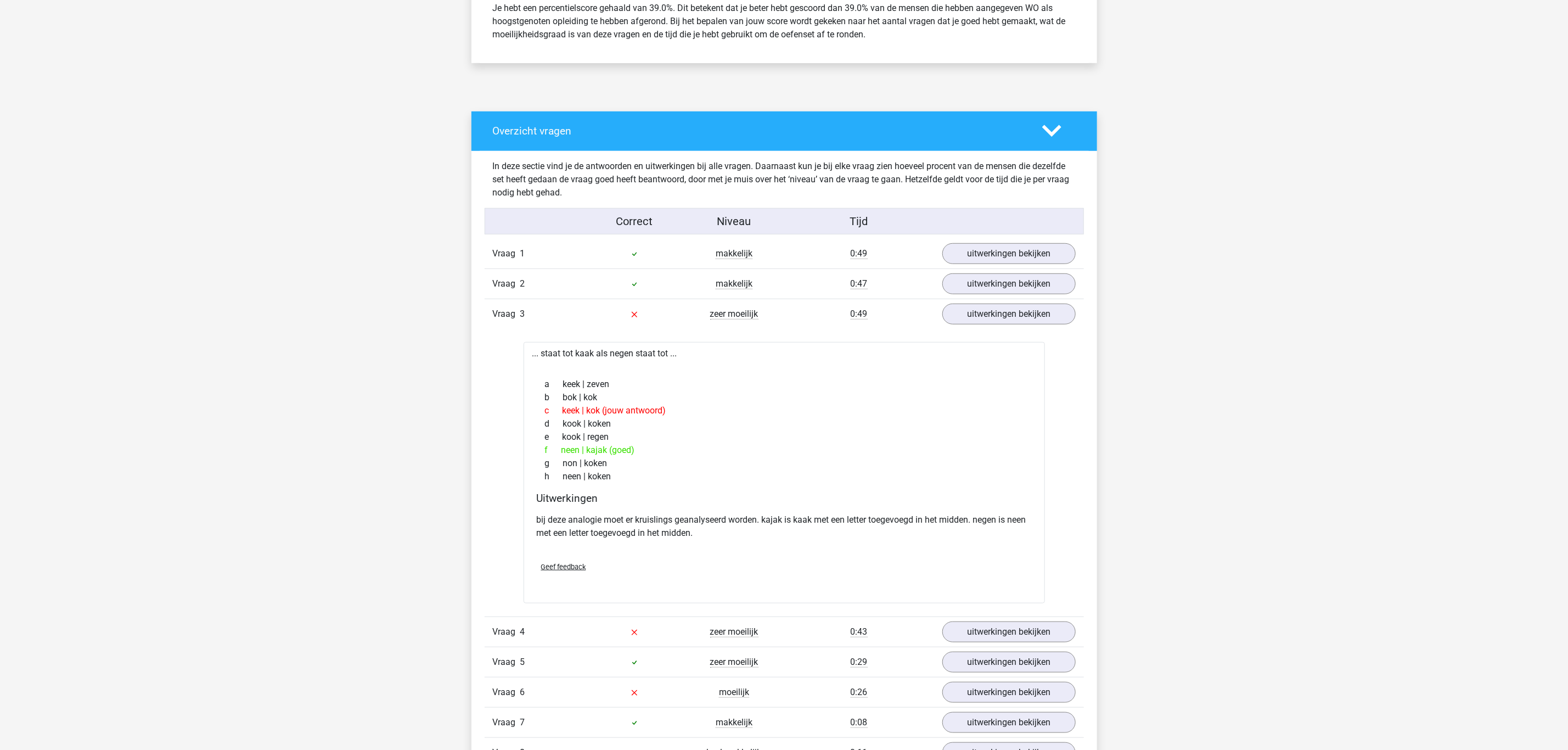
click at [265, 237] on div "Marc Hanna marchanna2000@gmail.com" at bounding box center [784, 653] width 1568 height 2295
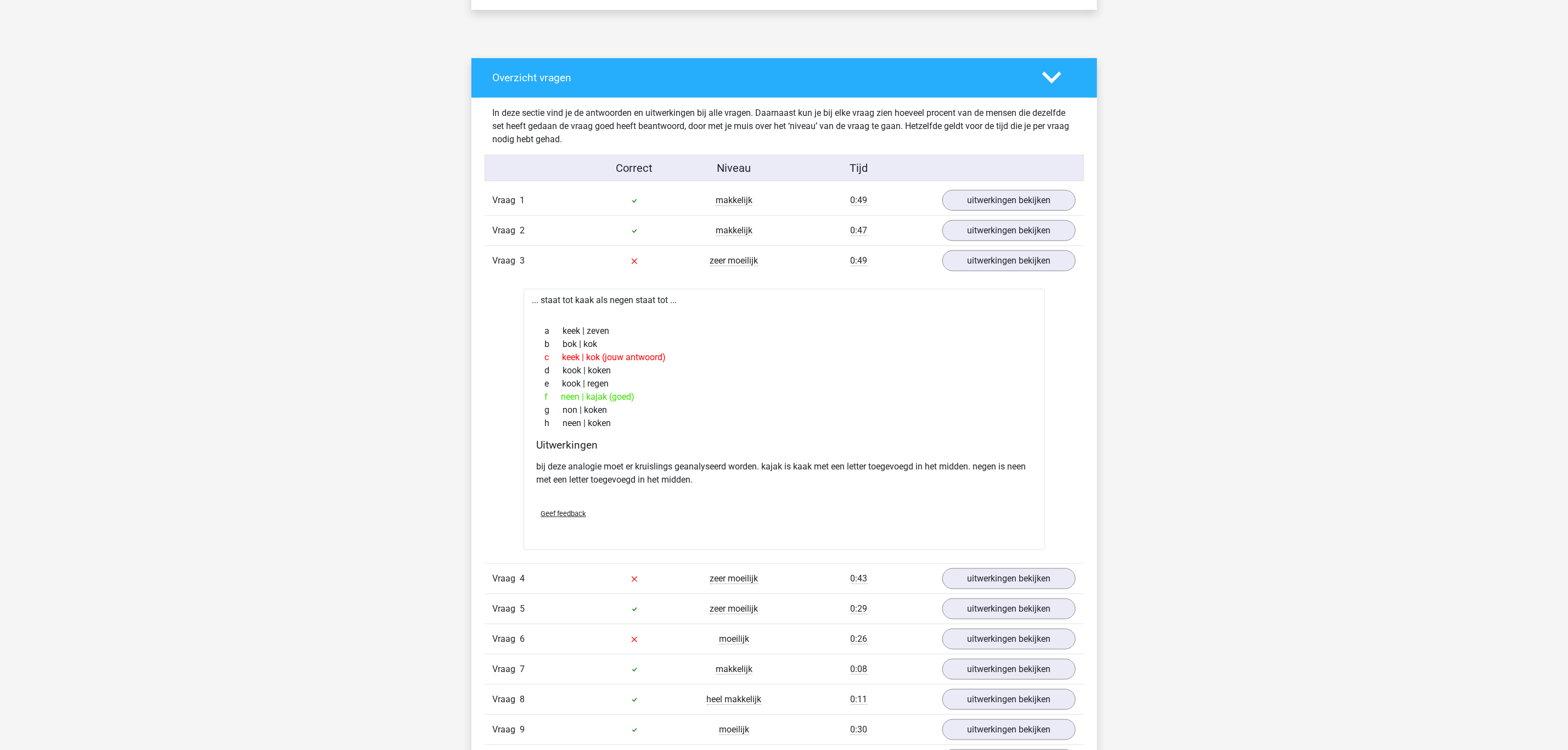
scroll to position [576, 0]
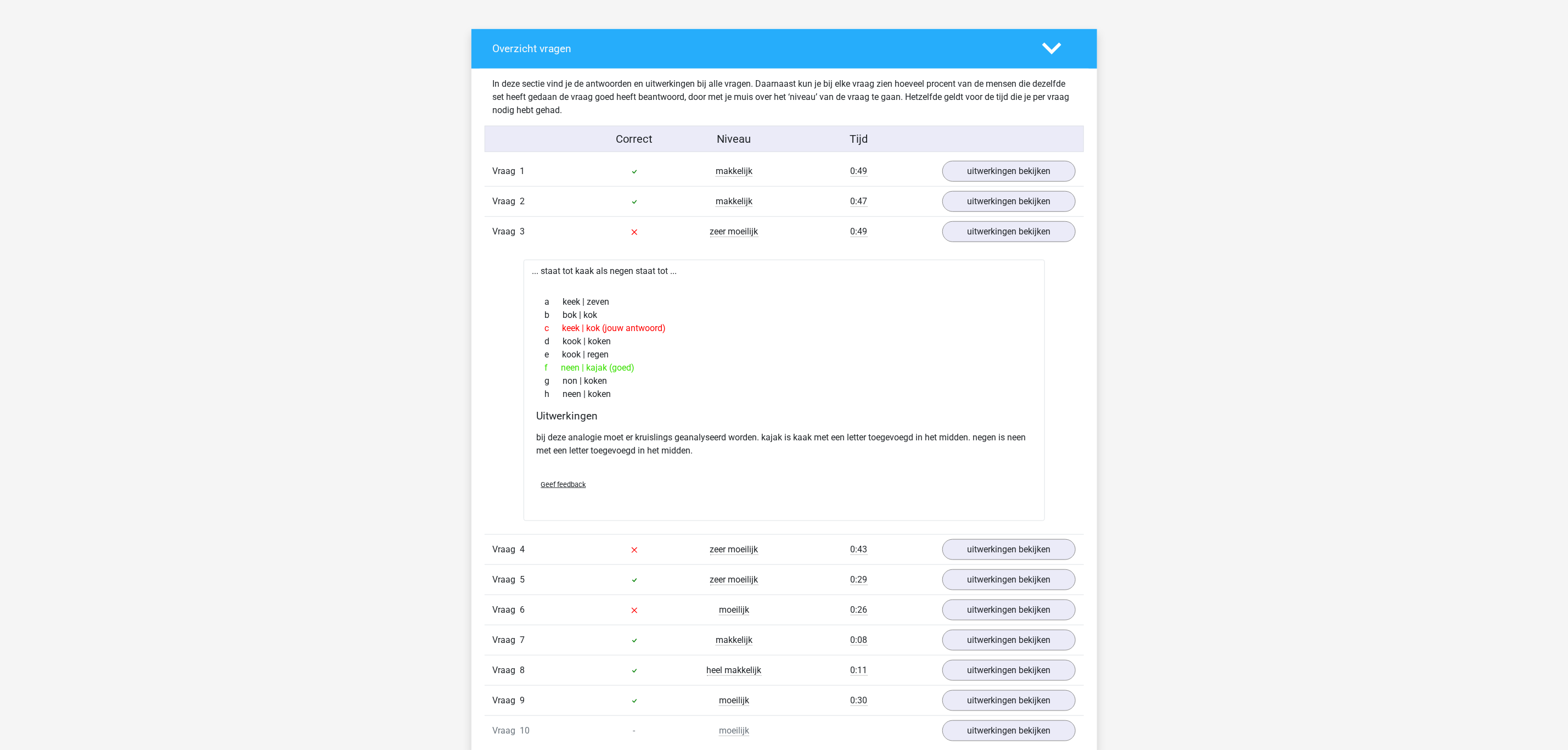
click at [792, 232] on div "0:49" at bounding box center [859, 232] width 150 height 13
click at [623, 238] on div at bounding box center [634, 232] width 99 height 13
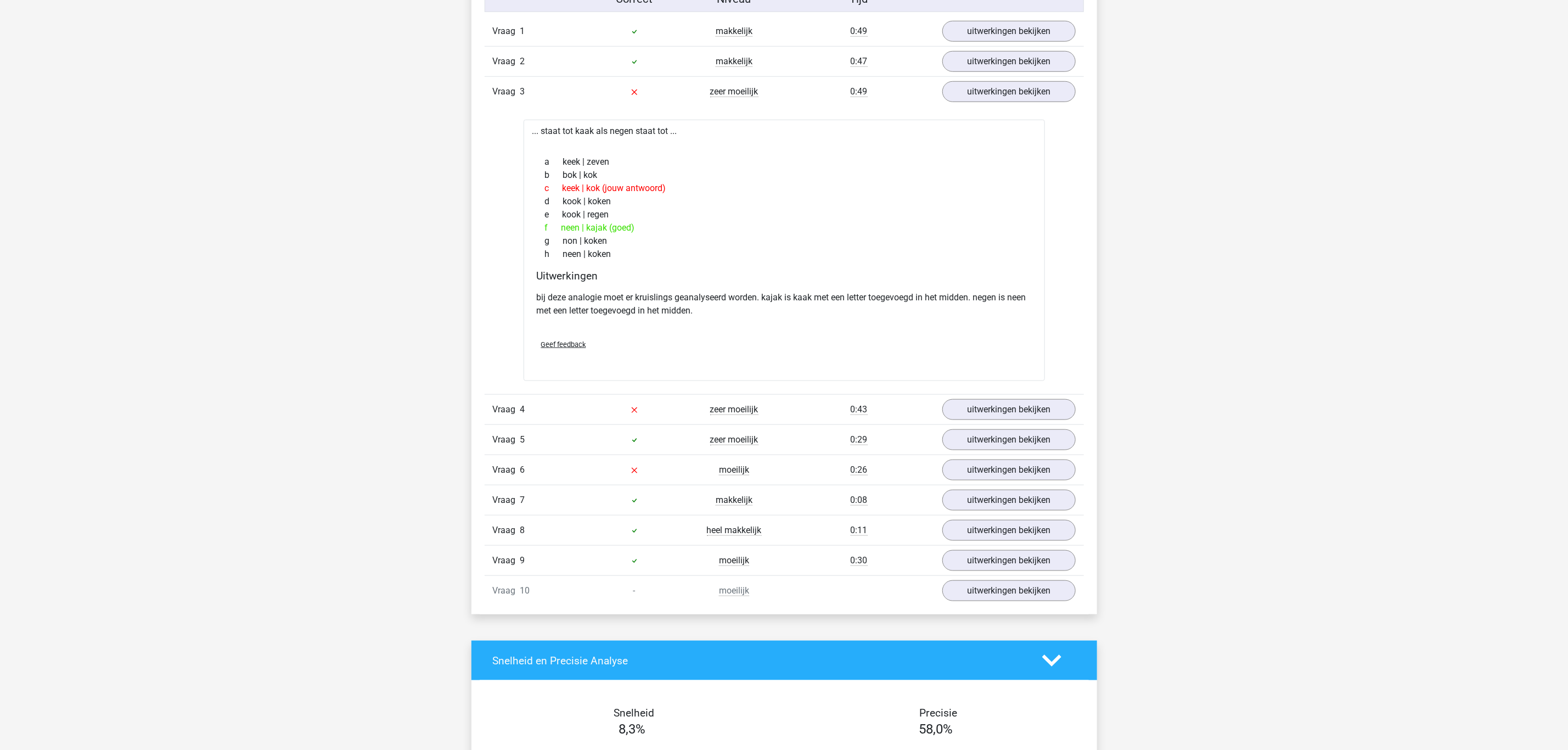
scroll to position [740, 0]
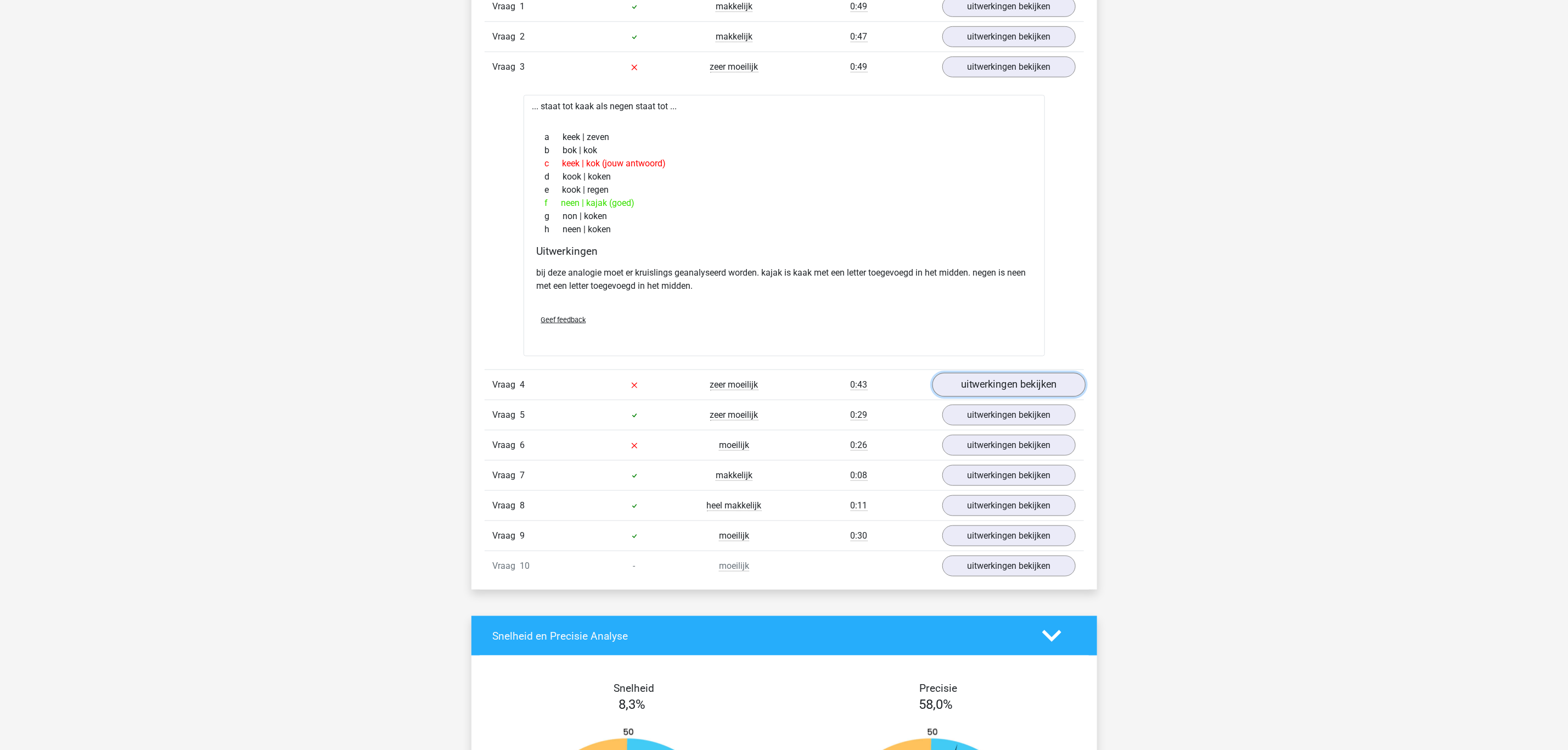
click at [986, 387] on link "uitwerkingen bekijken" at bounding box center [1008, 385] width 153 height 24
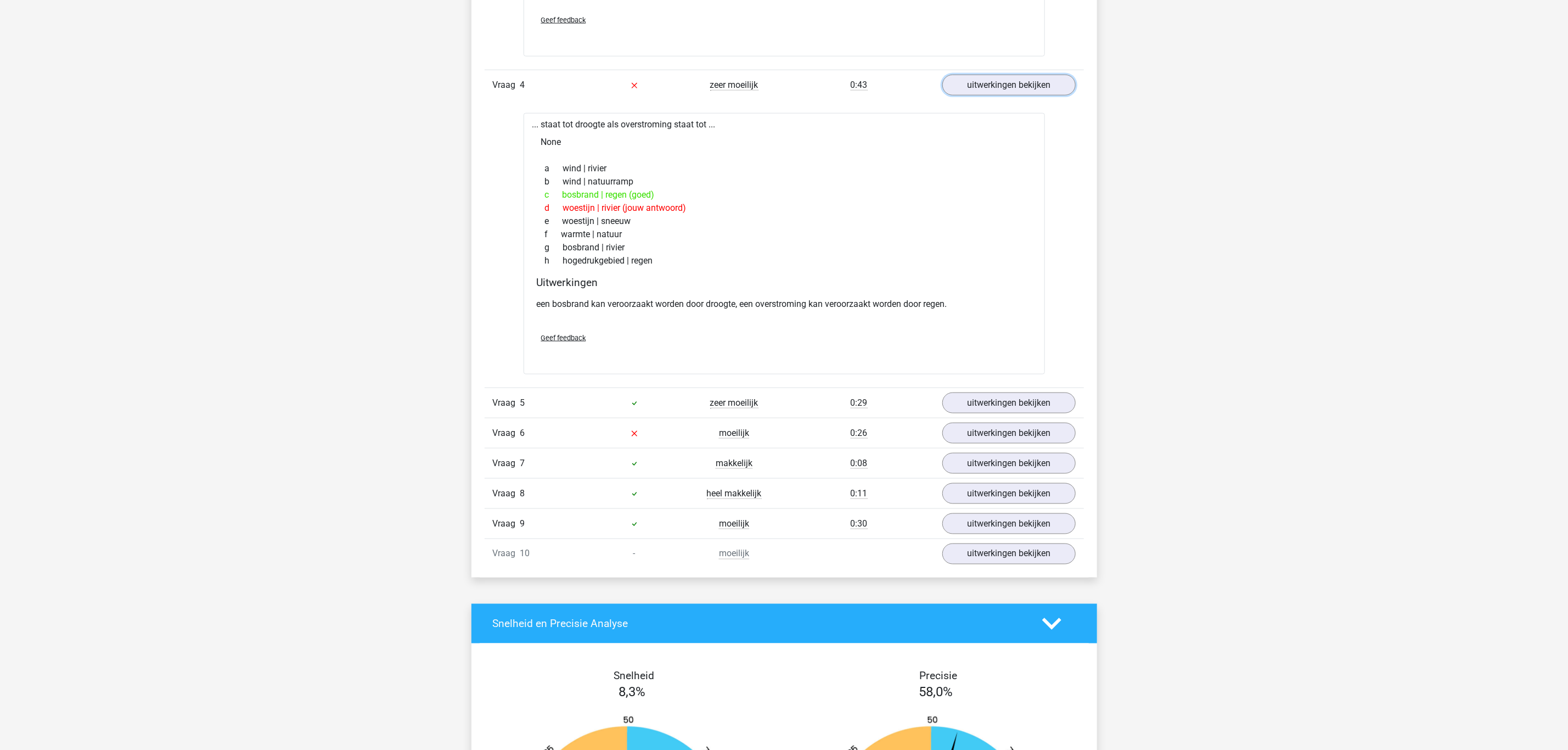
scroll to position [1070, 0]
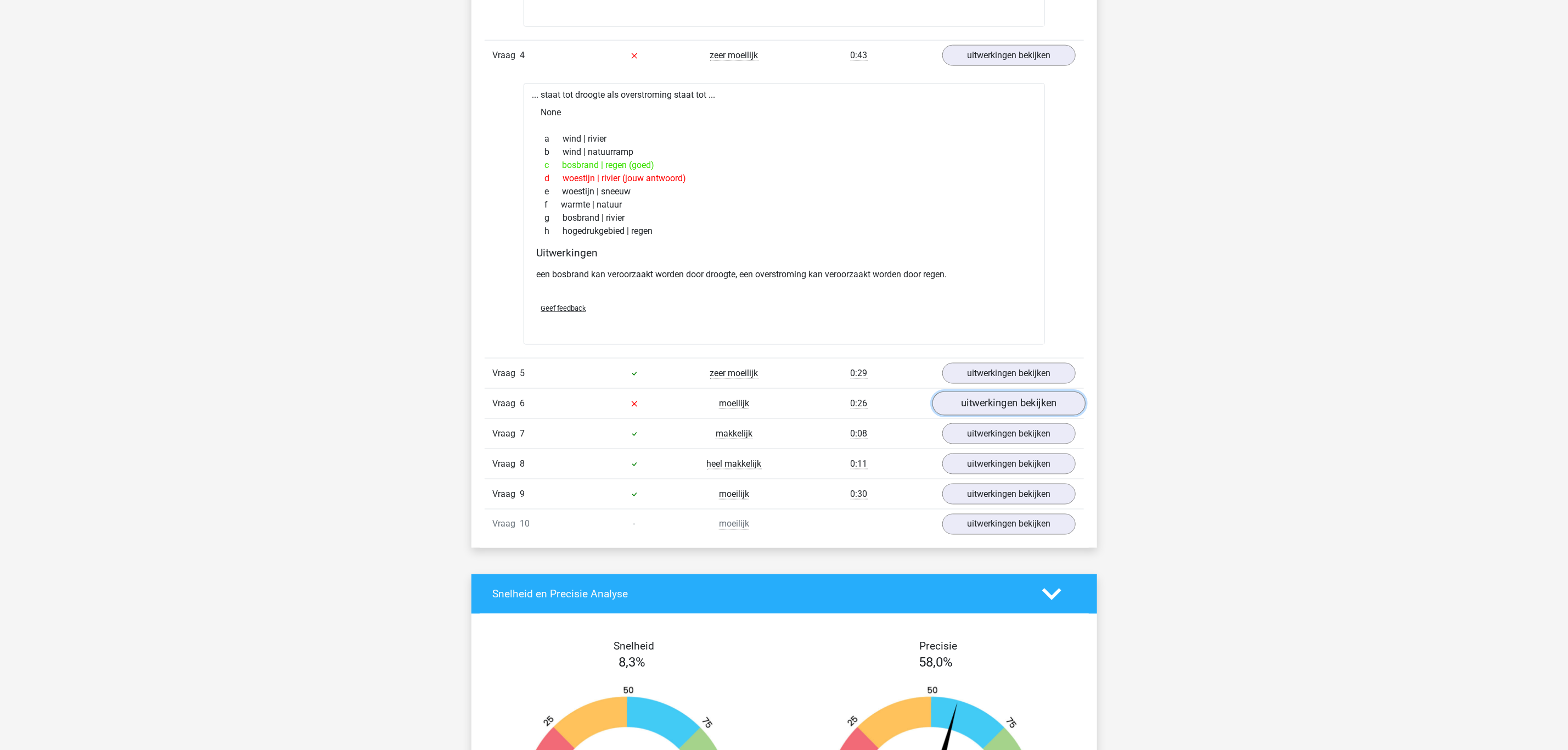
click at [992, 412] on link "uitwerkingen bekijken" at bounding box center [1008, 404] width 153 height 24
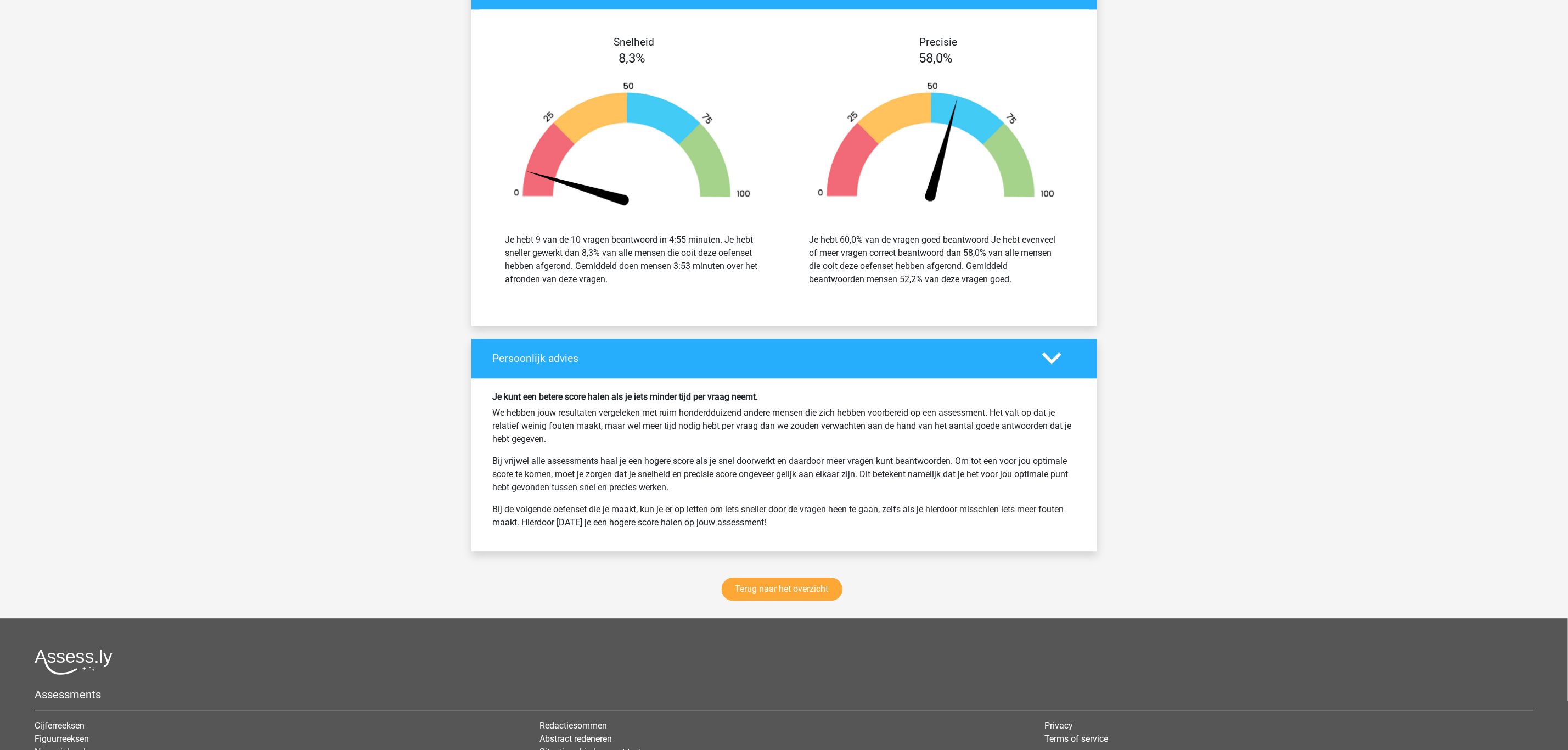
scroll to position [1975, 0]
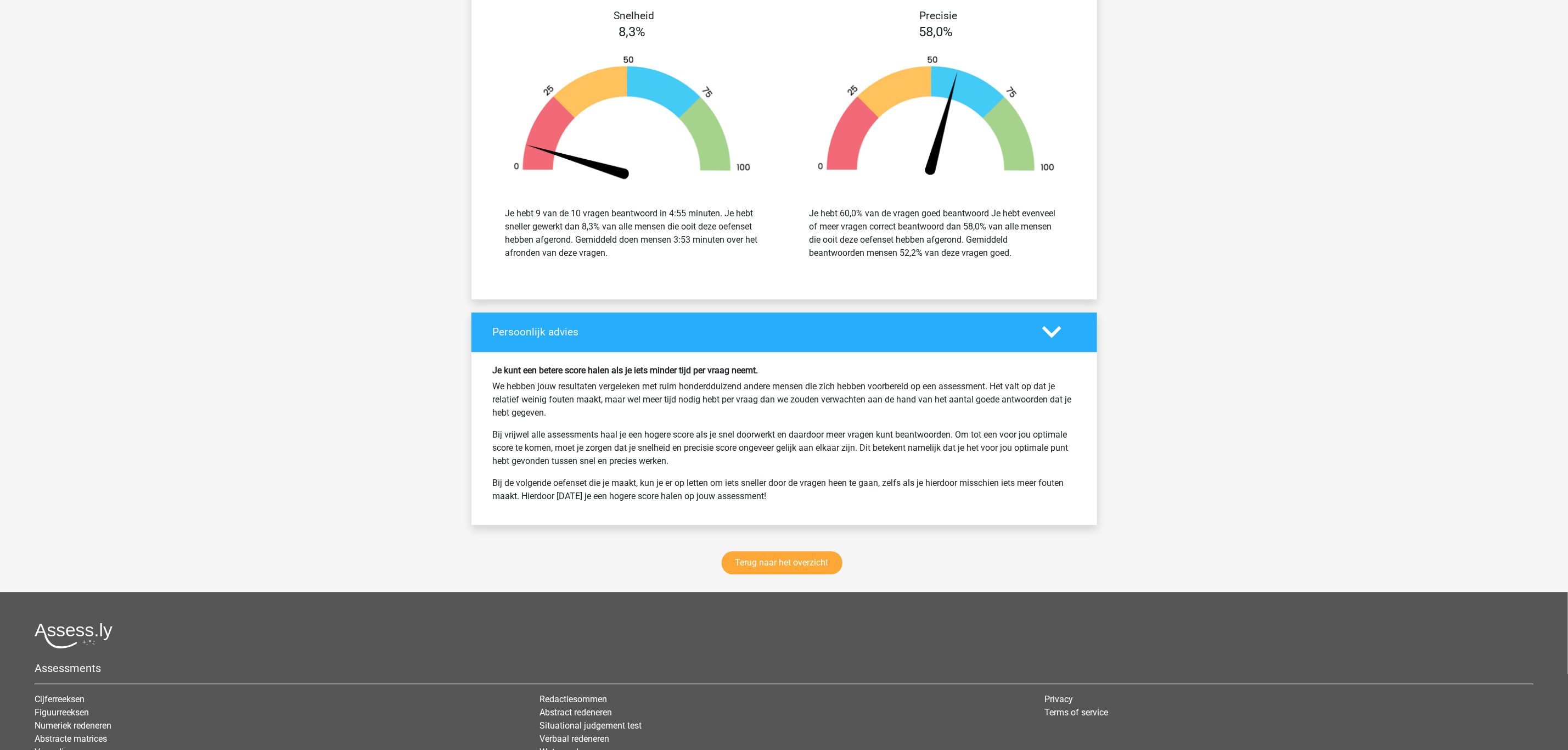
drag, startPoint x: 784, startPoint y: 507, endPoint x: 448, endPoint y: 379, distance: 359.6
copy div "Je kunt een betere score halen als je iets minder tijd per vraag neemt. We hebb…"
click at [760, 574] on link "Terug naar het overzicht" at bounding box center [782, 562] width 121 height 23
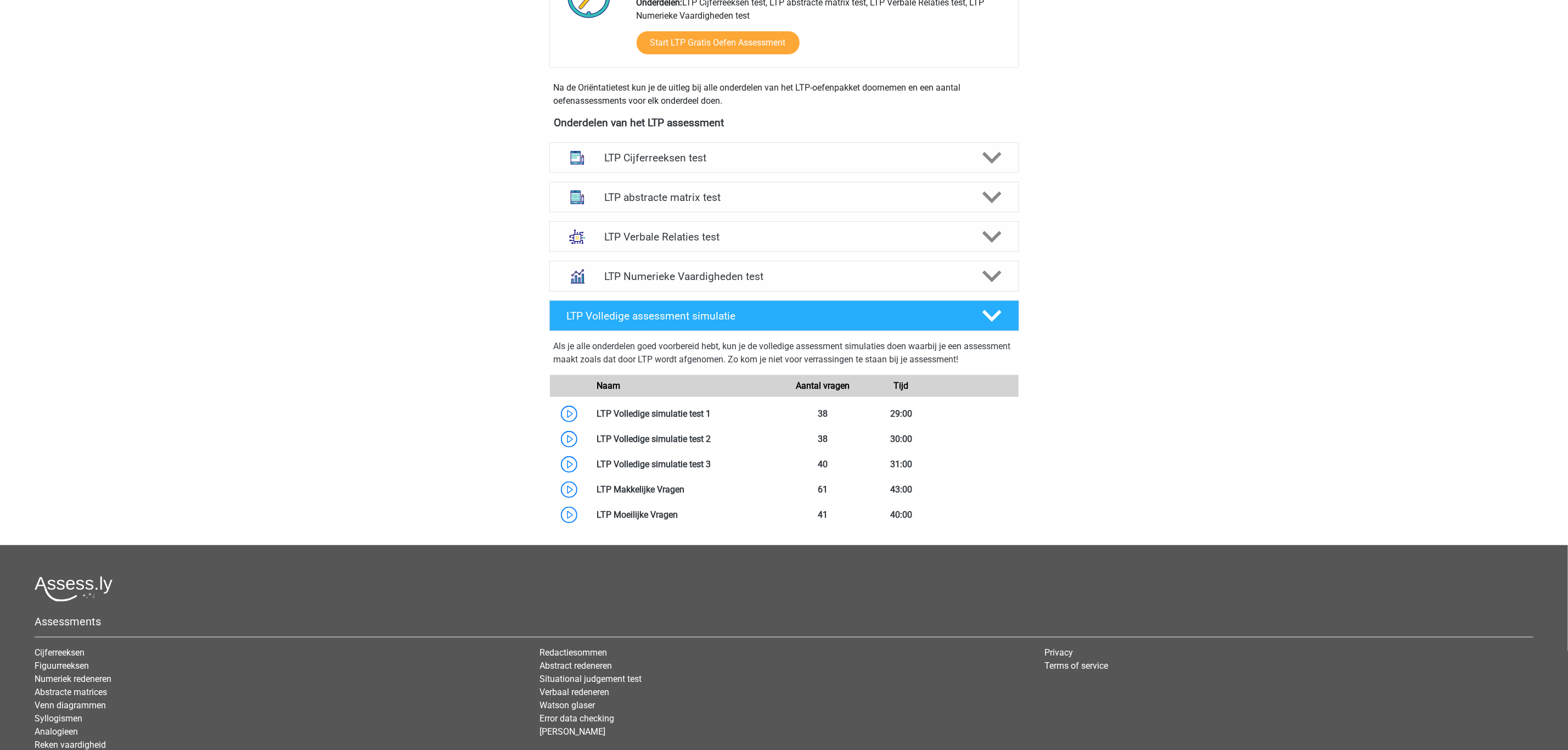
scroll to position [329, 0]
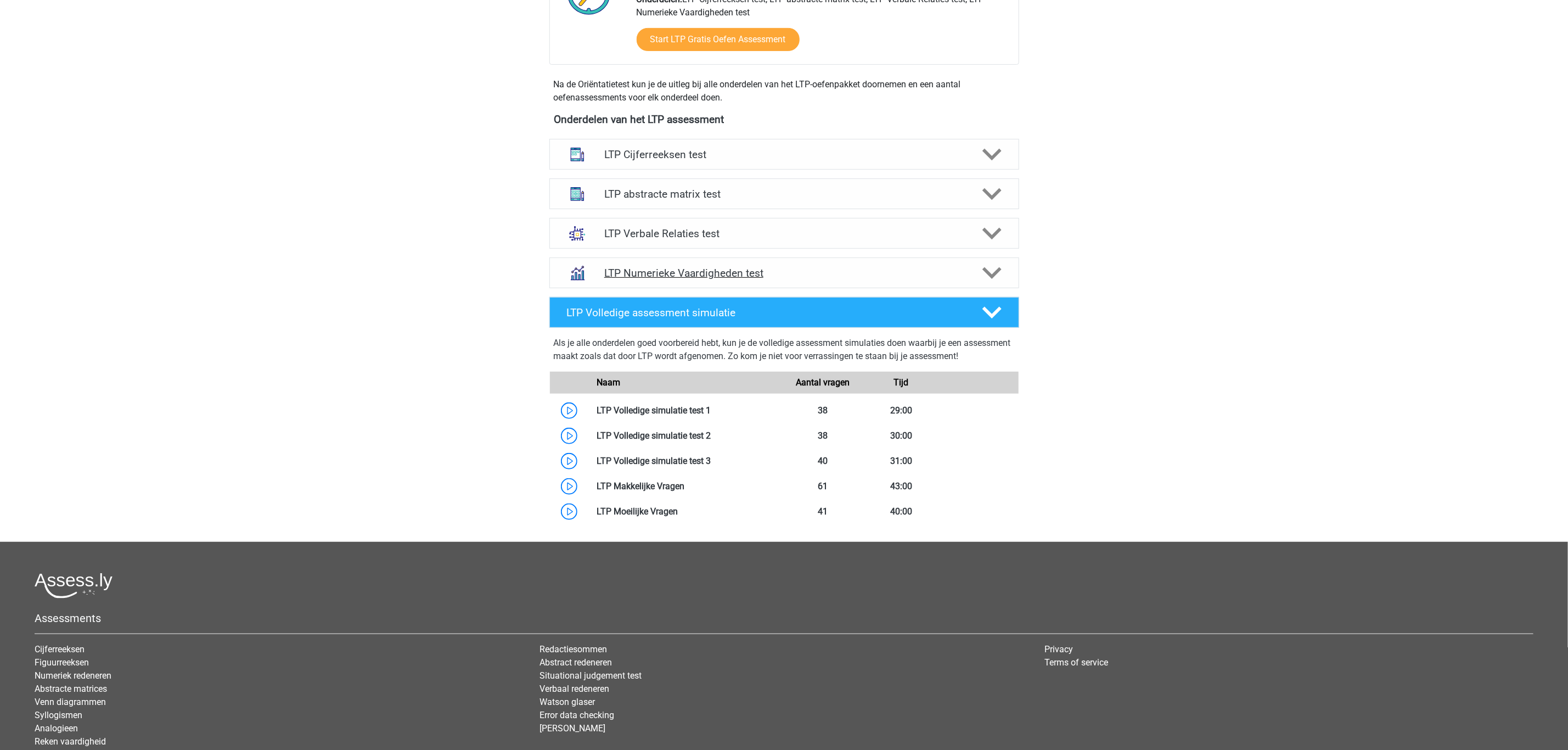
click at [725, 272] on h4 "LTP Numerieke Vaardigheden test" at bounding box center [784, 273] width 360 height 12
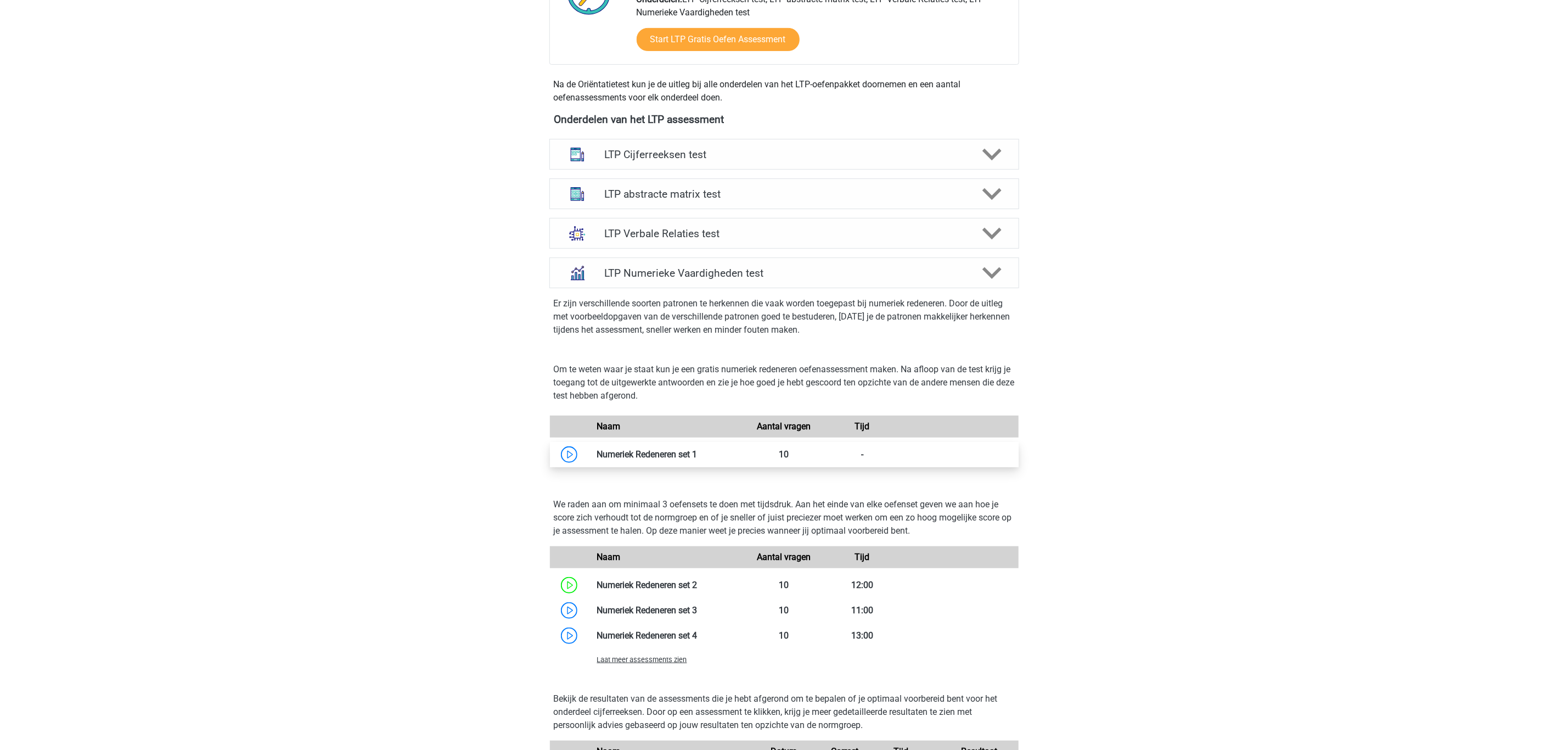
click at [697, 457] on link at bounding box center [697, 453] width 0 height 11
click at [685, 234] on h4 "LTP Verbale Relaties test" at bounding box center [784, 232] width 360 height 12
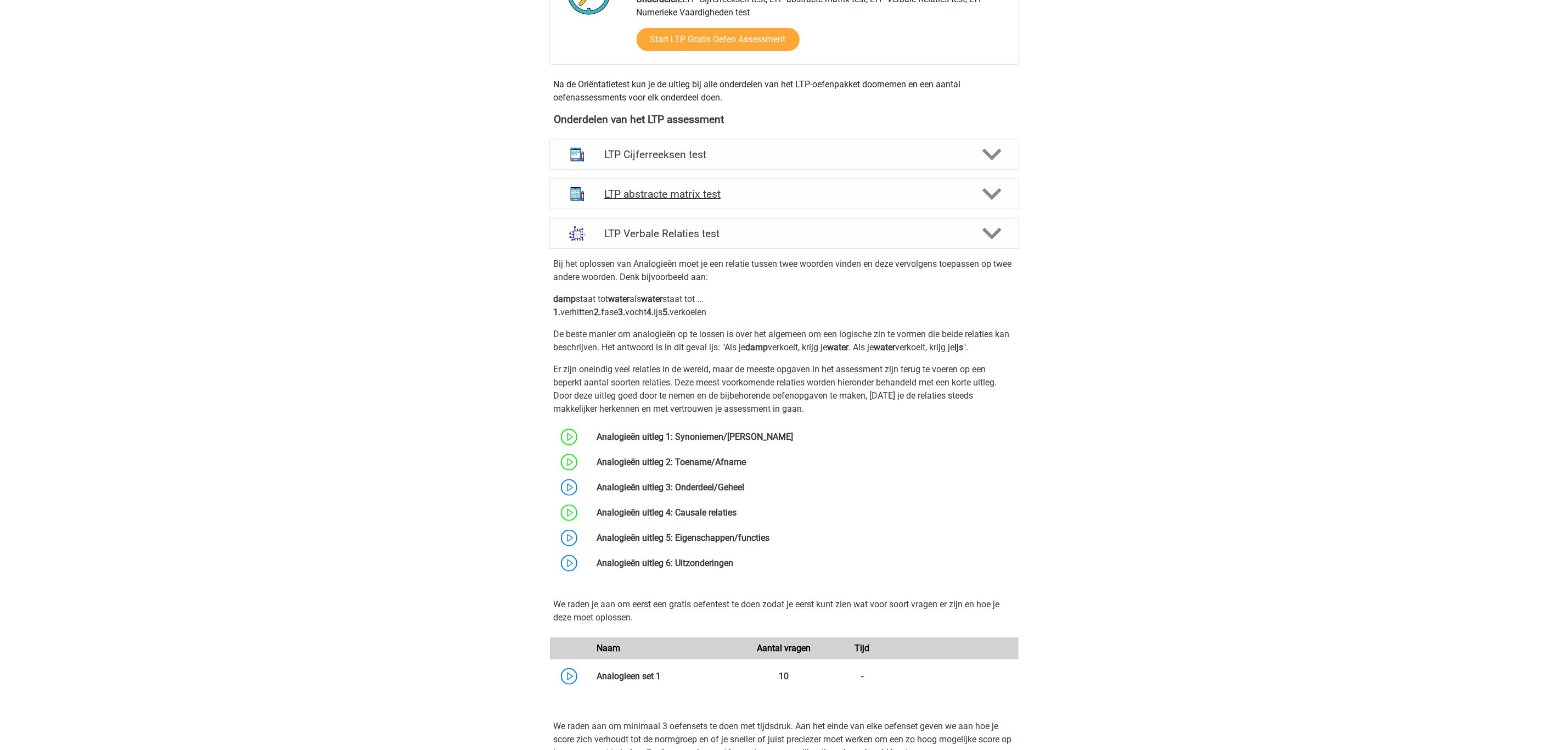
click at [675, 202] on div "LTP abstracte matrix test" at bounding box center [784, 193] width 470 height 31
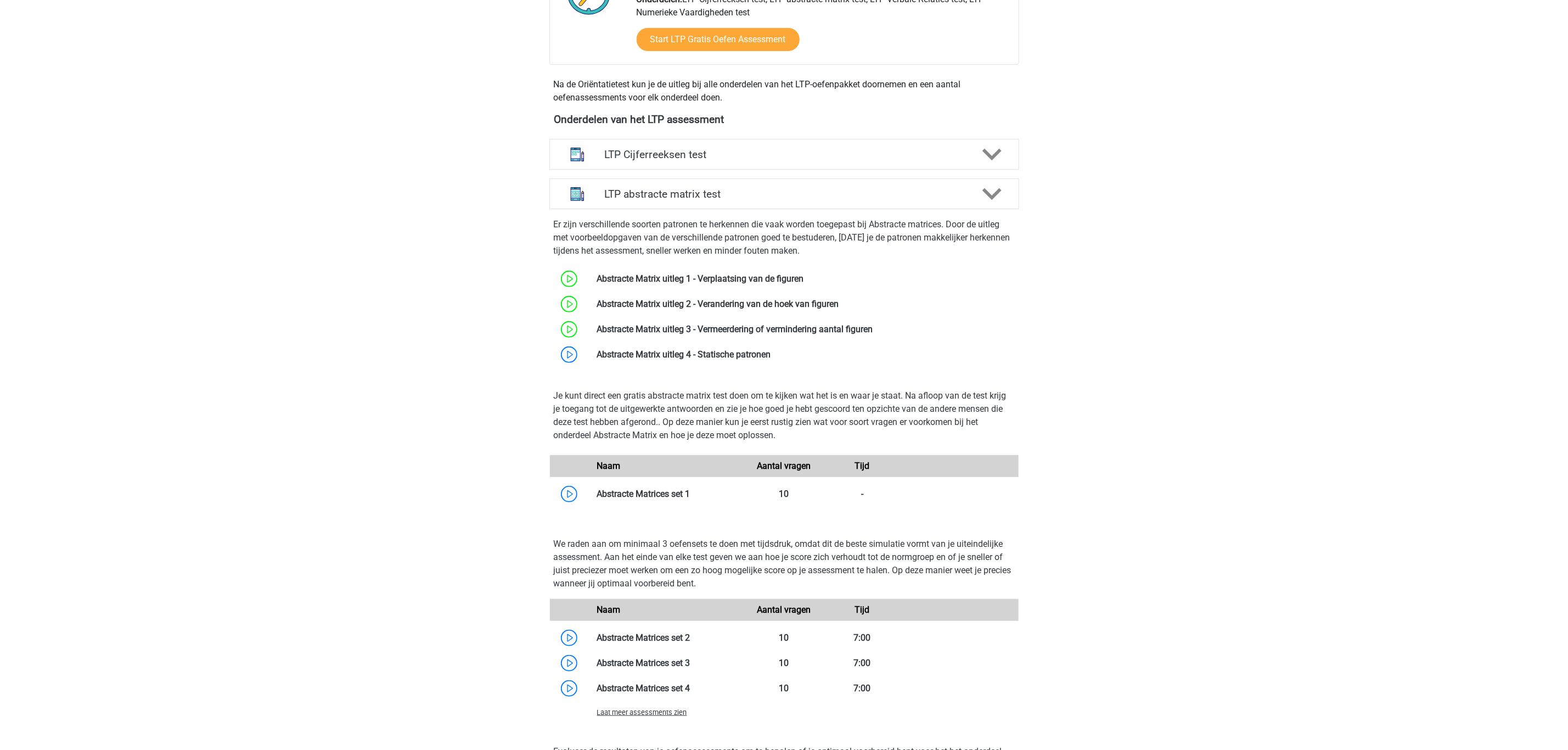
scroll to position [576, 0]
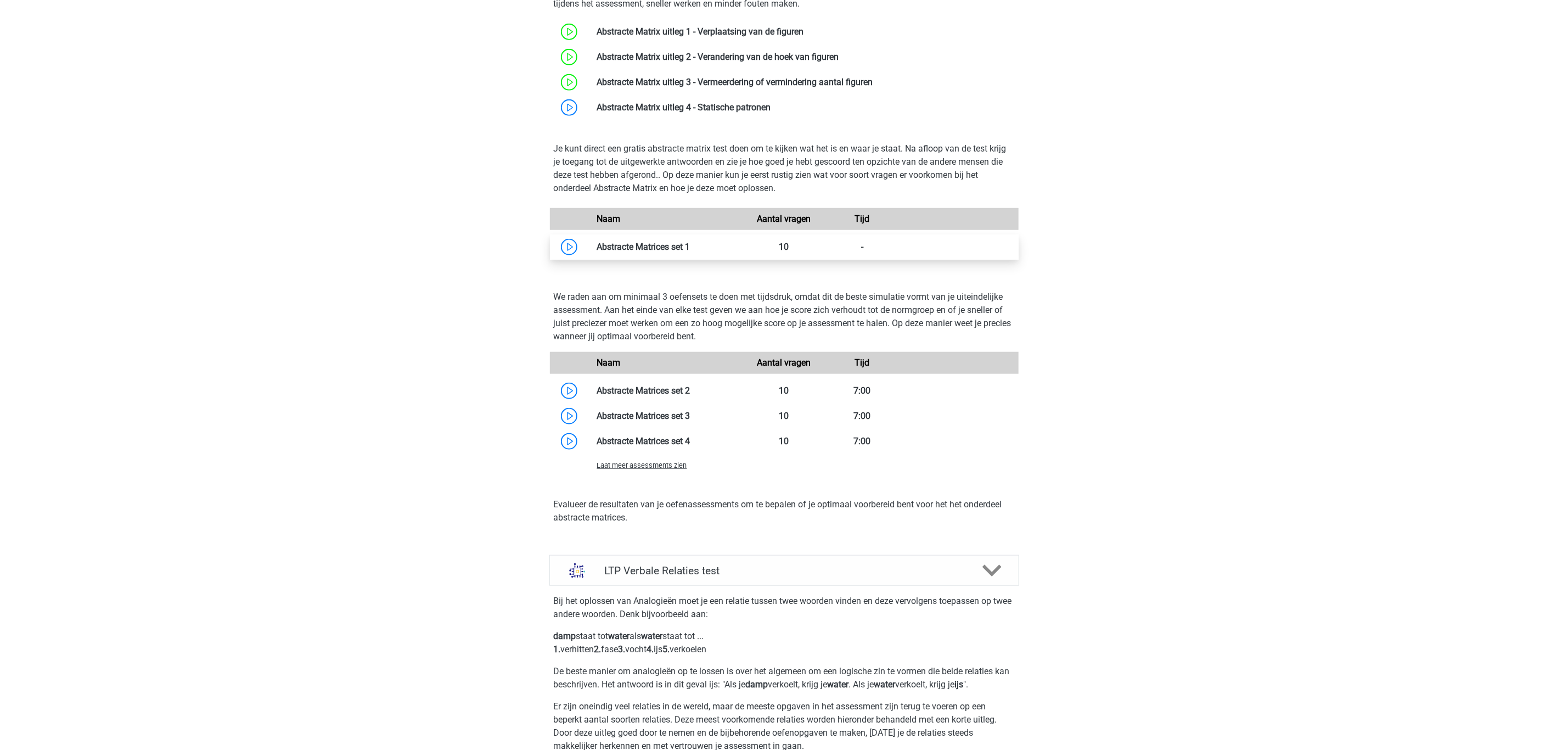
click at [691, 251] on link at bounding box center [691, 246] width 0 height 11
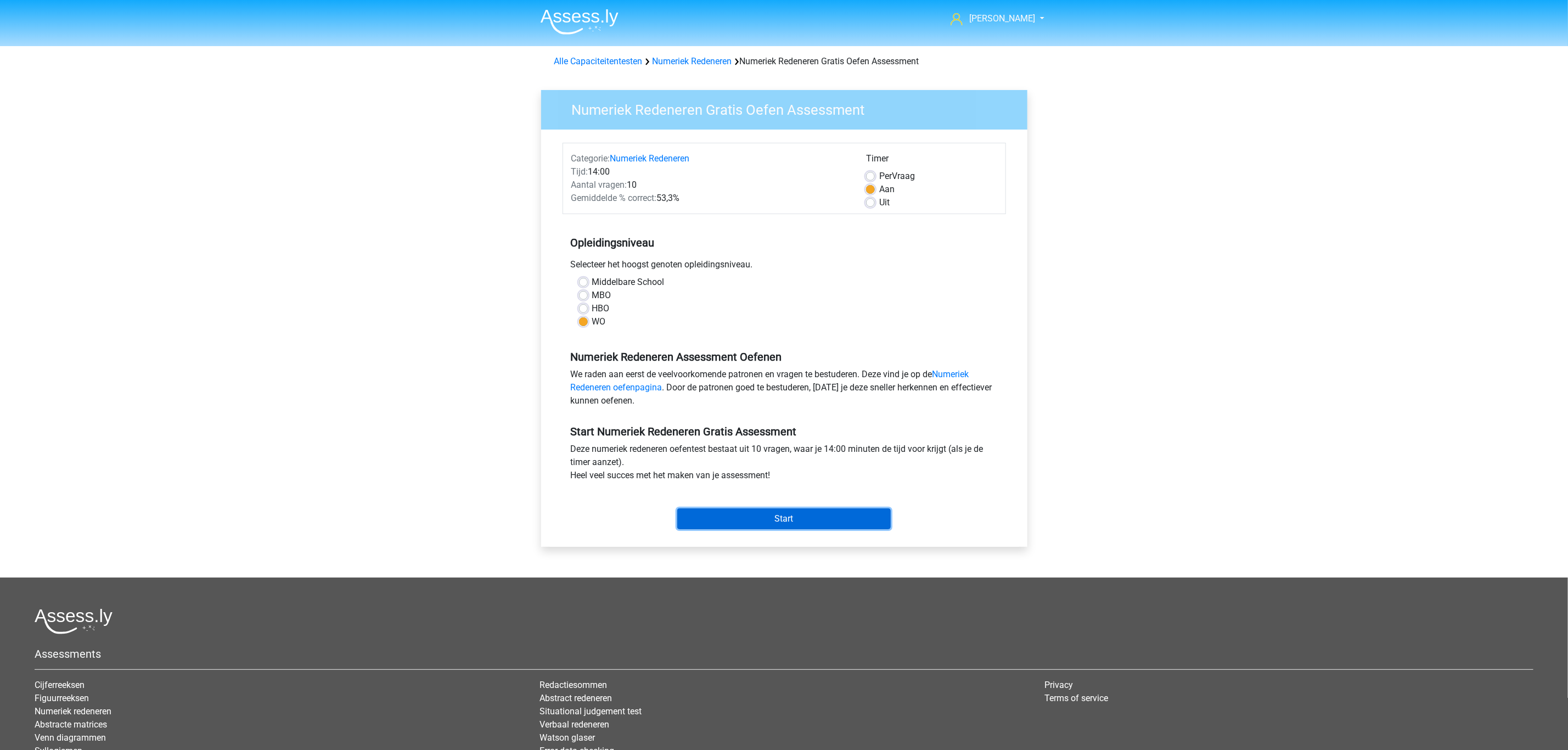
click at [722, 523] on input "Start" at bounding box center [784, 518] width 213 height 21
click at [879, 199] on label "Uit" at bounding box center [884, 203] width 11 height 13
click at [868, 199] on input "Uit" at bounding box center [870, 201] width 9 height 11
radio input "true"
click at [879, 189] on label "Aan" at bounding box center [887, 189] width 15 height 13
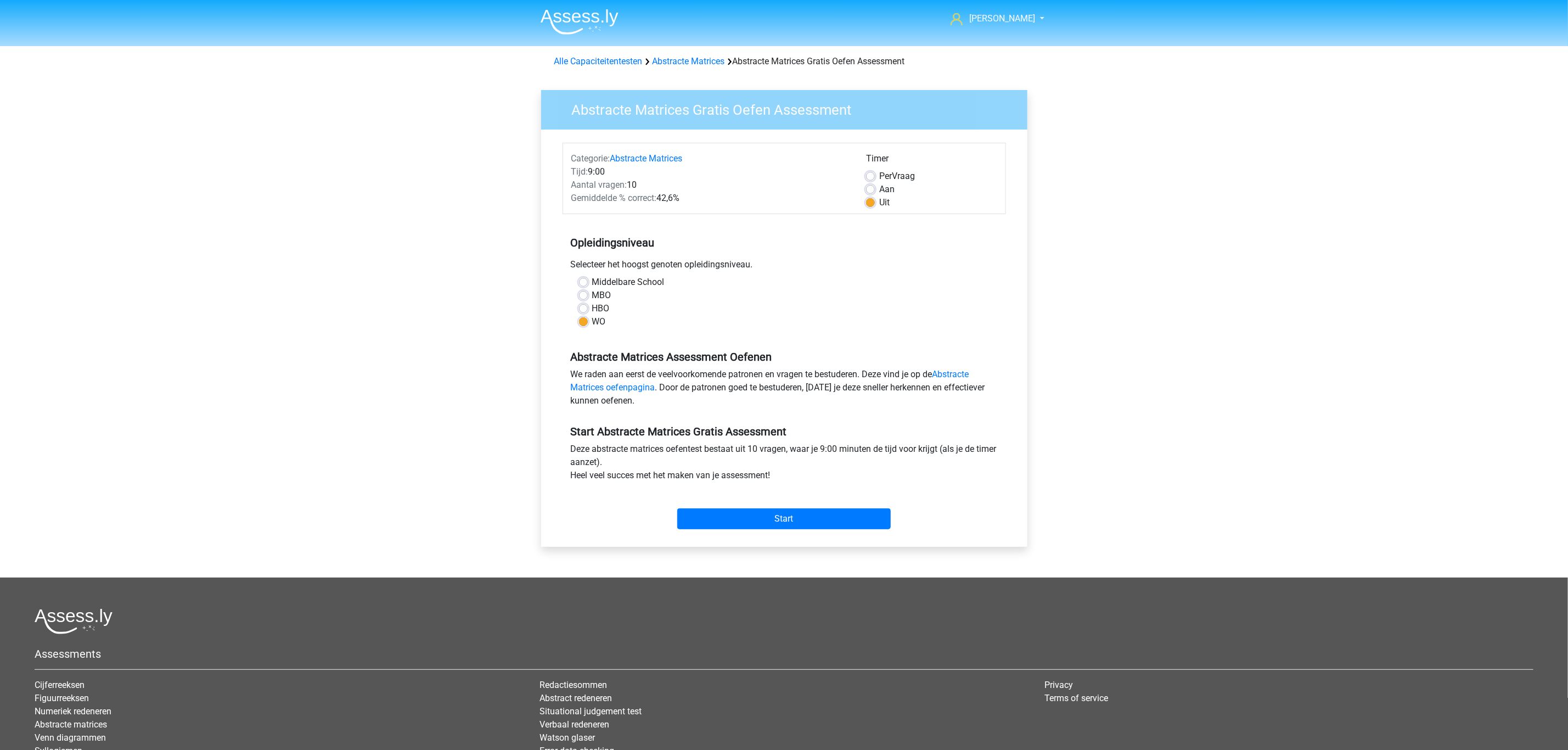
click at [868, 189] on input "Aan" at bounding box center [870, 188] width 9 height 11
radio input "true"
click at [792, 518] on input "Start" at bounding box center [784, 518] width 213 height 21
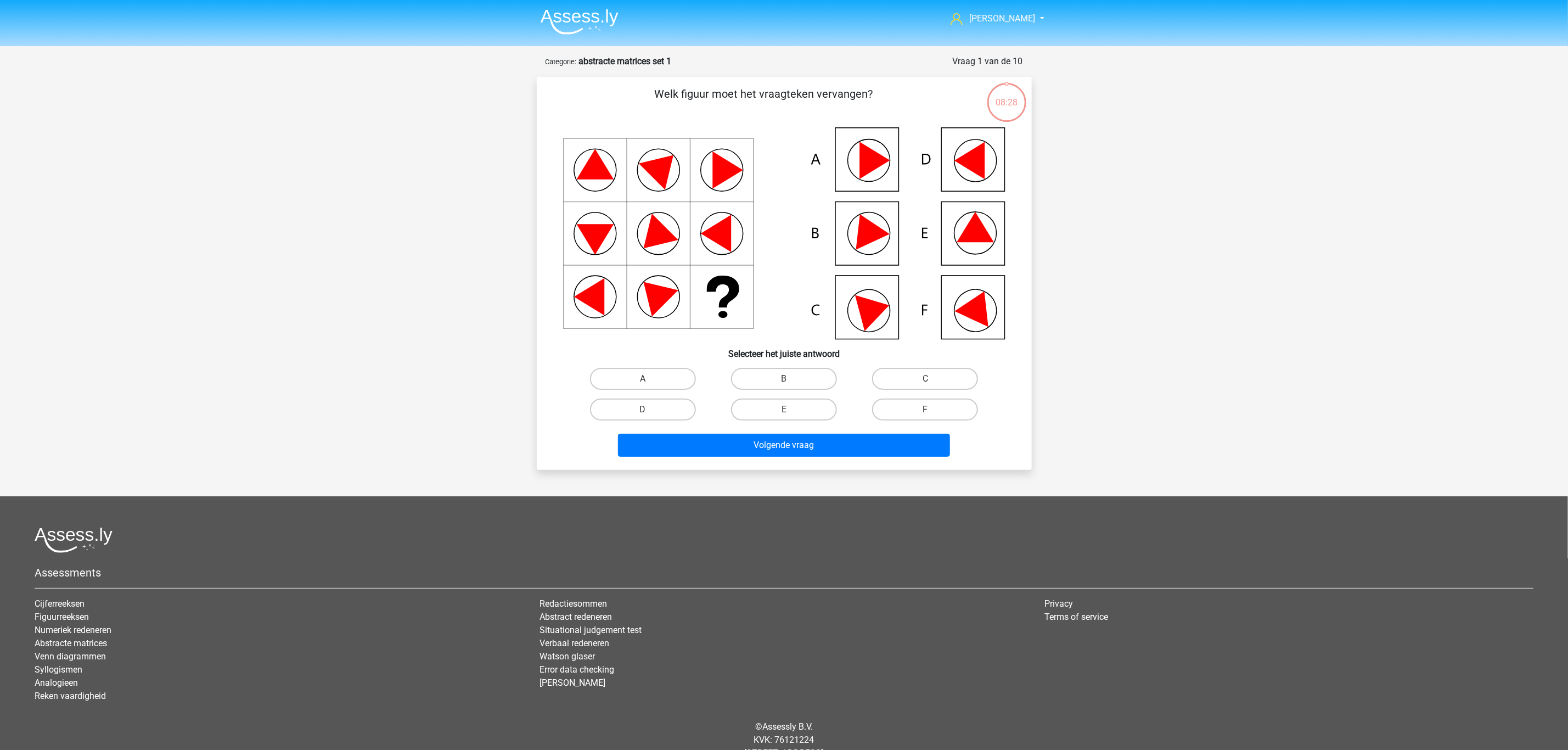
click at [956, 411] on label "F" at bounding box center [925, 408] width 106 height 22
click at [933, 411] on input "F" at bounding box center [928, 412] width 7 height 7
radio input "true"
click at [895, 434] on button "Volgende vraag" at bounding box center [784, 445] width 332 height 23
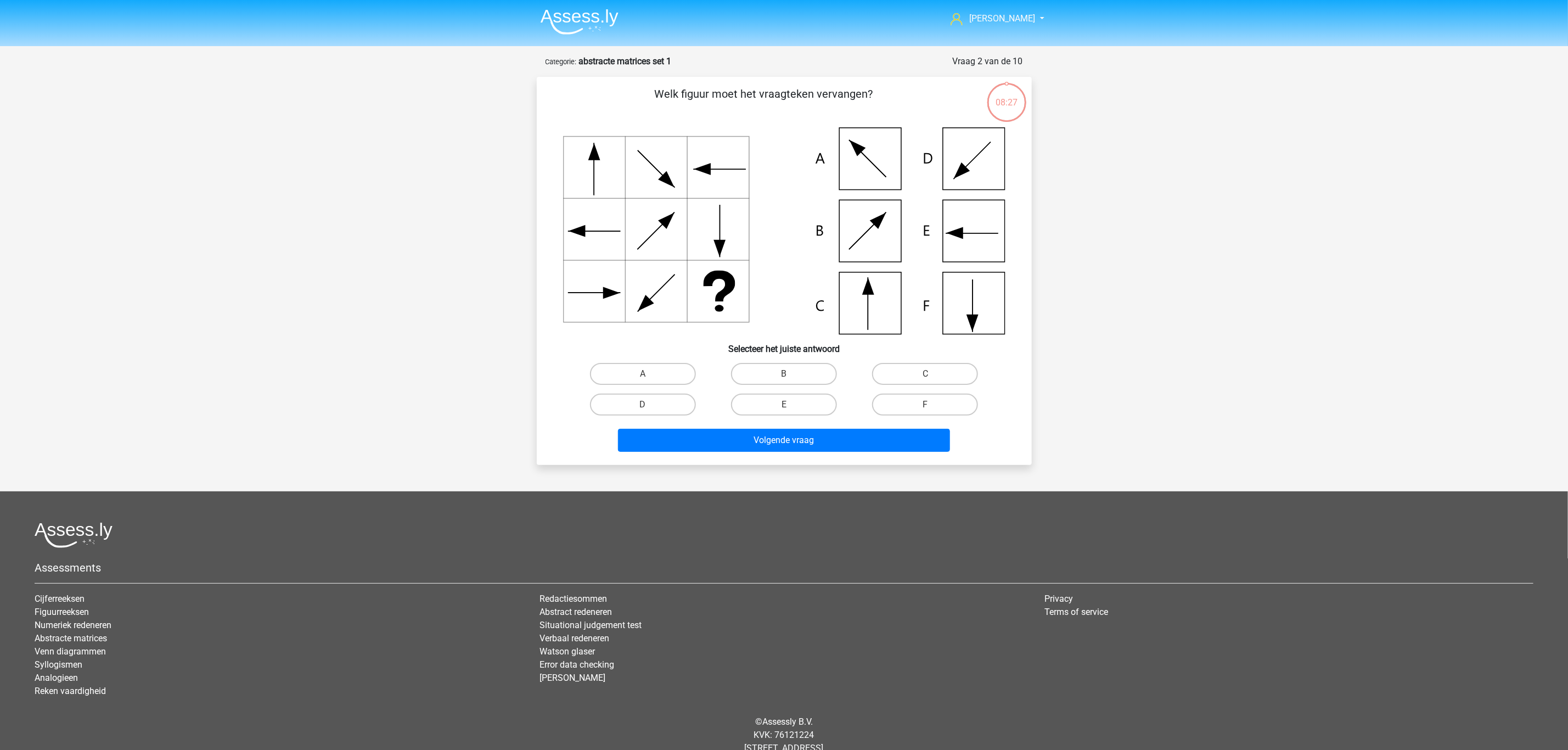
scroll to position [31, 0]
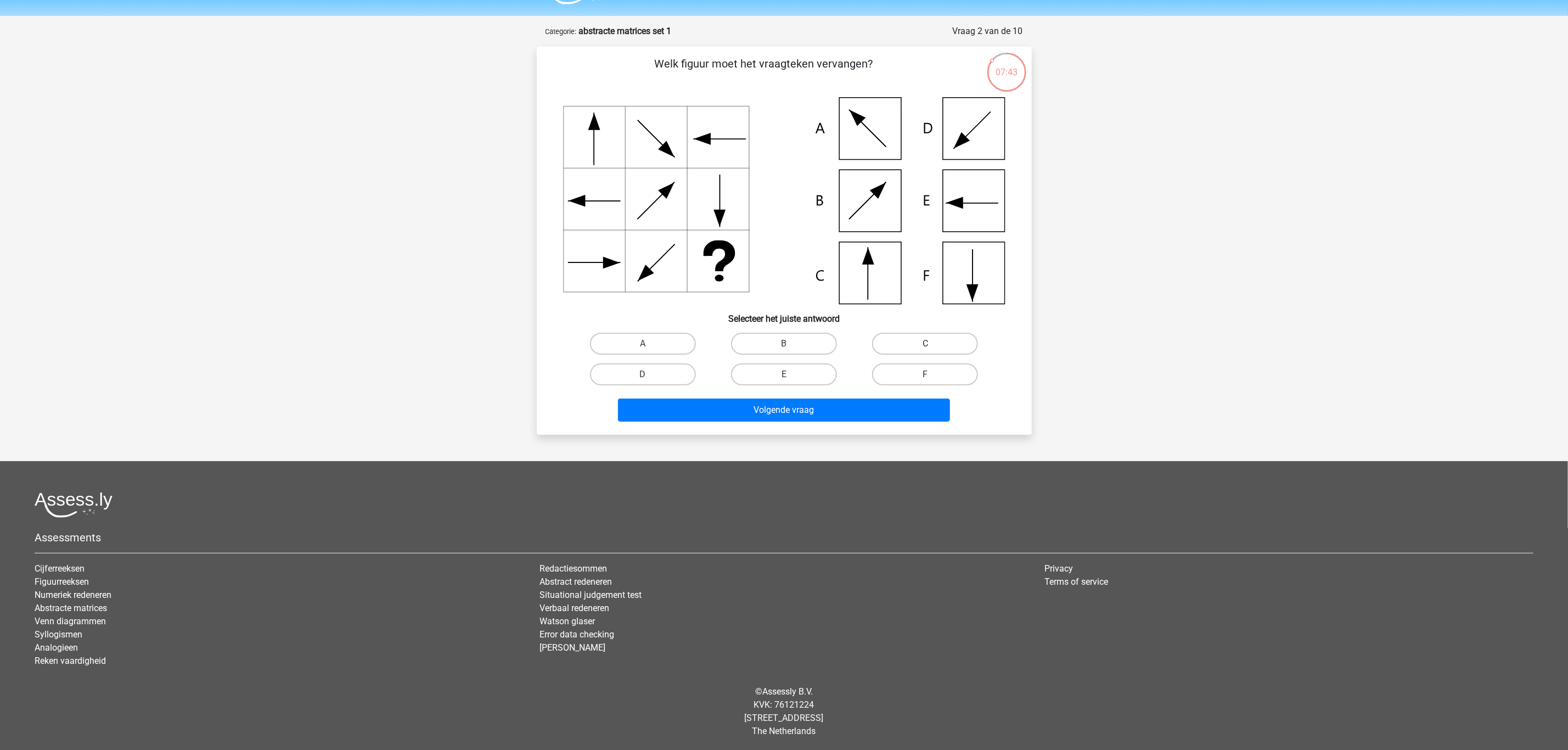
click at [932, 340] on label "C" at bounding box center [925, 343] width 106 height 22
click at [932, 343] on input "C" at bounding box center [928, 346] width 7 height 7
radio input "true"
click at [899, 408] on button "Volgende vraag" at bounding box center [784, 409] width 332 height 23
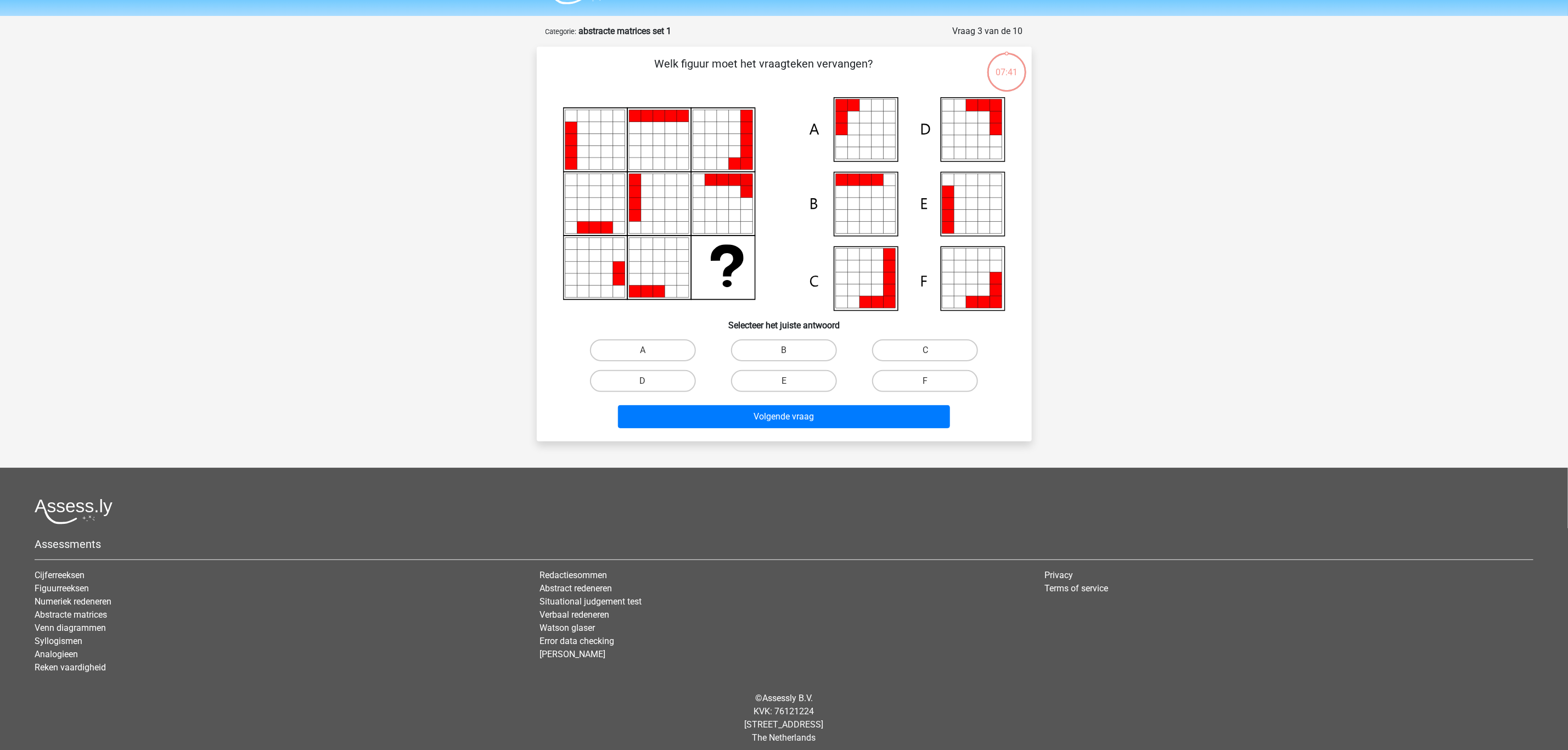
scroll to position [36, 0]
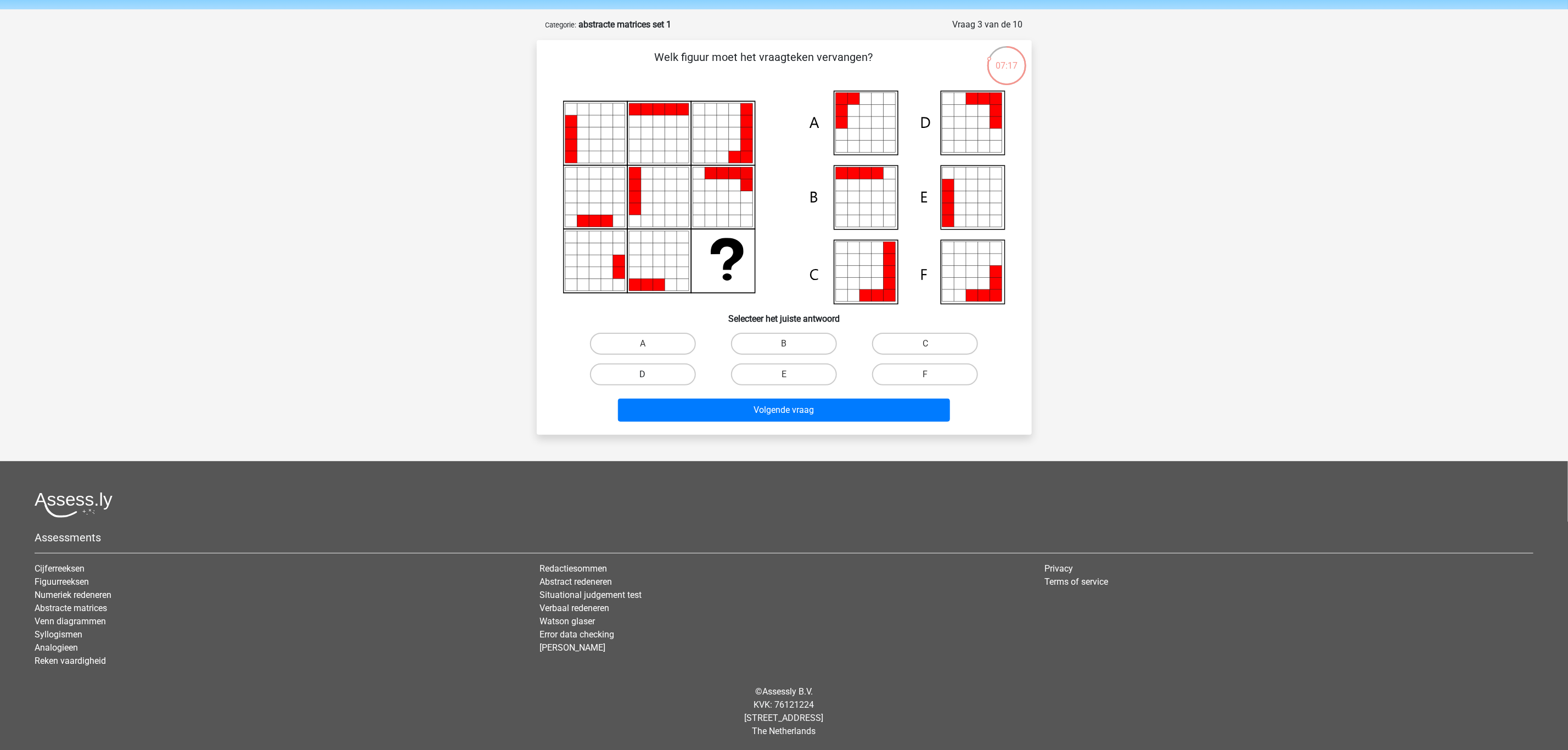
click at [687, 366] on label "D" at bounding box center [643, 374] width 106 height 22
click at [650, 374] on input "D" at bounding box center [646, 377] width 7 height 7
radio input "true"
click at [684, 405] on button "Volgende vraag" at bounding box center [784, 409] width 332 height 23
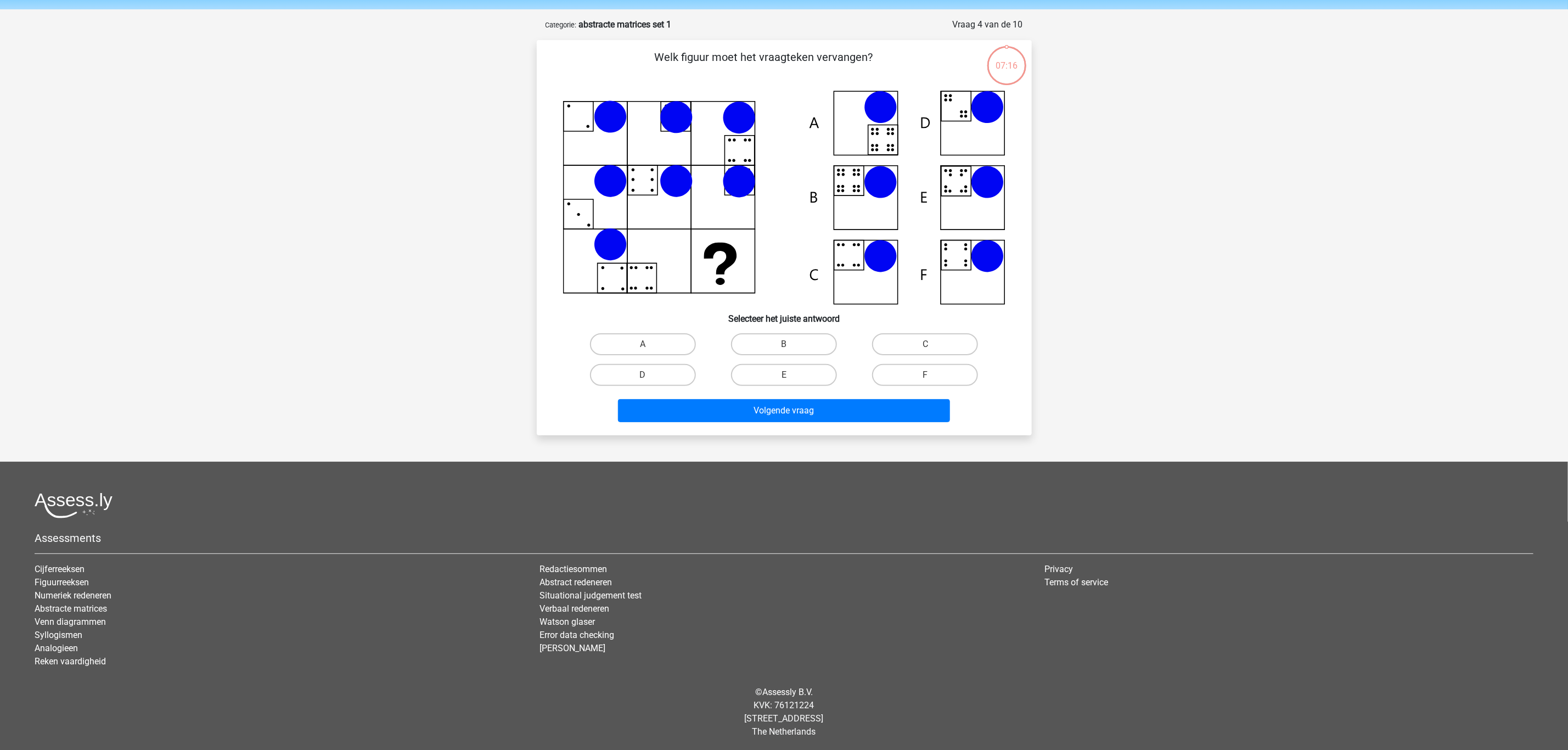
click at [669, 379] on label "D" at bounding box center [643, 374] width 106 height 22
click at [650, 379] on input "D" at bounding box center [646, 378] width 7 height 7
radio input "true"
click at [679, 412] on button "Volgende vraag" at bounding box center [784, 410] width 332 height 23
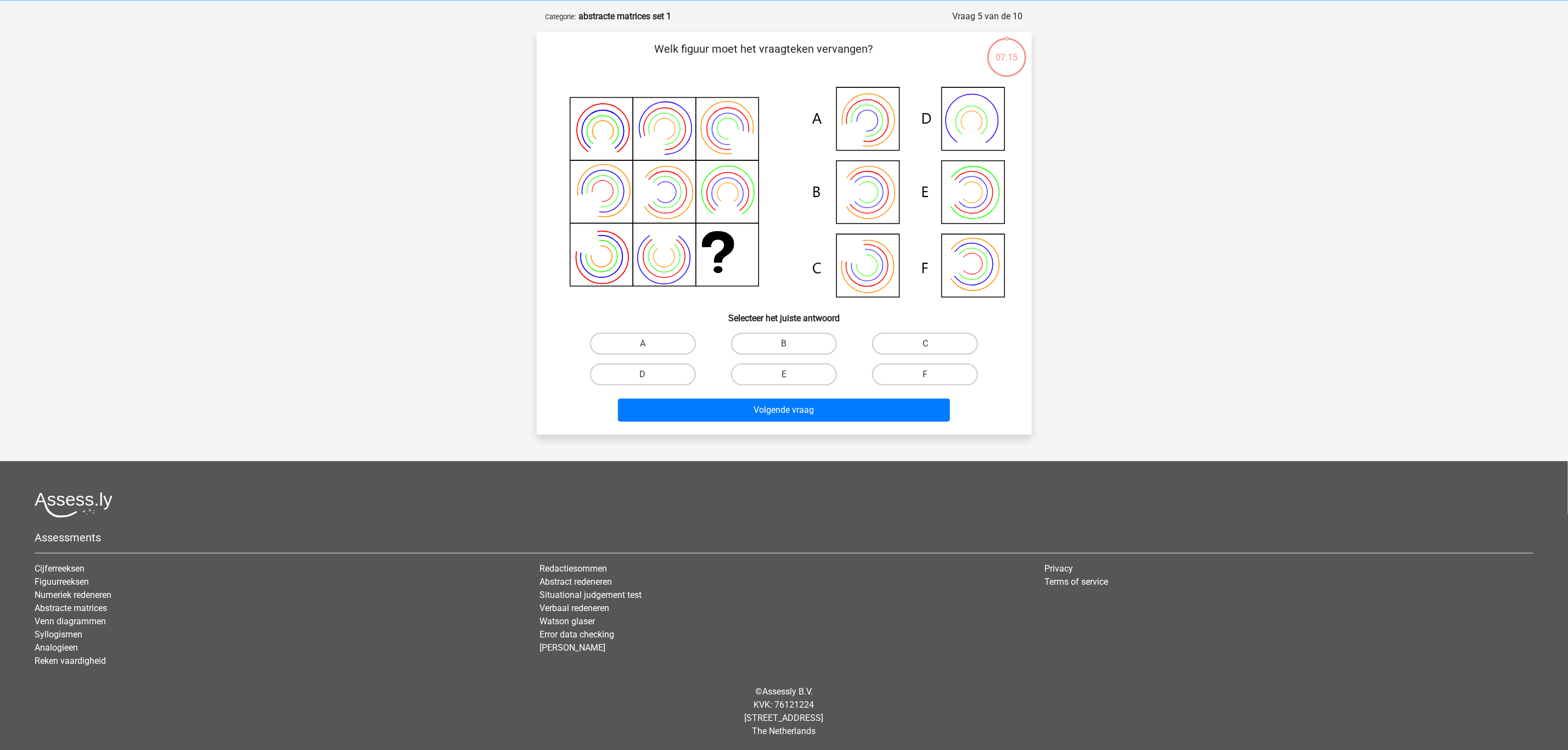
click at [656, 379] on label "D" at bounding box center [643, 374] width 106 height 22
click at [650, 379] on input "D" at bounding box center [646, 377] width 7 height 7
radio input "true"
click at [662, 404] on button "Volgende vraag" at bounding box center [784, 409] width 332 height 23
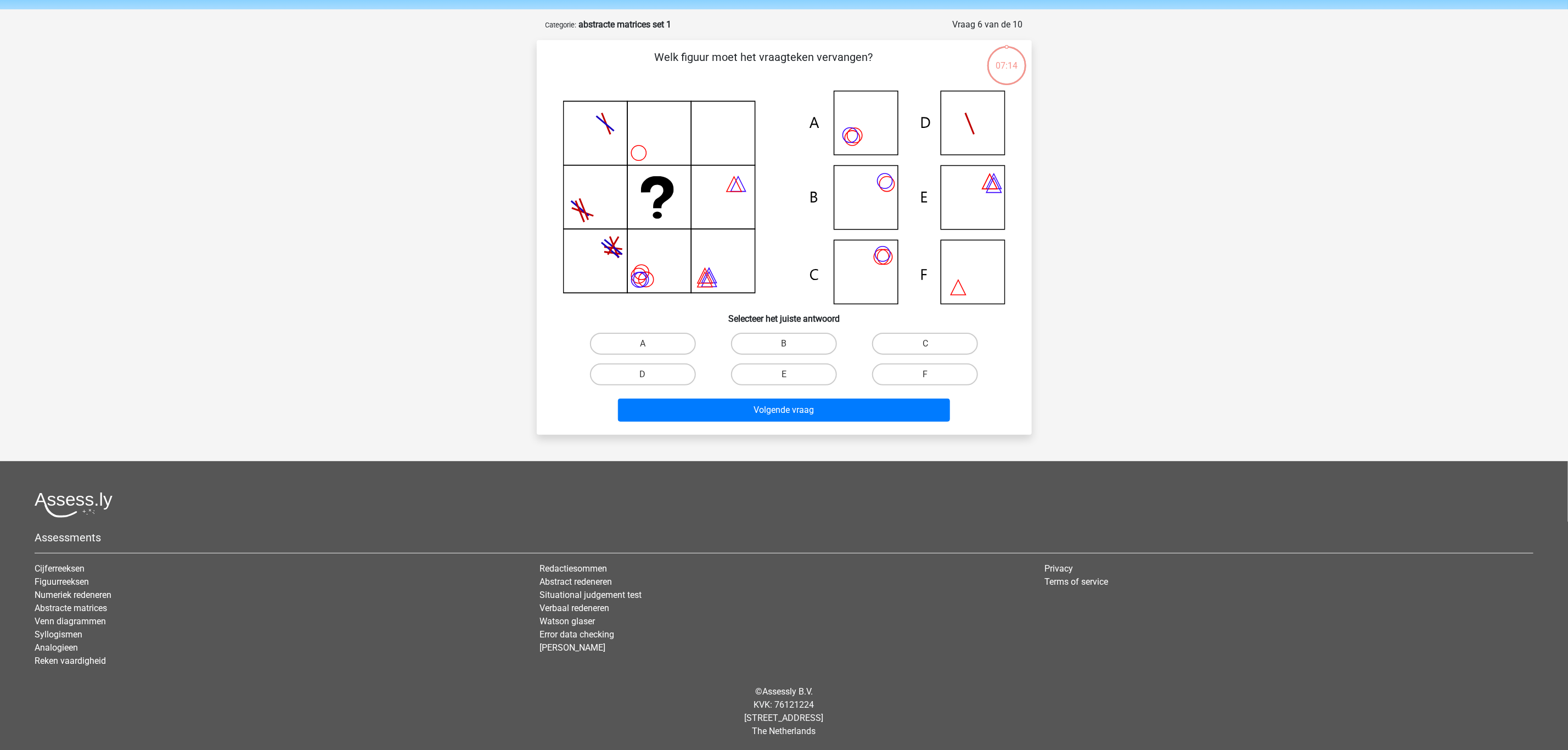
click at [643, 374] on input "D" at bounding box center [646, 377] width 7 height 7
radio input "true"
click at [657, 415] on button "Volgende vraag" at bounding box center [784, 409] width 332 height 23
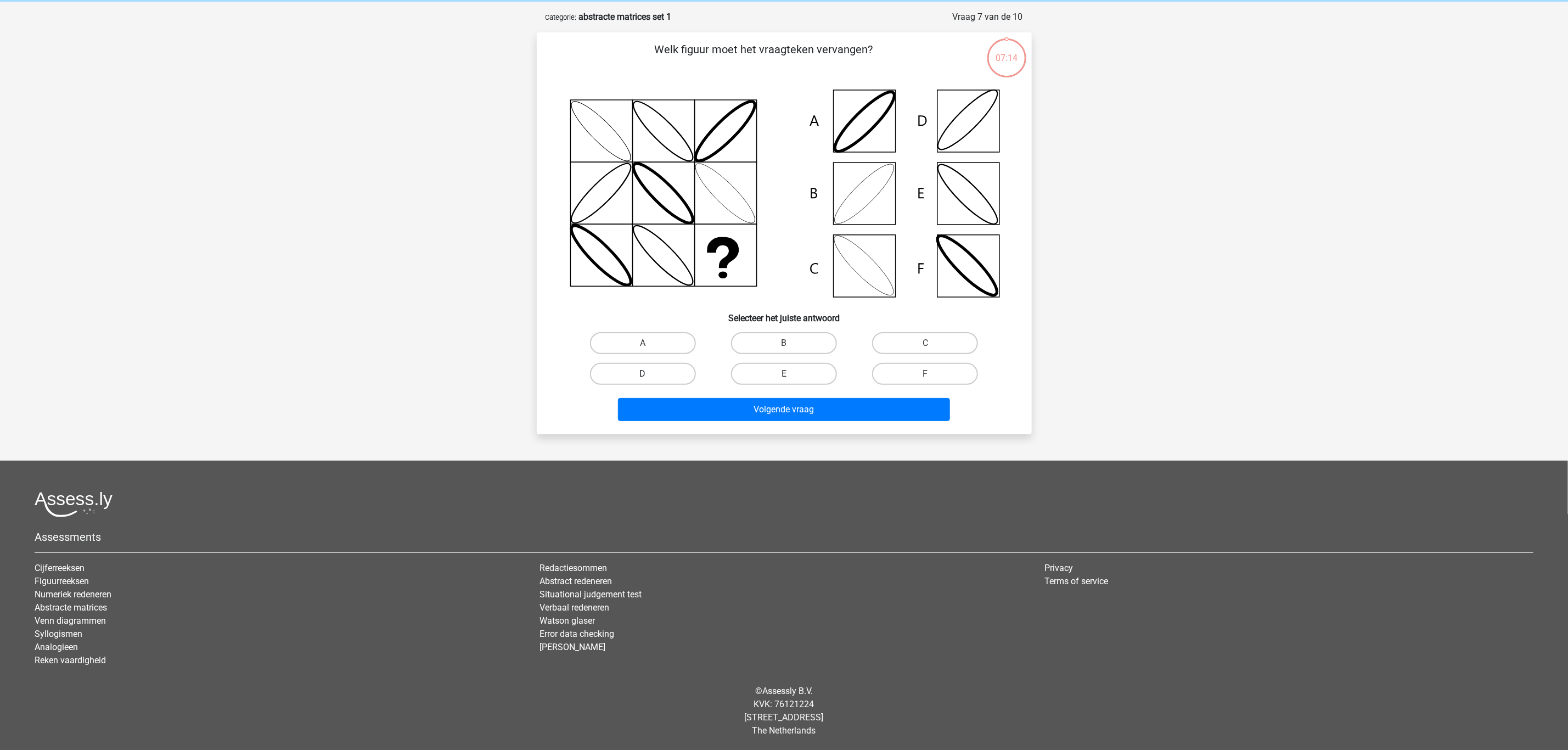
click at [643, 381] on label "D" at bounding box center [643, 373] width 106 height 22
click at [643, 381] on input "D" at bounding box center [646, 377] width 7 height 7
radio input "true"
click at [672, 416] on button "Volgende vraag" at bounding box center [784, 409] width 332 height 23
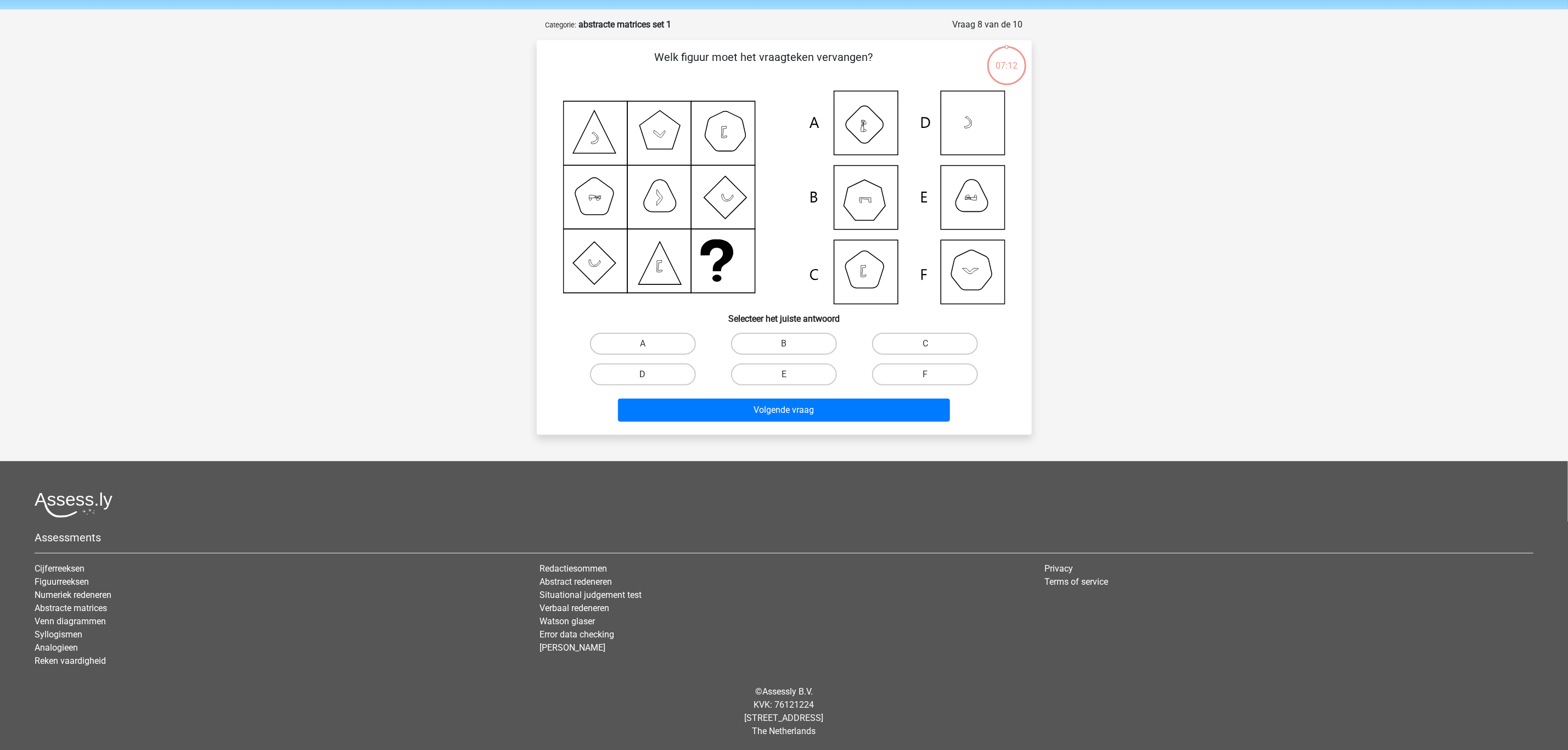
click at [628, 376] on label "D" at bounding box center [643, 374] width 106 height 22
click at [643, 376] on input "D" at bounding box center [646, 377] width 7 height 7
radio input "true"
click at [658, 410] on button "Volgende vraag" at bounding box center [784, 409] width 332 height 23
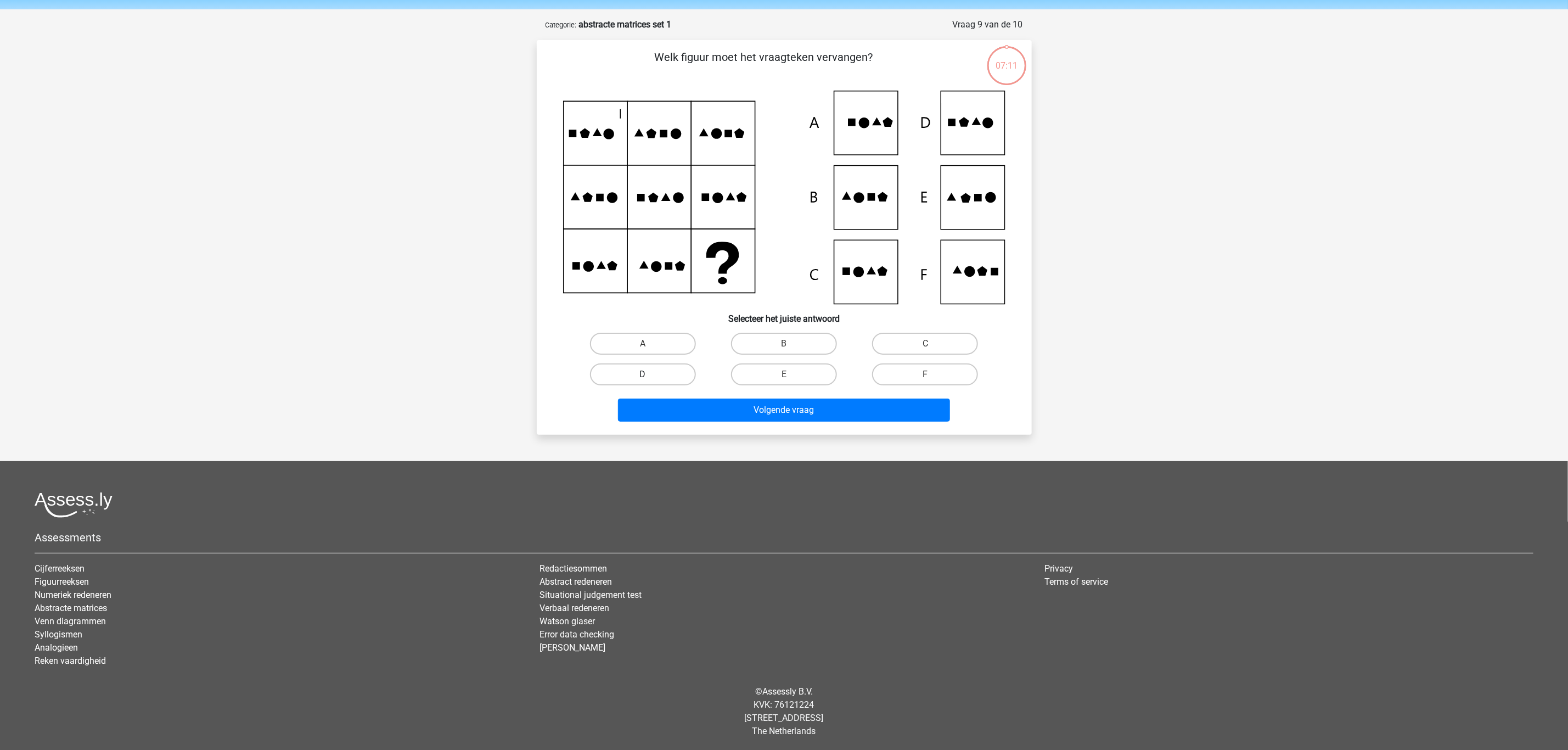
click at [639, 378] on label "D" at bounding box center [643, 374] width 106 height 22
click at [643, 378] on input "D" at bounding box center [646, 377] width 7 height 7
radio input "true"
click at [667, 413] on button "Volgende vraag" at bounding box center [784, 409] width 332 height 23
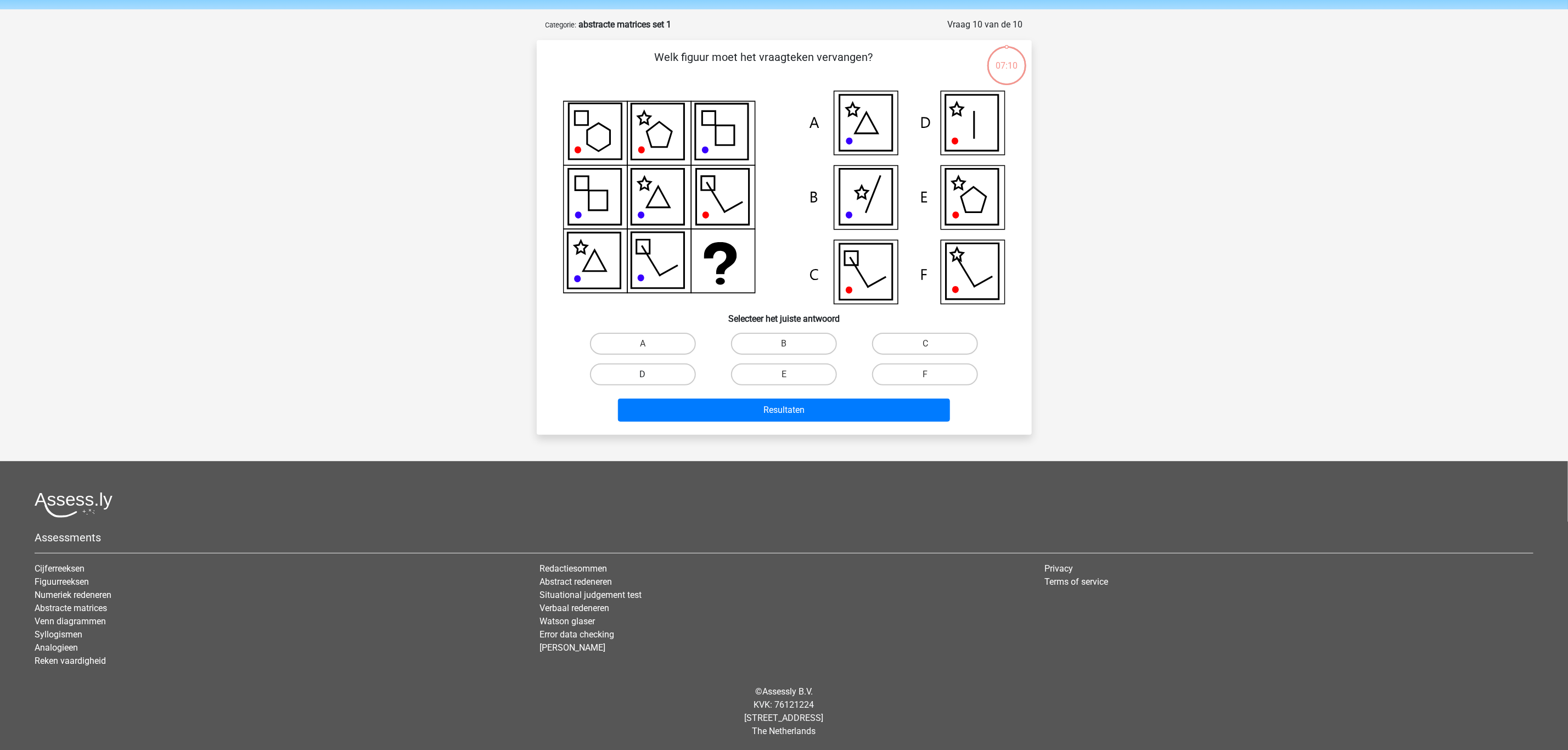
click at [639, 376] on label "D" at bounding box center [643, 374] width 106 height 22
click at [643, 376] on input "D" at bounding box center [646, 377] width 7 height 7
radio input "true"
drag, startPoint x: 655, startPoint y: 404, endPoint x: 644, endPoint y: 386, distance: 21.1
click at [656, 404] on button "Resultaten" at bounding box center [784, 409] width 332 height 23
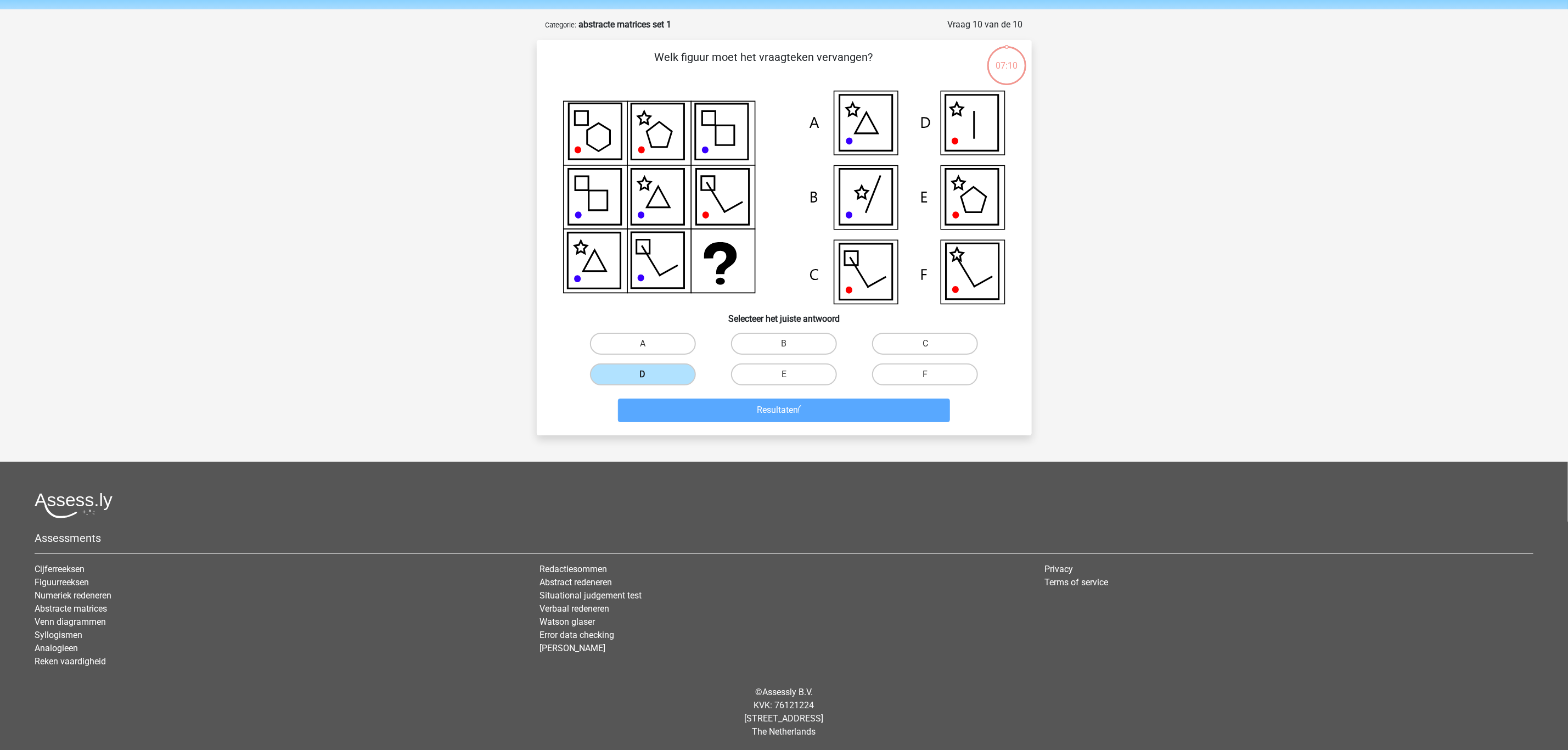
click at [620, 366] on label "D" at bounding box center [643, 374] width 106 height 22
click at [643, 374] on input "D" at bounding box center [646, 377] width 7 height 7
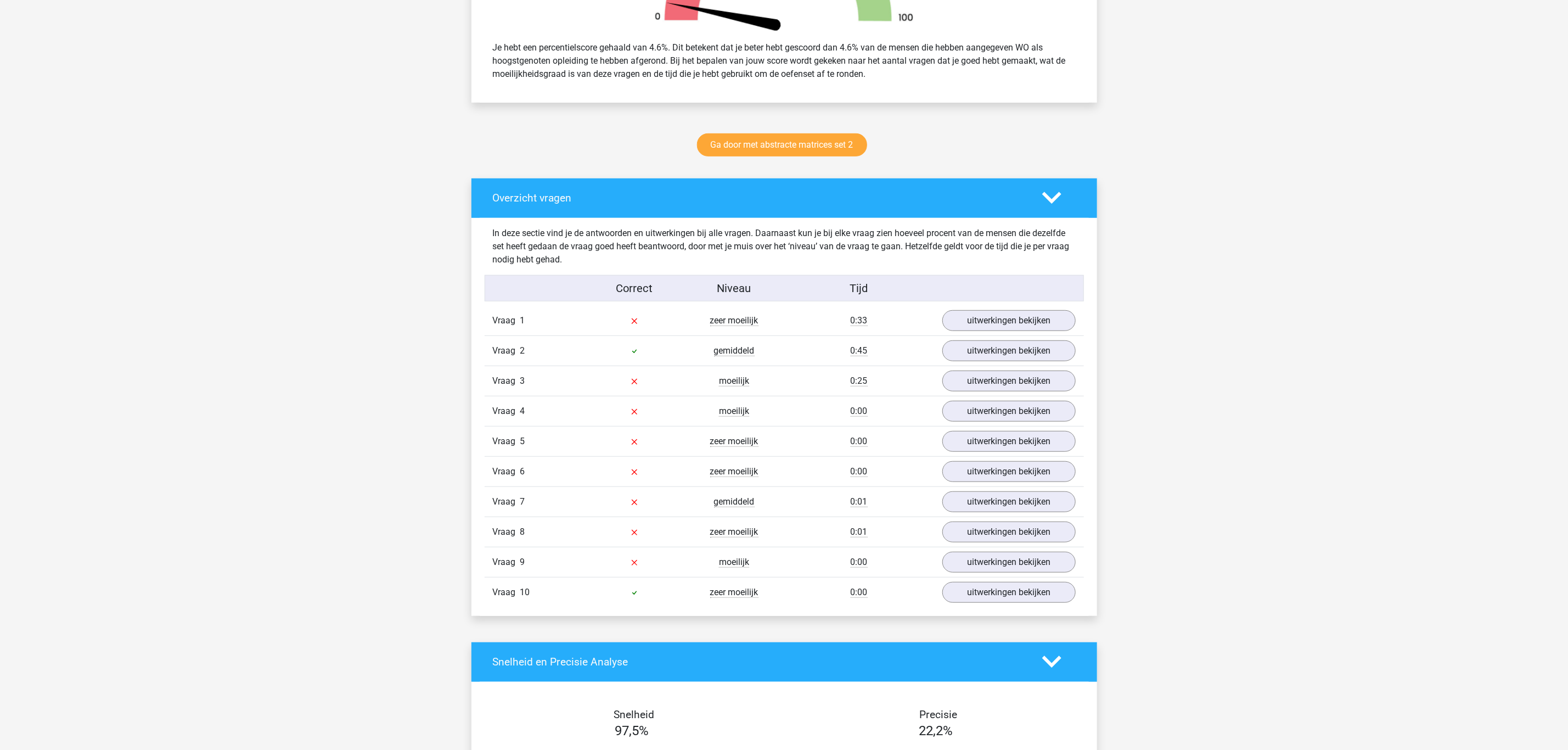
scroll to position [494, 0]
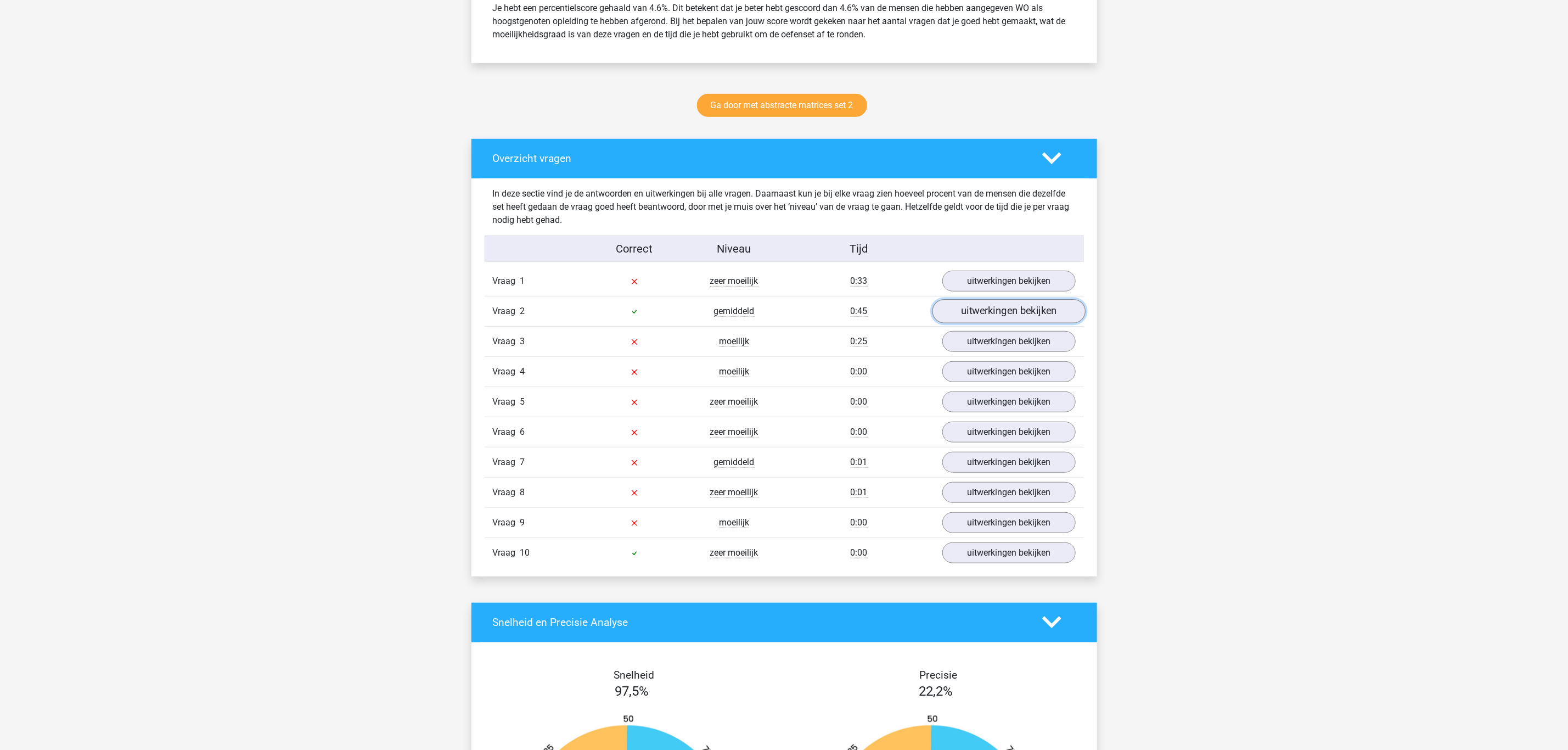
click at [961, 316] on link "uitwerkingen bekijken" at bounding box center [1008, 311] width 153 height 24
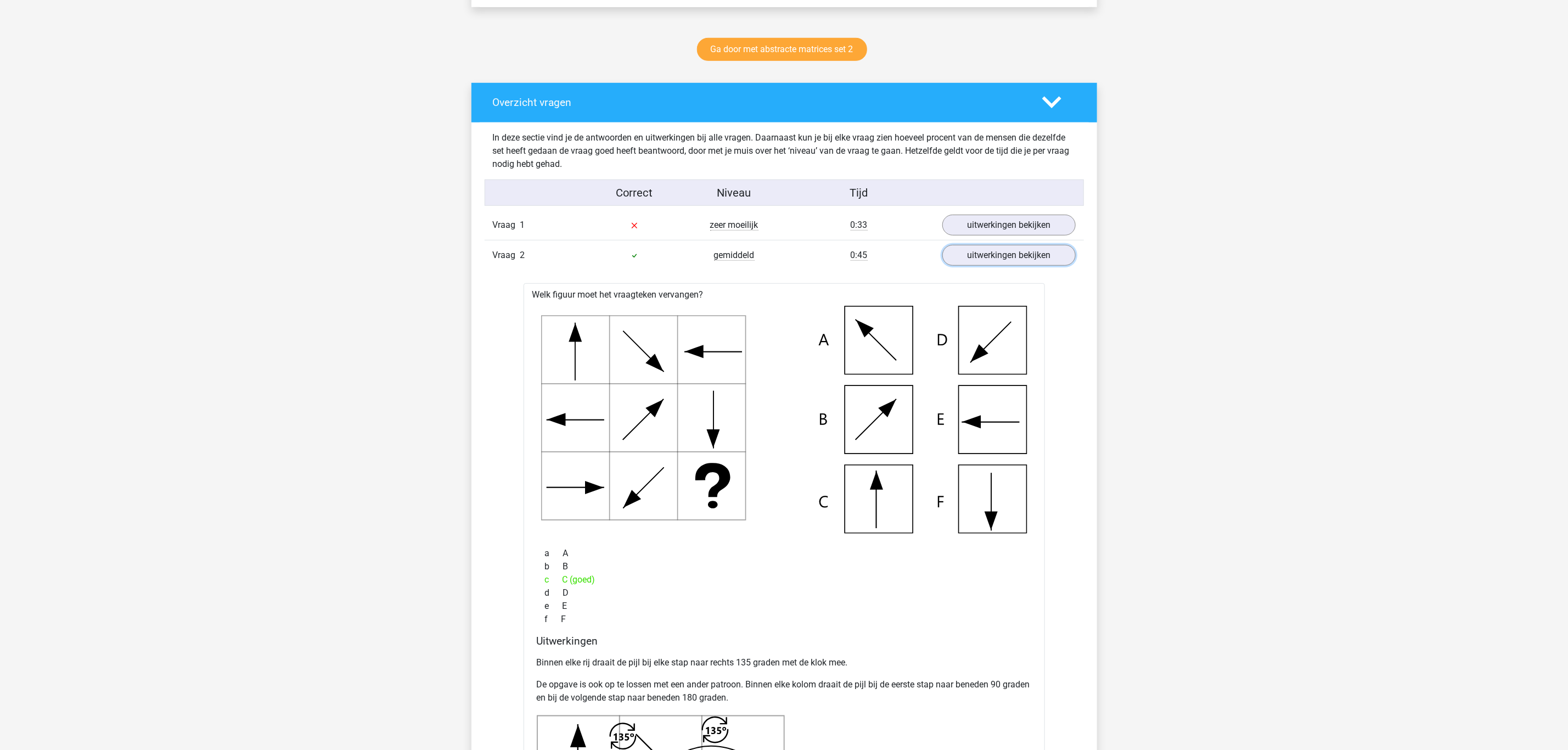
scroll to position [576, 0]
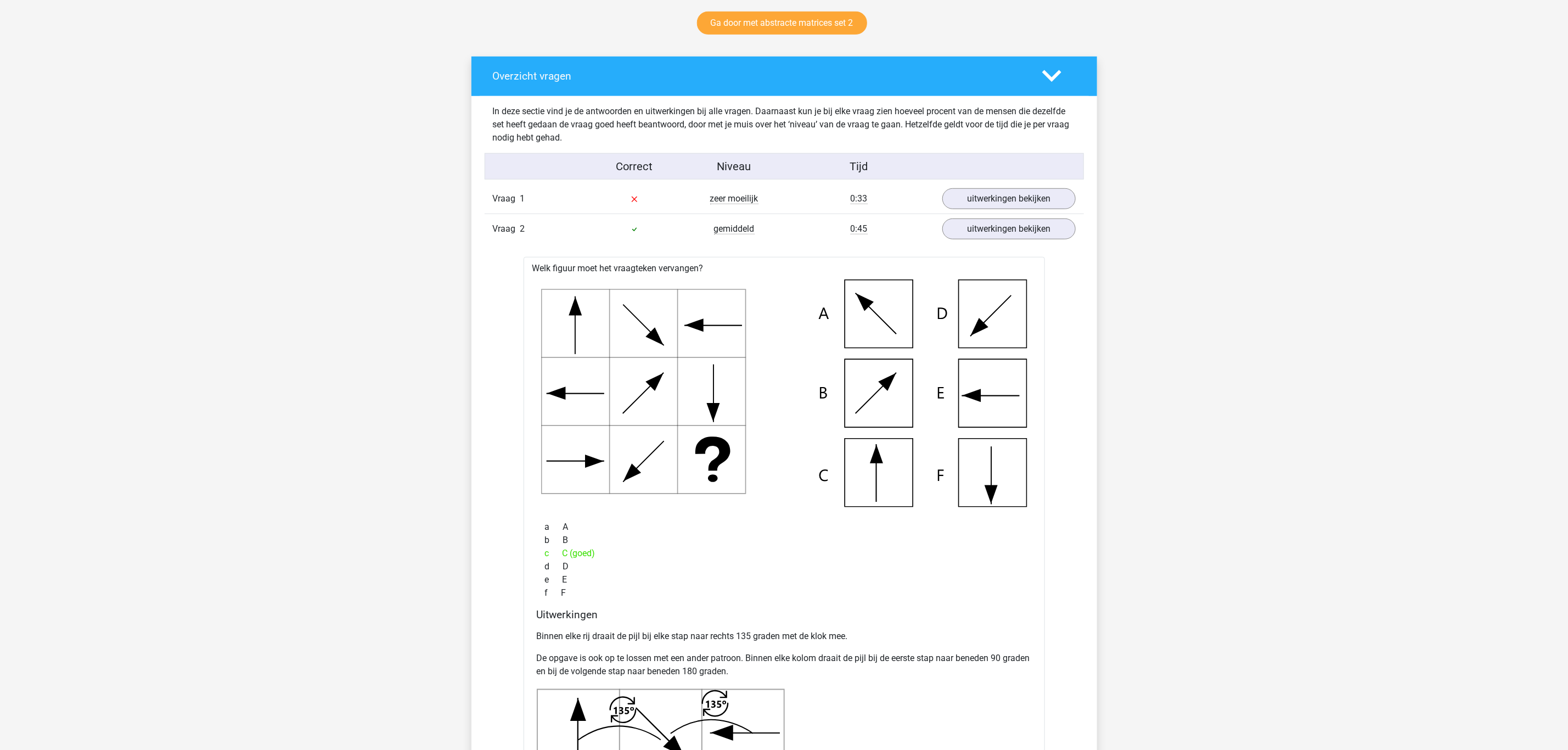
click at [787, 201] on div "0:33" at bounding box center [859, 199] width 150 height 13
click at [965, 210] on link "uitwerkingen bekijken" at bounding box center [1008, 198] width 153 height 24
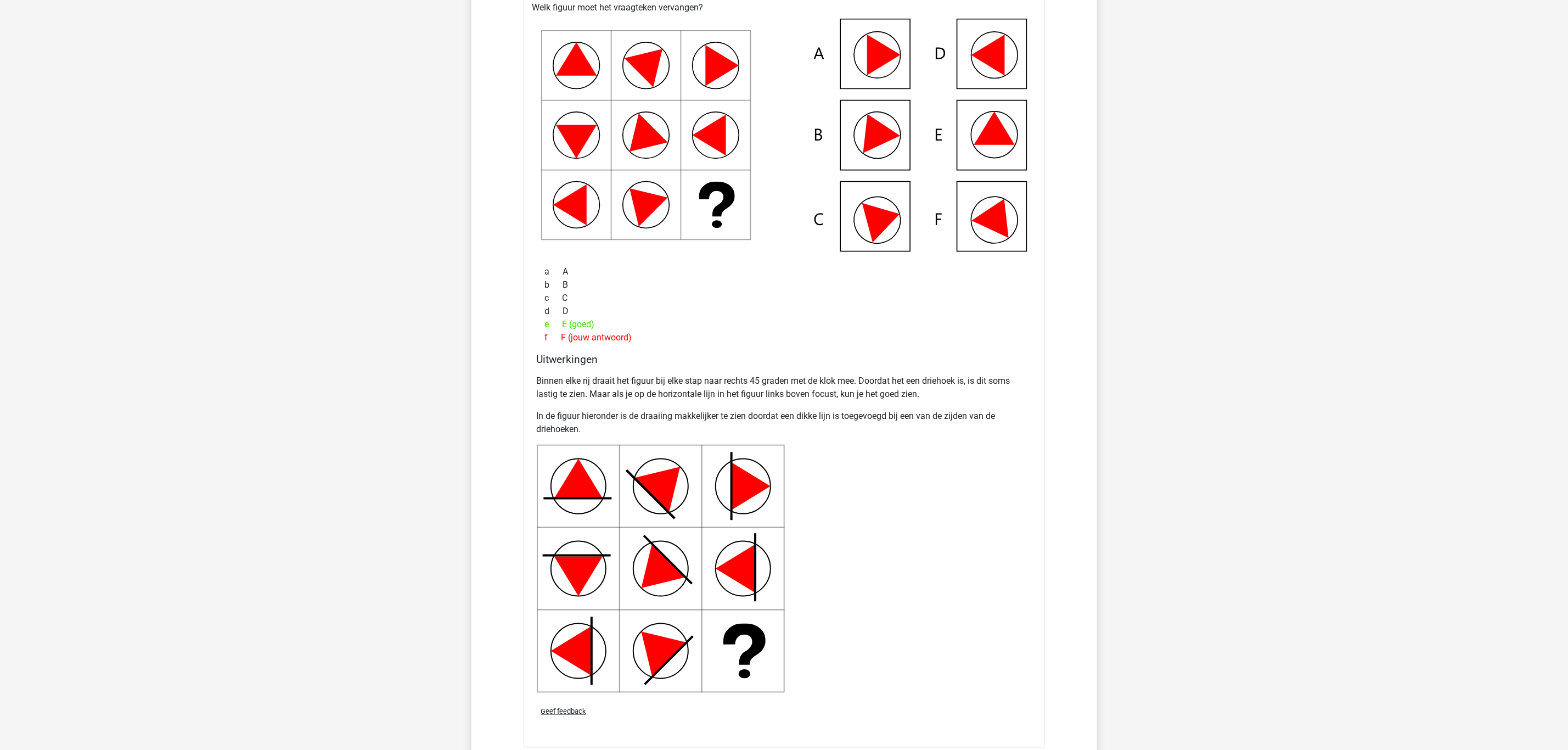
scroll to position [740, 0]
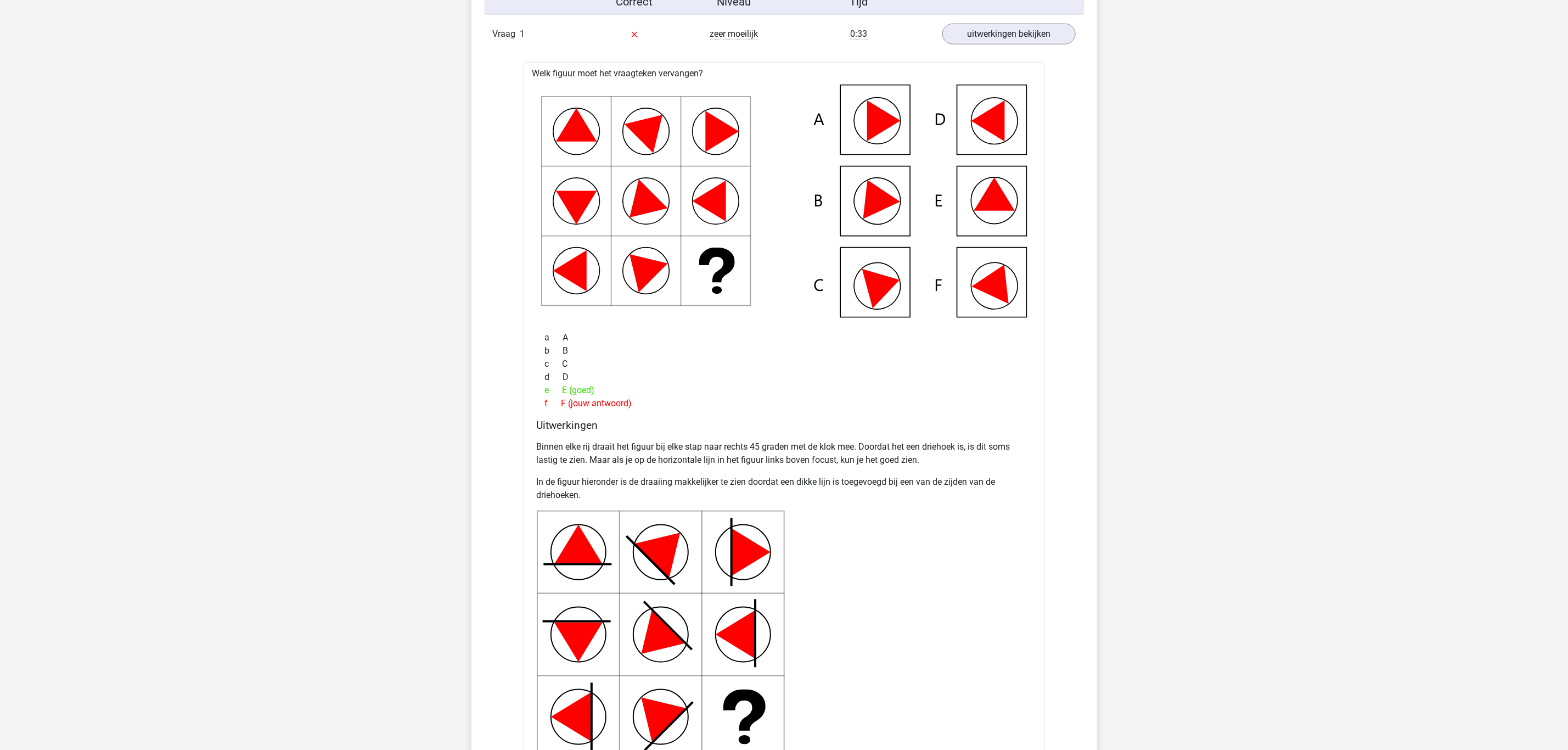
click at [548, 449] on p "Binnen elke rij draait het figuur bij elke stap naar rechts 45 graden met de kl…" at bounding box center [784, 453] width 495 height 27
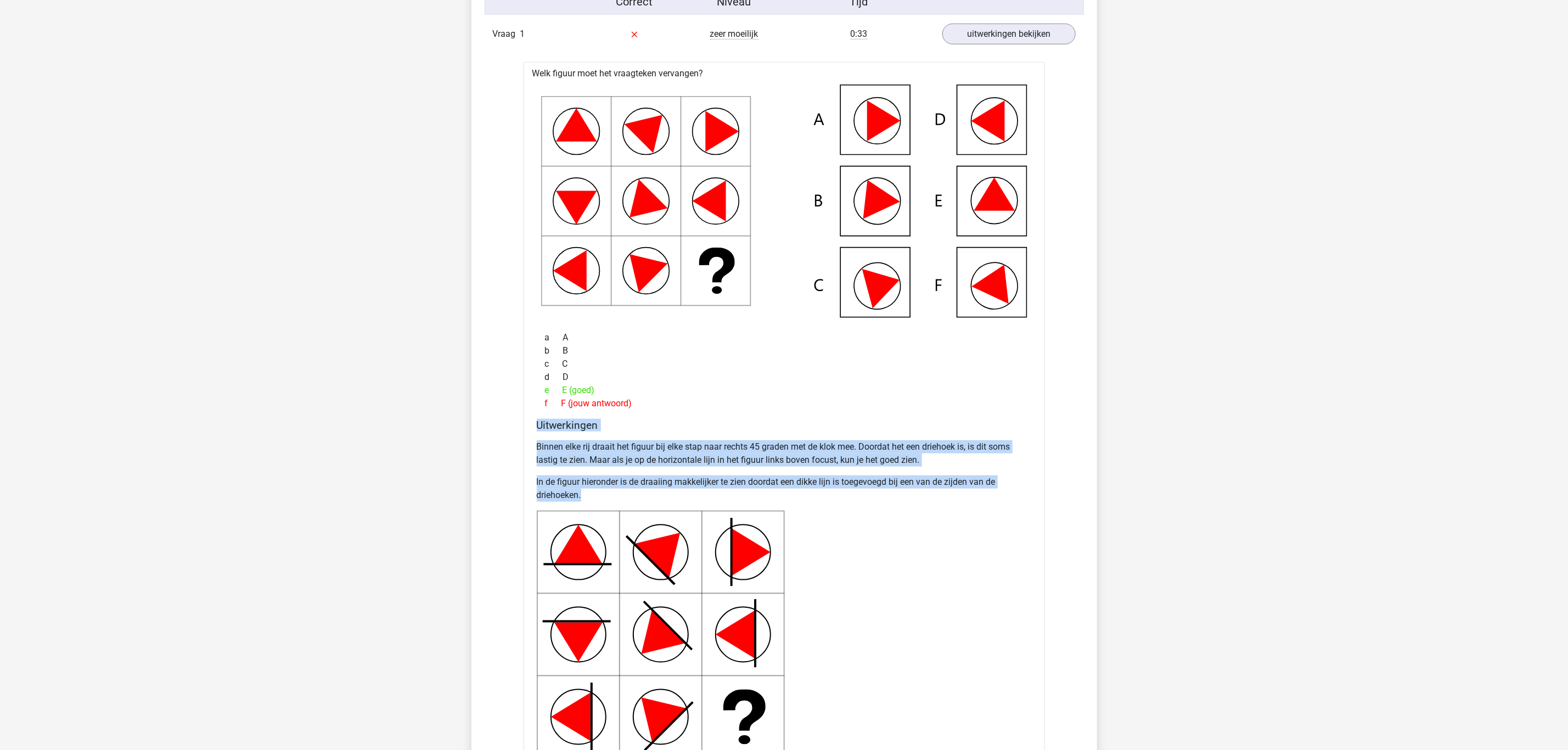
drag, startPoint x: 591, startPoint y: 478, endPoint x: 473, endPoint y: 423, distance: 130.2
copy div "Uitwerkingen Binnen elke rij draait het figuur bij elke stap naar rechts 45 gra…"
click at [656, 467] on p "Binnen elke rij draait het figuur bij elke stap naar rechts 45 graden met de kl…" at bounding box center [784, 453] width 495 height 27
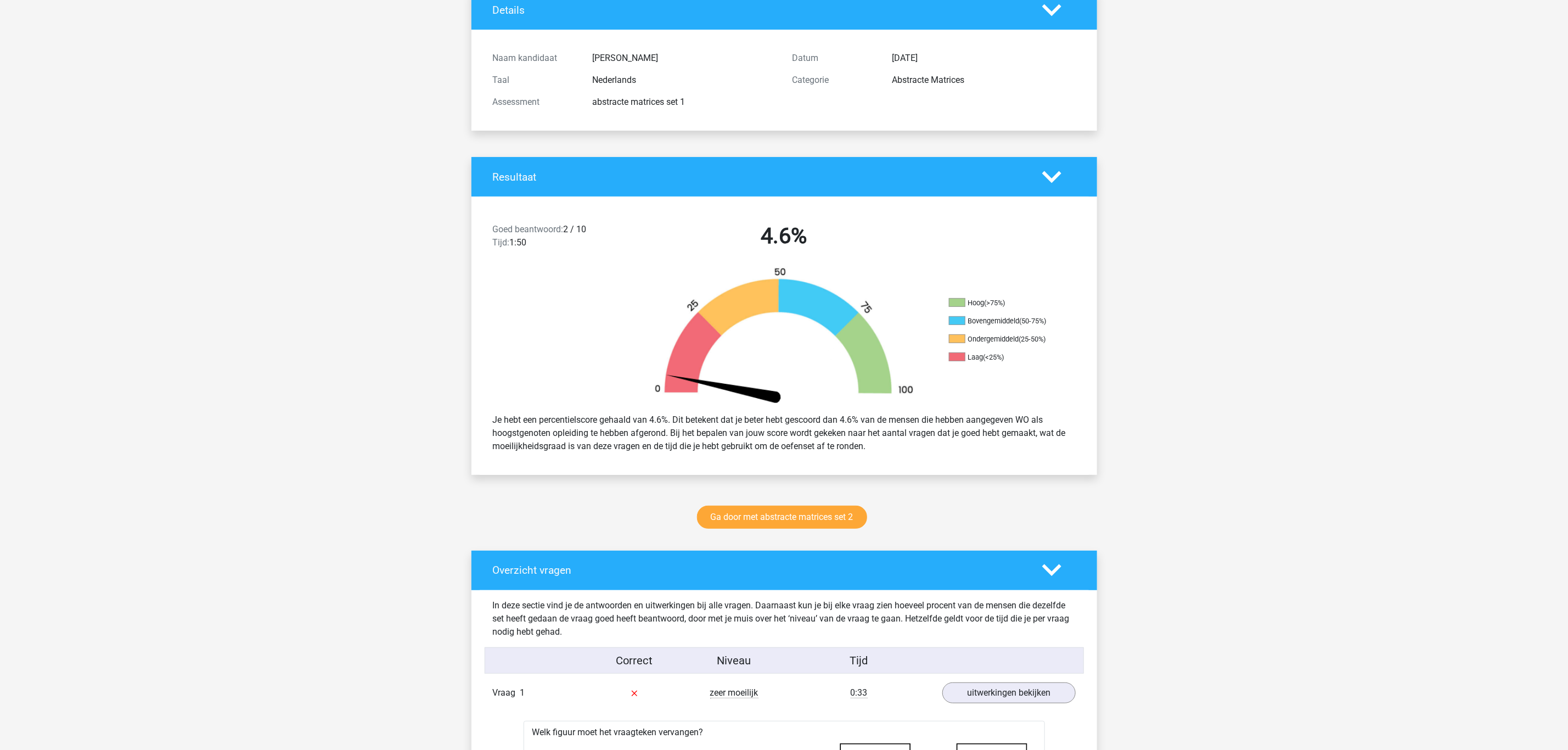
scroll to position [0, 0]
